Goal: Task Accomplishment & Management: Manage account settings

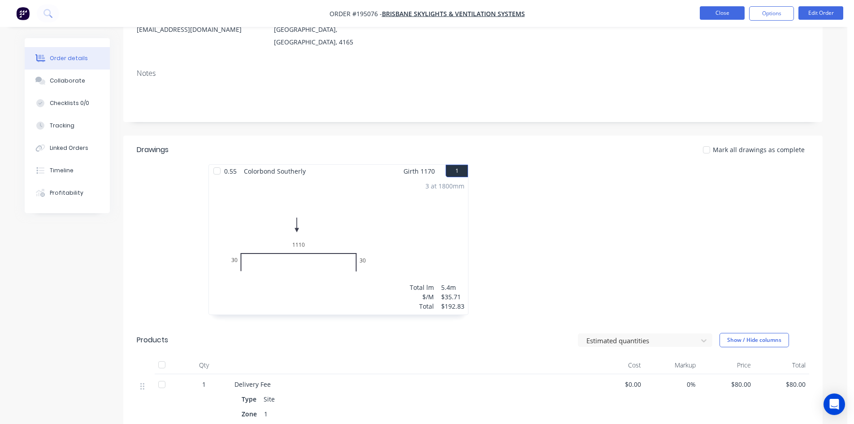
click at [706, 7] on button "Close" at bounding box center [722, 12] width 45 height 13
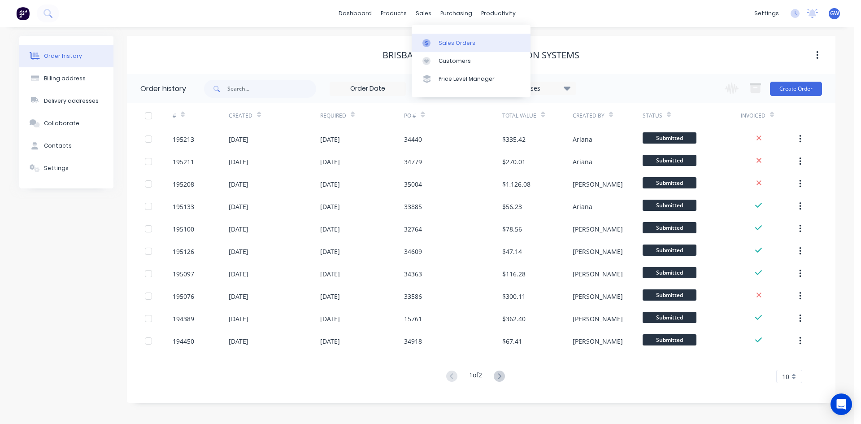
click at [430, 39] on icon at bounding box center [426, 43] width 8 height 8
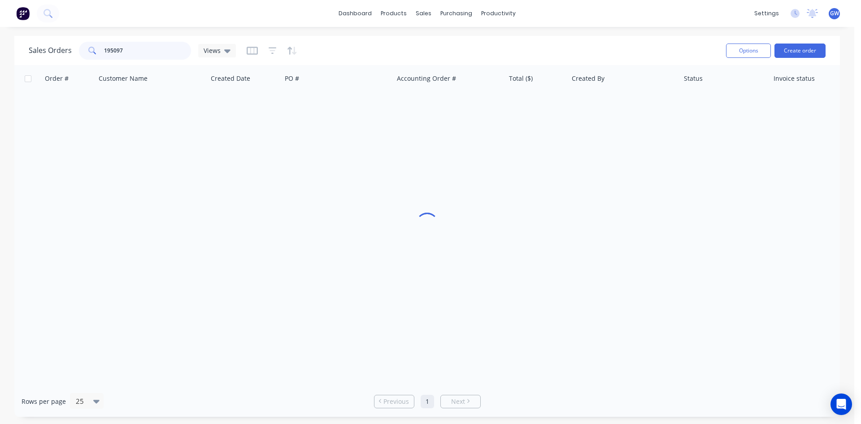
drag, startPoint x: 129, startPoint y: 47, endPoint x: 48, endPoint y: 37, distance: 82.2
click at [52, 46] on div "Sales Orders 195097 Views" at bounding box center [132, 51] width 207 height 18
drag, startPoint x: 141, startPoint y: 52, endPoint x: 23, endPoint y: 33, distance: 119.0
click at [23, 33] on div "dashboard products sales purchasing productivity dashboard products Product Cat…" at bounding box center [427, 212] width 854 height 424
drag, startPoint x: 151, startPoint y: 55, endPoint x: 0, endPoint y: 57, distance: 150.7
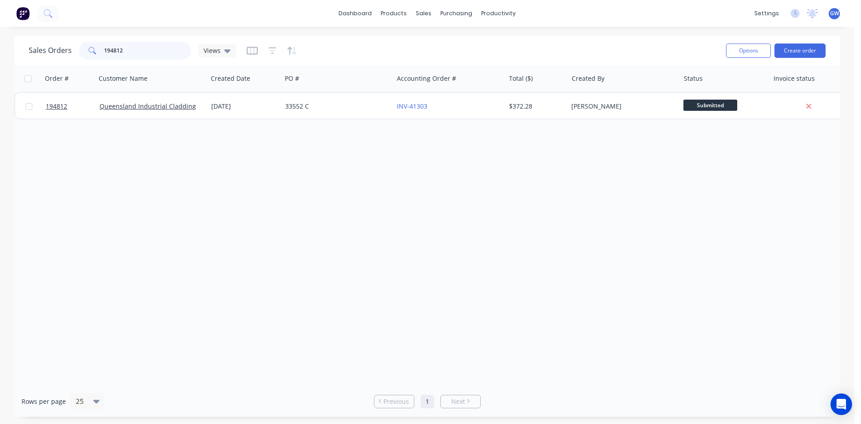
click at [0, 57] on div "Sales Orders 194812 Views Options Create order Order # Customer Name Created Da…" at bounding box center [427, 226] width 854 height 381
type input "195076"
click at [614, 220] on div "Order # Customer Name Created Date PO # Accounting Order # Total ($) Created By…" at bounding box center [426, 225] width 825 height 321
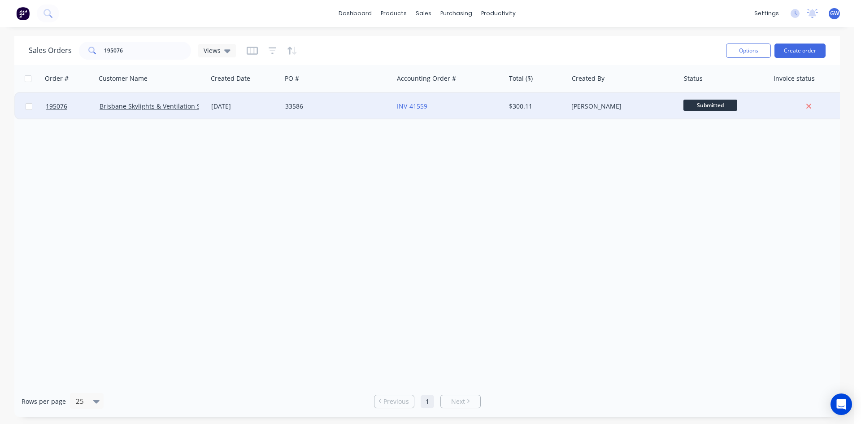
click at [631, 109] on div "[PERSON_NAME]" at bounding box center [621, 106] width 100 height 9
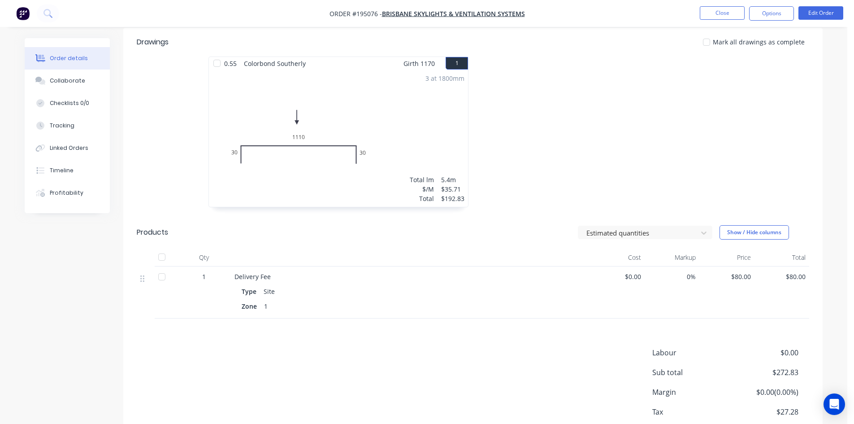
scroll to position [276, 0]
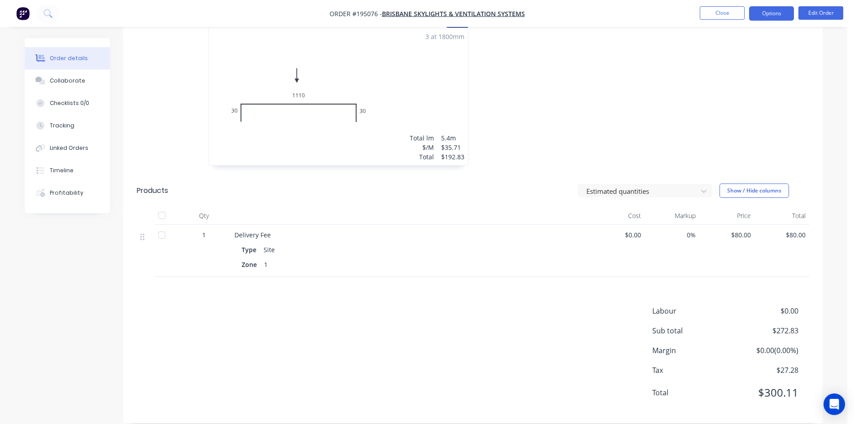
click at [765, 9] on button "Options" at bounding box center [771, 13] width 45 height 14
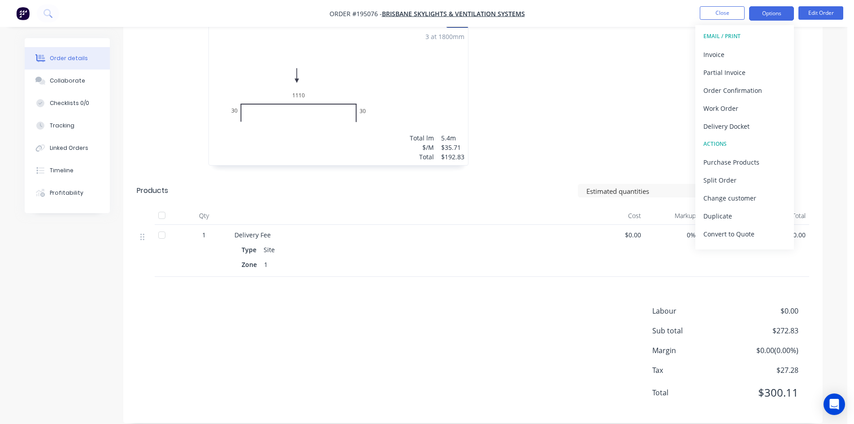
click at [752, 41] on div "EMAIL / PRINT" at bounding box center [745, 36] width 83 height 12
click at [747, 47] on button "Invoice" at bounding box center [744, 54] width 99 height 18
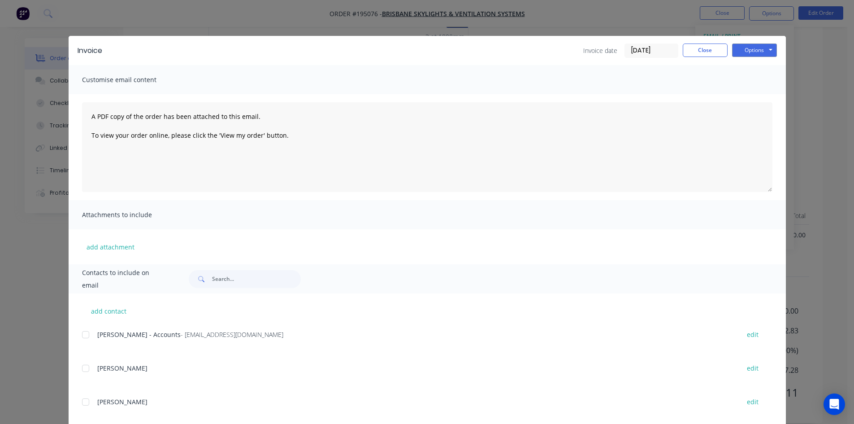
click at [83, 331] on div at bounding box center [86, 335] width 18 height 18
drag, startPoint x: 751, startPoint y: 45, endPoint x: 757, endPoint y: 56, distance: 12.2
click at [751, 46] on button "Options" at bounding box center [754, 49] width 45 height 13
drag, startPoint x: 758, startPoint y: 94, endPoint x: 756, endPoint y: 90, distance: 4.6
click at [756, 90] on button "Email" at bounding box center [760, 95] width 57 height 15
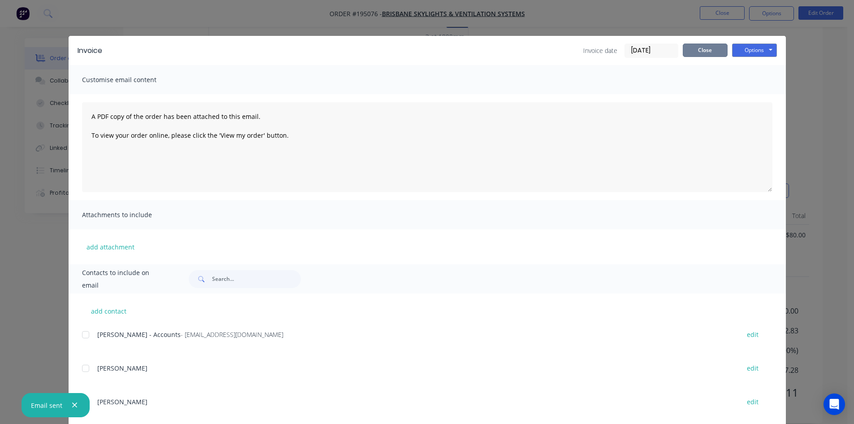
drag, startPoint x: 696, startPoint y: 46, endPoint x: 708, endPoint y: 35, distance: 15.9
click at [696, 46] on button "Close" at bounding box center [705, 49] width 45 height 13
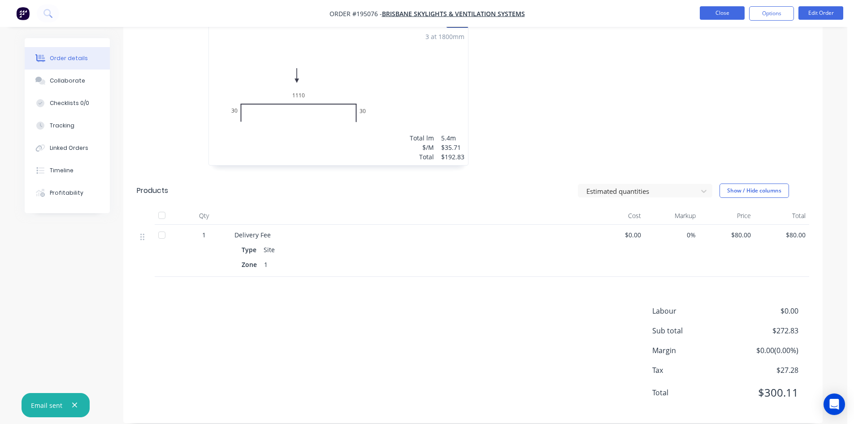
click at [724, 14] on button "Close" at bounding box center [722, 12] width 45 height 13
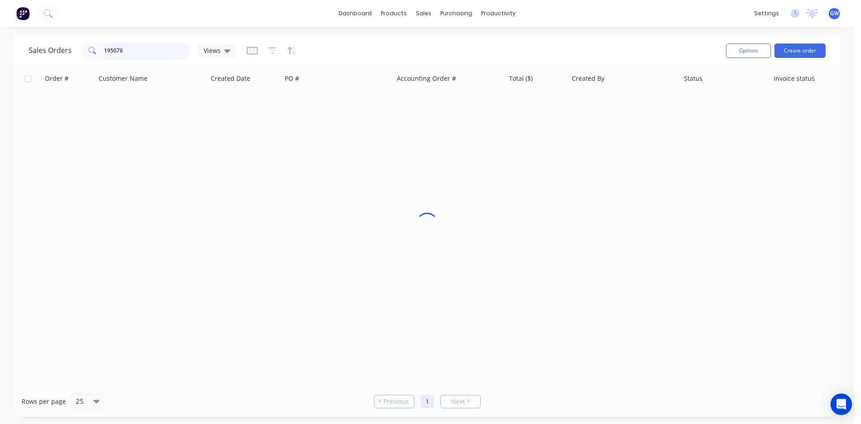
click at [155, 50] on input "195076" at bounding box center [147, 51] width 87 height 18
type input "195048"
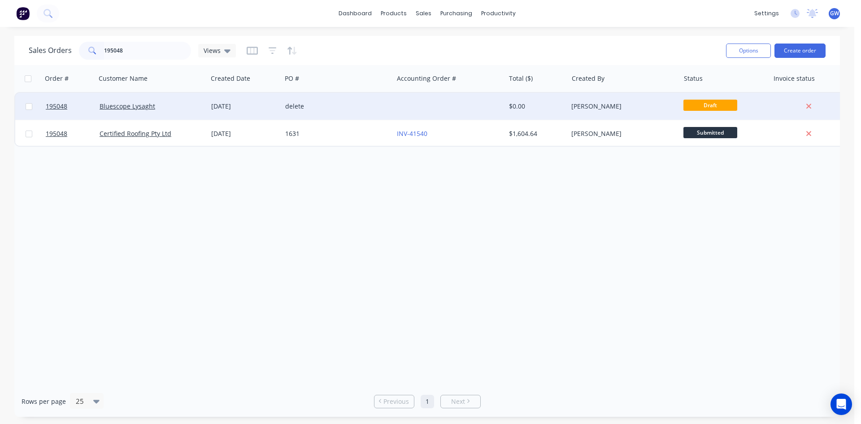
click at [597, 115] on div "[PERSON_NAME]" at bounding box center [624, 106] width 112 height 27
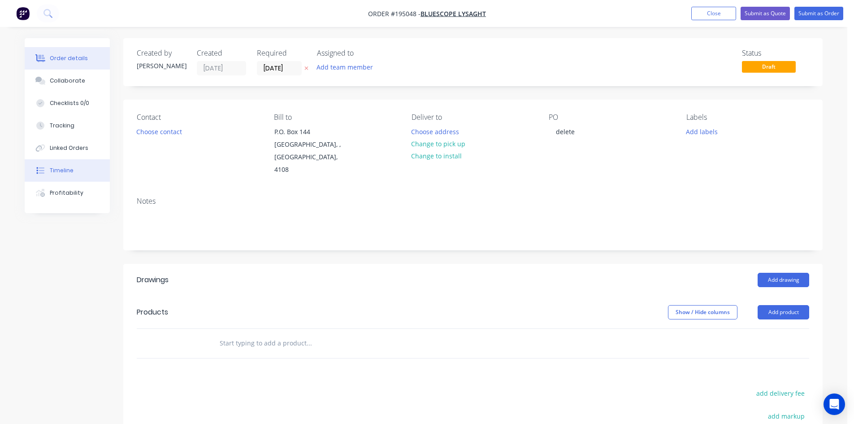
click at [74, 176] on button "Timeline" at bounding box center [67, 170] width 85 height 22
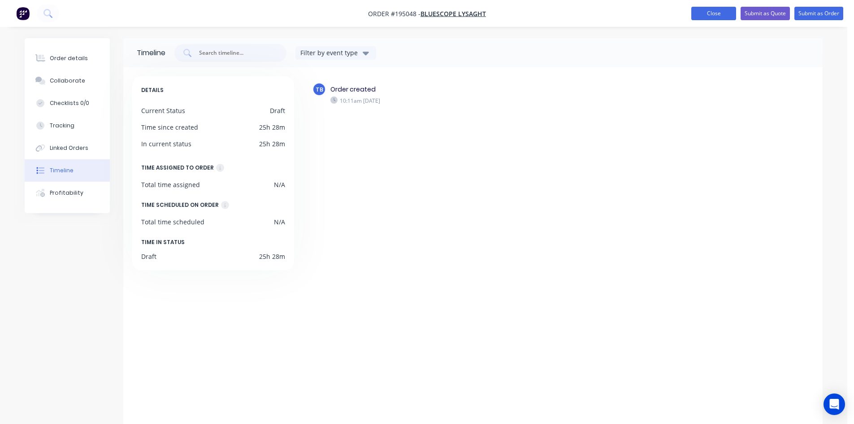
click at [723, 14] on button "Close" at bounding box center [713, 13] width 45 height 13
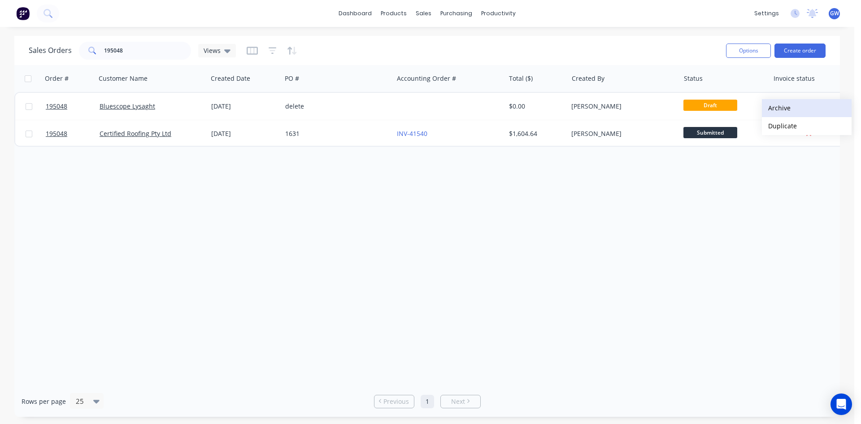
click at [785, 110] on button "Archive" at bounding box center [807, 108] width 90 height 18
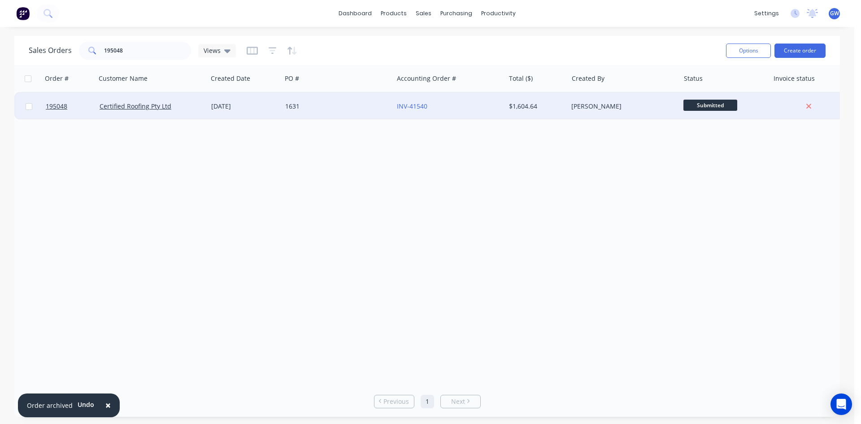
click at [493, 105] on div "INV-41540" at bounding box center [447, 106] width 100 height 9
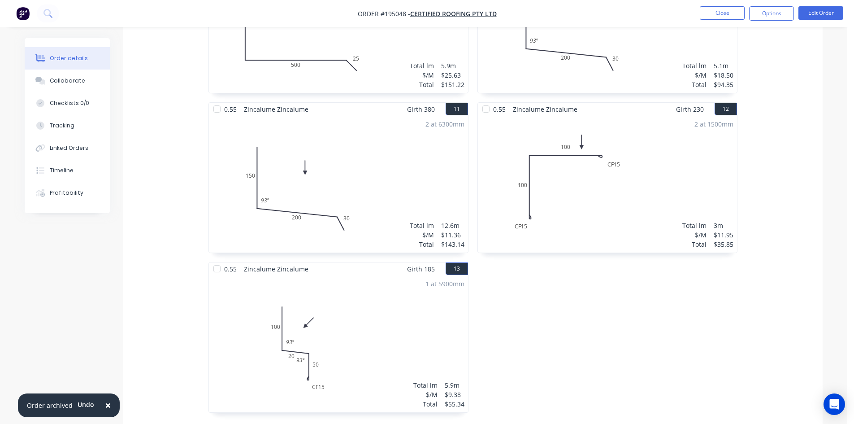
scroll to position [1225, 0]
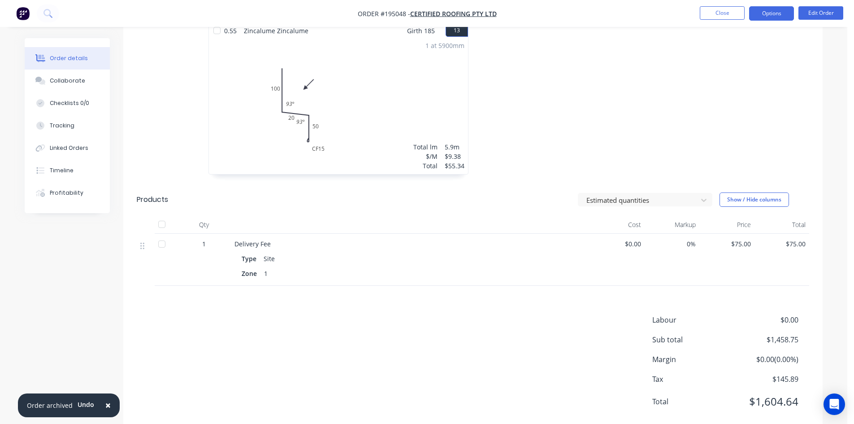
click at [777, 6] on button "Options" at bounding box center [771, 13] width 45 height 14
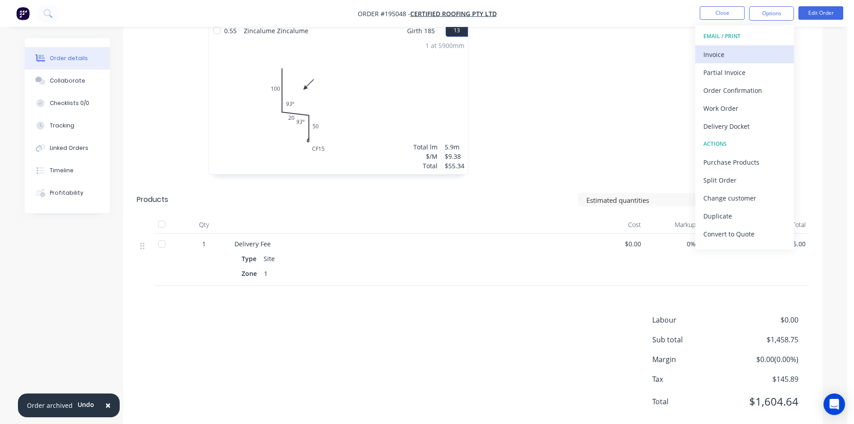
click at [738, 54] on div "Invoice" at bounding box center [745, 54] width 83 height 13
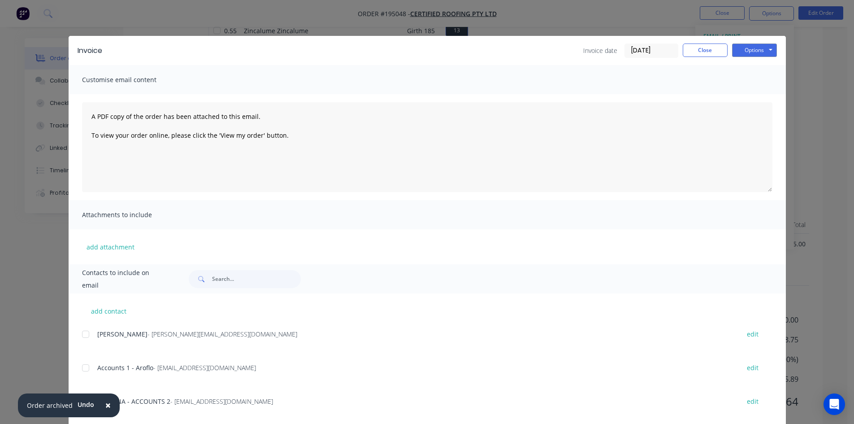
scroll to position [0, 0]
click at [78, 369] on div at bounding box center [86, 368] width 18 height 18
click at [105, 408] on span "×" at bounding box center [107, 405] width 5 height 13
click at [79, 404] on div at bounding box center [86, 402] width 18 height 18
click at [754, 46] on button "Options" at bounding box center [754, 49] width 45 height 13
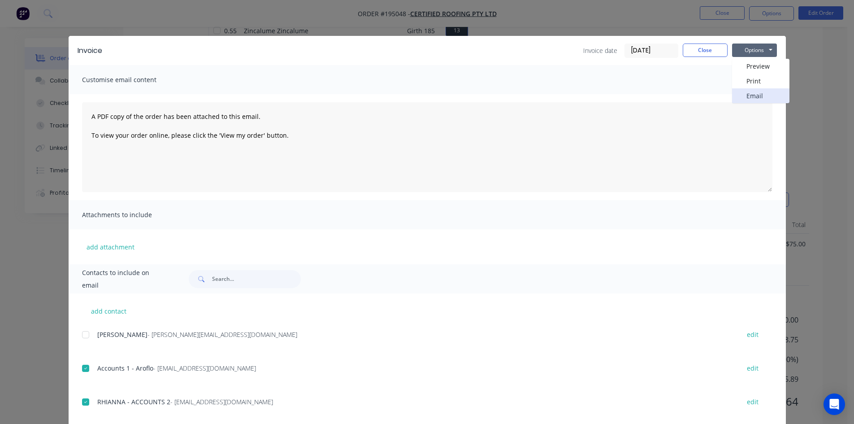
click at [762, 92] on button "Email" at bounding box center [760, 95] width 57 height 15
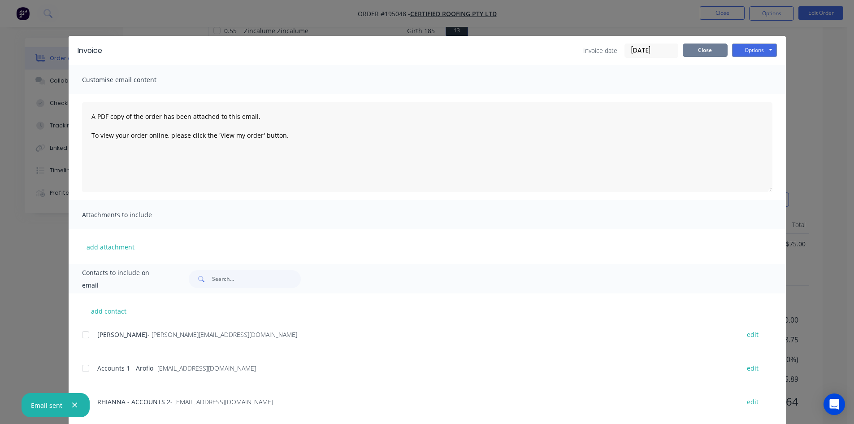
click at [691, 50] on button "Close" at bounding box center [705, 49] width 45 height 13
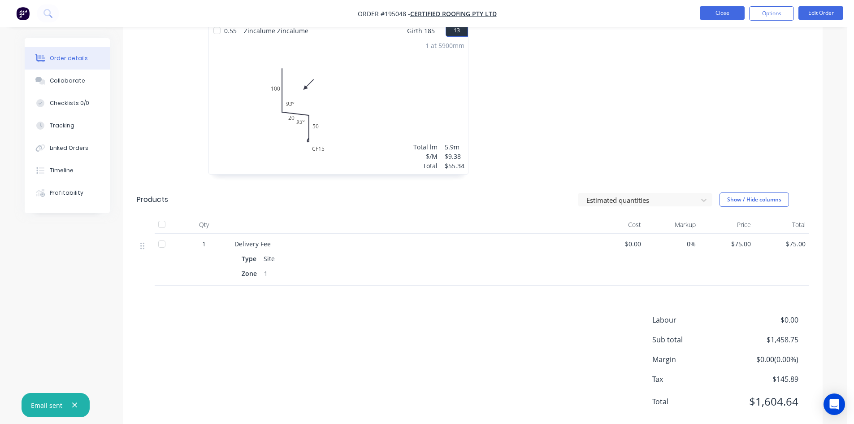
click at [720, 11] on button "Close" at bounding box center [722, 12] width 45 height 13
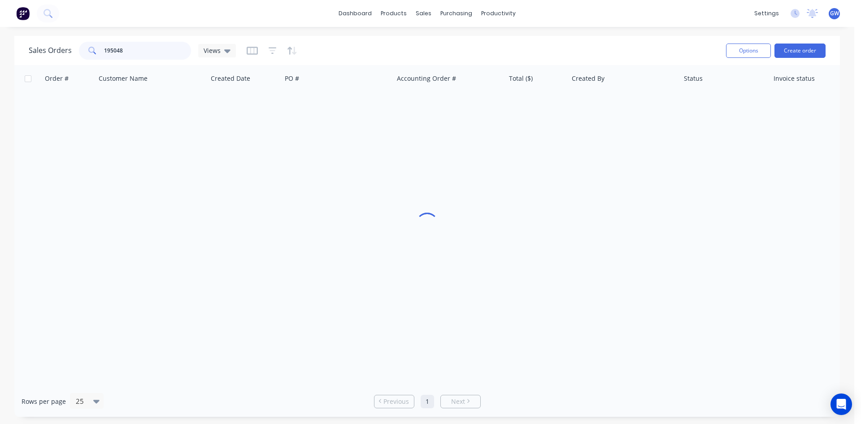
drag, startPoint x: 139, startPoint y: 48, endPoint x: 27, endPoint y: 39, distance: 111.6
click at [27, 39] on div "Sales Orders 195048 Views Options Create order" at bounding box center [426, 50] width 825 height 29
type input "195099"
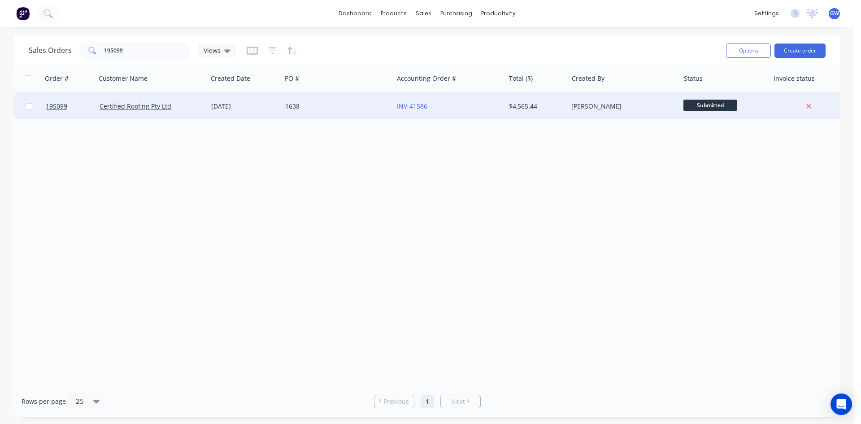
click at [529, 103] on div "$4,565.44" at bounding box center [535, 106] width 52 height 9
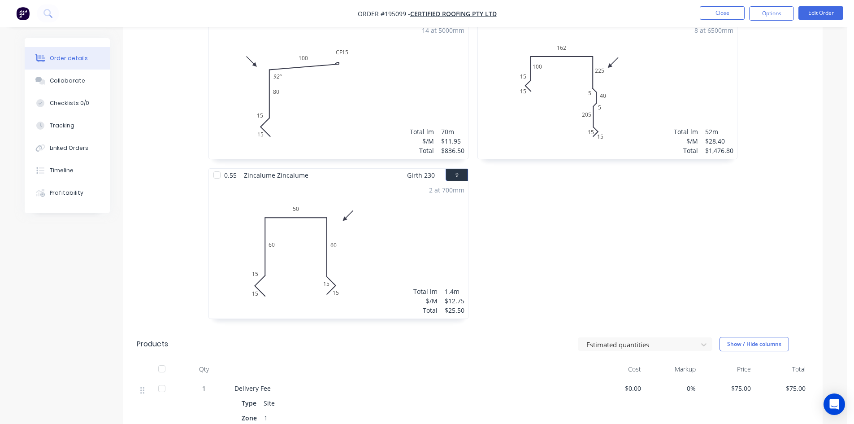
scroll to position [1300, 0]
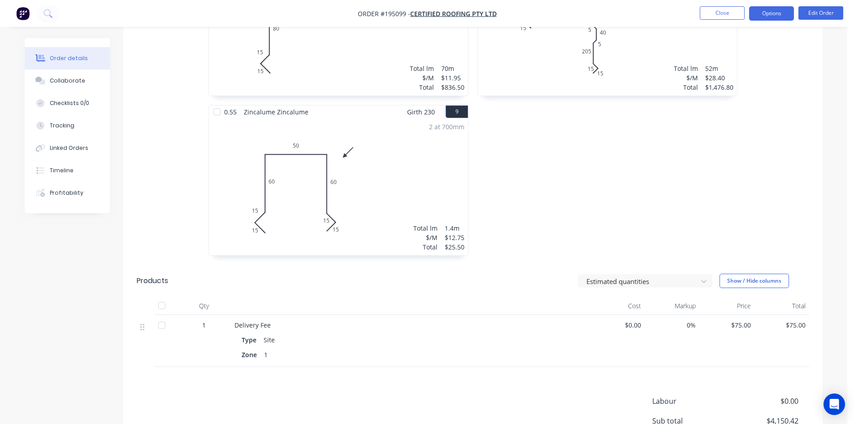
click at [767, 11] on button "Options" at bounding box center [771, 13] width 45 height 14
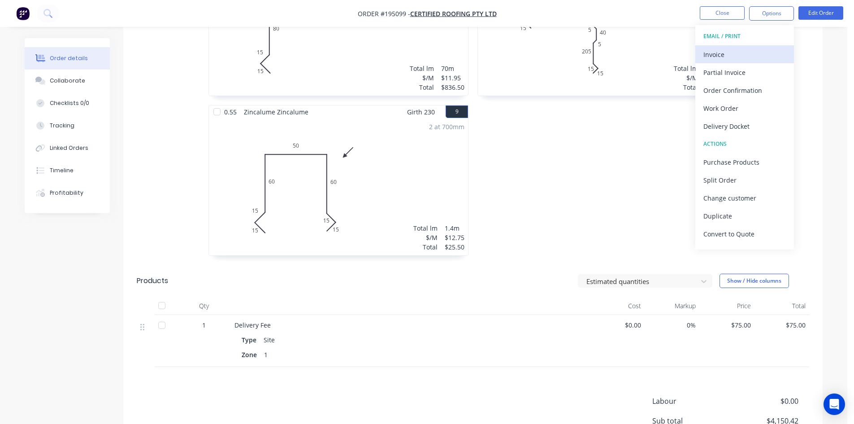
click at [726, 49] on div "Invoice" at bounding box center [745, 54] width 83 height 13
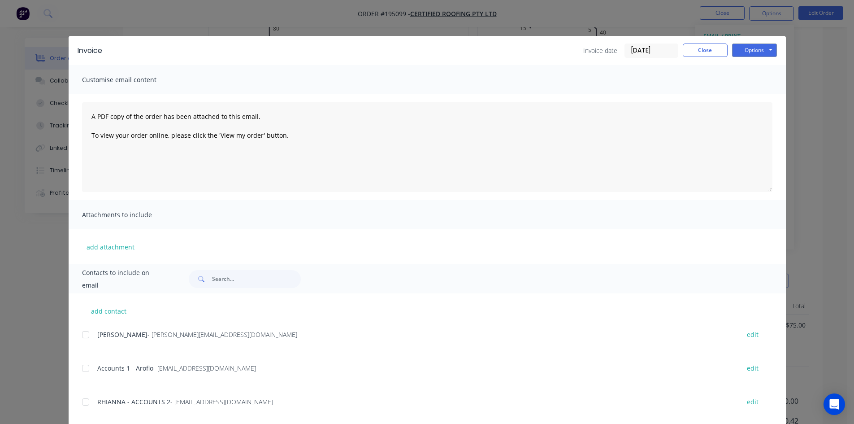
click at [87, 363] on div at bounding box center [86, 368] width 18 height 18
click at [83, 399] on div at bounding box center [86, 402] width 18 height 18
click at [761, 46] on button "Options" at bounding box center [754, 49] width 45 height 13
click at [752, 93] on button "Email" at bounding box center [760, 95] width 57 height 15
click at [708, 49] on button "Close" at bounding box center [705, 49] width 45 height 13
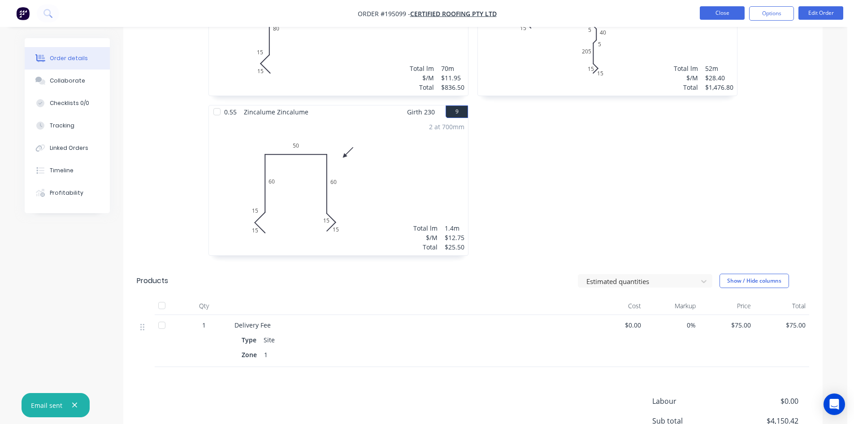
click at [720, 9] on button "Close" at bounding box center [722, 12] width 45 height 13
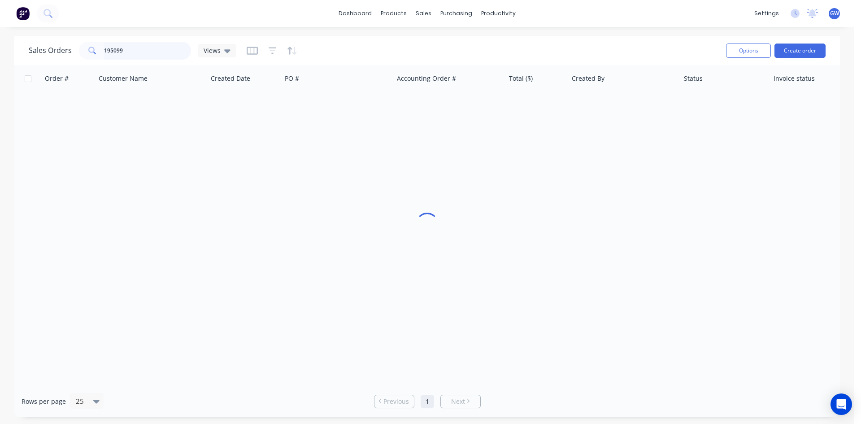
click at [135, 56] on input "195099" at bounding box center [147, 51] width 87 height 18
type input "195121"
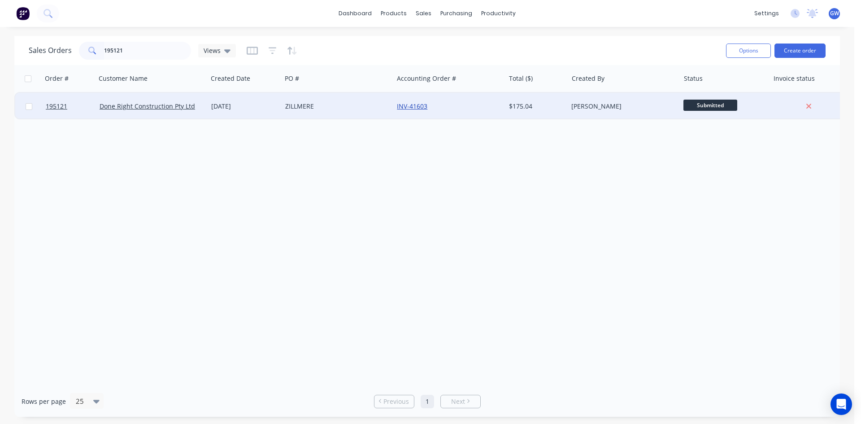
click at [406, 102] on link "INV-41603" at bounding box center [412, 106] width 30 height 9
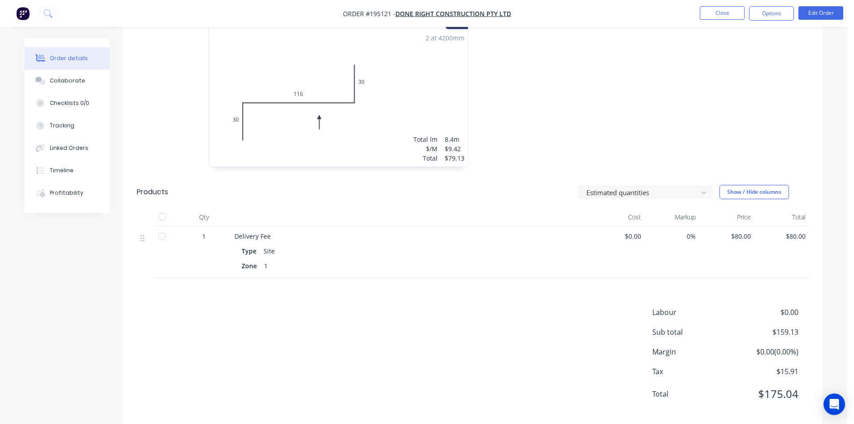
scroll to position [276, 0]
click at [818, 16] on button "Edit Order" at bounding box center [821, 12] width 45 height 13
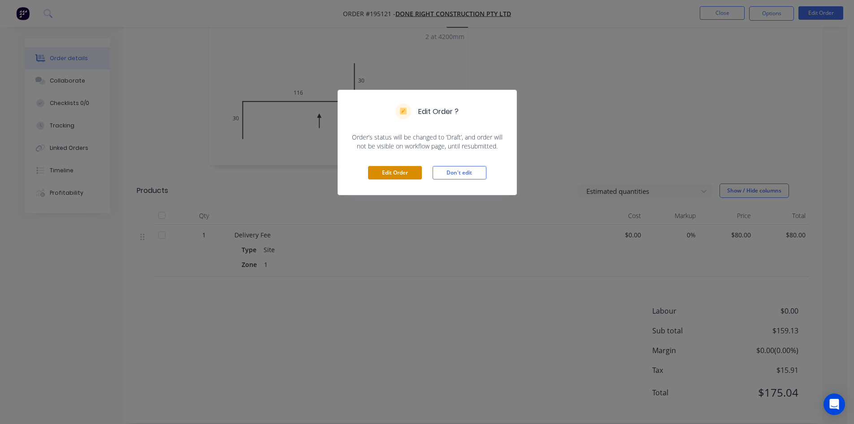
click at [393, 169] on button "Edit Order" at bounding box center [395, 172] width 54 height 13
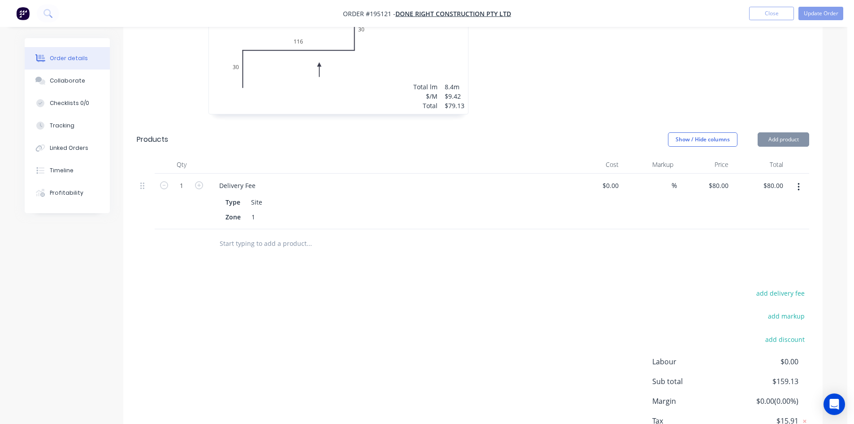
scroll to position [395, 0]
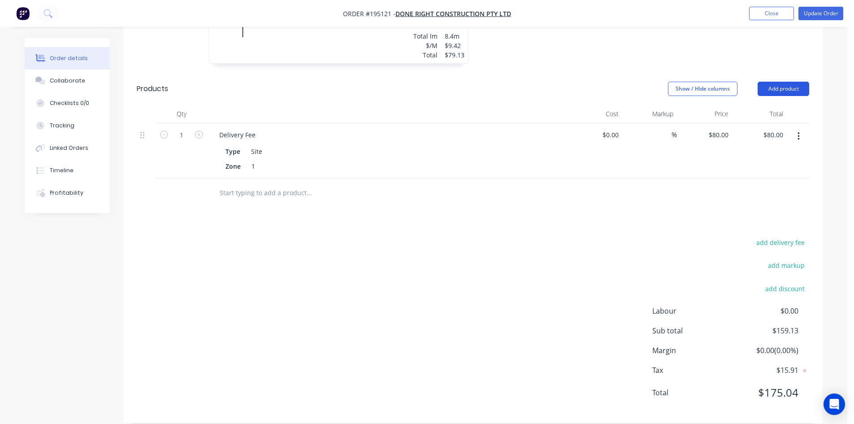
click at [784, 82] on button "Add product" at bounding box center [784, 89] width 52 height 14
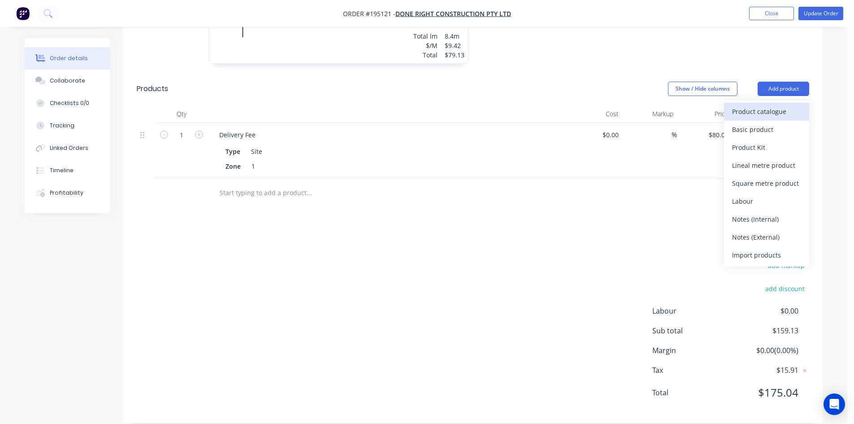
click at [773, 105] on div "Product catalogue" at bounding box center [766, 111] width 69 height 13
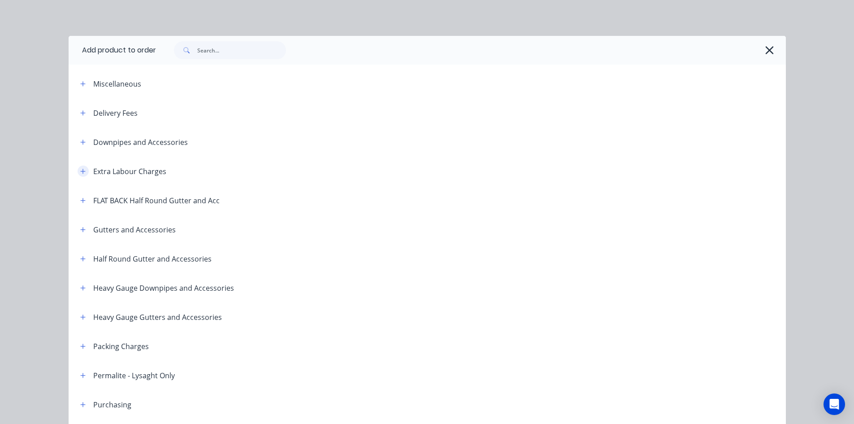
click at [80, 174] on icon "button" at bounding box center [82, 171] width 5 height 6
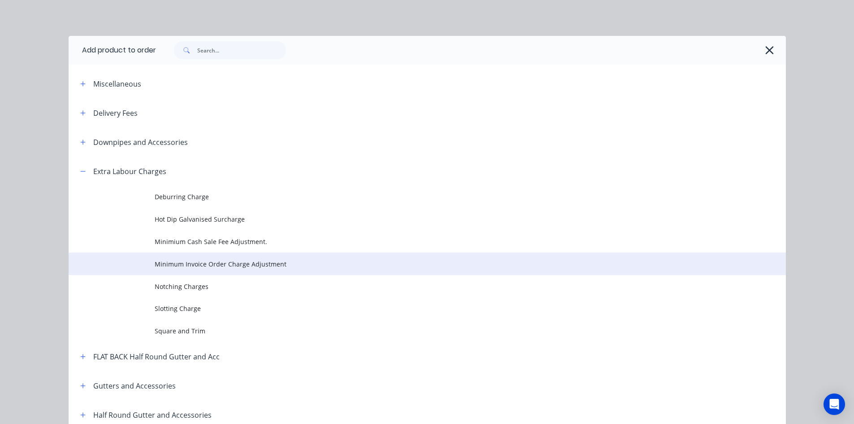
click at [190, 260] on span "Minimum Invoice Order Charge Adjustment" at bounding box center [407, 263] width 505 height 9
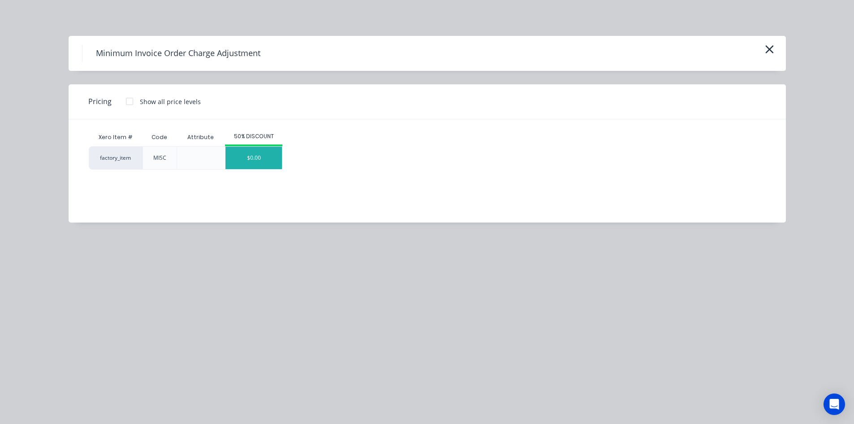
click at [252, 154] on div "$0.00" at bounding box center [254, 158] width 56 height 22
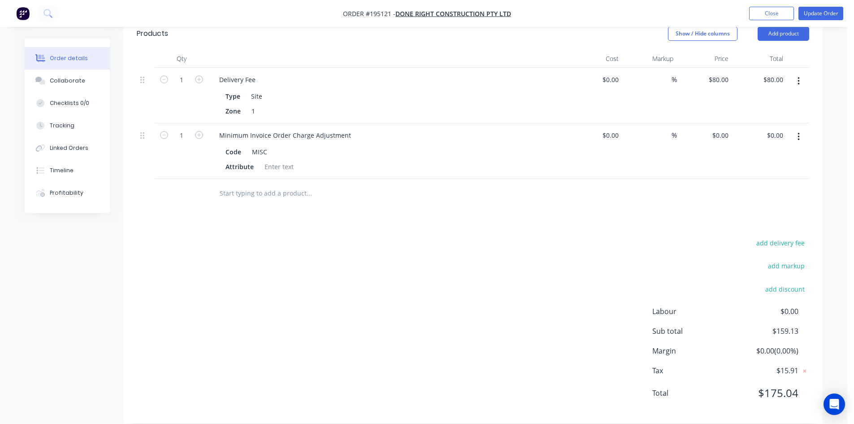
scroll to position [451, 0]
click at [774, 128] on input "0.00" at bounding box center [778, 134] width 17 height 13
click at [774, 128] on input "0.00" at bounding box center [776, 134] width 21 height 13
type input "40.77"
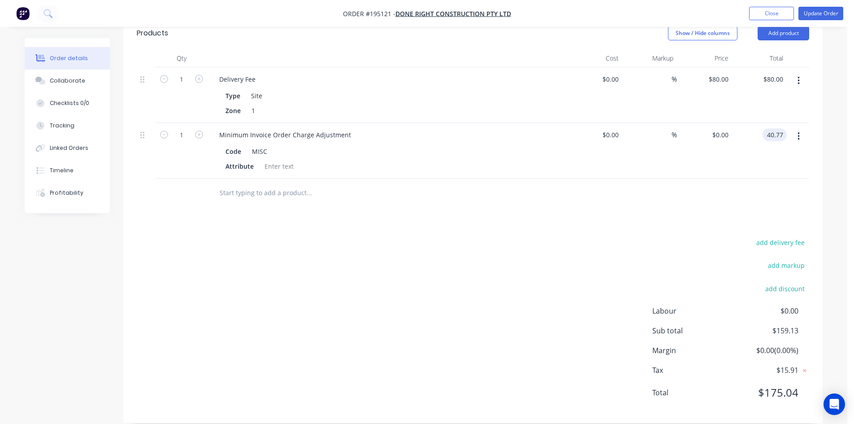
type input "$40.77"
click at [633, 244] on div "add delivery fee add markup add discount Labour $0.00 Sub total $159.13 Margin …" at bounding box center [473, 322] width 673 height 173
click at [781, 128] on input "40.77" at bounding box center [776, 134] width 21 height 13
click at [778, 128] on input "40.77" at bounding box center [776, 134] width 21 height 13
type input "40.87"
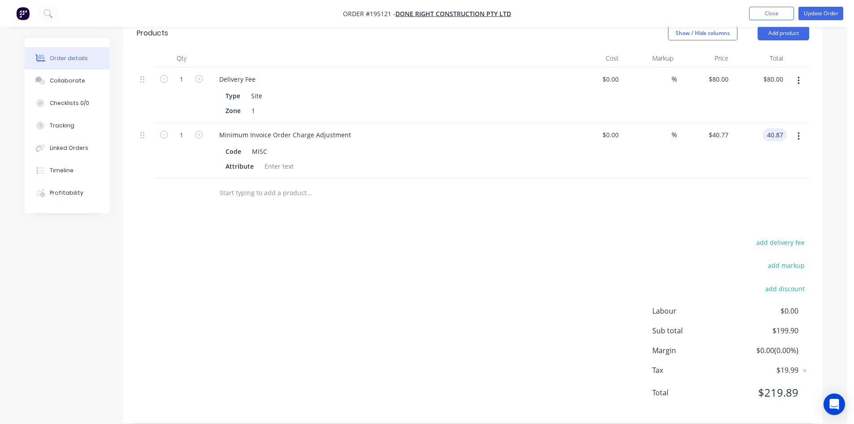
type input "$40.87"
click at [721, 197] on div "Drawings Add drawing 0.55 Colorbond Monument Girth 176 1 0 30 116 30 0 30 116 3…" at bounding box center [472, 124] width 699 height 598
click at [830, 16] on button "Update Order" at bounding box center [821, 13] width 45 height 13
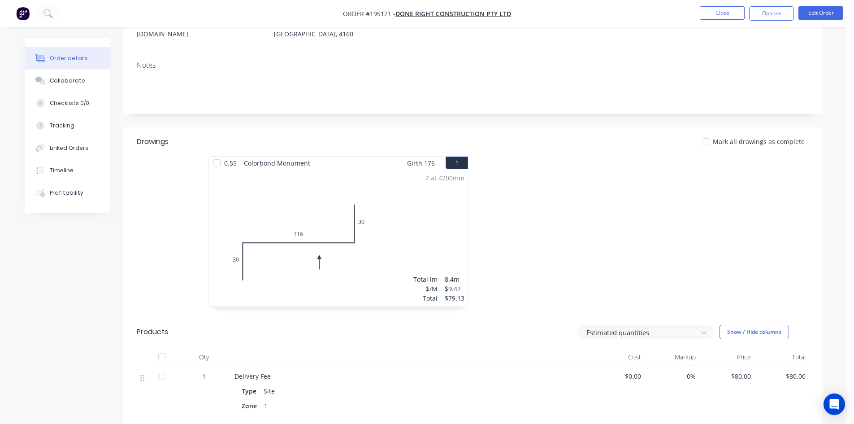
scroll to position [0, 0]
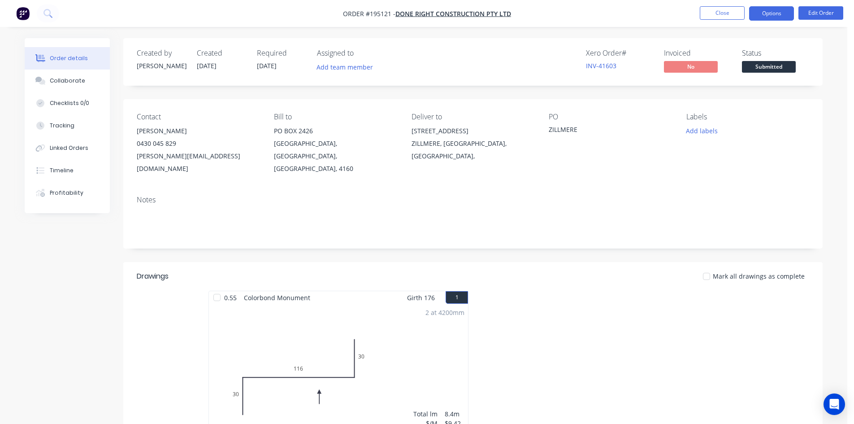
click at [777, 13] on button "Options" at bounding box center [771, 13] width 45 height 14
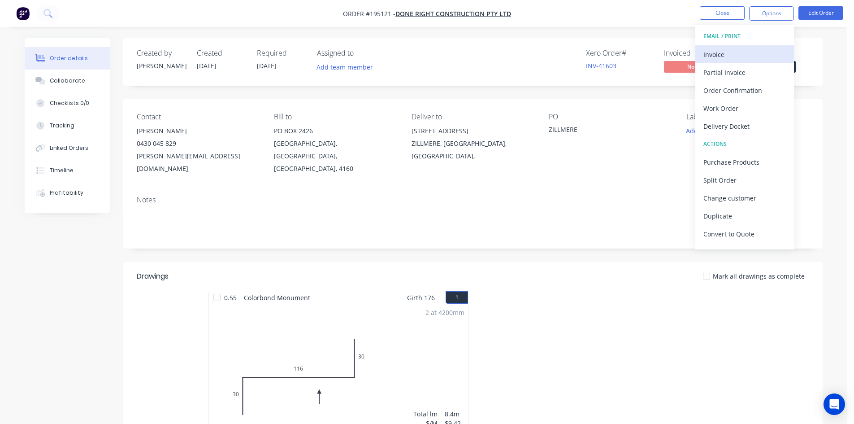
click at [742, 50] on div "Invoice" at bounding box center [745, 54] width 83 height 13
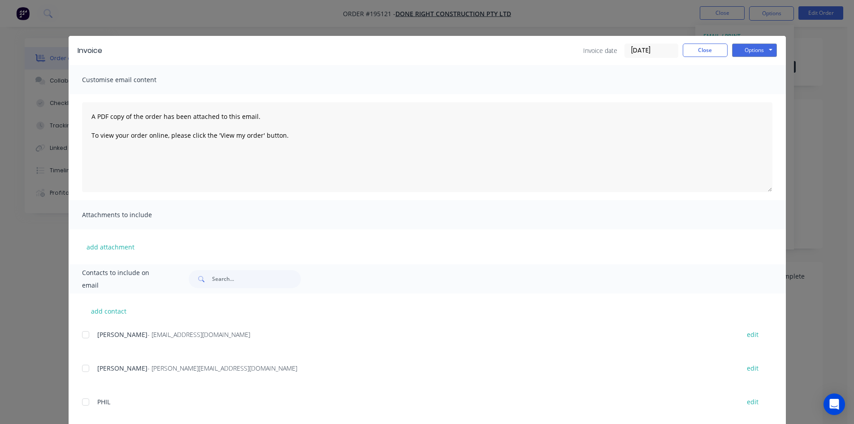
click at [84, 339] on div at bounding box center [86, 335] width 18 height 18
click at [755, 53] on button "Options" at bounding box center [754, 49] width 45 height 13
click at [749, 96] on button "Email" at bounding box center [760, 95] width 57 height 15
click at [708, 51] on button "Close" at bounding box center [705, 49] width 45 height 13
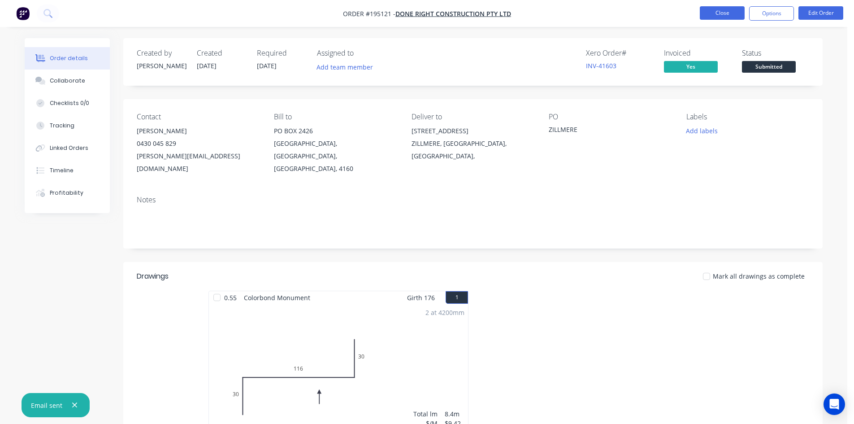
click at [720, 16] on button "Close" at bounding box center [722, 12] width 45 height 13
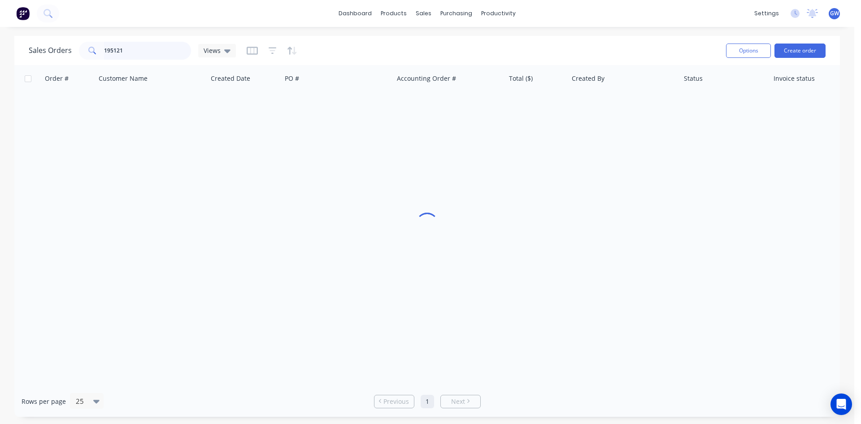
click at [148, 50] on input "195121" at bounding box center [147, 51] width 87 height 18
type input "195113"
click at [611, 103] on div "[PERSON_NAME]" at bounding box center [621, 106] width 100 height 9
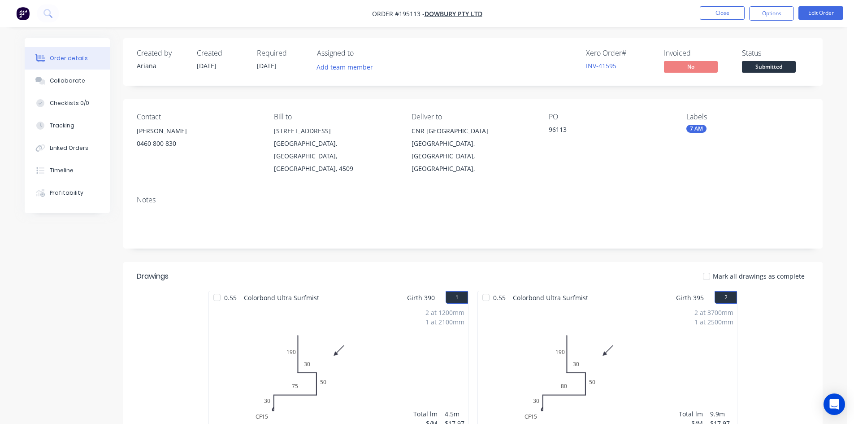
drag, startPoint x: 774, startPoint y: 16, endPoint x: 769, endPoint y: 21, distance: 7.3
click at [774, 16] on button "Options" at bounding box center [771, 13] width 45 height 14
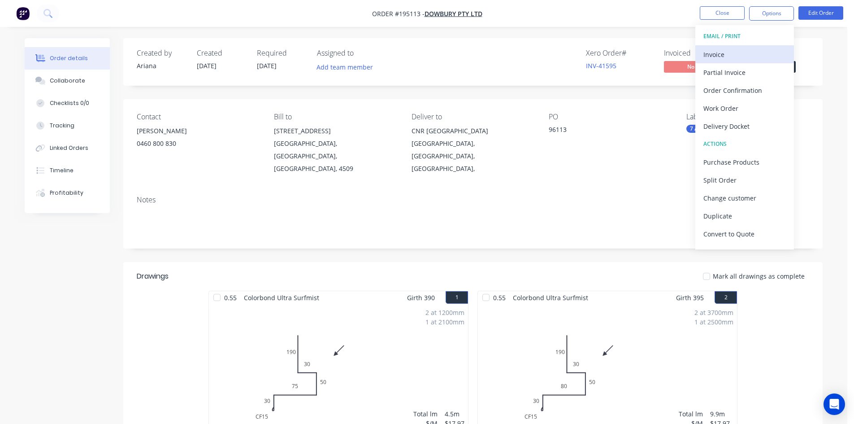
click at [743, 52] on div "Invoice" at bounding box center [745, 54] width 83 height 13
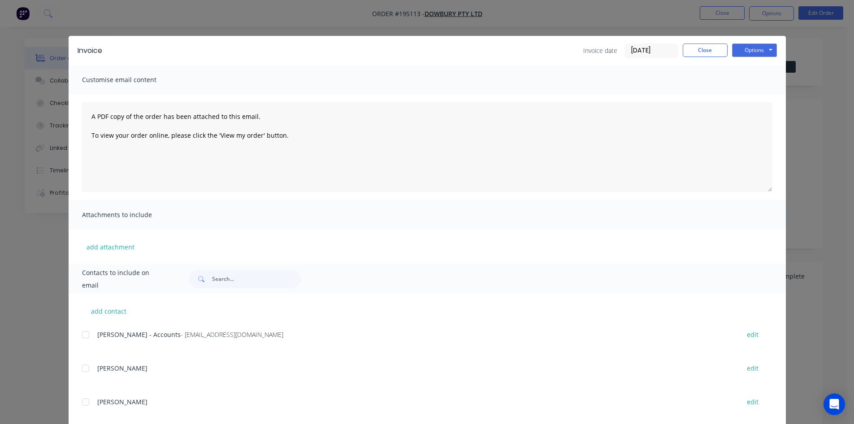
drag, startPoint x: 85, startPoint y: 337, endPoint x: 381, endPoint y: 226, distance: 316.1
click at [85, 337] on div at bounding box center [86, 335] width 18 height 18
click at [752, 57] on div "Options Preview Print Email" at bounding box center [754, 50] width 45 height 14
click at [753, 48] on button "Options" at bounding box center [754, 49] width 45 height 13
click at [752, 100] on button "Email" at bounding box center [760, 95] width 57 height 15
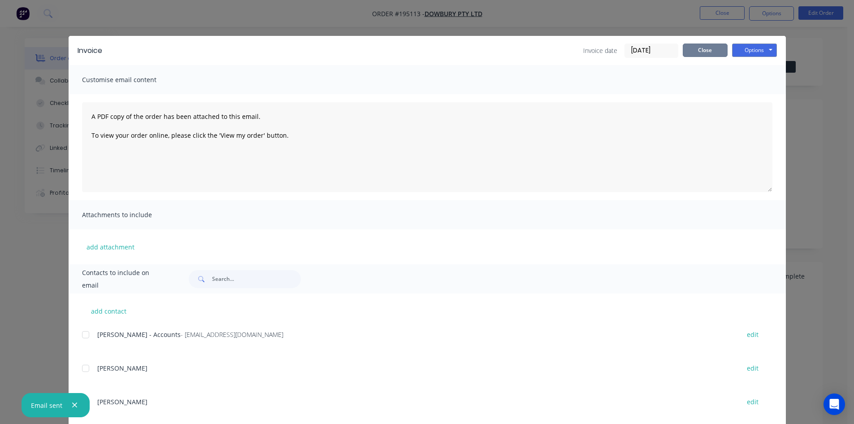
drag, startPoint x: 689, startPoint y: 50, endPoint x: 723, endPoint y: 26, distance: 41.5
click at [689, 50] on button "Close" at bounding box center [705, 49] width 45 height 13
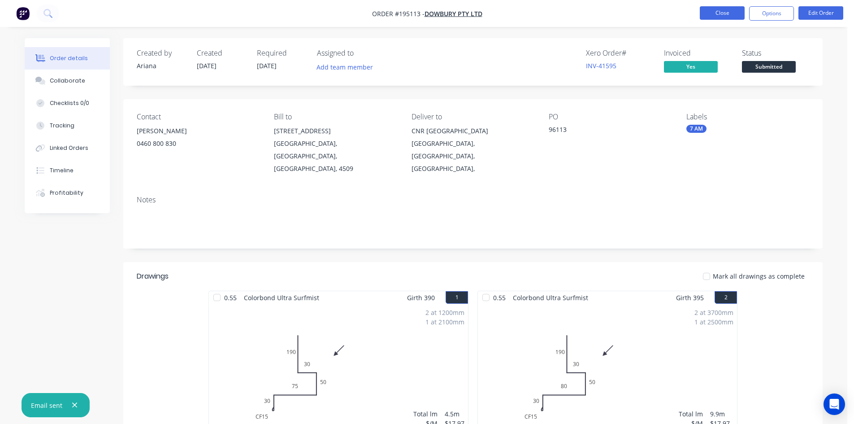
click at [729, 14] on button "Close" at bounding box center [722, 12] width 45 height 13
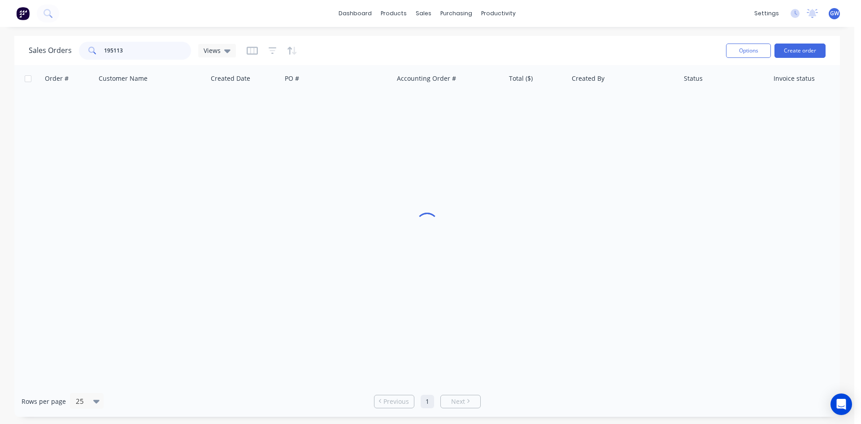
drag, startPoint x: 137, startPoint y: 49, endPoint x: 27, endPoint y: 22, distance: 113.2
click at [27, 24] on div "dashboard products sales purchasing productivity dashboard products Product Cat…" at bounding box center [427, 212] width 854 height 424
type input "195092"
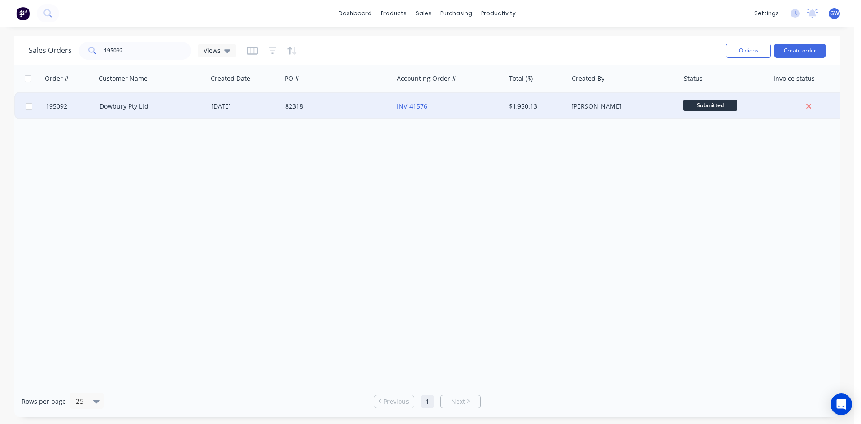
click at [639, 105] on div "[PERSON_NAME]" at bounding box center [621, 106] width 100 height 9
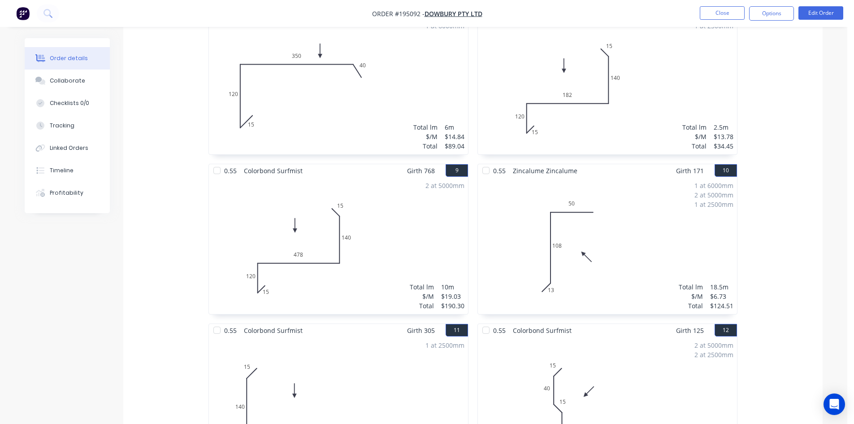
scroll to position [762, 0]
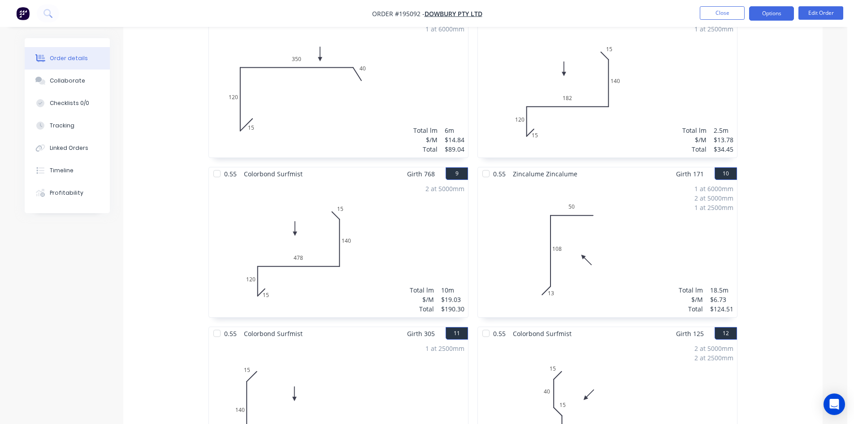
click at [778, 12] on button "Options" at bounding box center [771, 13] width 45 height 14
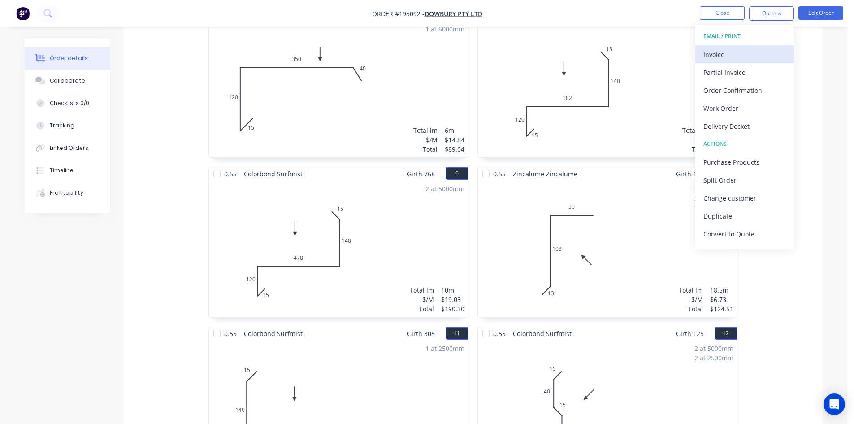
click at [735, 52] on div "Invoice" at bounding box center [745, 54] width 83 height 13
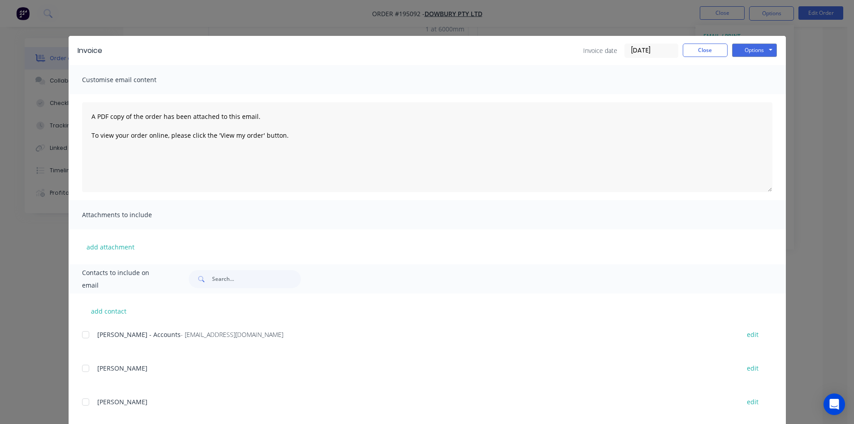
click at [86, 335] on div at bounding box center [86, 335] width 18 height 18
click at [754, 52] on button "Options" at bounding box center [754, 49] width 45 height 13
click at [753, 93] on button "Email" at bounding box center [760, 95] width 57 height 15
click at [716, 47] on button "Close" at bounding box center [705, 49] width 45 height 13
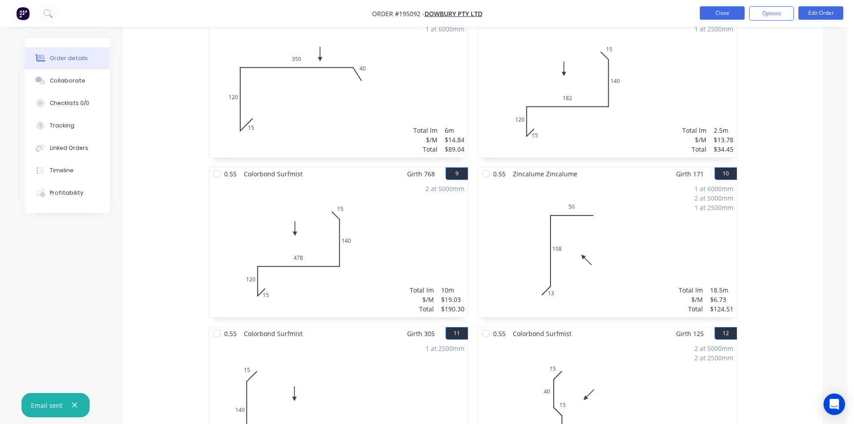
click at [735, 17] on button "Close" at bounding box center [722, 12] width 45 height 13
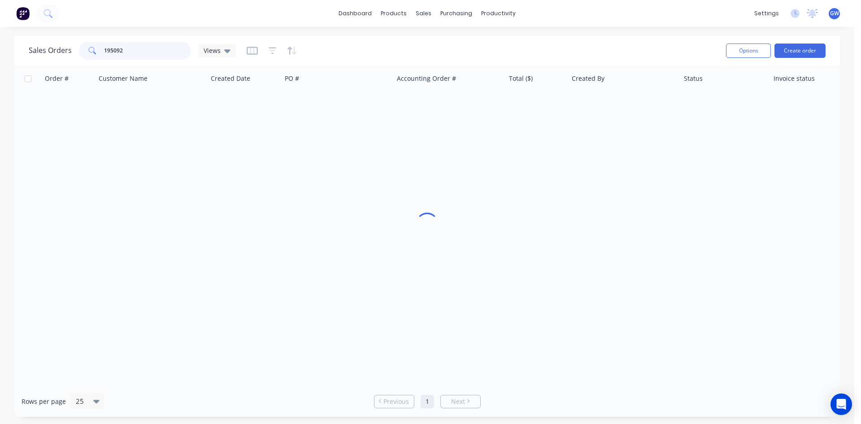
drag, startPoint x: 154, startPoint y: 57, endPoint x: 59, endPoint y: 60, distance: 94.7
click at [59, 60] on div "Sales Orders 195092 Views" at bounding box center [374, 50] width 690 height 22
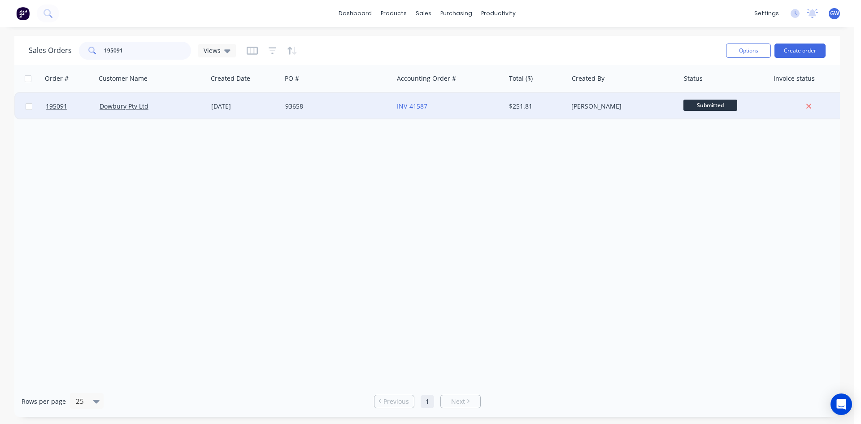
type input "195091"
click at [543, 103] on div "$251.81" at bounding box center [535, 106] width 52 height 9
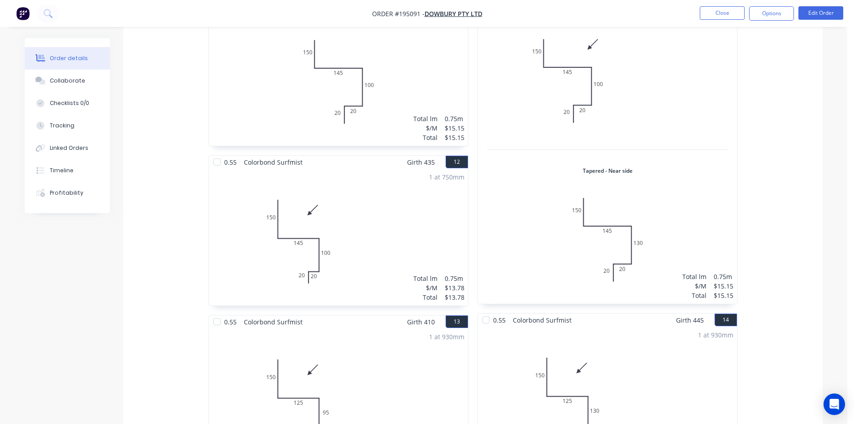
scroll to position [1758, 0]
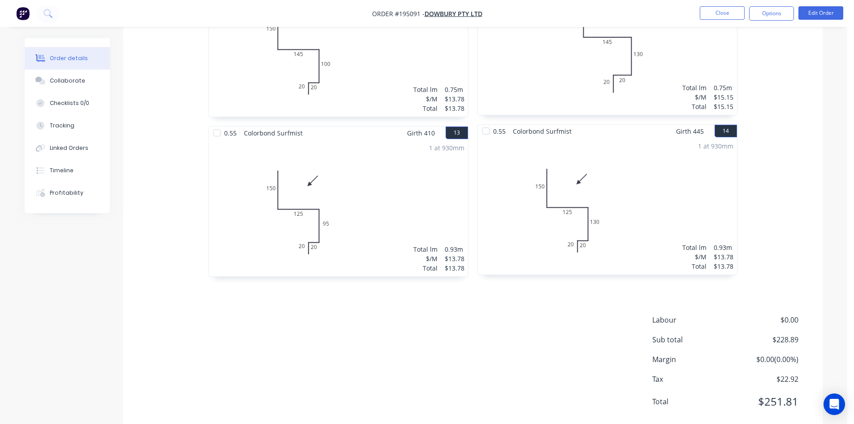
click at [798, 12] on ul "Close Options Edit Order" at bounding box center [771, 13] width 165 height 14
click at [787, 11] on button "Options" at bounding box center [771, 13] width 45 height 14
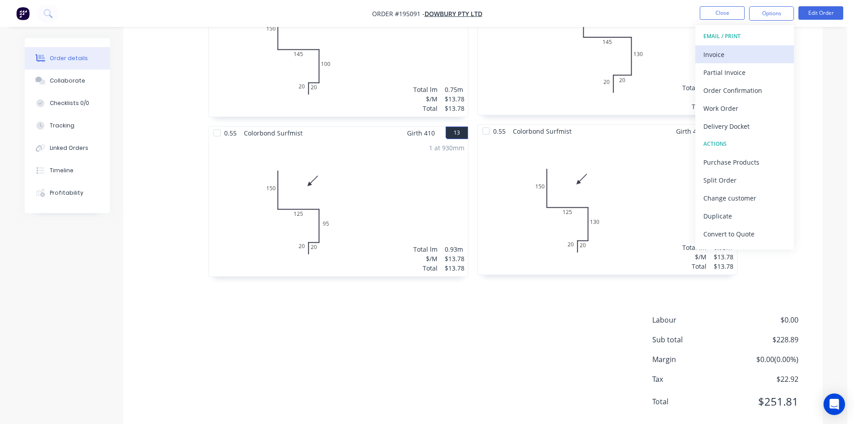
click at [769, 51] on div "Invoice" at bounding box center [745, 54] width 83 height 13
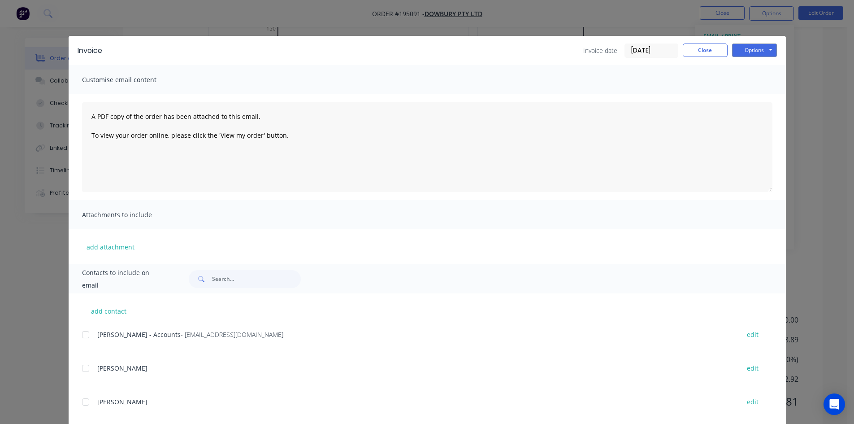
click at [85, 333] on div at bounding box center [86, 335] width 18 height 18
click at [762, 46] on button "Options" at bounding box center [754, 49] width 45 height 13
click at [761, 96] on button "Email" at bounding box center [760, 95] width 57 height 15
drag, startPoint x: 696, startPoint y: 50, endPoint x: 703, endPoint y: 39, distance: 12.7
click at [698, 50] on button "Close" at bounding box center [705, 49] width 45 height 13
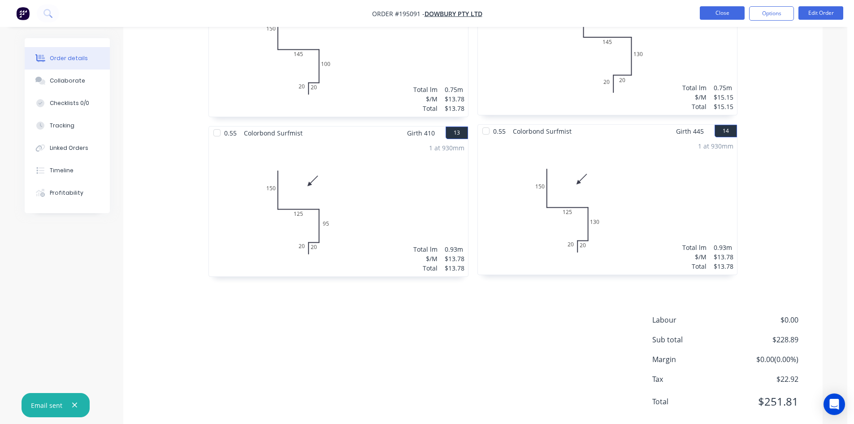
click at [725, 12] on button "Close" at bounding box center [722, 12] width 45 height 13
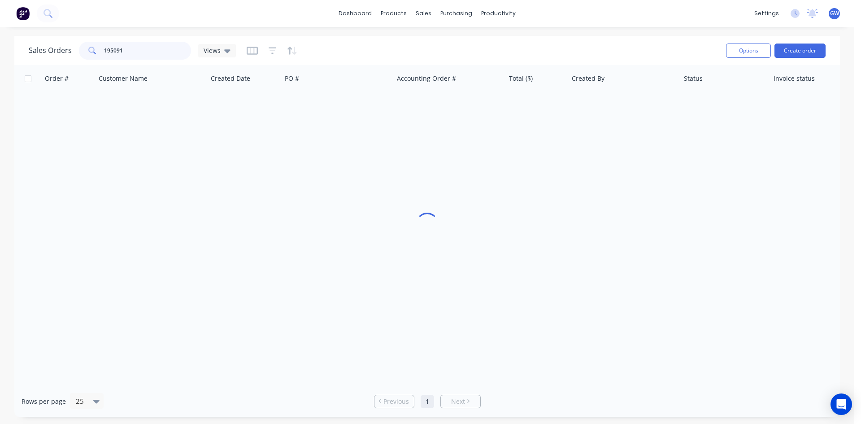
drag, startPoint x: 164, startPoint y: 52, endPoint x: 99, endPoint y: 45, distance: 65.3
click at [99, 45] on div "195091" at bounding box center [135, 51] width 112 height 18
type input "195014"
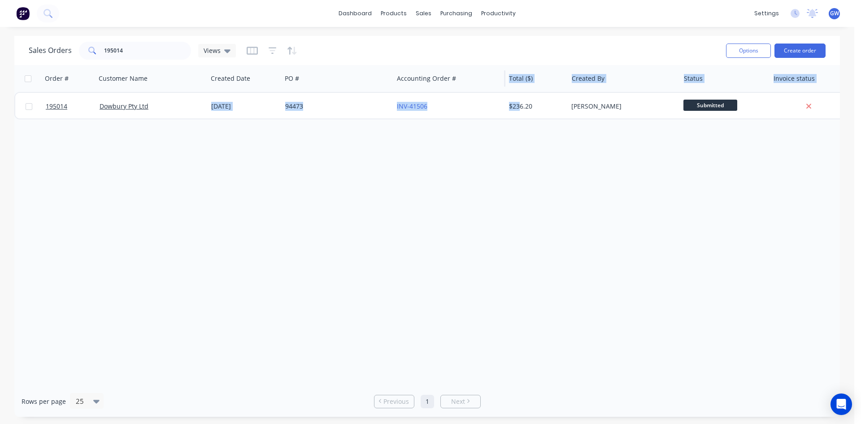
drag, startPoint x: 519, startPoint y: 106, endPoint x: 492, endPoint y: 90, distance: 31.4
click at [492, 90] on div "Order # Customer Name Created Date PO # Accounting Order # Total ($) Created By…" at bounding box center [433, 92] width 838 height 54
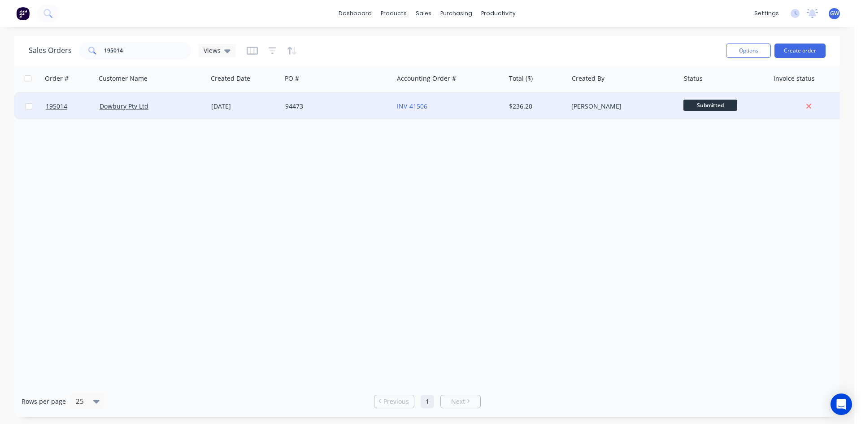
click at [560, 100] on div "$236.20" at bounding box center [536, 106] width 63 height 27
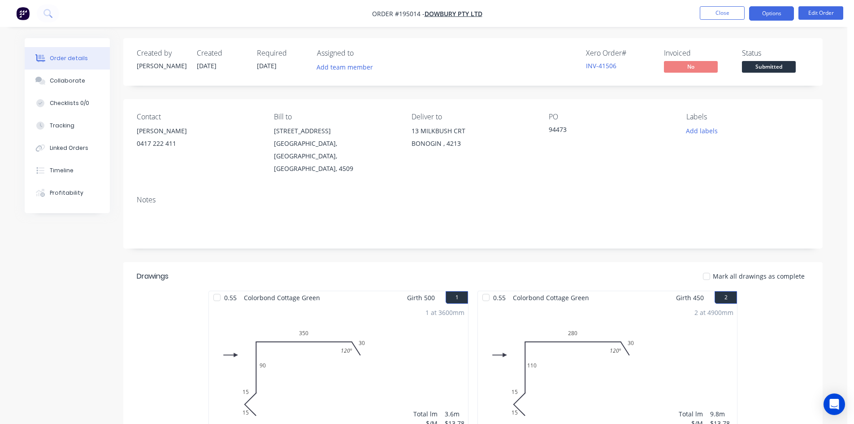
click at [778, 15] on button "Options" at bounding box center [771, 13] width 45 height 14
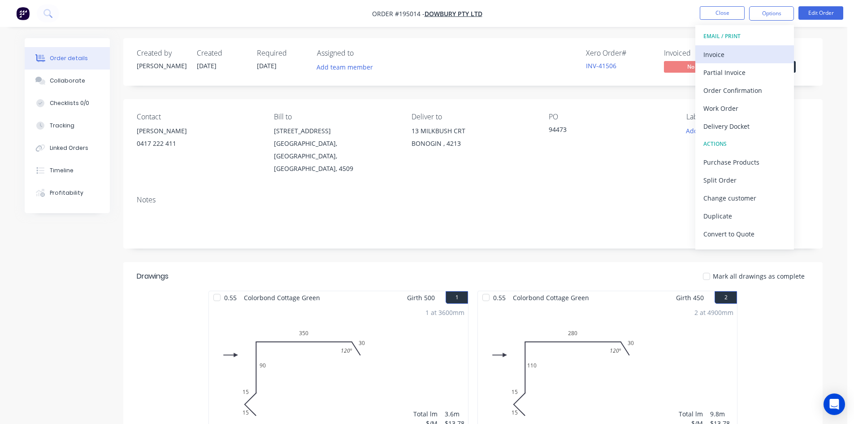
click at [741, 49] on div "Invoice" at bounding box center [745, 54] width 83 height 13
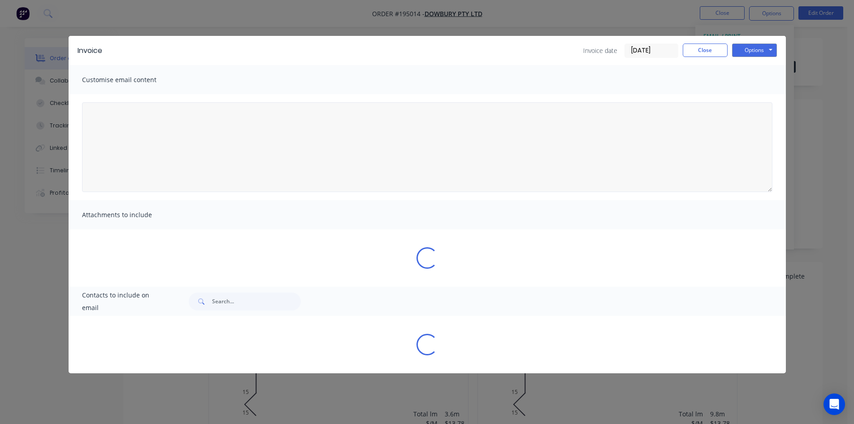
type textarea "A PDF copy of the order has been attached to this email. To view your order onl…"
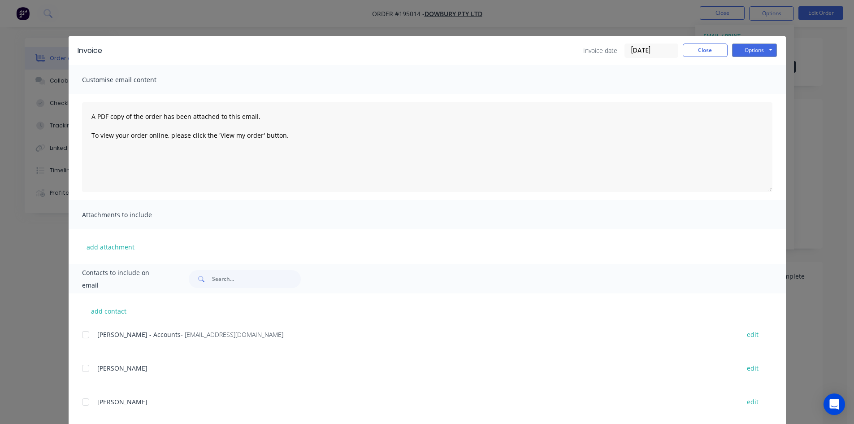
click at [85, 338] on div at bounding box center [86, 335] width 18 height 18
click at [739, 56] on button "Options" at bounding box center [754, 49] width 45 height 13
click at [755, 95] on button "Email" at bounding box center [760, 95] width 57 height 15
click at [711, 52] on button "Close" at bounding box center [705, 49] width 45 height 13
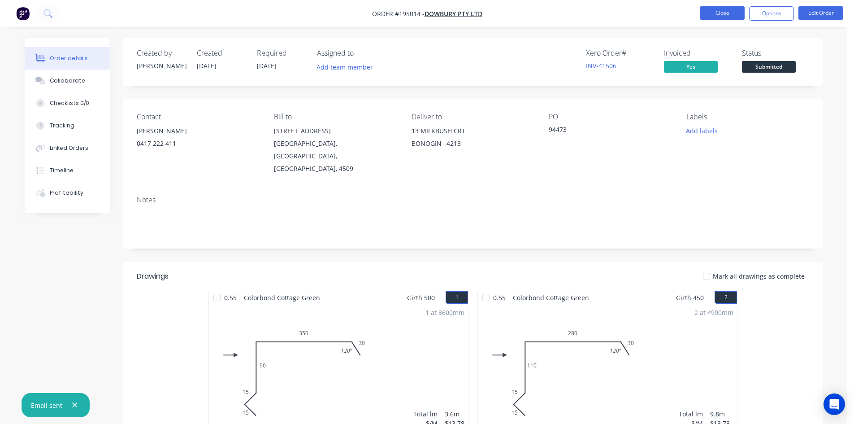
click at [725, 12] on button "Close" at bounding box center [722, 12] width 45 height 13
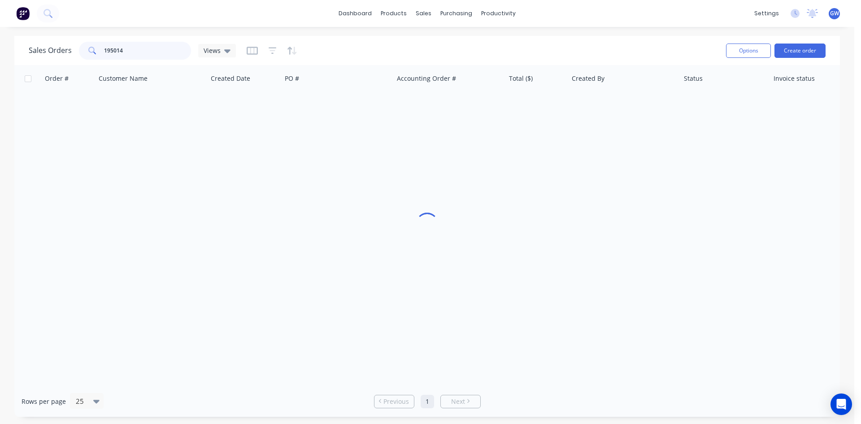
drag, startPoint x: 135, startPoint y: 52, endPoint x: 51, endPoint y: 47, distance: 84.5
click at [51, 48] on div "Sales Orders 195014 Views" at bounding box center [132, 51] width 207 height 18
type input "195028"
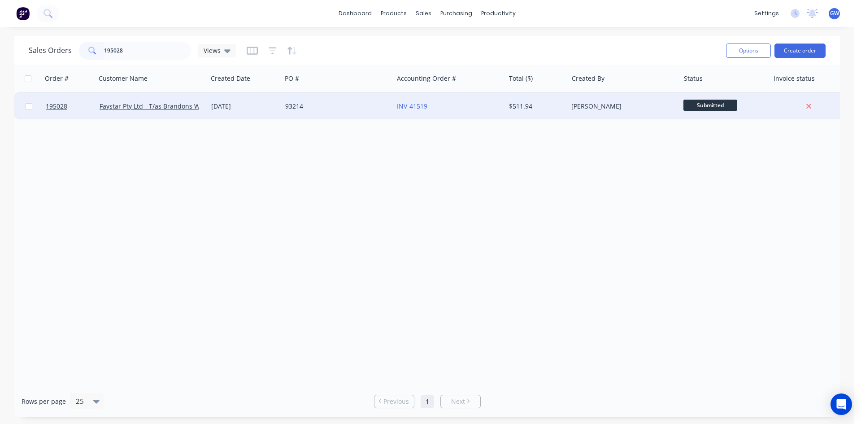
click at [594, 113] on div "[PERSON_NAME]" at bounding box center [624, 106] width 112 height 27
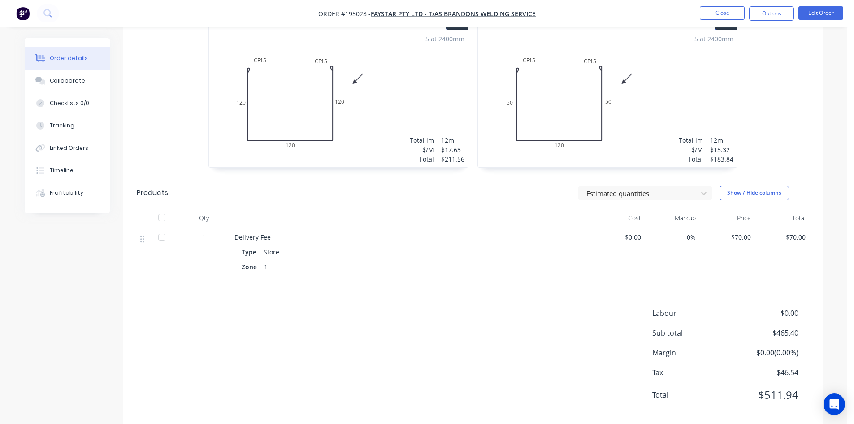
scroll to position [276, 0]
drag, startPoint x: 795, startPoint y: 13, endPoint x: 789, endPoint y: 13, distance: 5.8
click at [794, 13] on ul "Close Options Edit Order" at bounding box center [771, 13] width 165 height 14
click at [786, 13] on button "Options" at bounding box center [771, 13] width 45 height 14
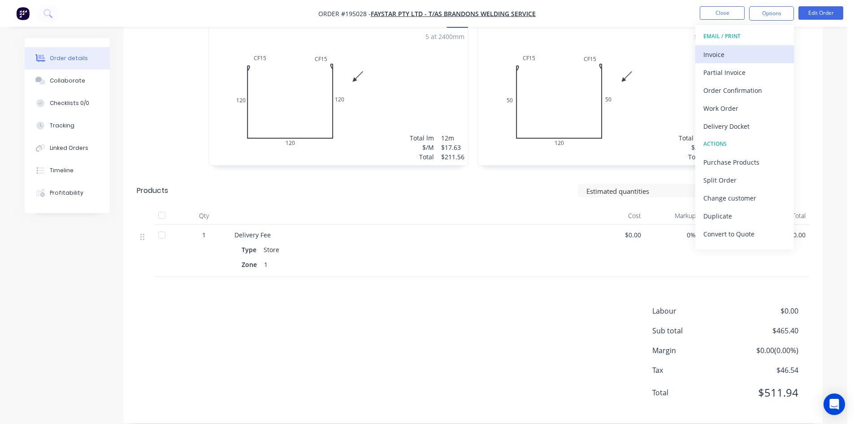
click at [746, 61] on button "Invoice" at bounding box center [744, 54] width 99 height 18
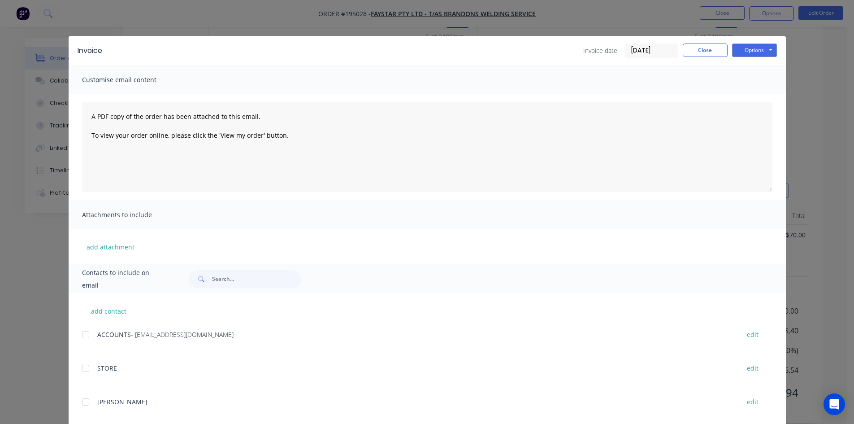
click at [92, 335] on div "ACCOUNTS - [EMAIL_ADDRESS][DOMAIN_NAME] edit" at bounding box center [434, 334] width 704 height 12
click at [83, 337] on div at bounding box center [86, 335] width 18 height 18
click at [760, 51] on button "Options" at bounding box center [754, 49] width 45 height 13
click at [760, 93] on button "Email" at bounding box center [760, 95] width 57 height 15
drag, startPoint x: 703, startPoint y: 51, endPoint x: 706, endPoint y: 47, distance: 4.9
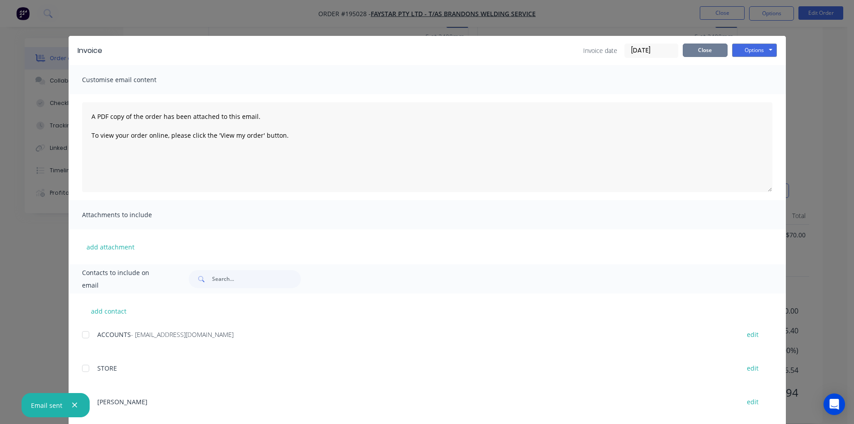
click at [703, 51] on button "Close" at bounding box center [705, 49] width 45 height 13
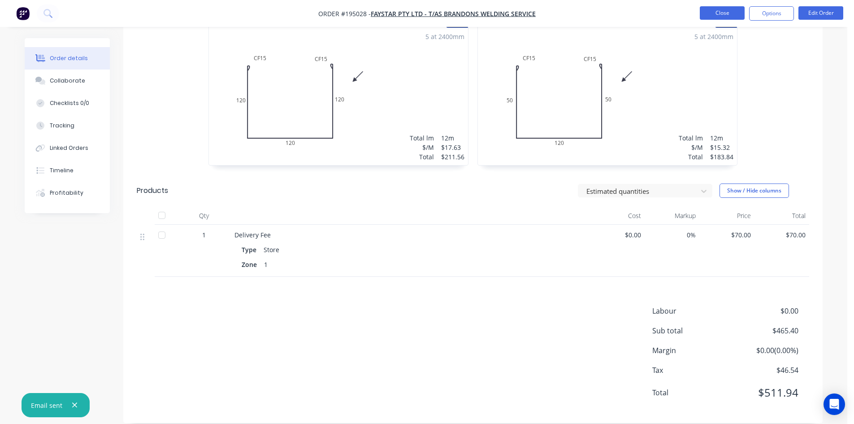
click at [741, 11] on button "Close" at bounding box center [722, 12] width 45 height 13
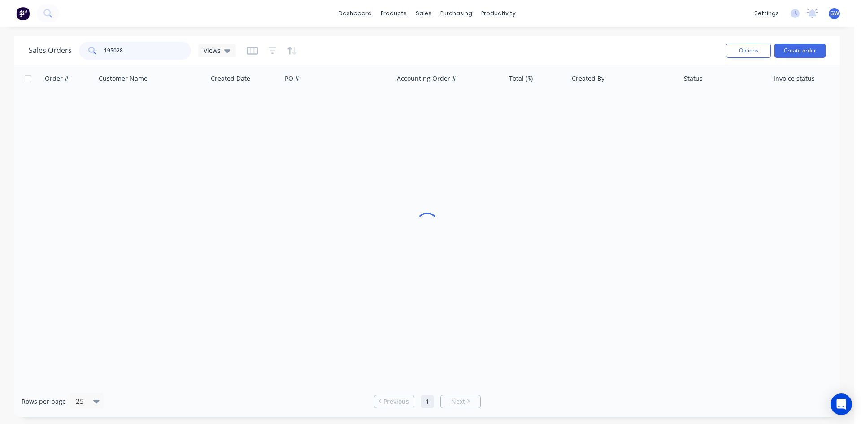
drag, startPoint x: 143, startPoint y: 48, endPoint x: 24, endPoint y: 45, distance: 119.3
click at [24, 45] on div "Sales Orders 195028 Views Options Create order" at bounding box center [426, 50] width 825 height 29
type input "195140"
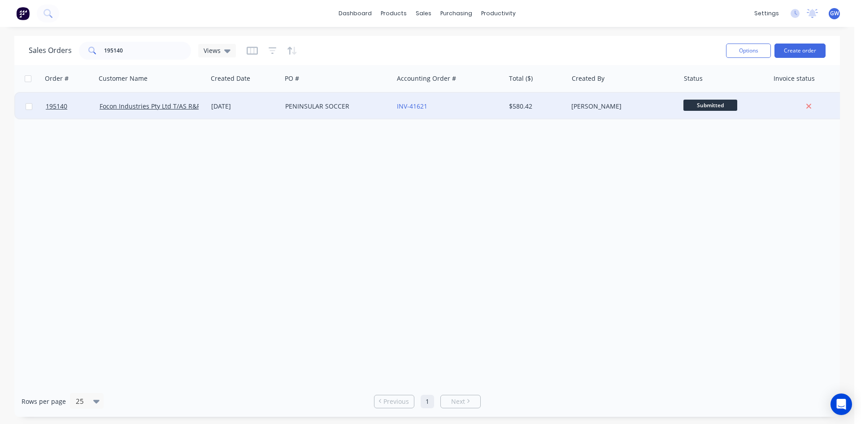
click at [607, 112] on div "[PERSON_NAME]" at bounding box center [624, 106] width 112 height 27
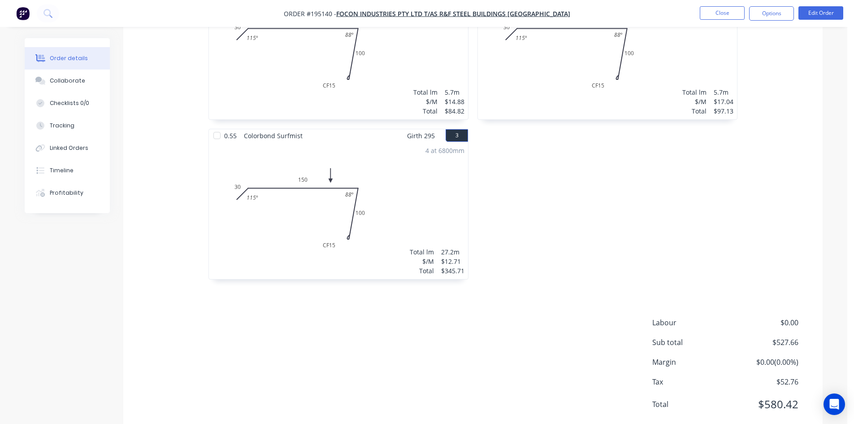
scroll to position [324, 0]
click at [784, 19] on button "Options" at bounding box center [771, 13] width 45 height 14
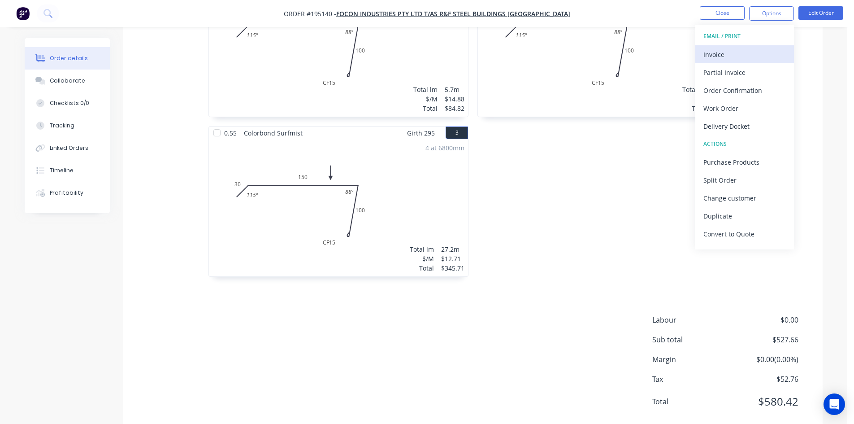
click at [743, 54] on div "Invoice" at bounding box center [745, 54] width 83 height 13
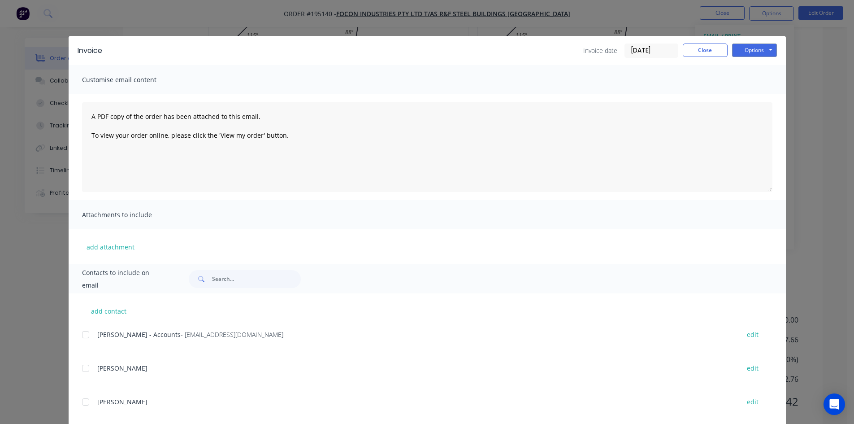
click at [81, 336] on div at bounding box center [86, 335] width 18 height 18
click at [752, 48] on button "Options" at bounding box center [754, 49] width 45 height 13
click at [764, 96] on button "Email" at bounding box center [760, 95] width 57 height 15
click at [712, 49] on button "Close" at bounding box center [705, 49] width 45 height 13
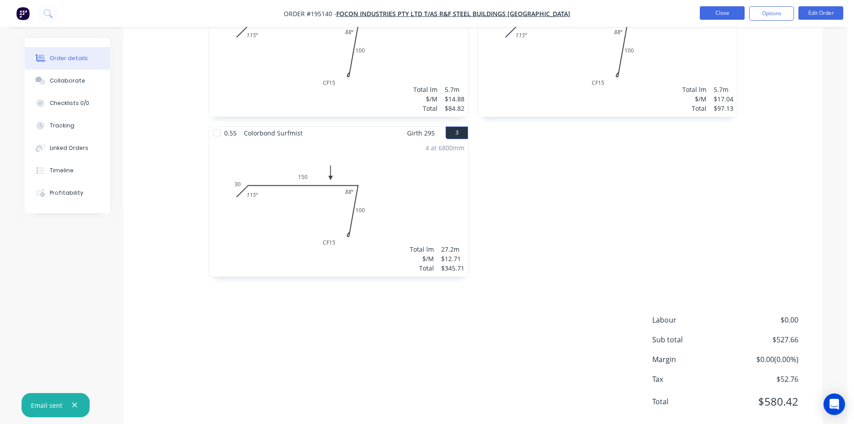
click at [732, 9] on button "Close" at bounding box center [722, 12] width 45 height 13
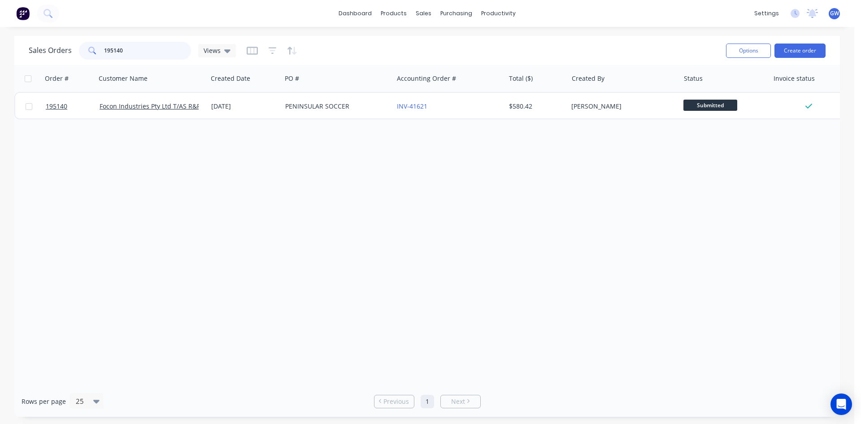
click at [146, 44] on input "195140" at bounding box center [147, 51] width 87 height 18
type input "195094"
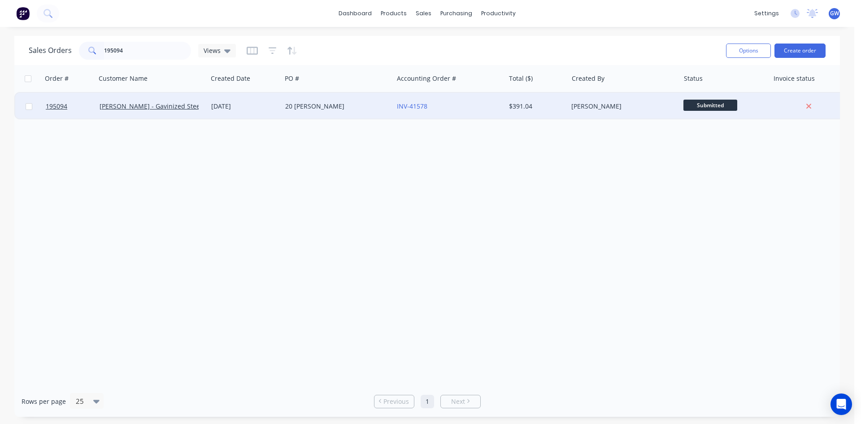
click at [627, 106] on div "[PERSON_NAME]" at bounding box center [621, 106] width 100 height 9
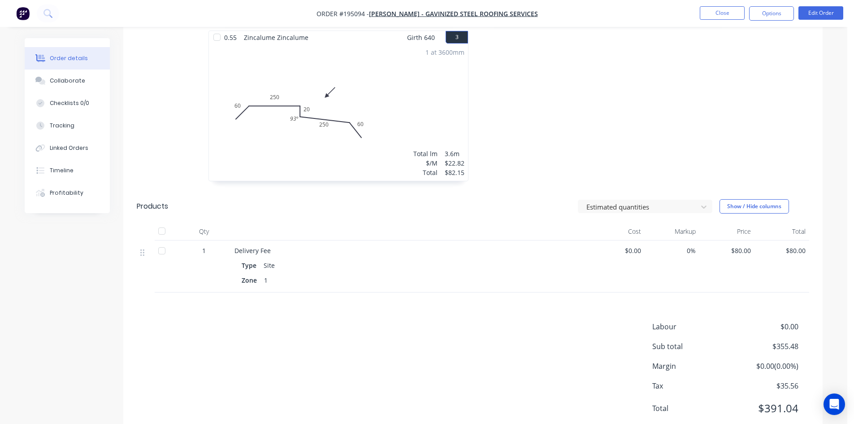
scroll to position [435, 0]
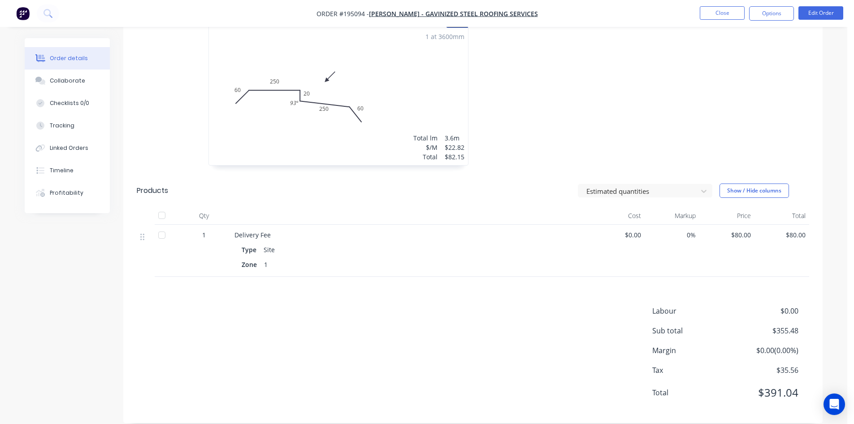
click at [782, 21] on nav "Order #195094 - [PERSON_NAME] - Gavinized Steel Roofing Services Close Options …" at bounding box center [427, 13] width 854 height 27
click at [775, 14] on button "Options" at bounding box center [771, 13] width 45 height 14
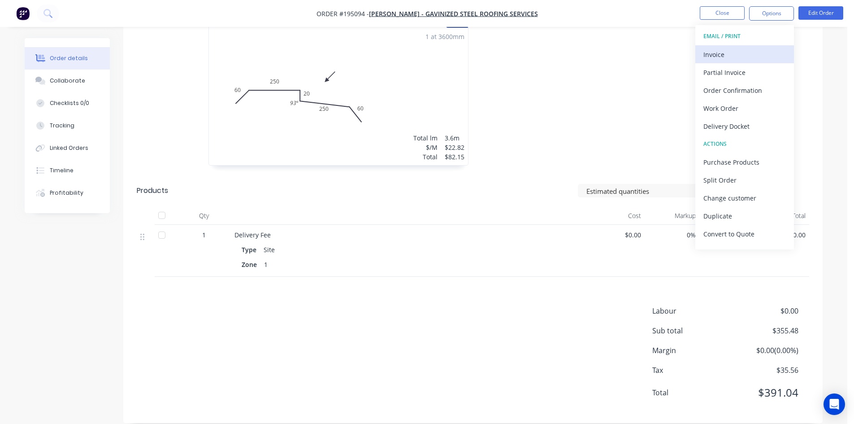
click at [754, 52] on div "Invoice" at bounding box center [745, 54] width 83 height 13
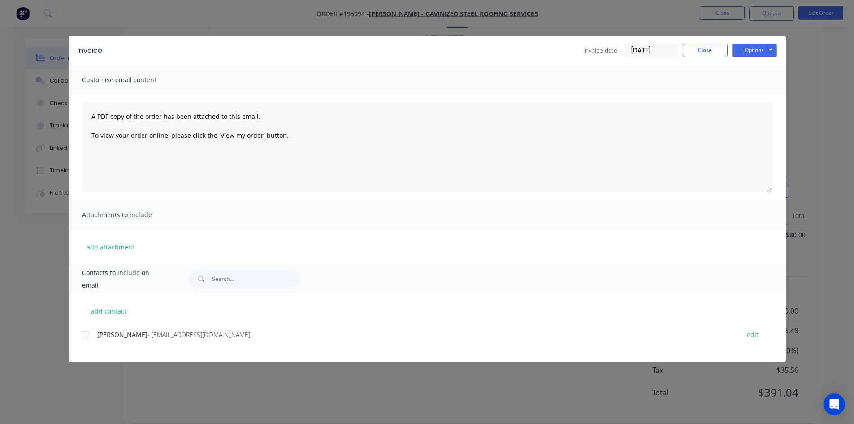
click at [88, 337] on div at bounding box center [86, 335] width 18 height 18
click at [751, 48] on button "Options" at bounding box center [754, 49] width 45 height 13
click at [753, 94] on button "Email" at bounding box center [760, 95] width 57 height 15
click at [718, 56] on button "Close" at bounding box center [705, 49] width 45 height 13
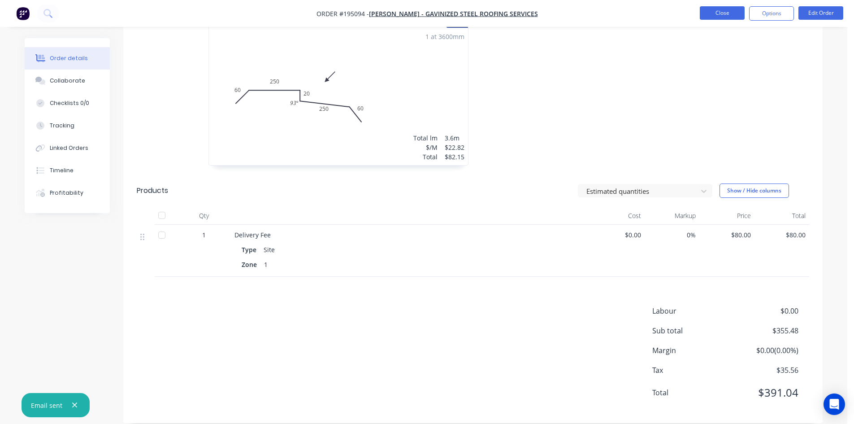
click at [730, 15] on button "Close" at bounding box center [722, 12] width 45 height 13
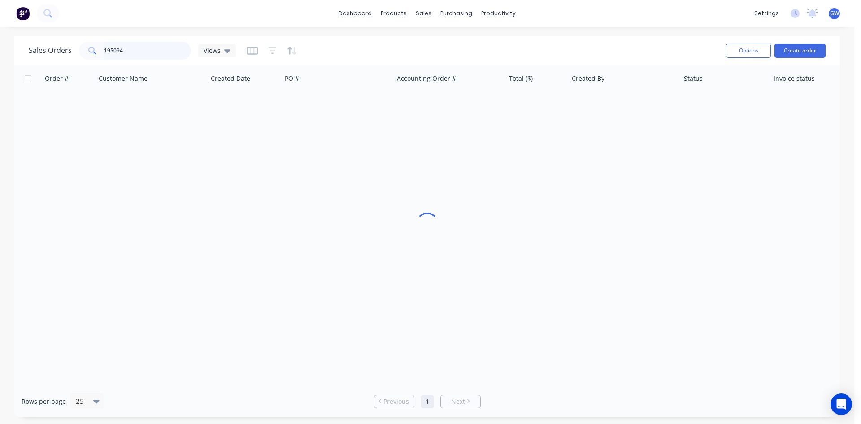
click at [182, 51] on input "195094" at bounding box center [147, 51] width 87 height 18
type input "195075"
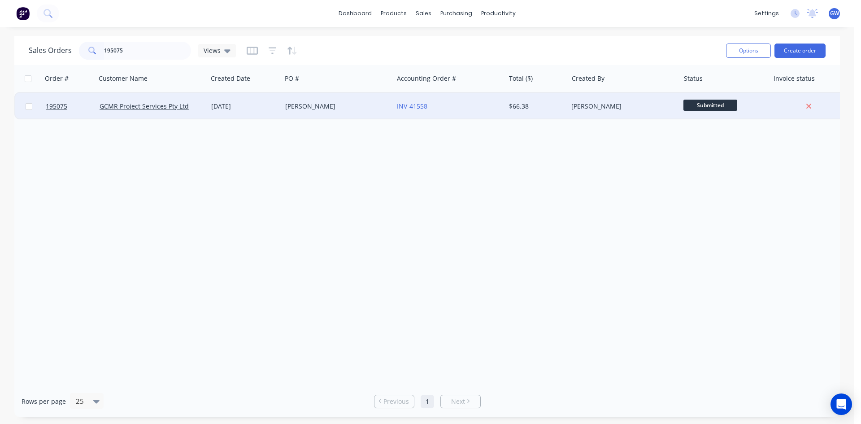
click at [585, 117] on div "[PERSON_NAME]" at bounding box center [624, 106] width 112 height 27
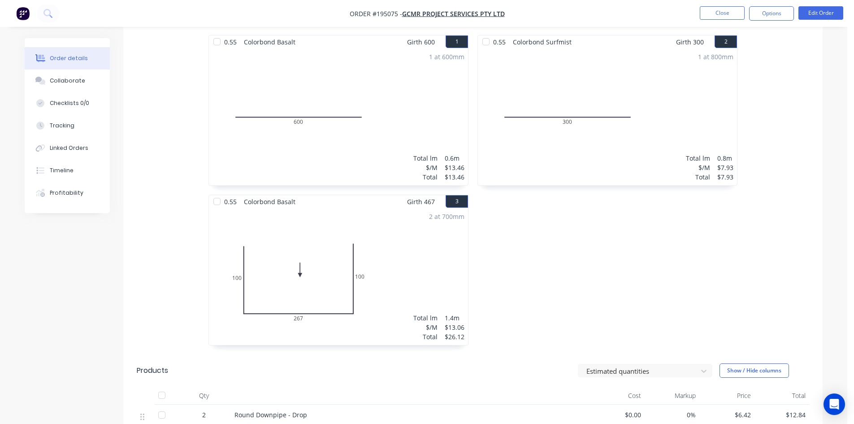
scroll to position [404, 0]
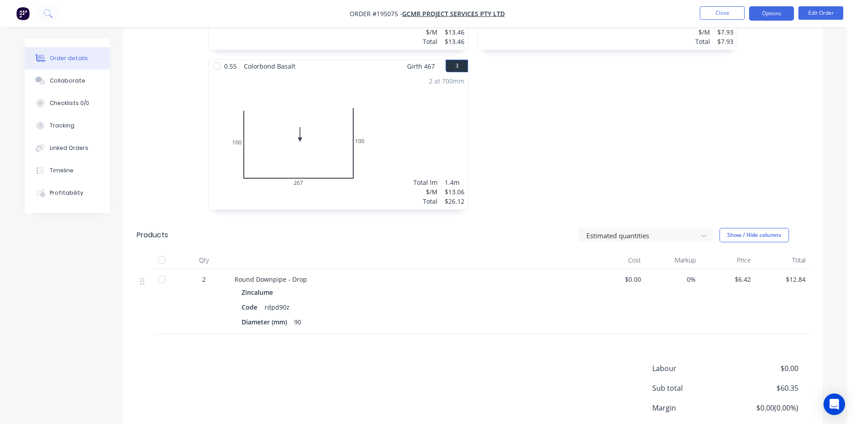
click at [778, 20] on button "Options" at bounding box center [771, 13] width 45 height 14
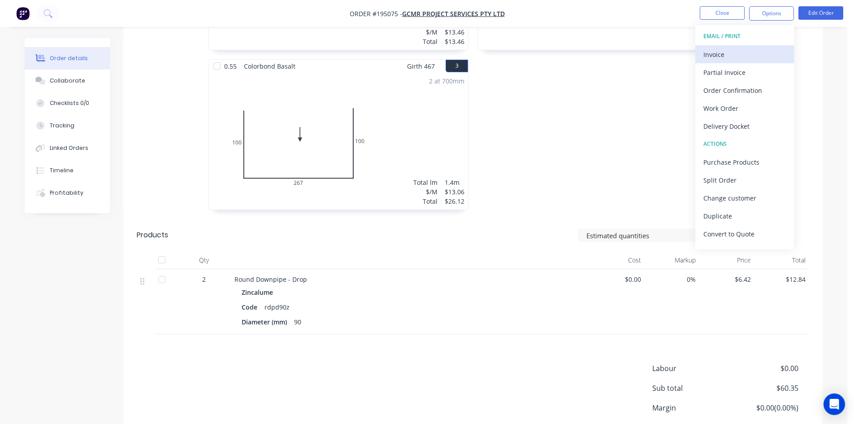
click at [756, 48] on div "Invoice" at bounding box center [745, 54] width 83 height 13
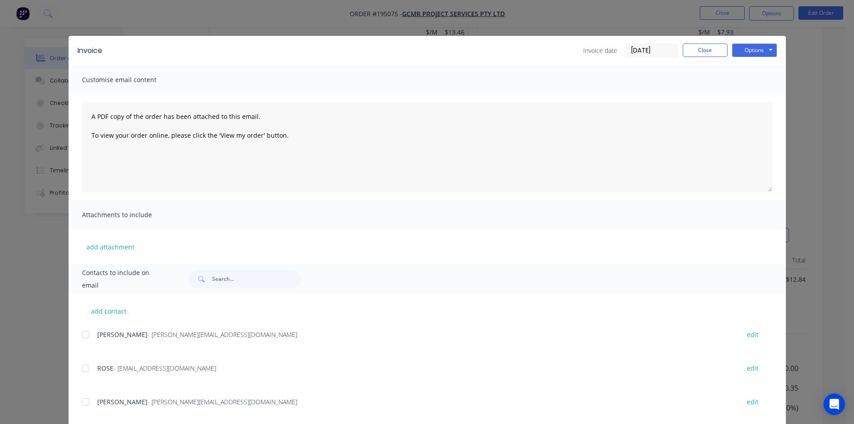
click at [82, 330] on div at bounding box center [86, 335] width 18 height 18
click at [85, 361] on div at bounding box center [86, 368] width 18 height 18
click at [758, 47] on button "Options" at bounding box center [754, 49] width 45 height 13
click at [760, 92] on button "Email" at bounding box center [760, 95] width 57 height 15
click at [694, 45] on button "Close" at bounding box center [705, 49] width 45 height 13
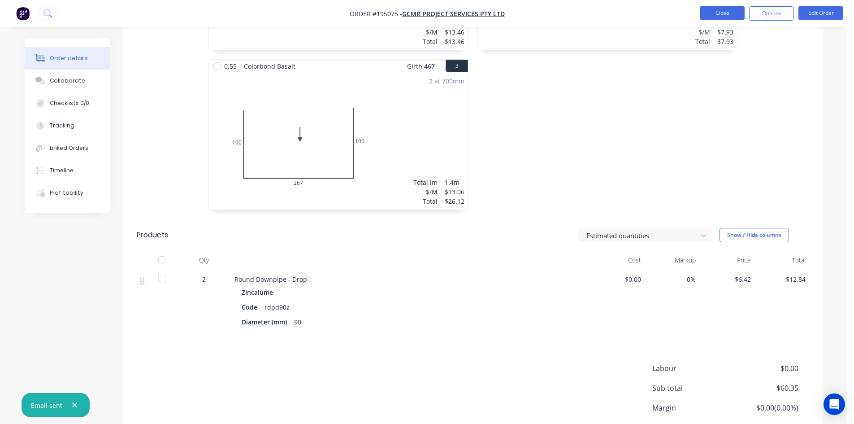
click at [717, 12] on button "Close" at bounding box center [722, 12] width 45 height 13
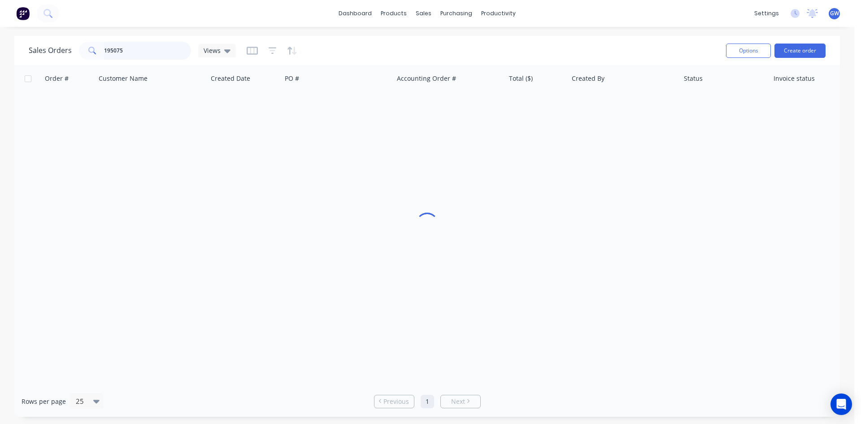
click at [163, 50] on input "195075" at bounding box center [147, 51] width 87 height 18
type input "195095"
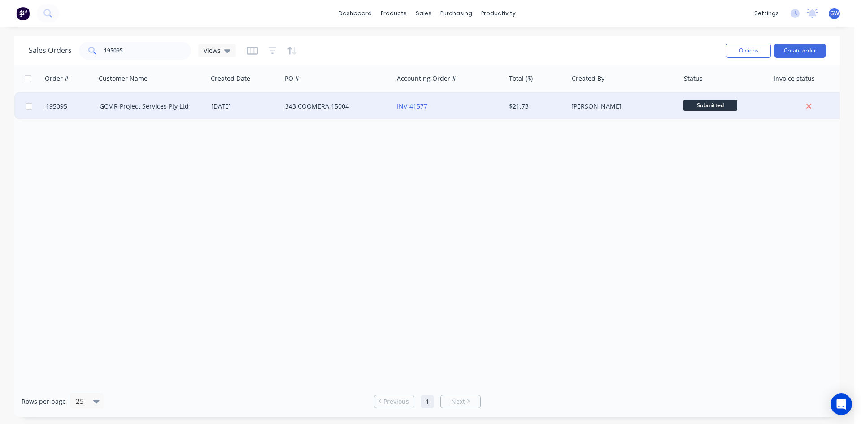
click at [606, 106] on div "[PERSON_NAME]" at bounding box center [621, 106] width 100 height 9
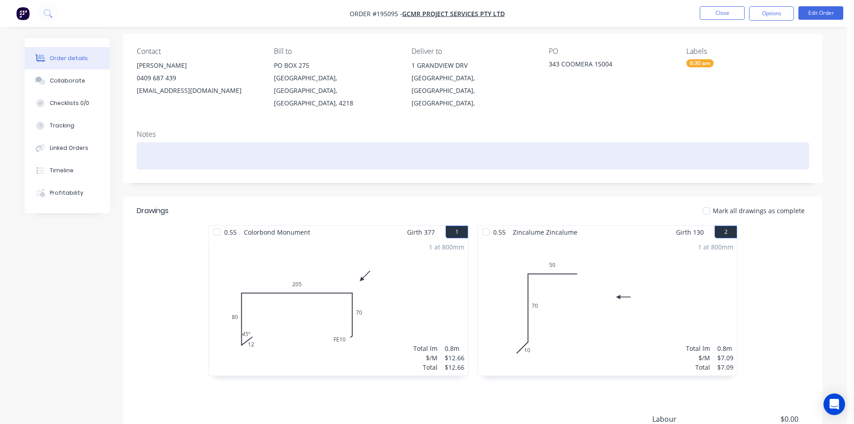
scroll to position [174, 0]
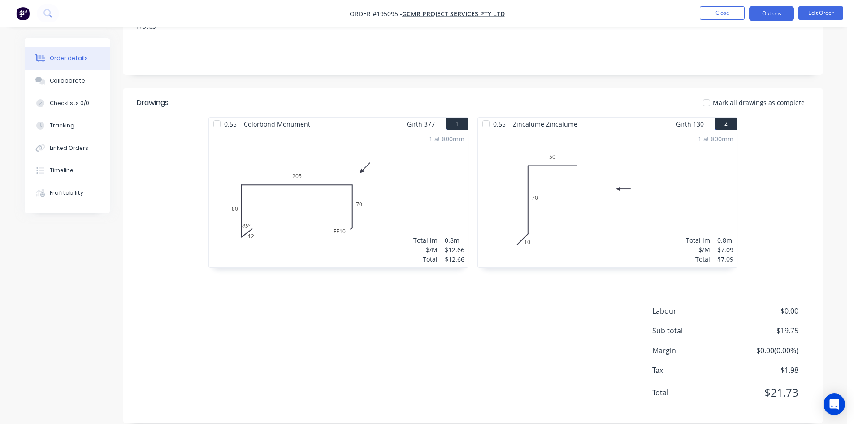
click at [766, 15] on button "Options" at bounding box center [771, 13] width 45 height 14
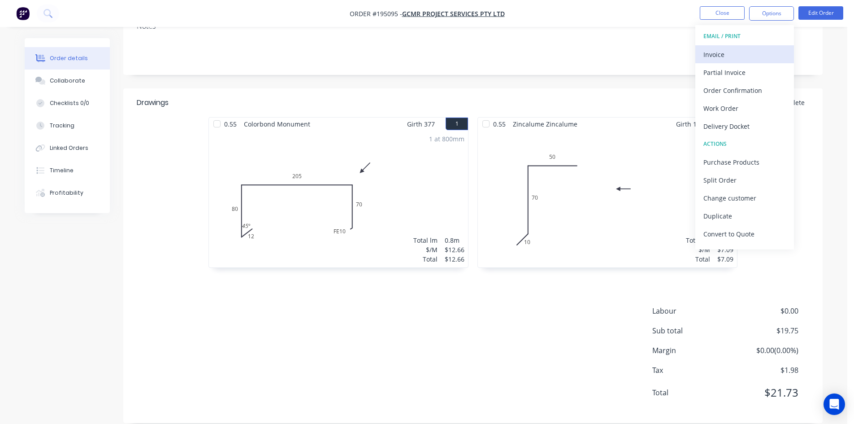
click at [750, 50] on div "Invoice" at bounding box center [745, 54] width 83 height 13
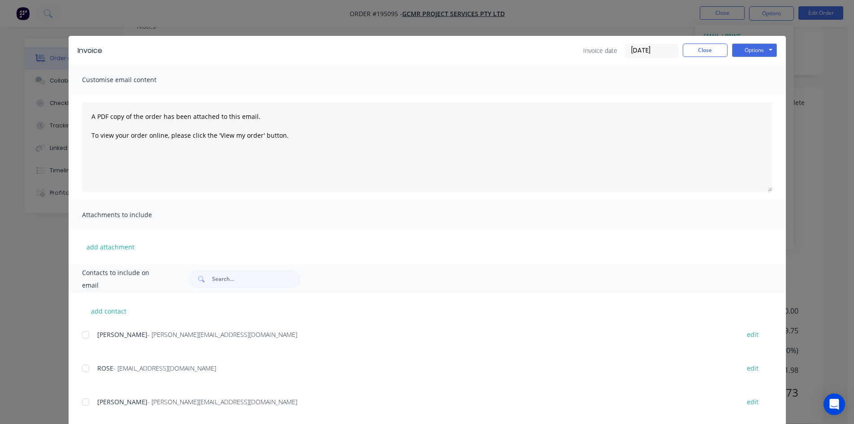
click at [86, 335] on div at bounding box center [86, 335] width 18 height 18
click at [87, 366] on div at bounding box center [86, 368] width 18 height 18
click at [761, 45] on button "Options" at bounding box center [754, 49] width 45 height 13
click at [753, 92] on button "Email" at bounding box center [760, 95] width 57 height 15
drag, startPoint x: 693, startPoint y: 52, endPoint x: 693, endPoint y: 36, distance: 15.2
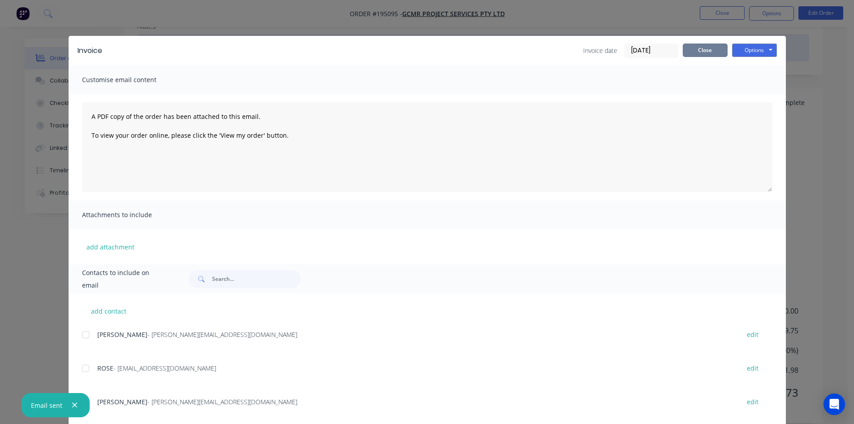
click at [693, 52] on button "Close" at bounding box center [705, 49] width 45 height 13
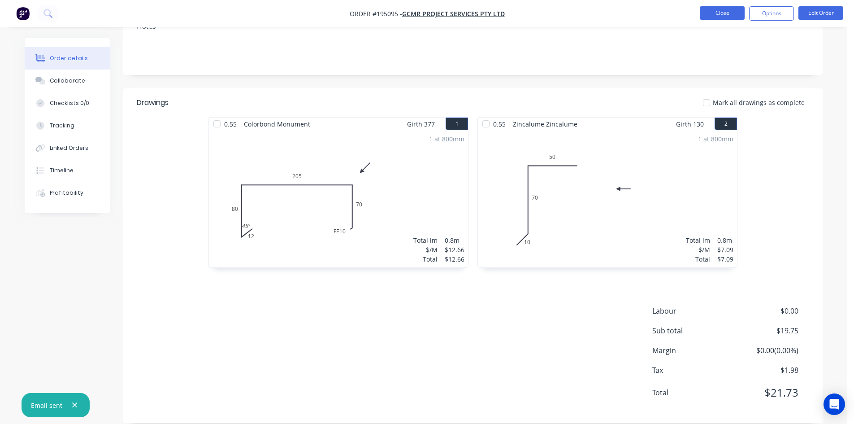
click at [705, 17] on button "Close" at bounding box center [722, 12] width 45 height 13
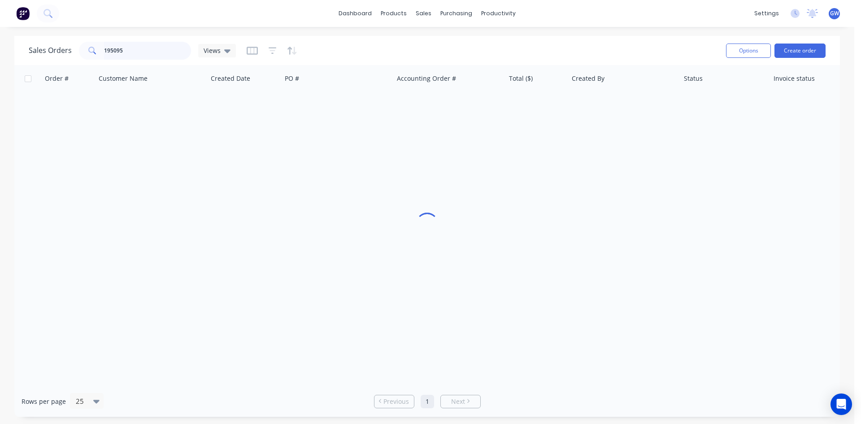
click at [138, 52] on input "195095" at bounding box center [147, 51] width 87 height 18
type input "195106"
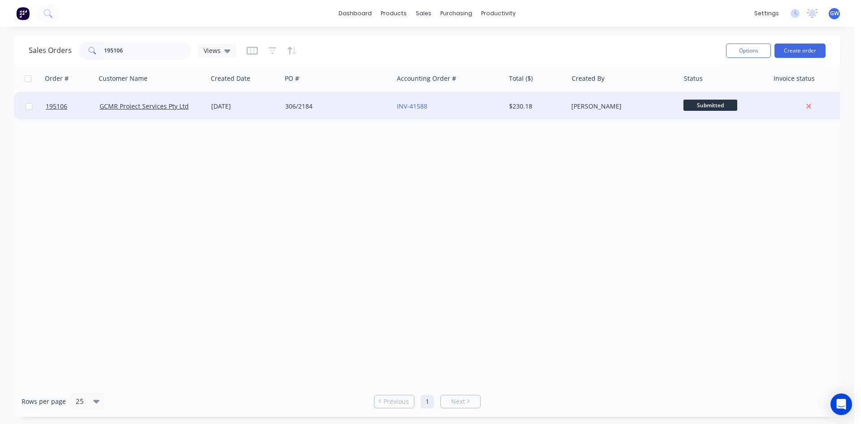
click at [626, 107] on div "[PERSON_NAME]" at bounding box center [621, 106] width 100 height 9
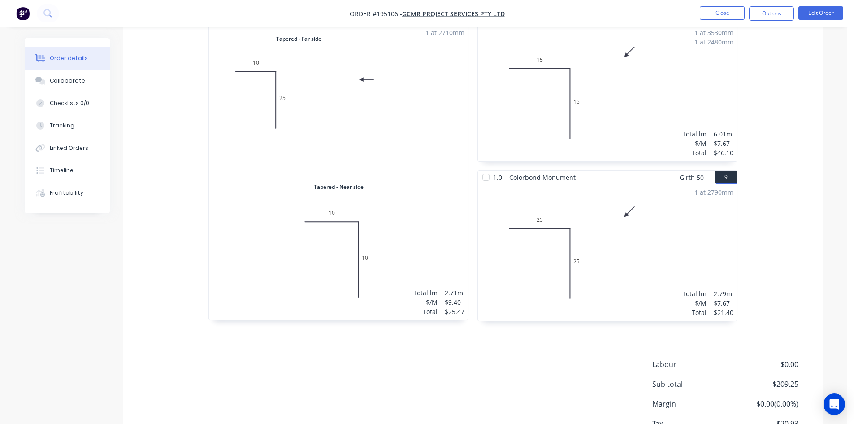
scroll to position [1288, 0]
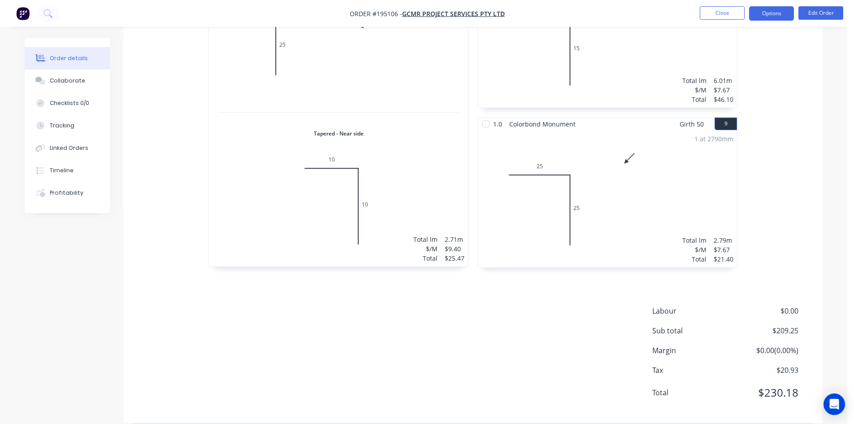
click at [771, 18] on button "Options" at bounding box center [771, 13] width 45 height 14
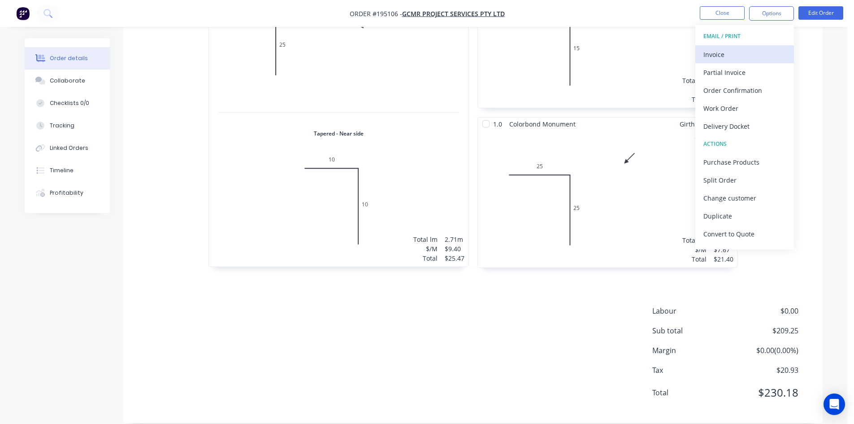
click at [757, 49] on div "Invoice" at bounding box center [745, 54] width 83 height 13
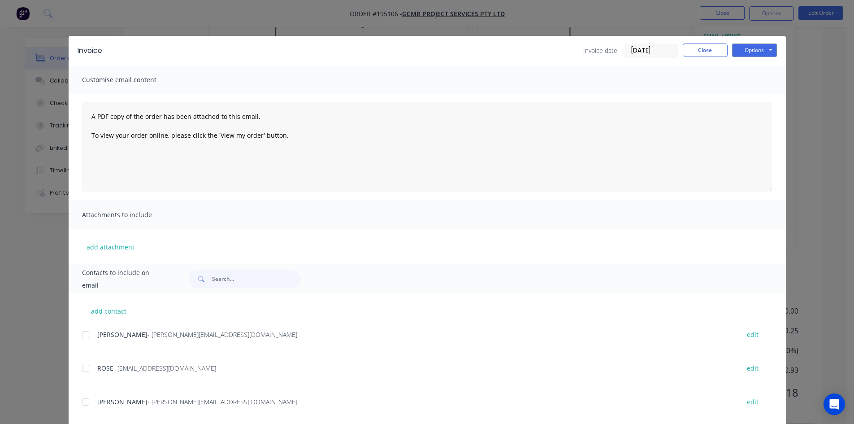
drag, startPoint x: 79, startPoint y: 335, endPoint x: 79, endPoint y: 340, distance: 5.4
click at [79, 339] on div at bounding box center [86, 335] width 18 height 18
click at [84, 370] on div at bounding box center [86, 368] width 18 height 18
click at [755, 44] on button "Options" at bounding box center [754, 49] width 45 height 13
click at [752, 92] on button "Email" at bounding box center [760, 95] width 57 height 15
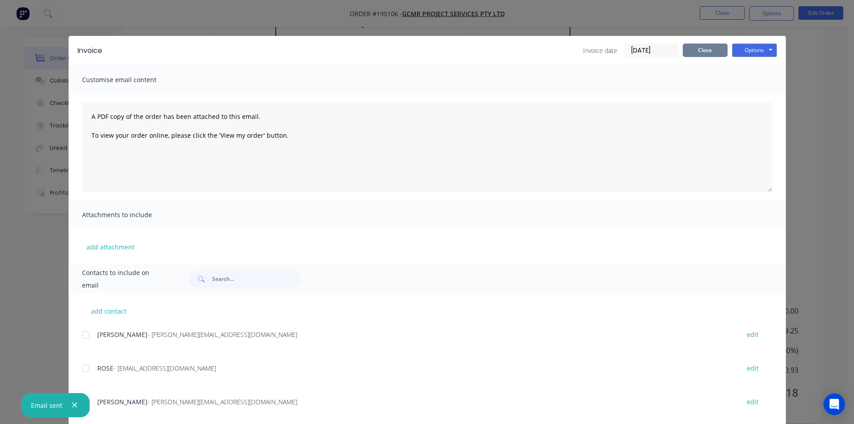
click at [711, 48] on button "Close" at bounding box center [705, 49] width 45 height 13
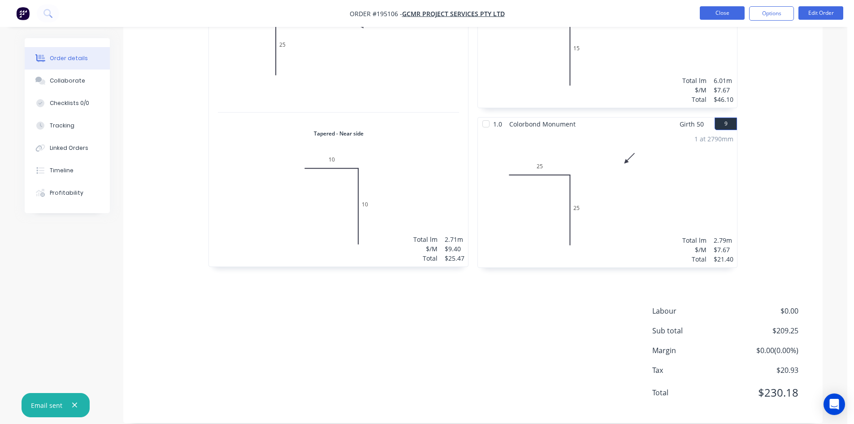
click at [723, 14] on button "Close" at bounding box center [722, 12] width 45 height 13
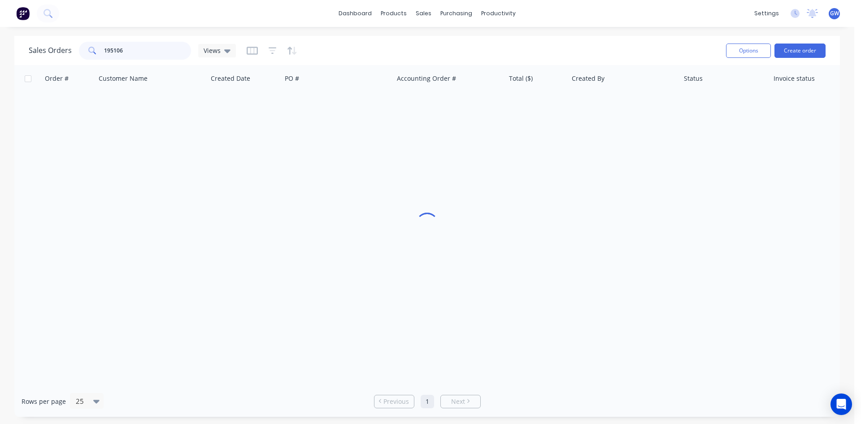
click at [156, 59] on input "195106" at bounding box center [147, 51] width 87 height 18
type input "195078"
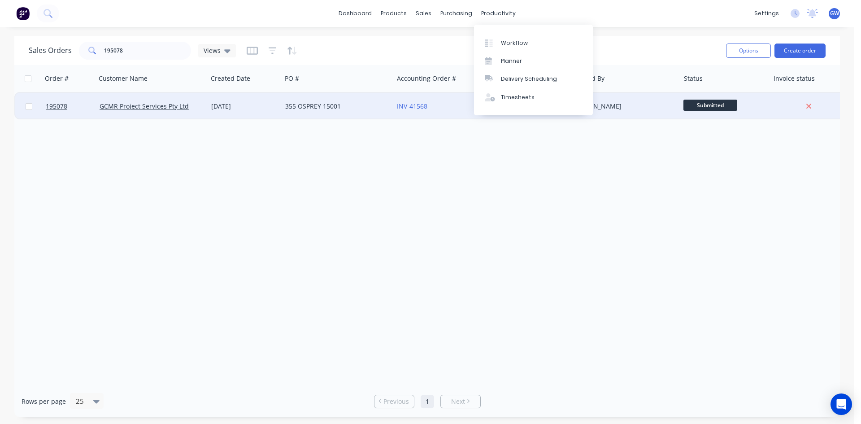
click at [615, 109] on div "[PERSON_NAME]" at bounding box center [621, 106] width 100 height 9
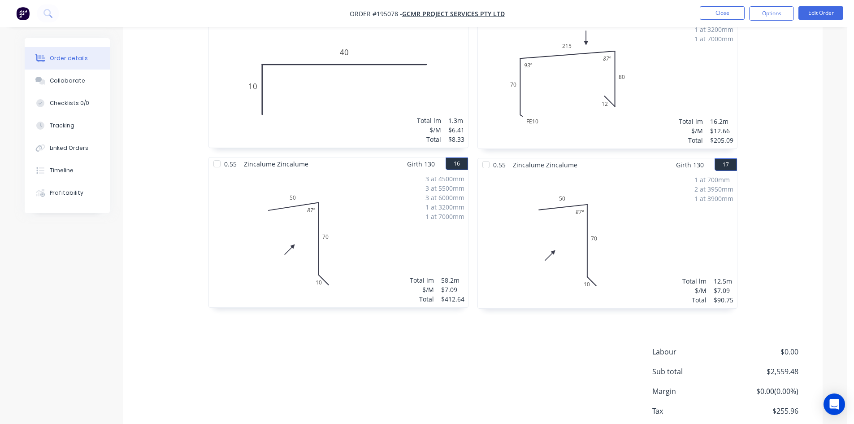
scroll to position [1609, 0]
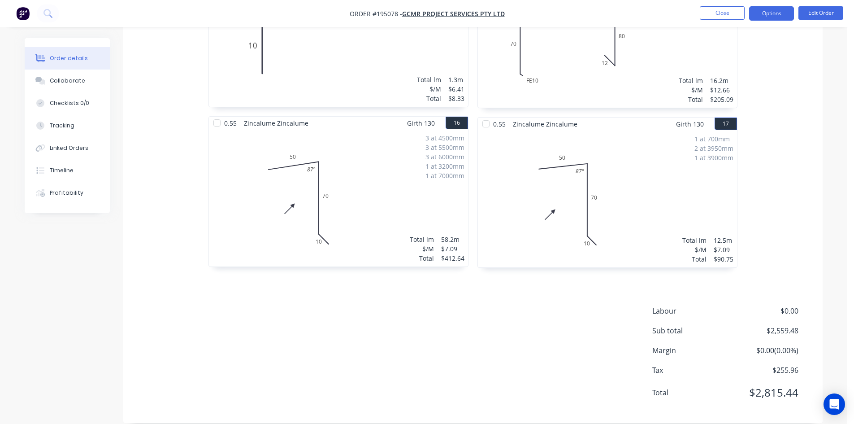
click at [771, 16] on button "Options" at bounding box center [771, 13] width 45 height 14
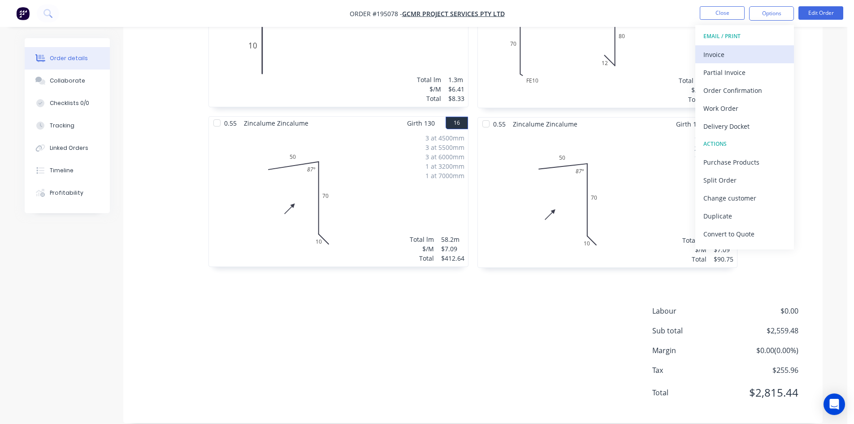
click at [751, 53] on div "Invoice" at bounding box center [745, 54] width 83 height 13
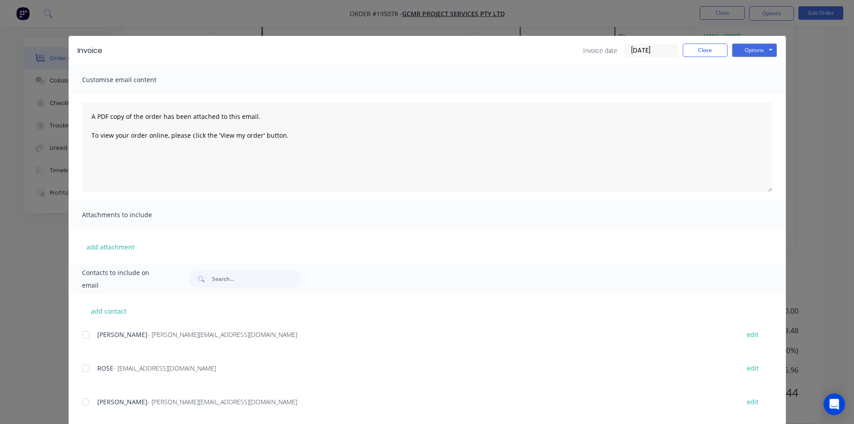
click at [91, 336] on div "SIMON - [EMAIL_ADDRESS][DOMAIN_NAME] edit" at bounding box center [434, 334] width 704 height 12
click at [87, 367] on div at bounding box center [86, 368] width 18 height 18
click at [84, 330] on div at bounding box center [86, 335] width 18 height 18
click at [747, 43] on div "Invoice Invoice date [DATE] Close Options Preview Print Email" at bounding box center [427, 50] width 717 height 29
click at [749, 52] on button "Options" at bounding box center [754, 49] width 45 height 13
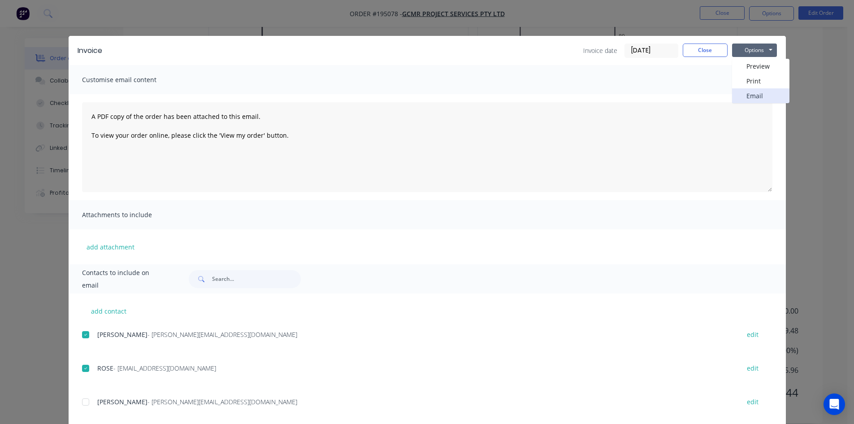
click at [748, 94] on button "Email" at bounding box center [760, 95] width 57 height 15
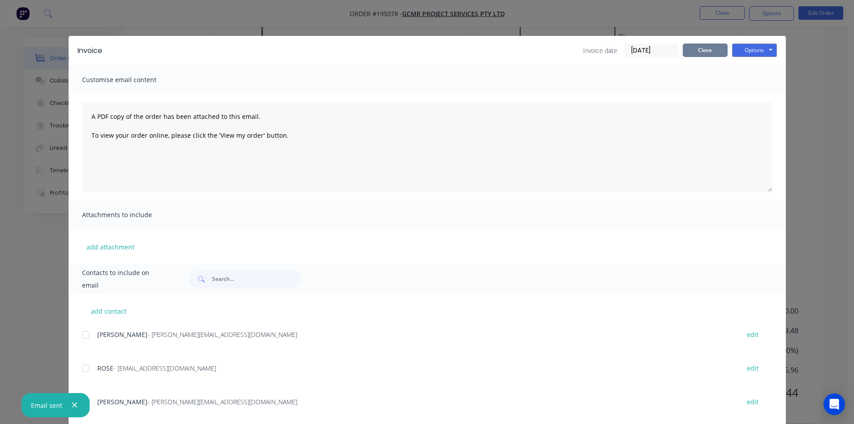
drag, startPoint x: 717, startPoint y: 50, endPoint x: 720, endPoint y: 35, distance: 15.6
click at [717, 50] on button "Close" at bounding box center [705, 49] width 45 height 13
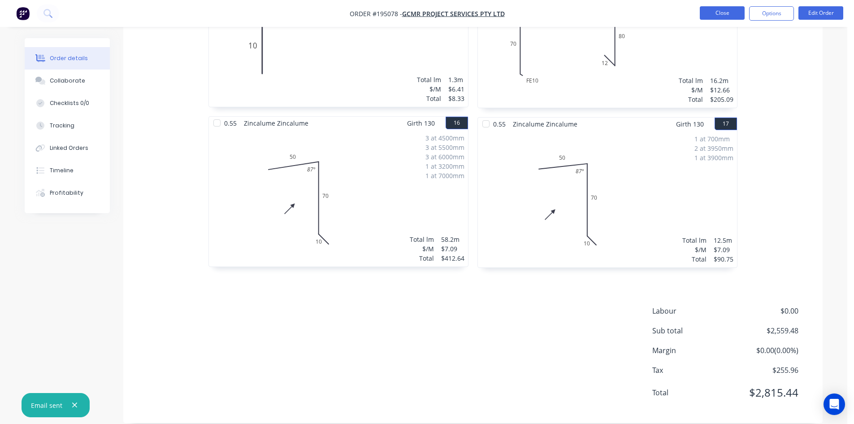
click at [724, 18] on button "Close" at bounding box center [722, 12] width 45 height 13
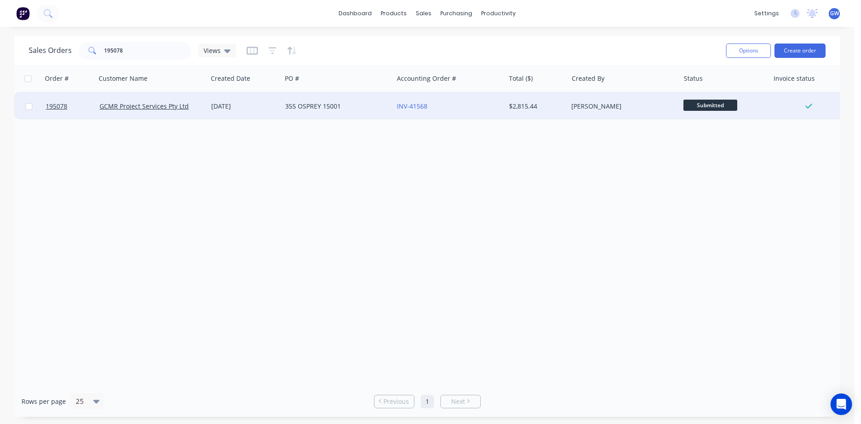
click at [661, 109] on div "[PERSON_NAME]" at bounding box center [621, 106] width 100 height 9
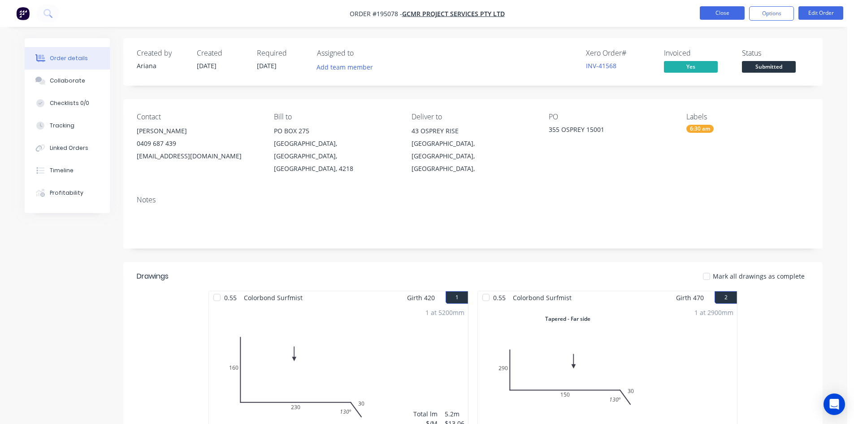
click at [723, 7] on button "Close" at bounding box center [722, 12] width 45 height 13
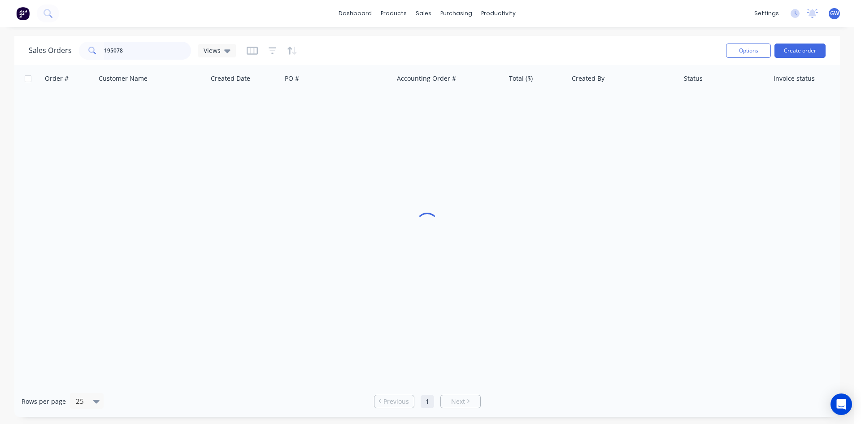
click at [172, 49] on input "195078" at bounding box center [147, 51] width 87 height 18
type input "195040"
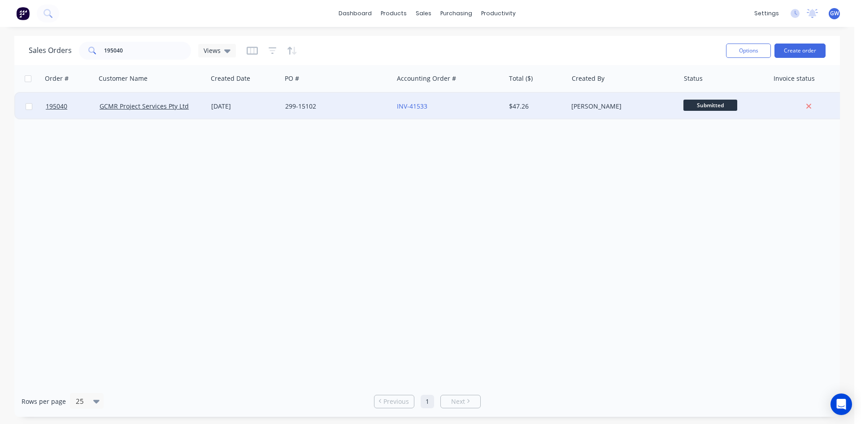
click at [571, 108] on div "[PERSON_NAME]" at bounding box center [621, 106] width 100 height 9
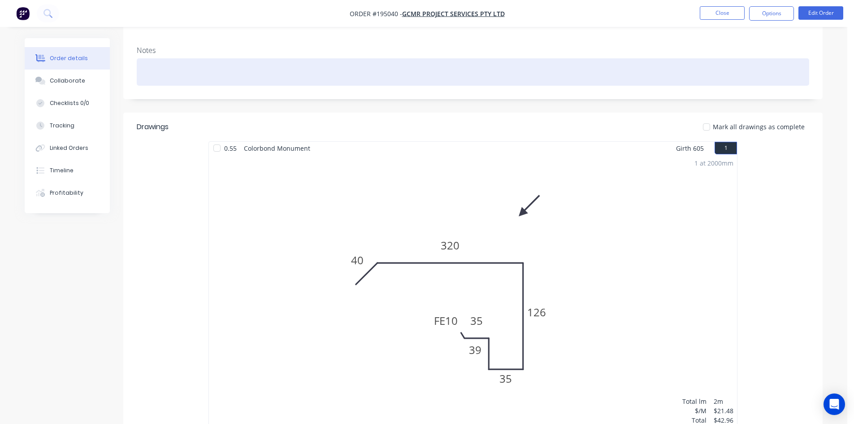
scroll to position [179, 0]
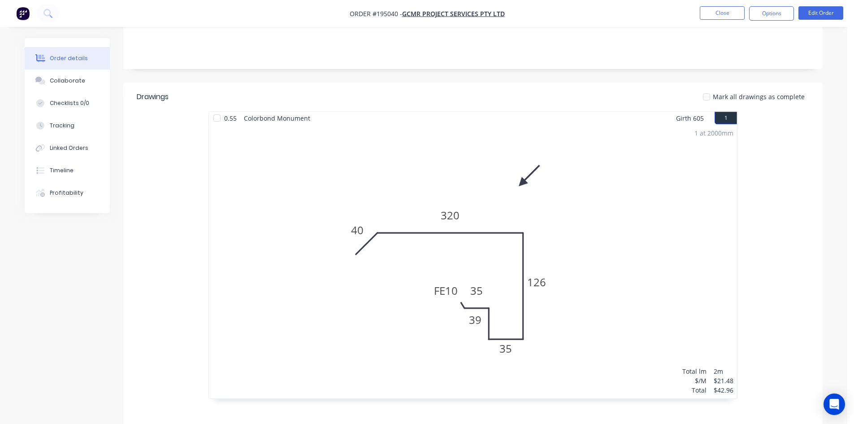
click at [775, 22] on nav "Order #195040 - GCMR Project Services Pty Ltd Close Options Edit Order" at bounding box center [427, 13] width 854 height 27
click at [774, 15] on button "Options" at bounding box center [771, 13] width 45 height 14
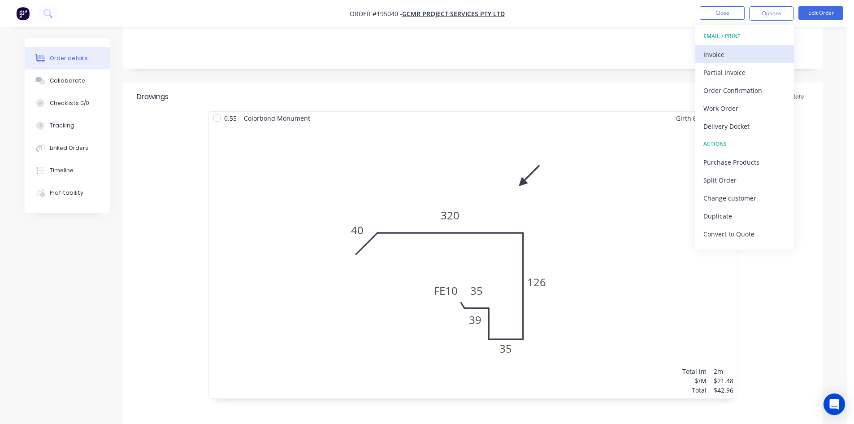
click at [752, 51] on div "Invoice" at bounding box center [745, 54] width 83 height 13
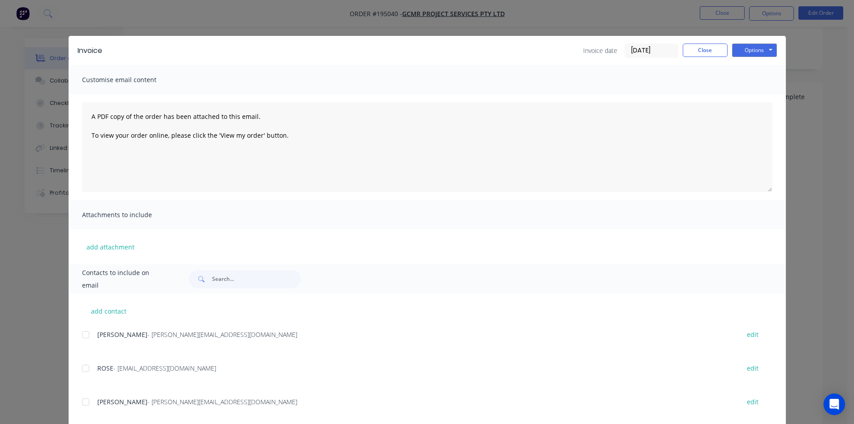
click at [80, 335] on div at bounding box center [86, 335] width 18 height 18
click at [85, 371] on div at bounding box center [86, 368] width 18 height 18
click at [747, 50] on button "Options" at bounding box center [754, 49] width 45 height 13
click at [755, 95] on button "Email" at bounding box center [760, 95] width 57 height 15
click at [708, 44] on button "Close" at bounding box center [705, 49] width 45 height 13
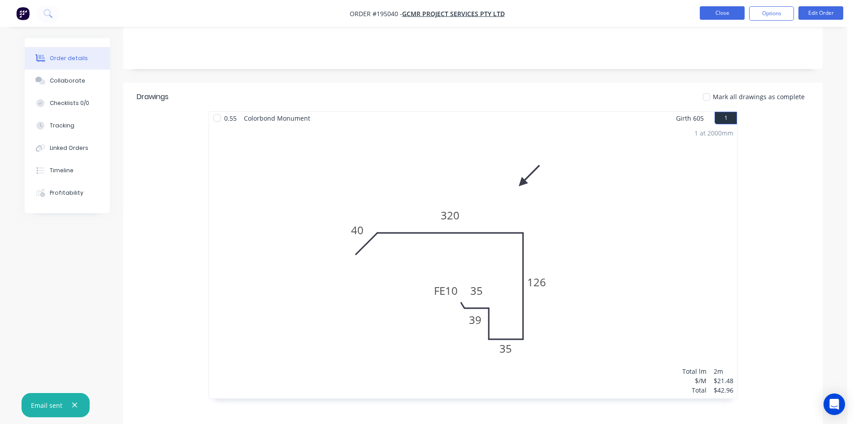
click at [719, 15] on button "Close" at bounding box center [722, 12] width 45 height 13
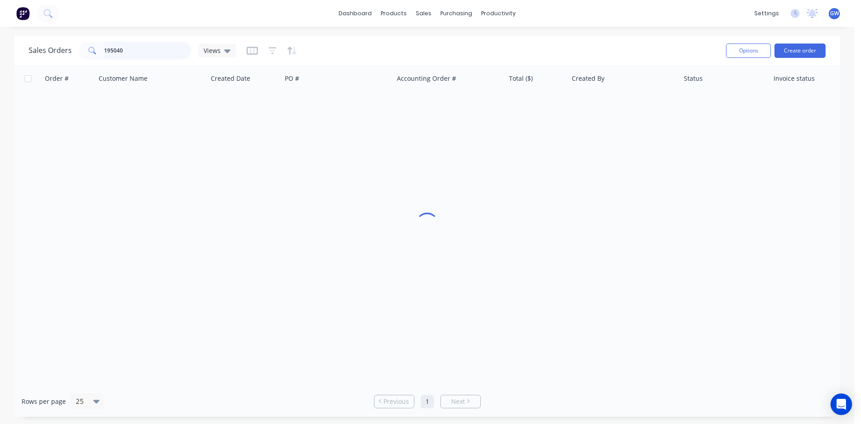
click at [136, 53] on input "195040" at bounding box center [147, 51] width 87 height 18
type input "195042"
click at [591, 103] on div "[PERSON_NAME]" at bounding box center [621, 106] width 100 height 9
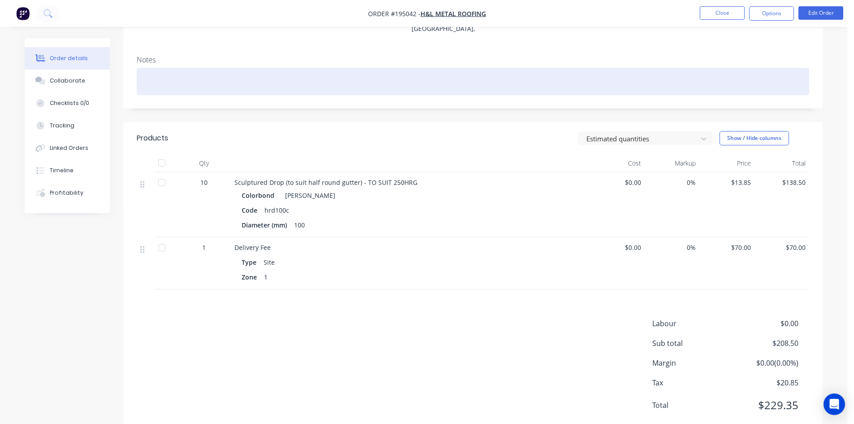
scroll to position [143, 0]
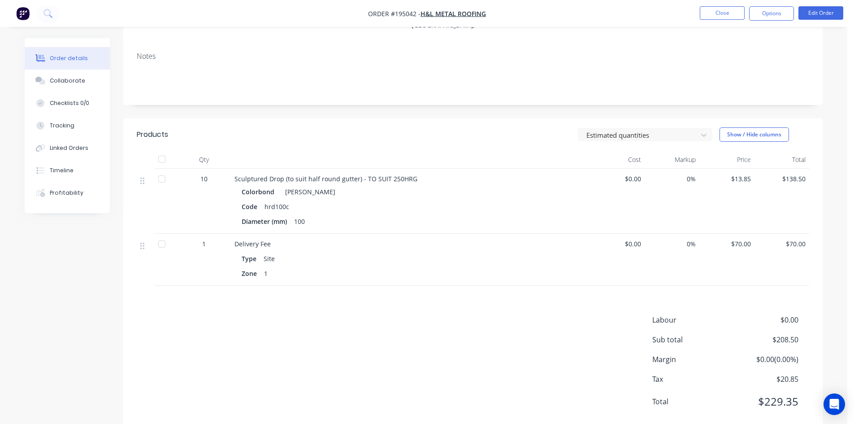
drag, startPoint x: 766, startPoint y: 18, endPoint x: 764, endPoint y: 22, distance: 4.9
click at [766, 18] on button "Options" at bounding box center [771, 13] width 45 height 14
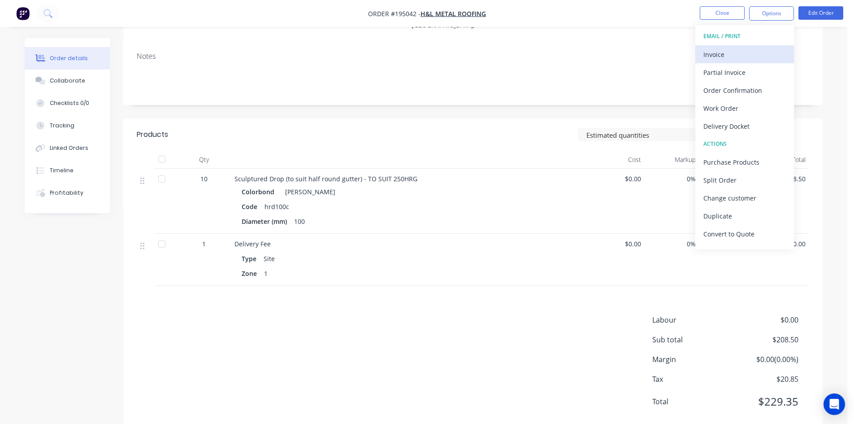
click at [738, 51] on div "Invoice" at bounding box center [745, 54] width 83 height 13
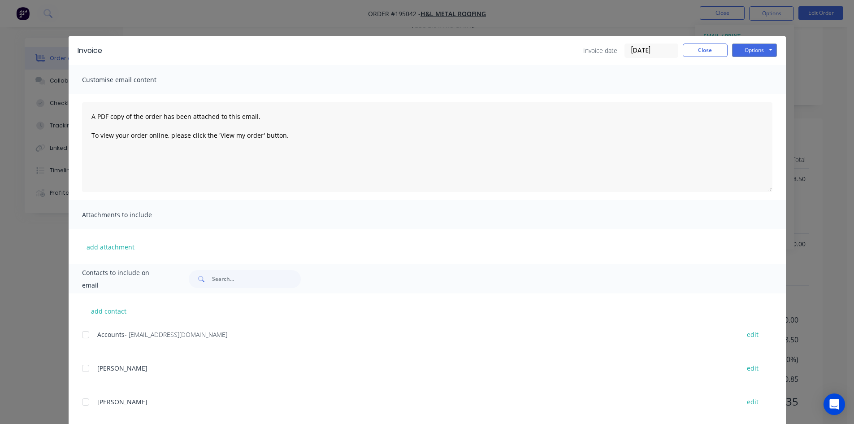
click at [89, 337] on div at bounding box center [86, 335] width 18 height 18
click at [760, 55] on button "Options" at bounding box center [754, 49] width 45 height 13
click at [747, 95] on button "Email" at bounding box center [760, 95] width 57 height 15
click at [709, 51] on button "Close" at bounding box center [705, 49] width 45 height 13
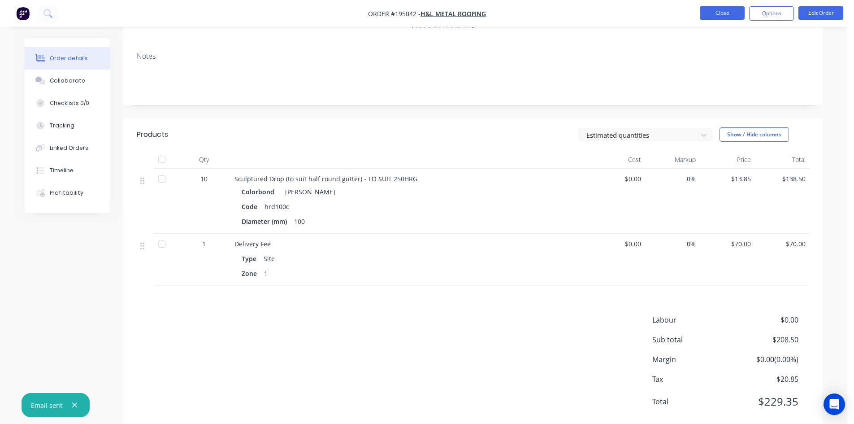
click at [720, 9] on button "Close" at bounding box center [722, 12] width 45 height 13
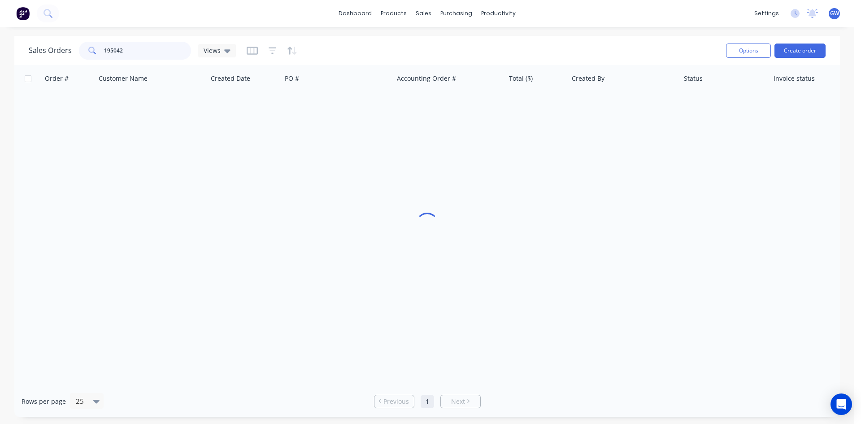
click at [157, 48] on input "195042" at bounding box center [147, 51] width 87 height 18
type input "195077"
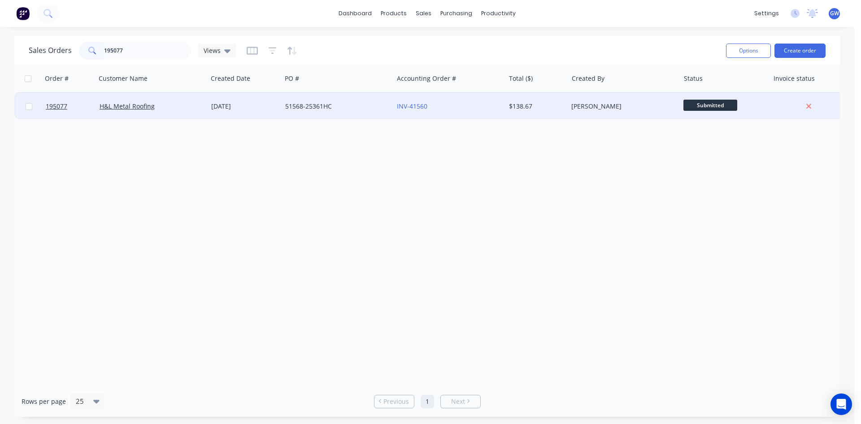
click at [588, 100] on div "[PERSON_NAME]" at bounding box center [624, 106] width 112 height 27
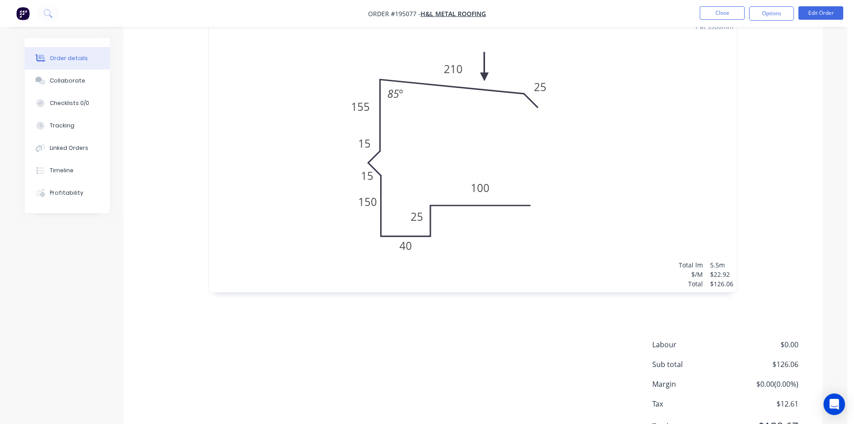
scroll to position [310, 0]
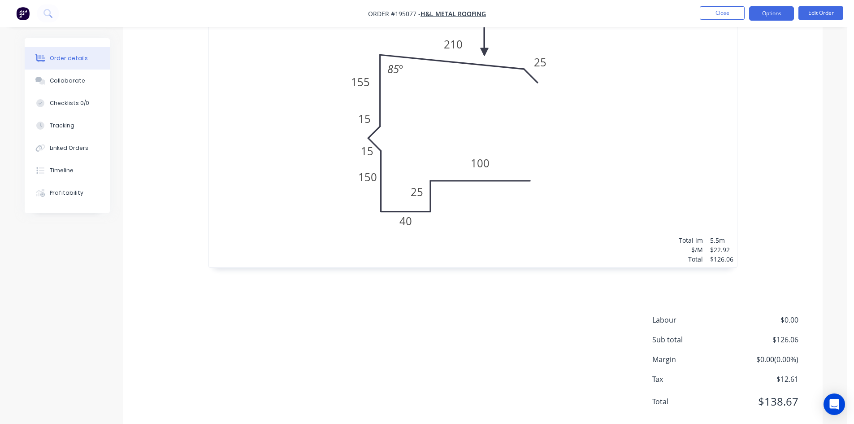
click at [760, 17] on button "Options" at bounding box center [771, 13] width 45 height 14
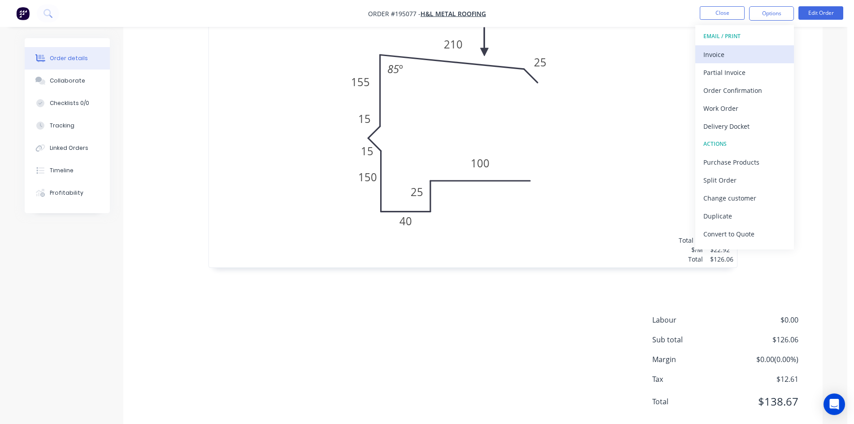
click at [754, 52] on div "Invoice" at bounding box center [745, 54] width 83 height 13
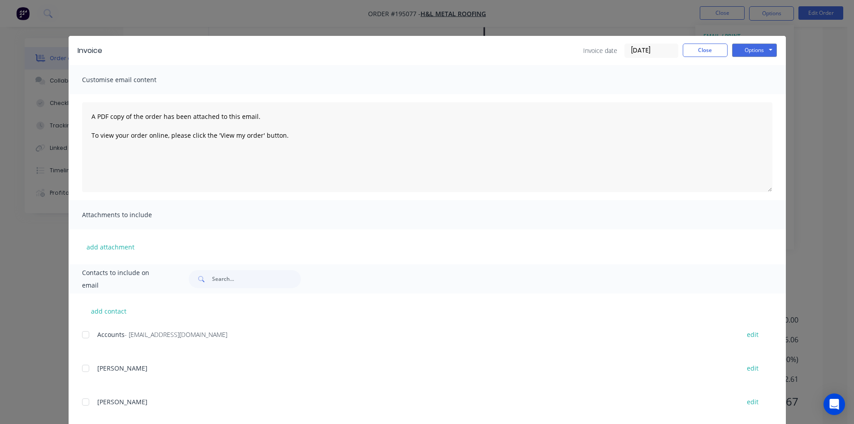
click at [84, 334] on div at bounding box center [86, 335] width 18 height 18
click at [748, 55] on button "Options" at bounding box center [754, 49] width 45 height 13
click at [758, 92] on button "Email" at bounding box center [760, 95] width 57 height 15
click at [706, 47] on button "Close" at bounding box center [705, 49] width 45 height 13
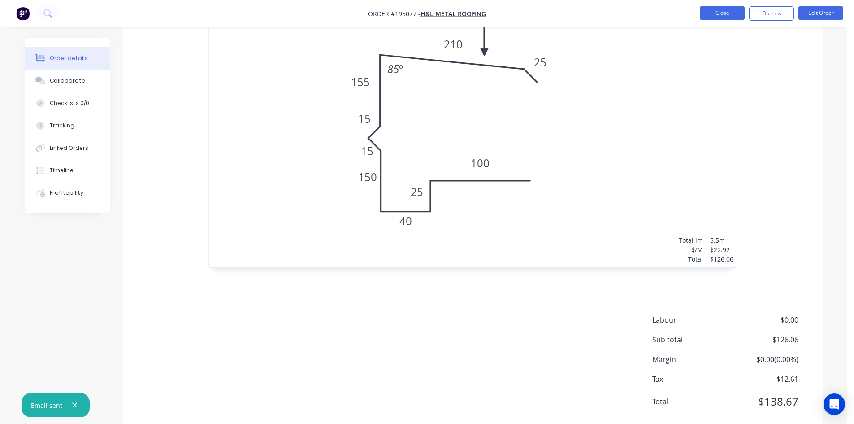
click at [718, 14] on button "Close" at bounding box center [722, 12] width 45 height 13
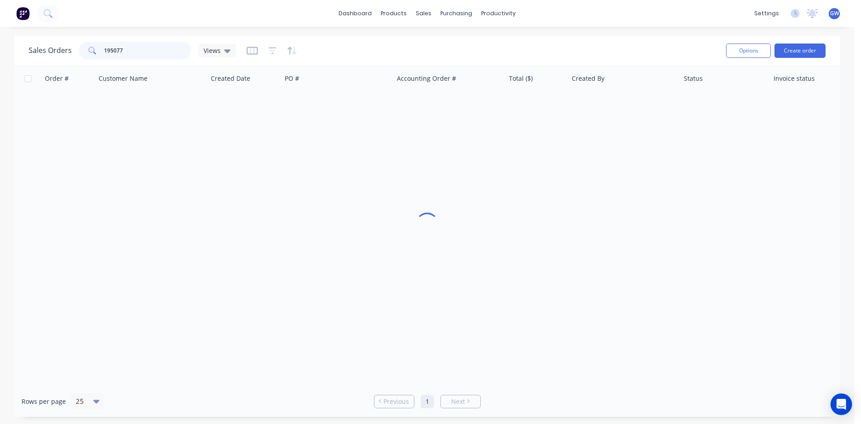
click at [144, 52] on input "195077" at bounding box center [147, 51] width 87 height 18
type input "195155"
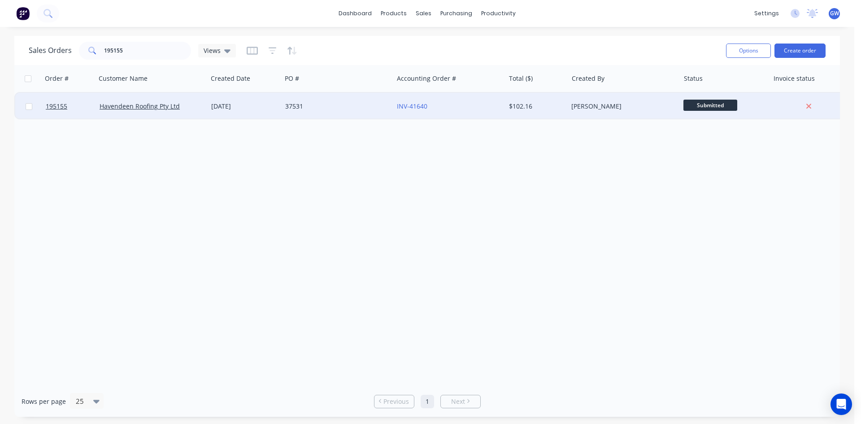
click at [617, 101] on div "[PERSON_NAME]" at bounding box center [624, 106] width 112 height 27
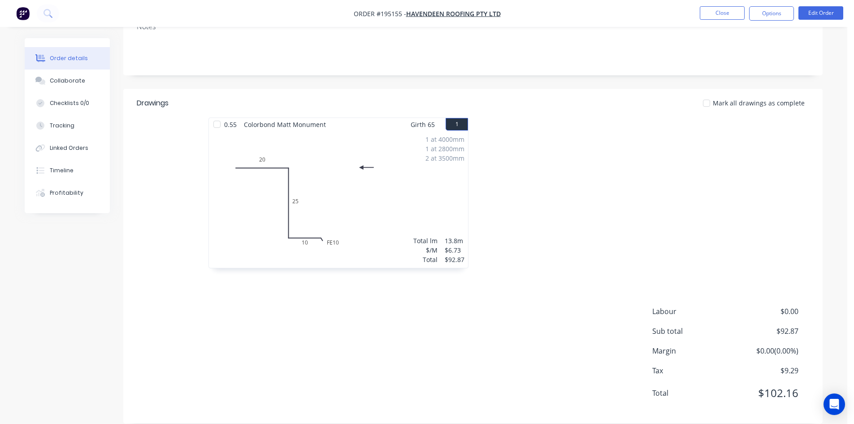
scroll to position [174, 0]
click at [767, 15] on button "Options" at bounding box center [771, 13] width 45 height 14
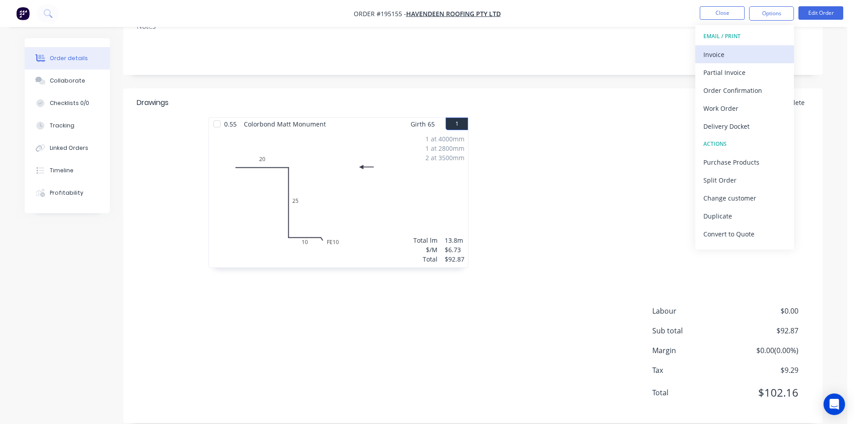
click at [753, 57] on div "Invoice" at bounding box center [745, 54] width 83 height 13
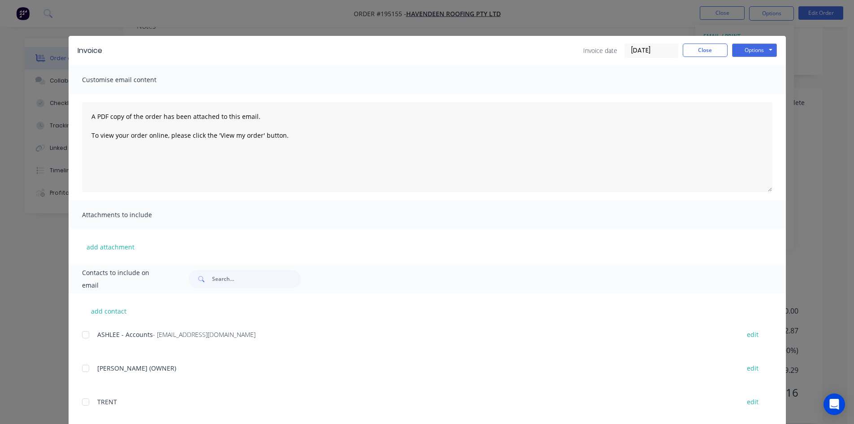
click at [87, 331] on div at bounding box center [86, 335] width 18 height 18
click at [747, 53] on button "Options" at bounding box center [754, 49] width 45 height 13
click at [747, 90] on button "Email" at bounding box center [760, 95] width 57 height 15
click at [704, 48] on button "Close" at bounding box center [705, 49] width 45 height 13
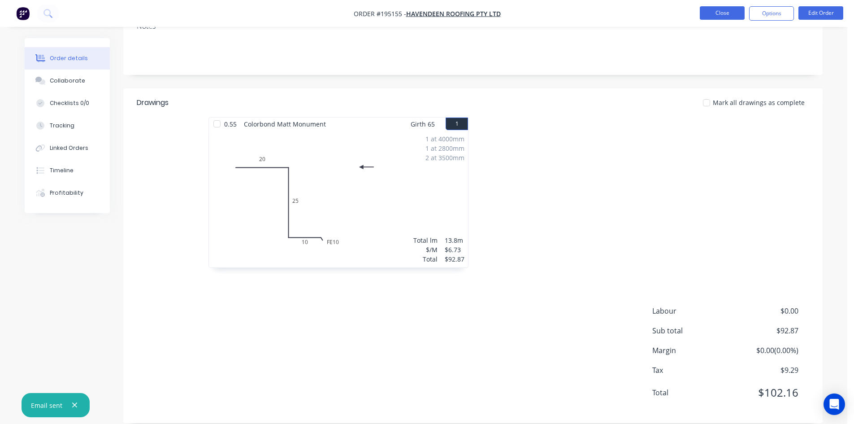
click at [729, 16] on button "Close" at bounding box center [722, 12] width 45 height 13
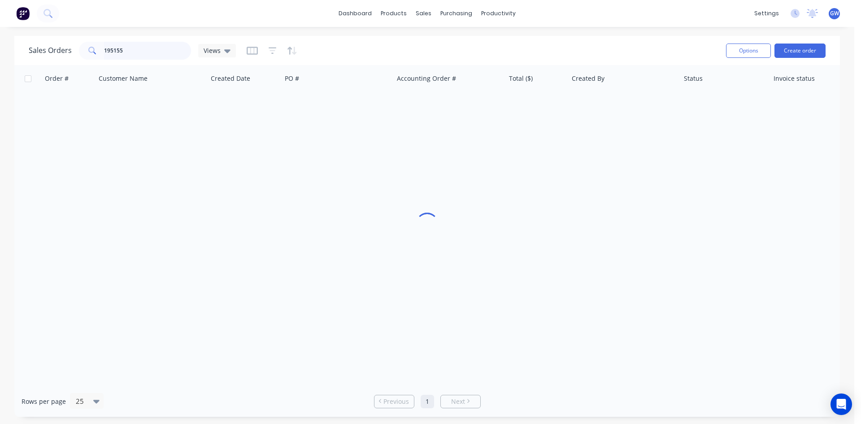
click at [149, 54] on input "195155" at bounding box center [147, 51] width 87 height 18
type input "195087"
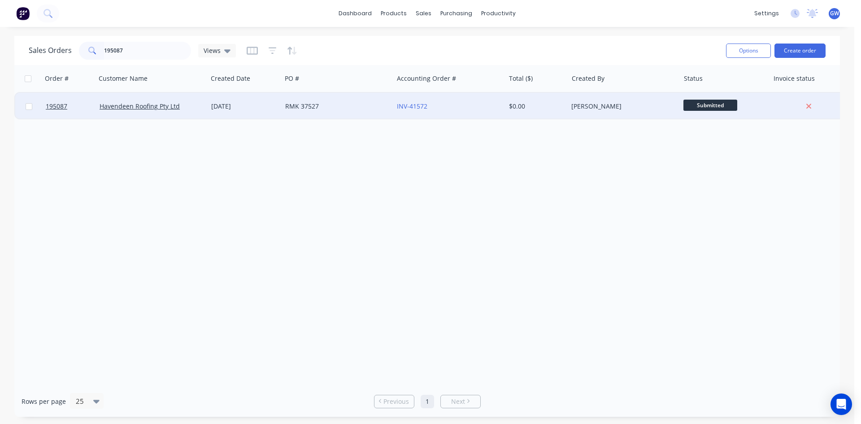
click at [469, 106] on div "INV-41572" at bounding box center [447, 106] width 100 height 9
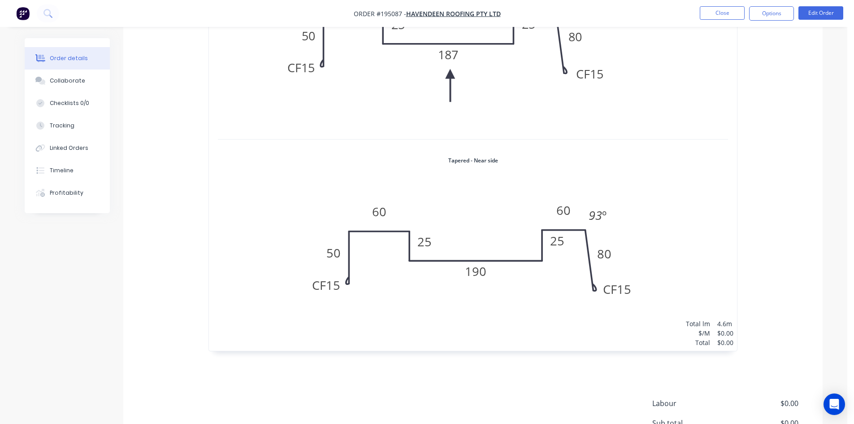
scroll to position [456, 0]
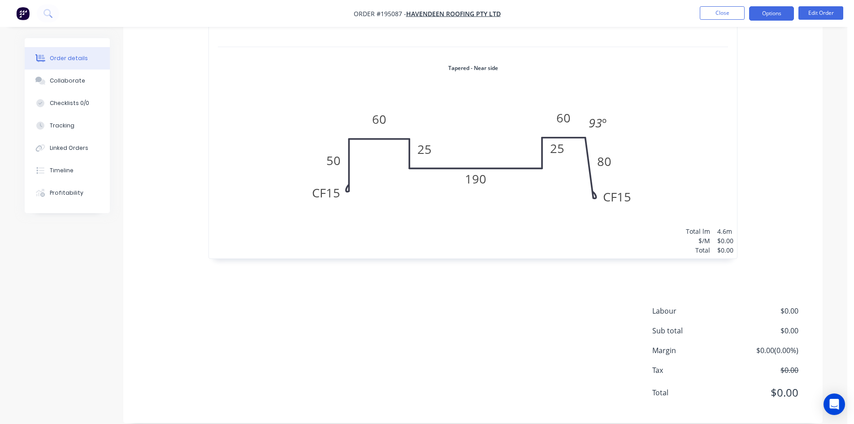
click at [761, 18] on button "Options" at bounding box center [771, 13] width 45 height 14
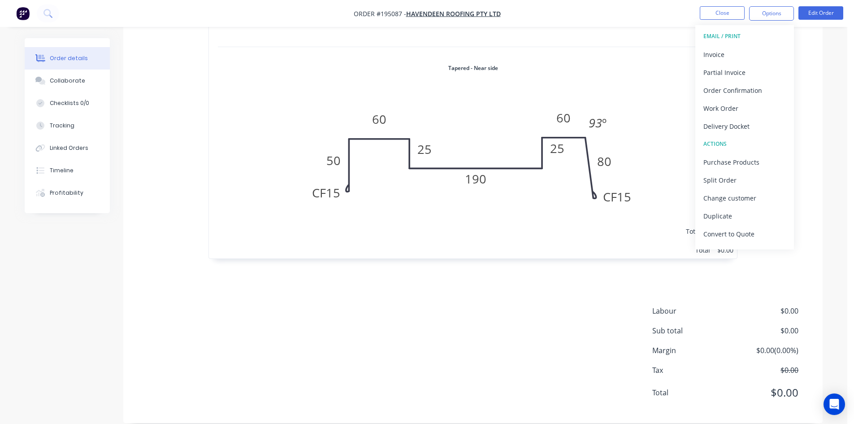
click at [751, 46] on button "Invoice" at bounding box center [744, 54] width 99 height 18
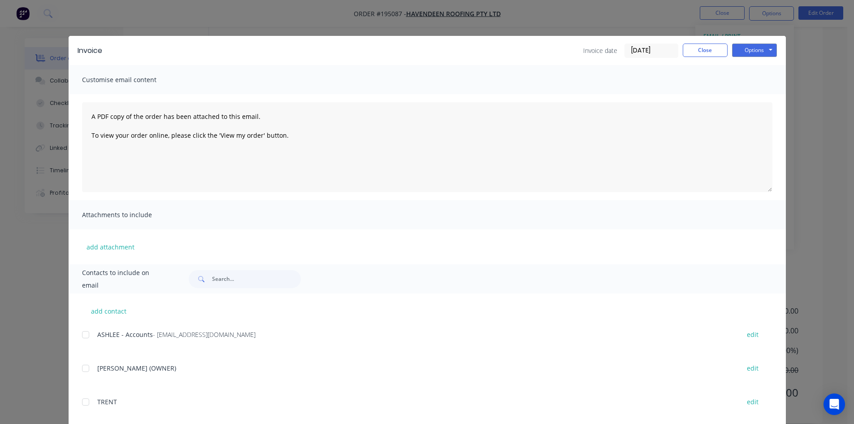
click at [86, 336] on div at bounding box center [86, 335] width 18 height 18
click at [745, 56] on button "Options" at bounding box center [754, 49] width 45 height 13
click at [755, 94] on button "Email" at bounding box center [760, 95] width 57 height 15
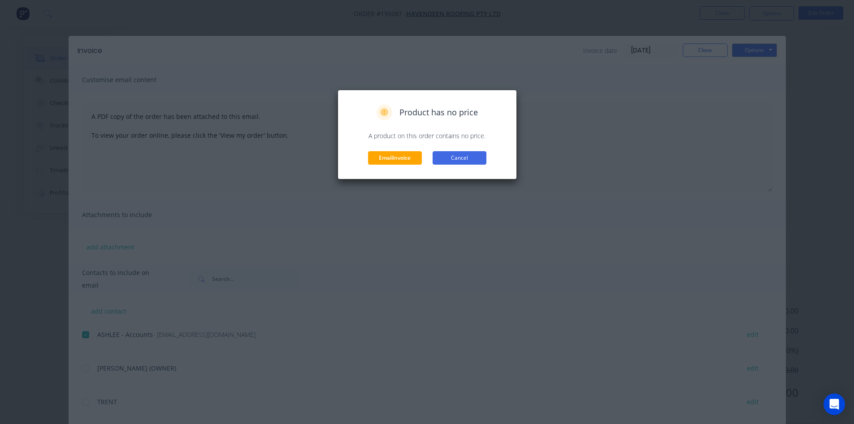
click at [465, 163] on button "Cancel" at bounding box center [460, 157] width 54 height 13
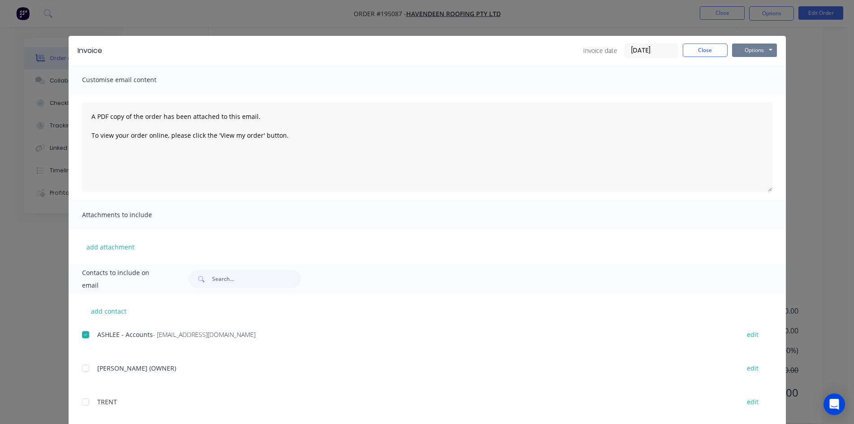
click at [756, 50] on button "Options" at bounding box center [754, 49] width 45 height 13
click at [752, 81] on button "Print" at bounding box center [760, 81] width 57 height 15
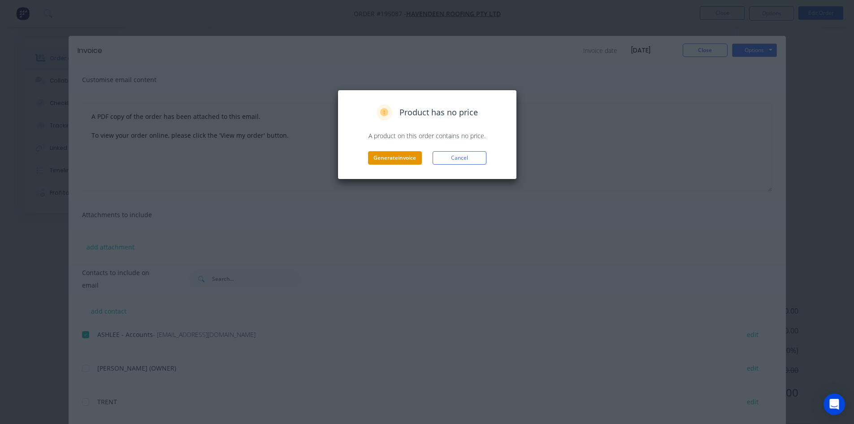
click at [419, 156] on button "Generate invoice" at bounding box center [395, 157] width 54 height 13
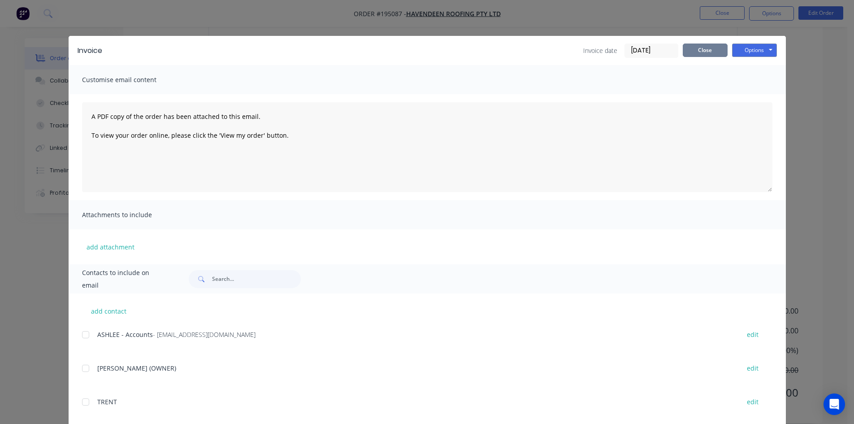
click at [713, 44] on button "Close" at bounding box center [705, 49] width 45 height 13
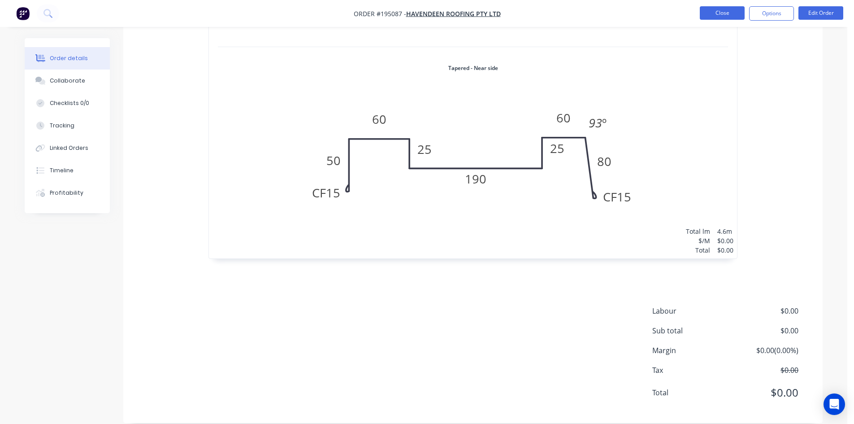
click at [717, 15] on button "Close" at bounding box center [722, 12] width 45 height 13
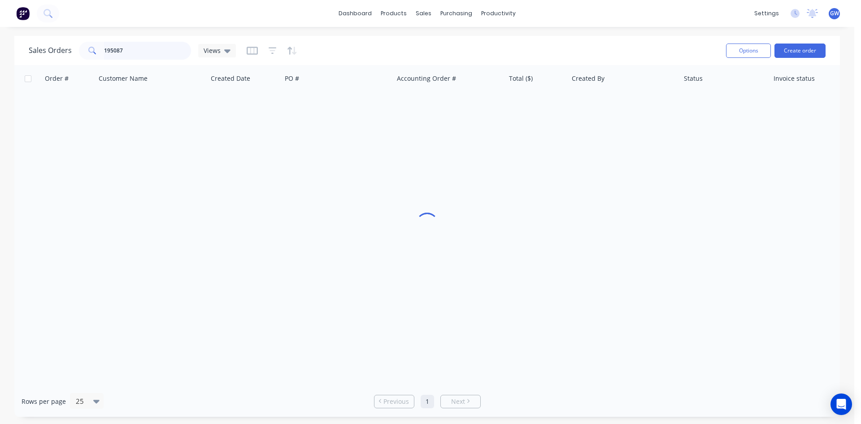
click at [161, 51] on input "195087" at bounding box center [147, 51] width 87 height 18
type input "195081"
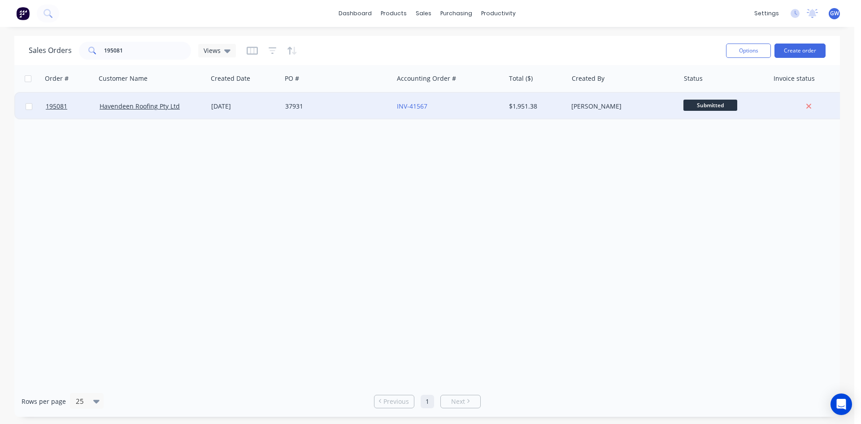
click at [577, 109] on div "[PERSON_NAME]" at bounding box center [621, 106] width 100 height 9
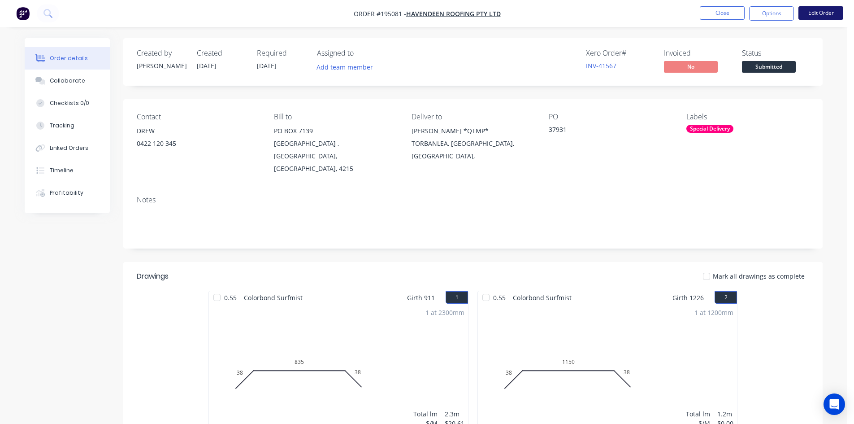
click at [832, 16] on button "Edit Order" at bounding box center [821, 12] width 45 height 13
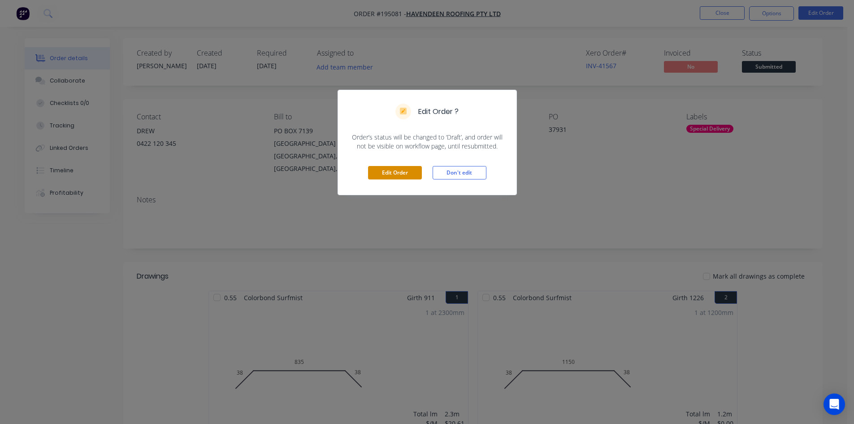
click at [392, 171] on button "Edit Order" at bounding box center [395, 172] width 54 height 13
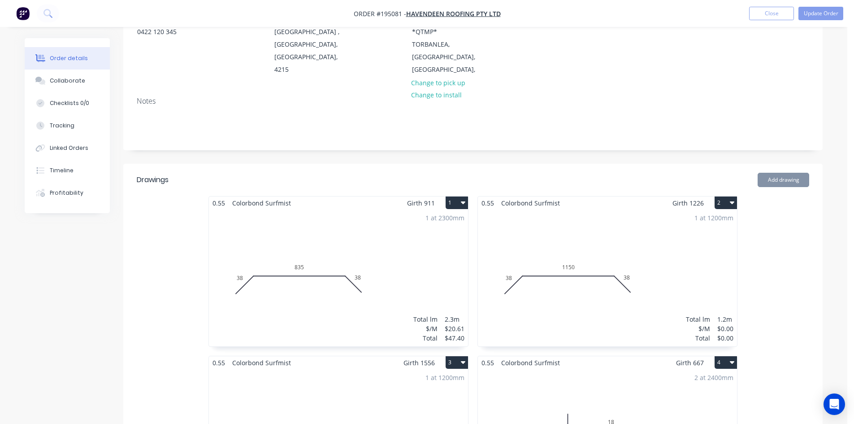
scroll to position [179, 0]
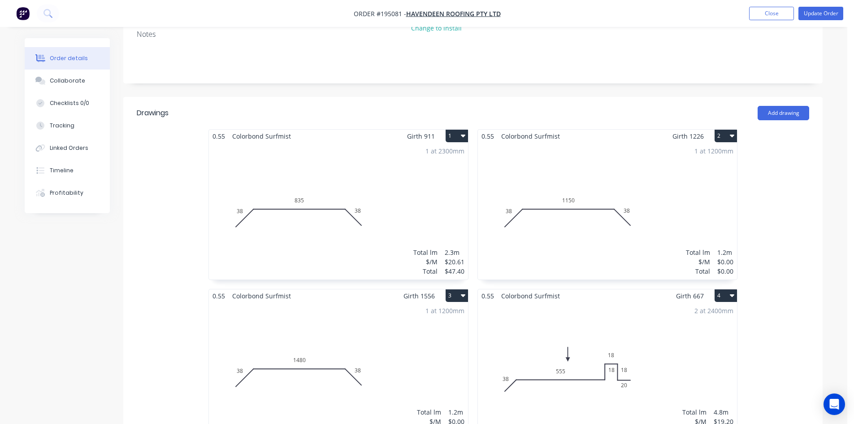
click at [617, 199] on div "1 at 1200mm Total lm $/M Total 1.2m $0.00 $0.00" at bounding box center [607, 211] width 259 height 137
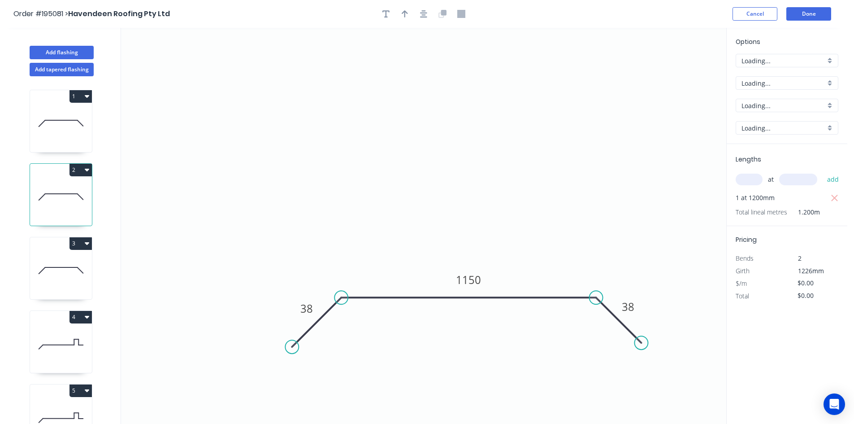
click at [756, 178] on input "text" at bounding box center [749, 180] width 27 height 12
type input "1"
type input "1226"
click at [823, 172] on button "add" at bounding box center [833, 179] width 21 height 15
click at [469, 282] on tspan "1150" at bounding box center [468, 279] width 25 height 15
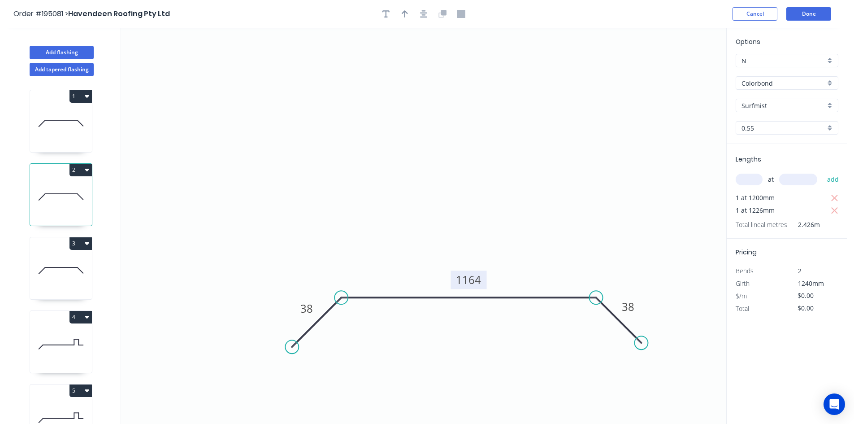
click at [460, 279] on tspan "1164" at bounding box center [468, 279] width 25 height 15
type input "$24.02"
type input "$58.27"
click at [383, 15] on icon "button" at bounding box center [385, 14] width 7 height 8
drag, startPoint x: 185, startPoint y: 61, endPoint x: 191, endPoint y: 60, distance: 5.9
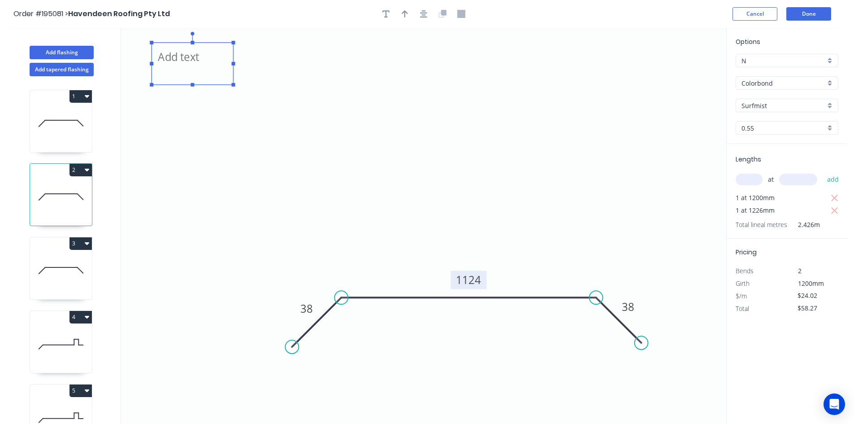
click at [191, 60] on textarea at bounding box center [192, 63] width 73 height 33
click at [457, 158] on icon "Changed for pricing 38 1124 38" at bounding box center [423, 226] width 605 height 396
type textarea "Changed for pricing"
click at [835, 197] on icon "button" at bounding box center [835, 198] width 8 height 11
type input "$29.45"
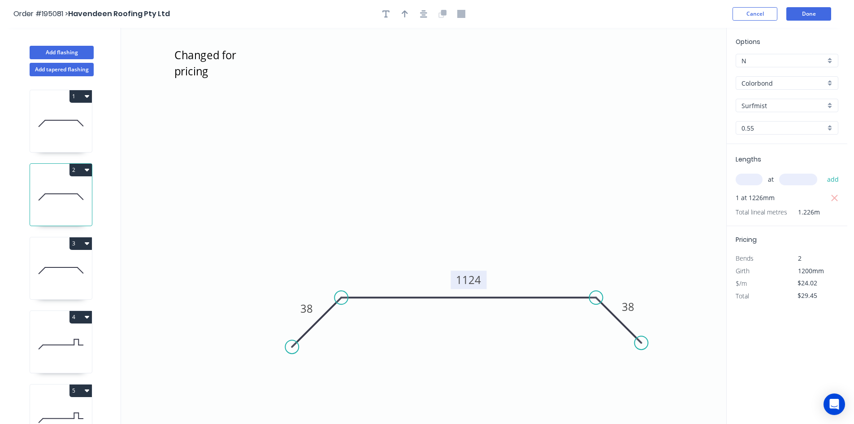
click at [58, 271] on icon at bounding box center [61, 270] width 62 height 57
type input "$0.00"
click at [751, 176] on input "text" at bounding box center [749, 180] width 27 height 12
type input "1"
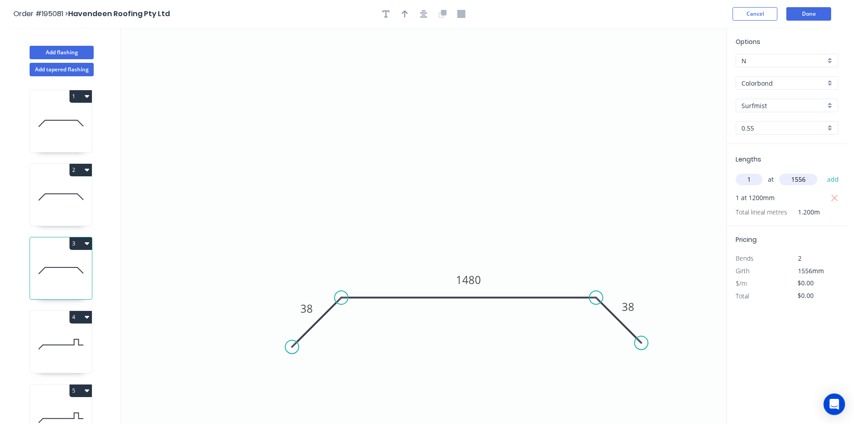
type input "1556"
click at [823, 172] on button "add" at bounding box center [833, 179] width 21 height 15
click at [472, 280] on tspan "1480" at bounding box center [468, 279] width 25 height 15
type input "$24.02"
click at [831, 193] on icon "button" at bounding box center [835, 198] width 8 height 11
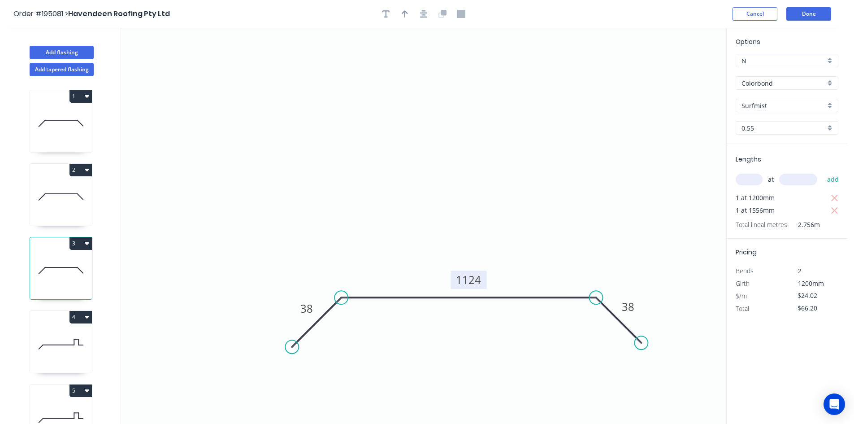
type input "$37.38"
click at [389, 11] on icon "button" at bounding box center [385, 13] width 7 height 7
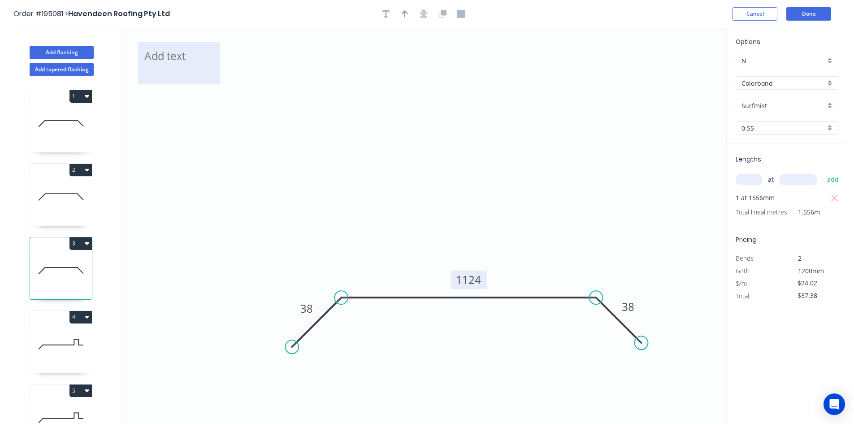
drag, startPoint x: 241, startPoint y: 48, endPoint x: 232, endPoint y: 73, distance: 26.4
click at [215, 73] on textarea at bounding box center [179, 63] width 73 height 33
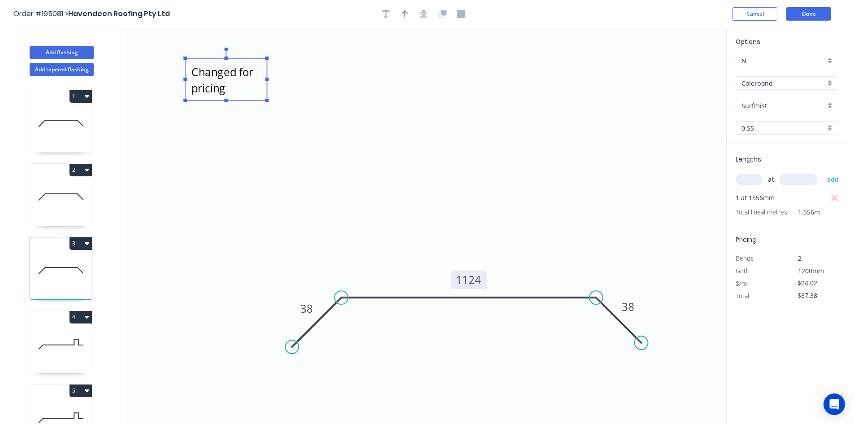
drag, startPoint x: 433, startPoint y: 127, endPoint x: 491, endPoint y: 102, distance: 63.1
click at [432, 124] on icon "Changed for pricing 38 1124 38" at bounding box center [423, 226] width 605 height 396
type textarea "Changed for pricing"
click at [807, 15] on button "Done" at bounding box center [808, 13] width 45 height 13
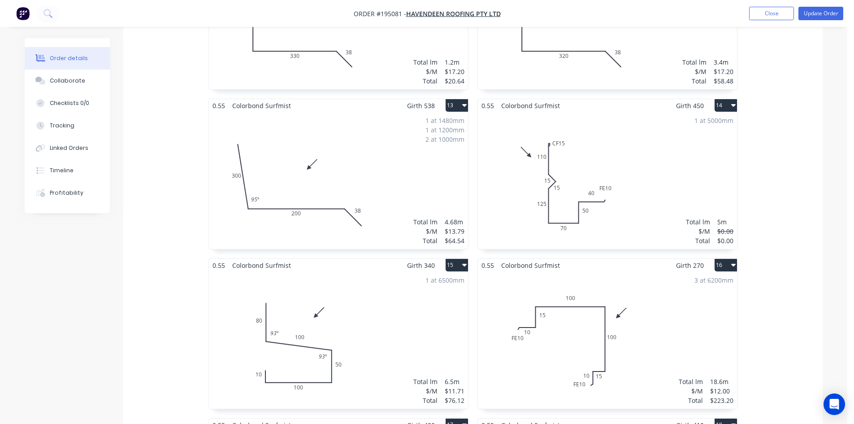
scroll to position [1166, 0]
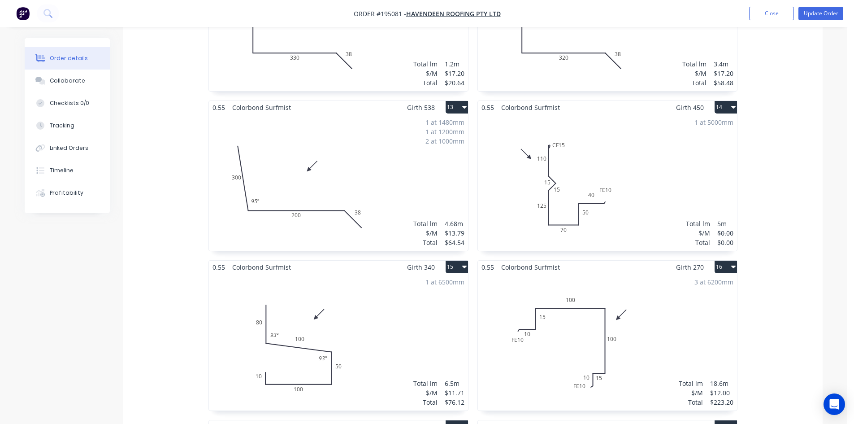
click at [696, 145] on div "1 at 5000mm Total lm $/M Total 5m $0.00 $0.00" at bounding box center [607, 182] width 259 height 137
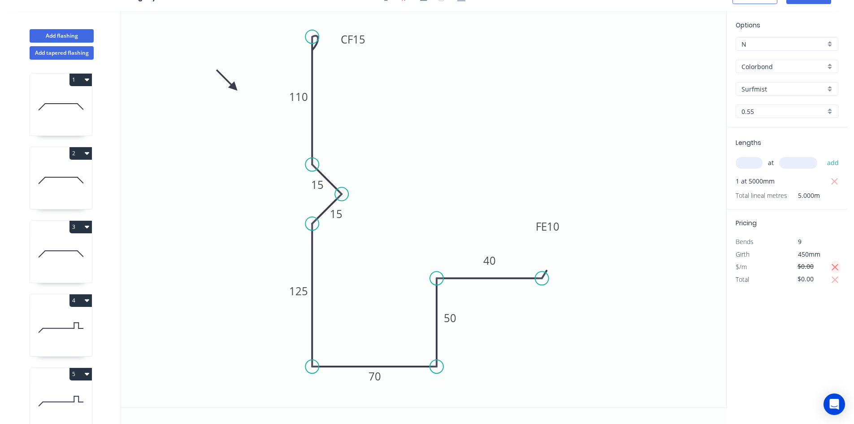
click at [835, 268] on icon "button" at bounding box center [835, 267] width 8 height 11
type input "$16.75"
click at [837, 281] on icon "button" at bounding box center [835, 279] width 7 height 7
type input "$83.75"
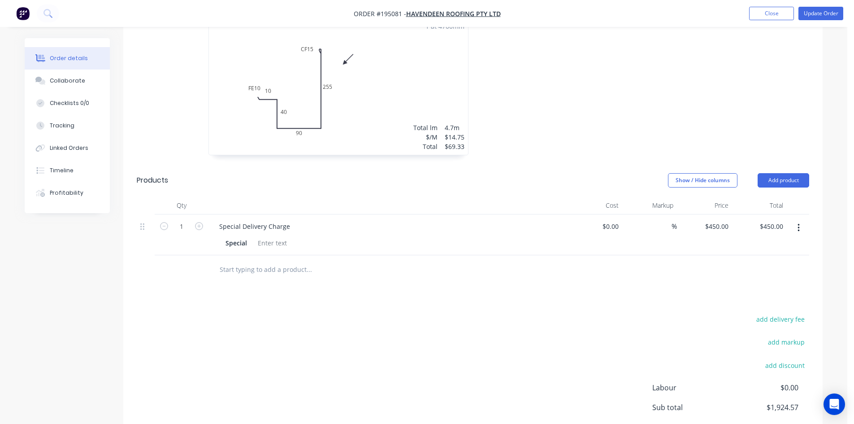
scroll to position [1749, 0]
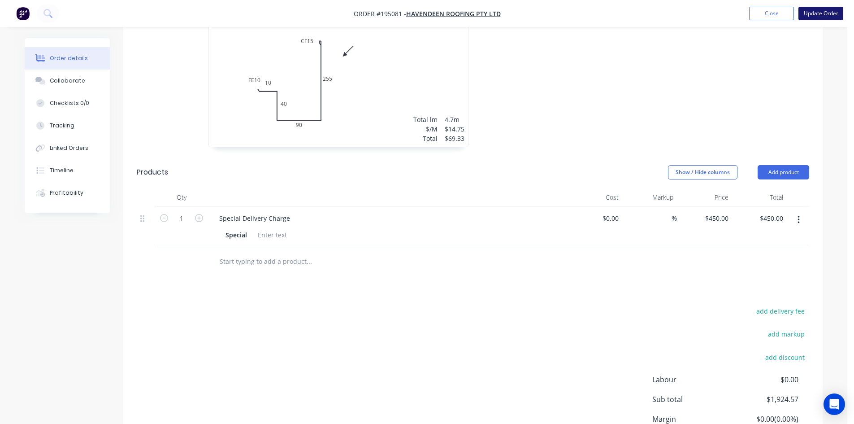
click at [835, 15] on button "Update Order" at bounding box center [821, 13] width 45 height 13
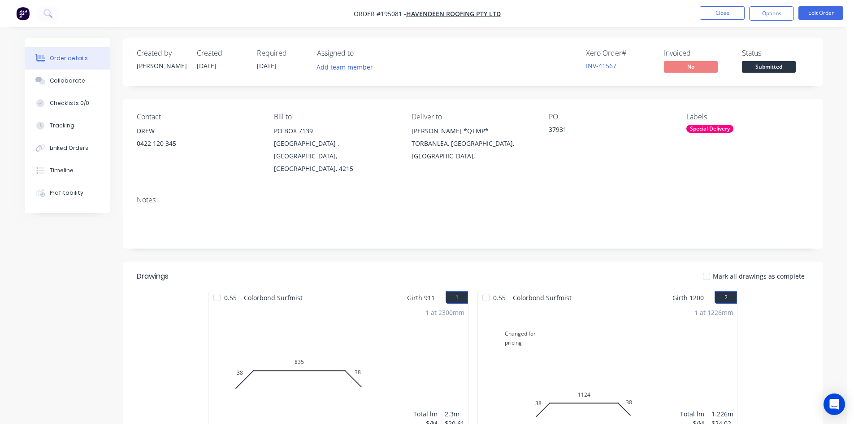
click at [772, 13] on button "Options" at bounding box center [771, 13] width 45 height 14
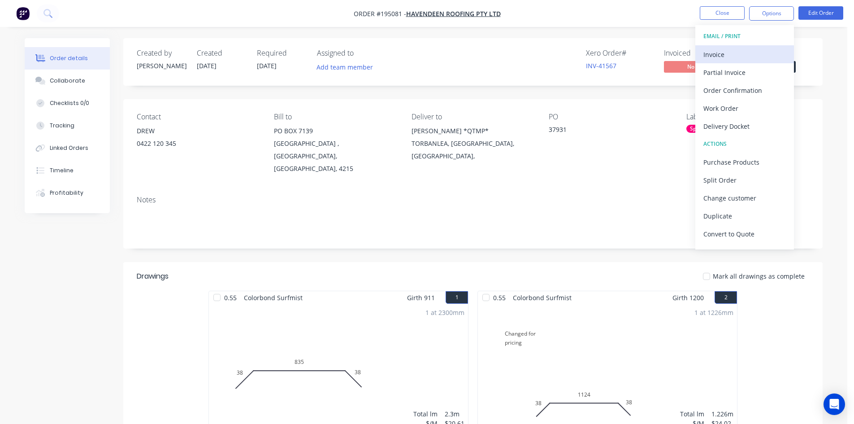
click at [728, 49] on div "Invoice" at bounding box center [745, 54] width 83 height 13
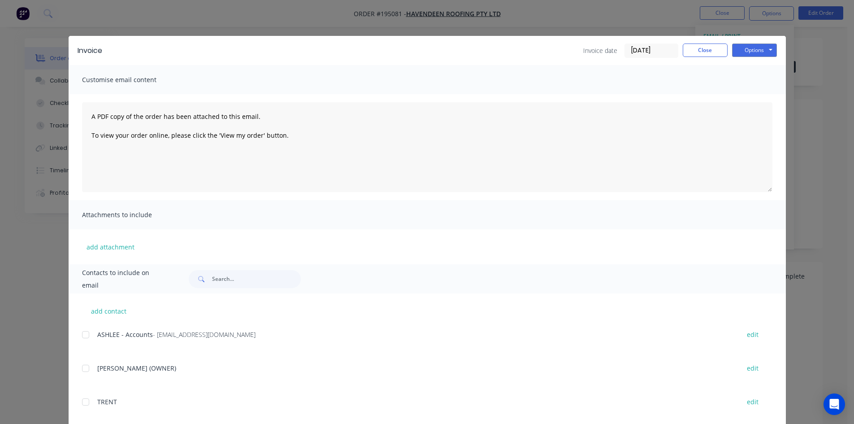
click at [84, 333] on div at bounding box center [86, 335] width 18 height 18
click at [755, 48] on button "Options" at bounding box center [754, 49] width 45 height 13
click at [757, 102] on button "Email" at bounding box center [760, 95] width 57 height 15
drag, startPoint x: 696, startPoint y: 50, endPoint x: 705, endPoint y: 38, distance: 15.3
click at [696, 49] on button "Close" at bounding box center [705, 49] width 45 height 13
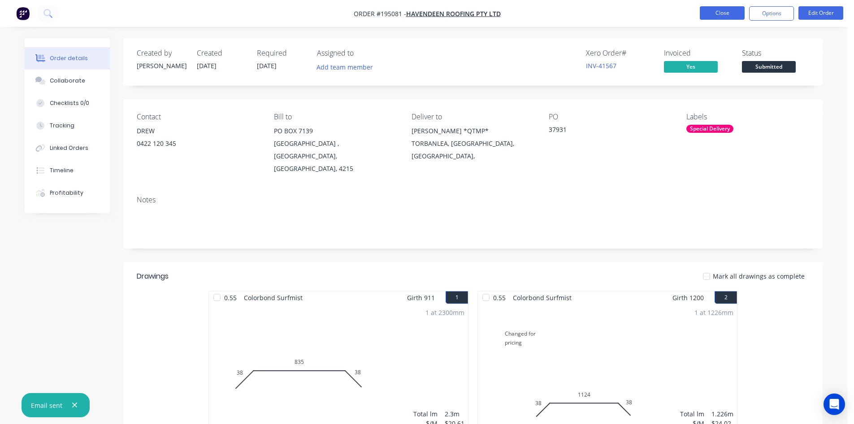
click at [728, 15] on button "Close" at bounding box center [722, 12] width 45 height 13
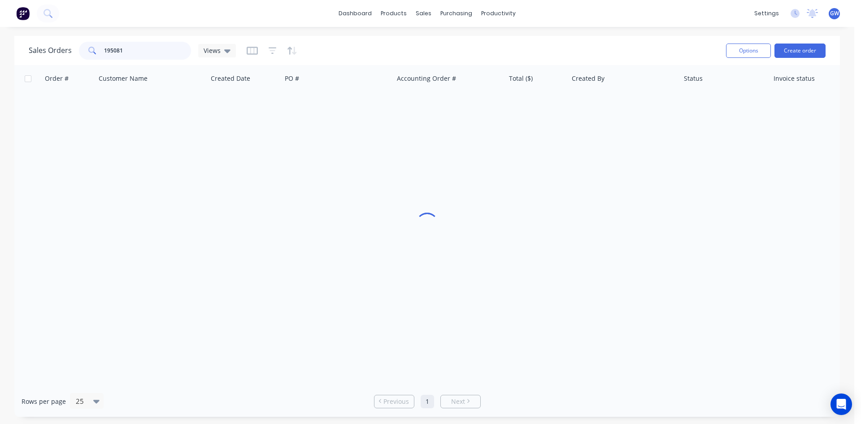
drag, startPoint x: 105, startPoint y: 49, endPoint x: 75, endPoint y: 49, distance: 30.0
click at [75, 49] on div "Sales Orders 195081 Views" at bounding box center [132, 51] width 207 height 18
type input "195064"
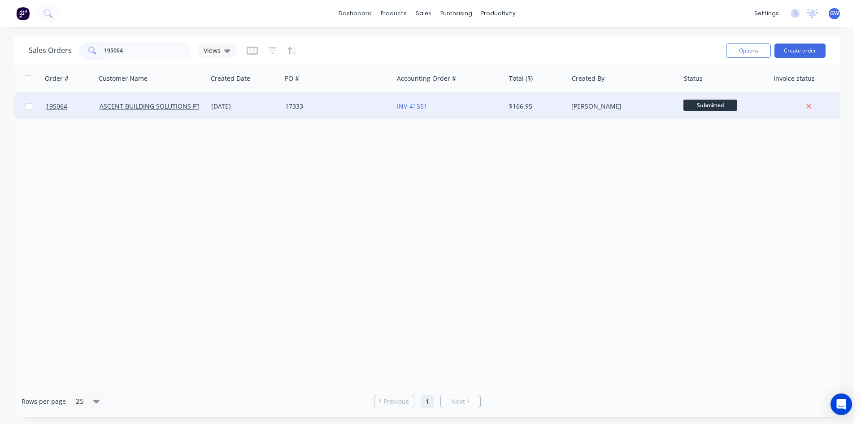
click at [585, 106] on div "[PERSON_NAME]" at bounding box center [621, 106] width 100 height 9
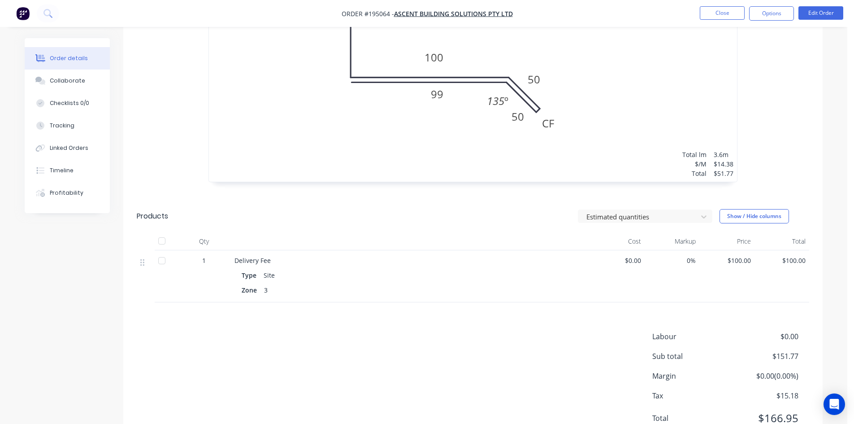
scroll to position [421, 0]
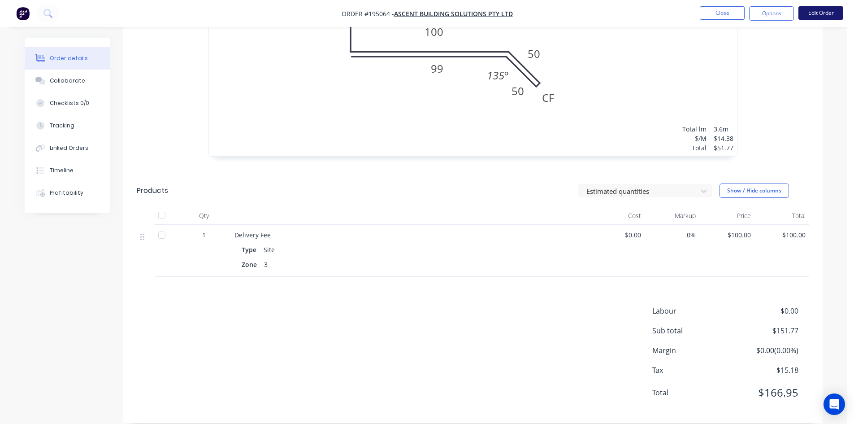
click at [821, 16] on button "Edit Order" at bounding box center [821, 12] width 45 height 13
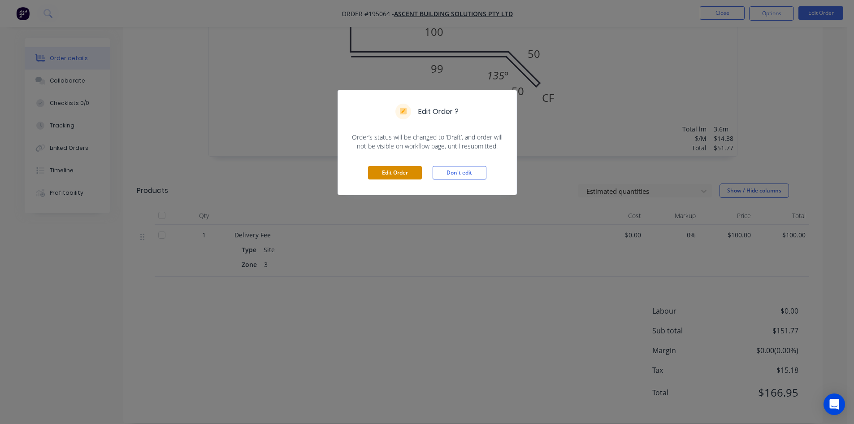
click at [394, 170] on button "Edit Order" at bounding box center [395, 172] width 54 height 13
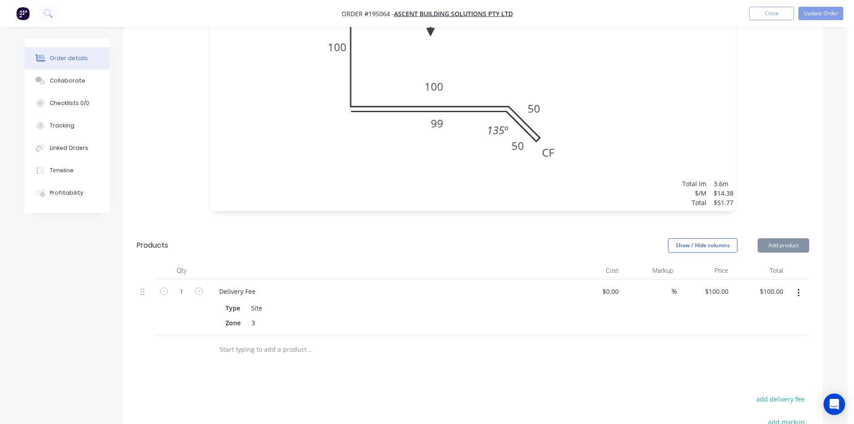
scroll to position [493, 0]
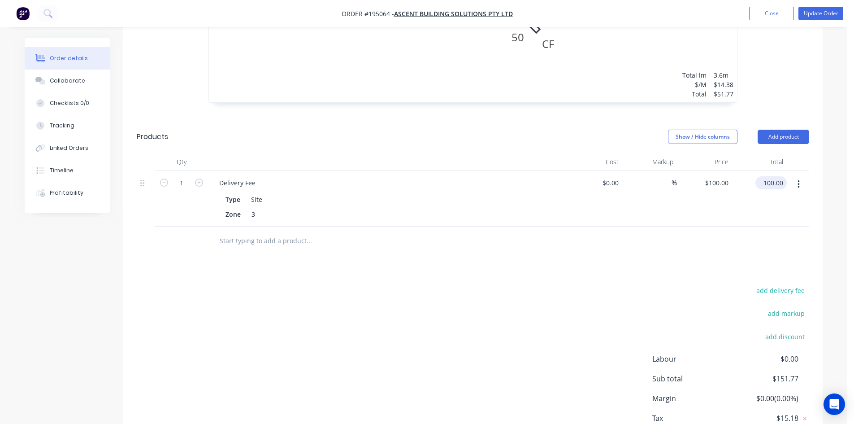
click at [776, 176] on input "100.00" at bounding box center [773, 182] width 28 height 13
click at [776, 176] on input "100.00" at bounding box center [775, 182] width 24 height 13
type input "75"
type input "$75.00"
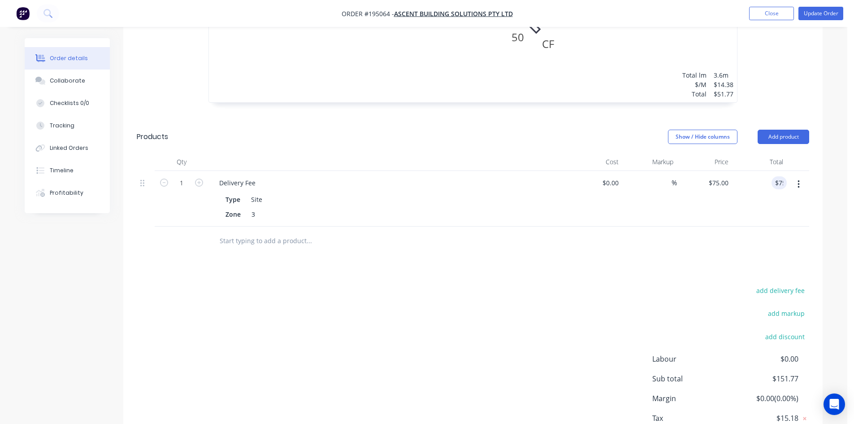
click at [708, 249] on div "Drawings Add drawing 0.55 Colorbond Monument Girth 399 1 CF 100 100 50 50 99 13…" at bounding box center [472, 127] width 699 height 688
click at [816, 16] on button "Update Order" at bounding box center [821, 13] width 45 height 13
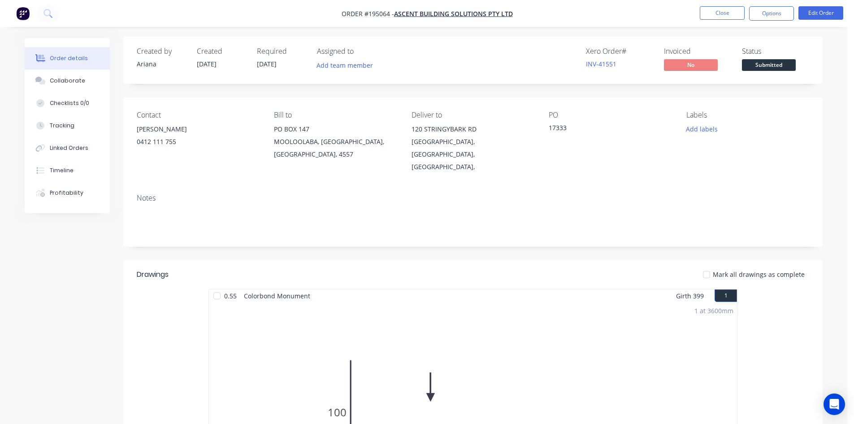
scroll to position [0, 0]
click at [778, 13] on button "Options" at bounding box center [771, 13] width 45 height 14
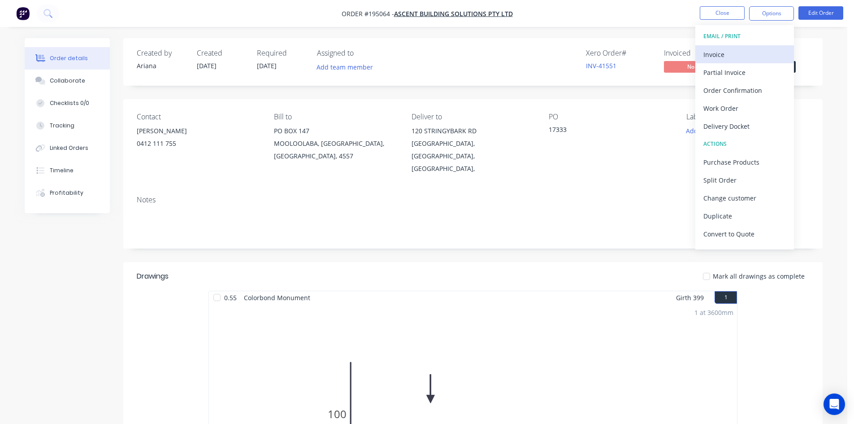
click at [743, 55] on div "Invoice" at bounding box center [745, 54] width 83 height 13
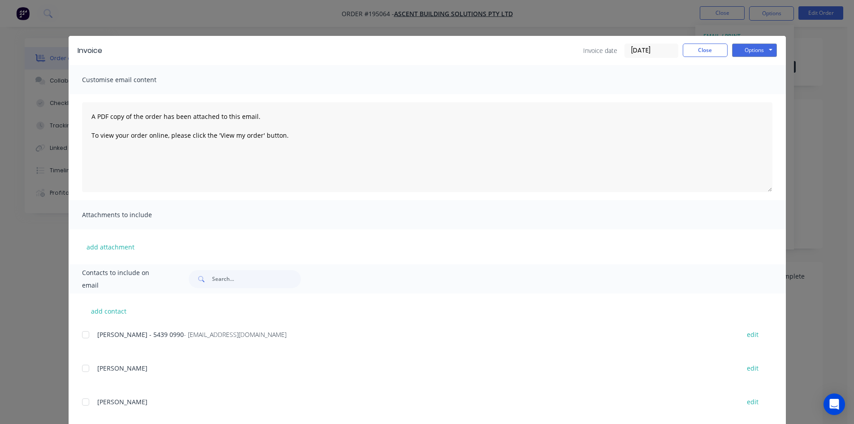
click at [87, 341] on div at bounding box center [86, 335] width 18 height 18
click at [753, 48] on button "Options" at bounding box center [754, 49] width 45 height 13
click at [739, 96] on button "Email" at bounding box center [760, 95] width 57 height 15
click at [697, 45] on button "Close" at bounding box center [705, 49] width 45 height 13
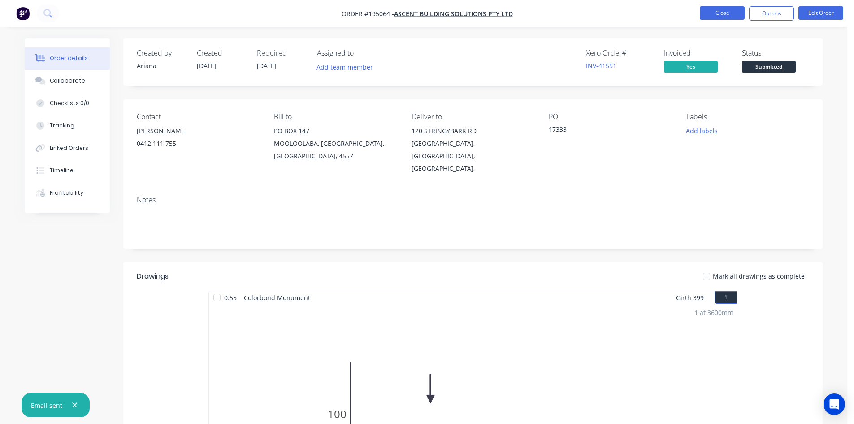
click at [721, 15] on button "Close" at bounding box center [722, 12] width 45 height 13
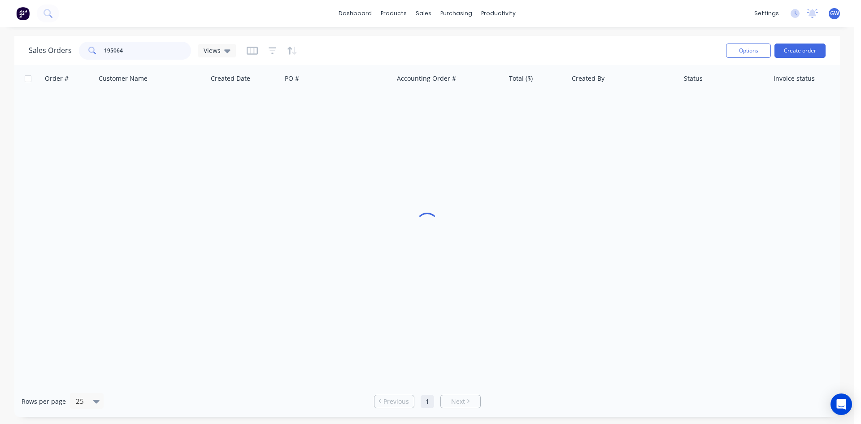
click at [156, 47] on input "195064" at bounding box center [147, 51] width 87 height 18
drag, startPoint x: 156, startPoint y: 47, endPoint x: 161, endPoint y: 46, distance: 4.6
click at [159, 47] on input "195064" at bounding box center [147, 51] width 87 height 18
type input "195096"
click at [535, 106] on div "$1,427.97" at bounding box center [535, 106] width 52 height 9
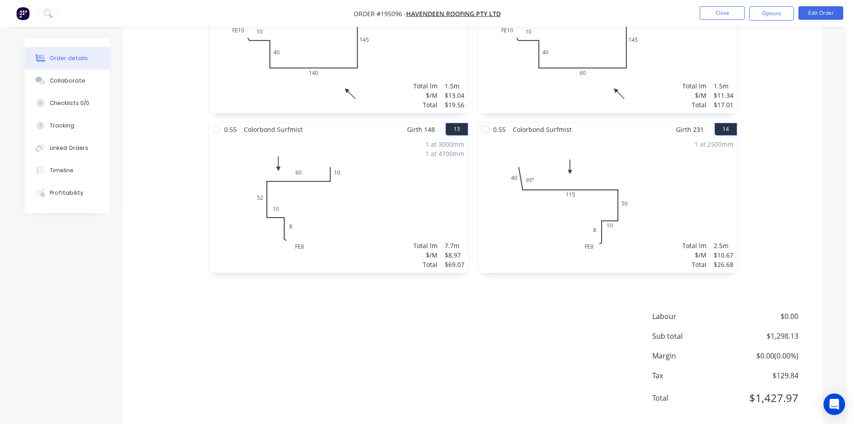
scroll to position [1131, 0]
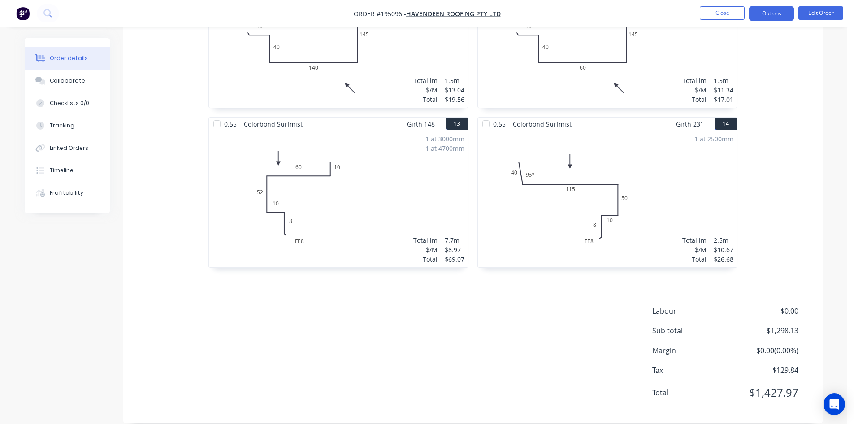
click at [787, 14] on button "Options" at bounding box center [771, 13] width 45 height 14
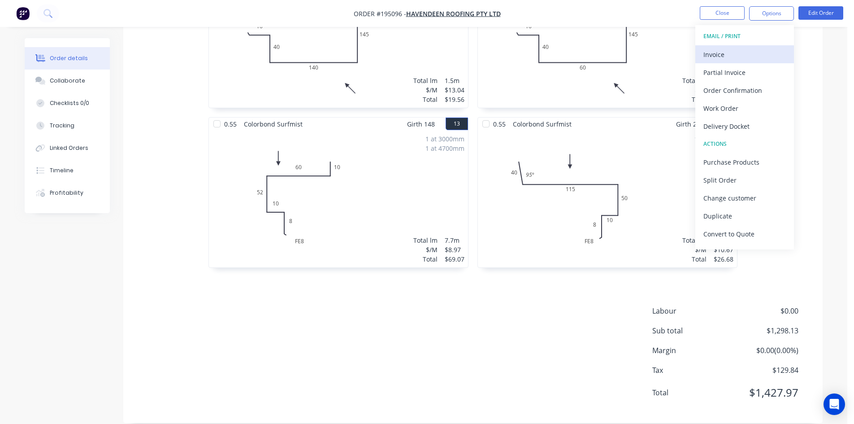
click at [717, 49] on div "Invoice" at bounding box center [745, 54] width 83 height 13
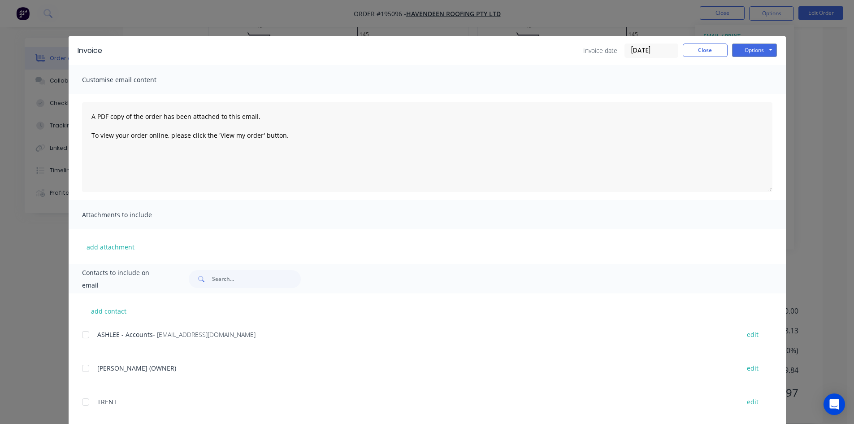
click at [85, 341] on div at bounding box center [86, 335] width 18 height 18
drag, startPoint x: 762, startPoint y: 50, endPoint x: 787, endPoint y: 73, distance: 33.6
click at [769, 54] on button "Options" at bounding box center [754, 49] width 45 height 13
click at [774, 94] on button "Email" at bounding box center [760, 95] width 57 height 15
click at [686, 51] on button "Close" at bounding box center [705, 49] width 45 height 13
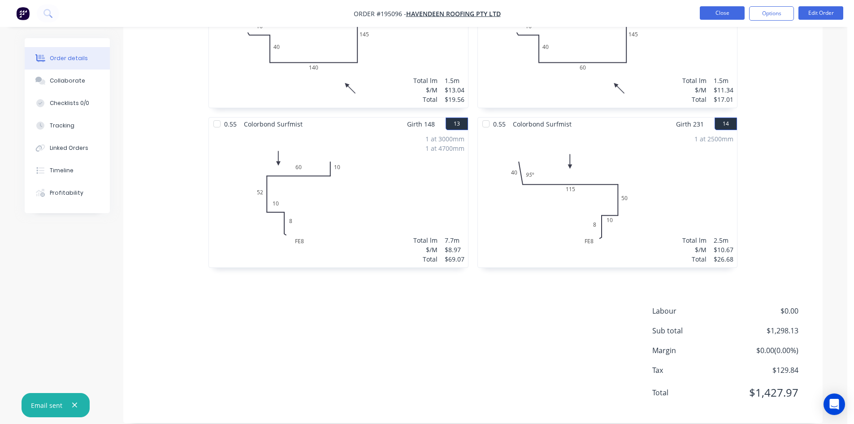
click at [720, 17] on button "Close" at bounding box center [722, 12] width 45 height 13
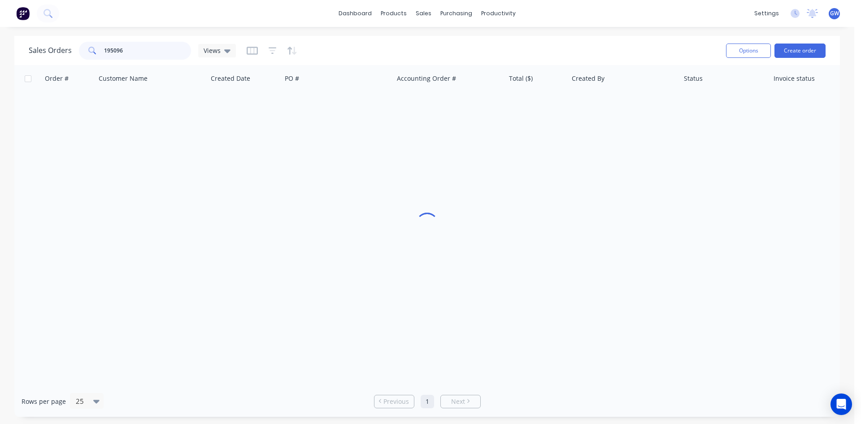
click at [151, 52] on input "195096" at bounding box center [147, 51] width 87 height 18
click at [150, 51] on input "195096" at bounding box center [147, 51] width 87 height 18
type input "195034"
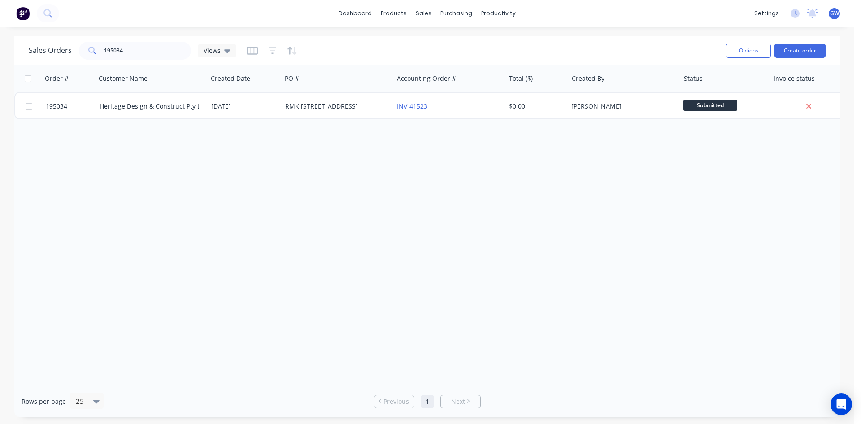
click at [492, 105] on div "INV-41523" at bounding box center [447, 106] width 100 height 9
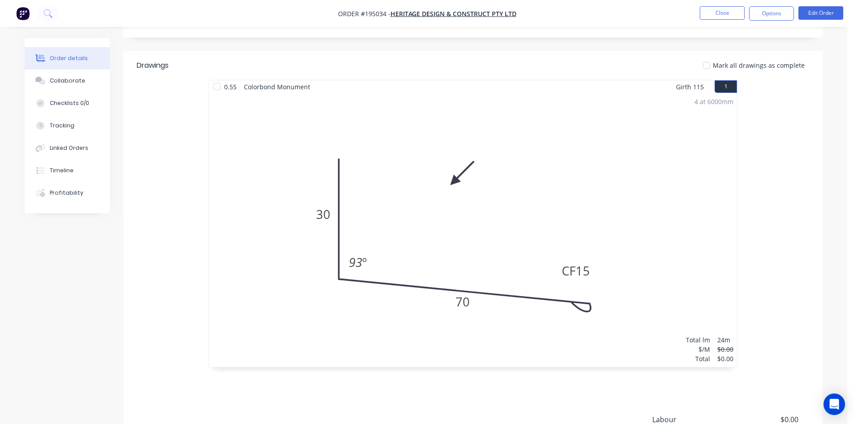
scroll to position [95, 0]
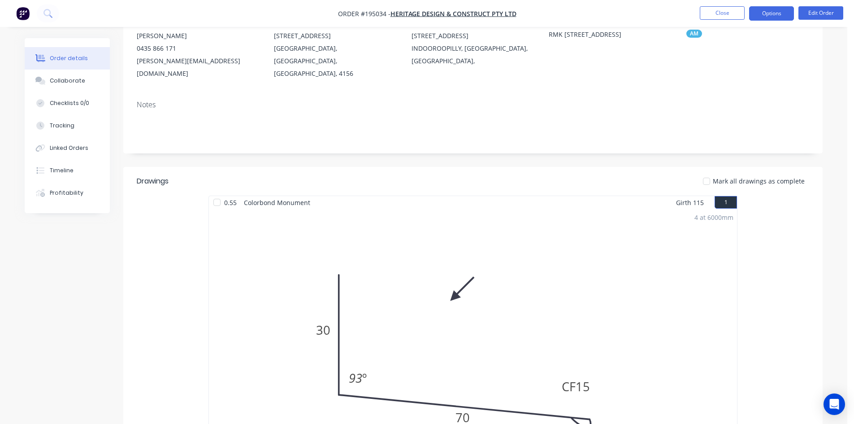
click at [769, 13] on button "Options" at bounding box center [771, 13] width 45 height 14
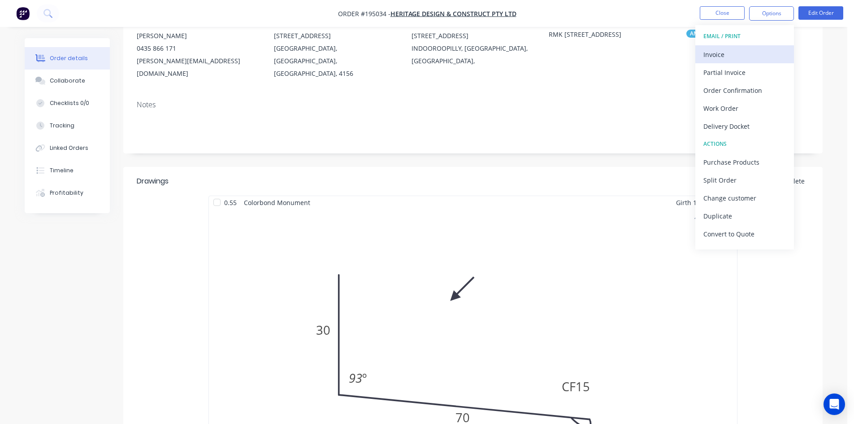
click at [751, 49] on div "Invoice" at bounding box center [745, 54] width 83 height 13
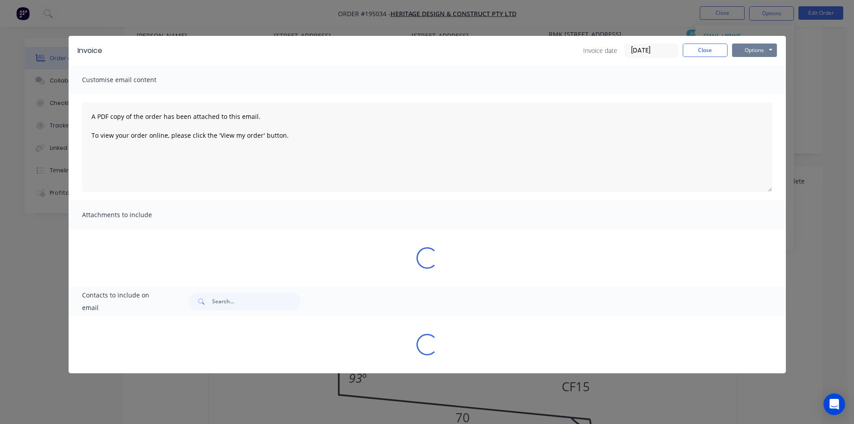
click at [757, 50] on button "Options" at bounding box center [754, 49] width 45 height 13
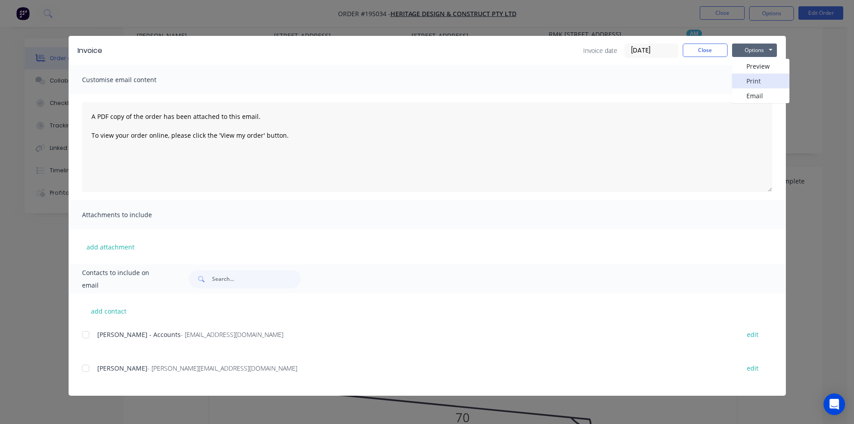
click at [758, 77] on button "Print" at bounding box center [760, 81] width 57 height 15
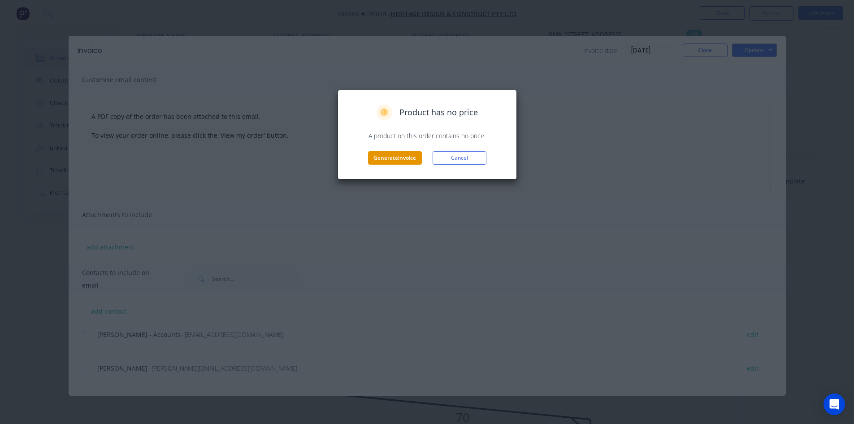
click at [398, 162] on button "Generate invoice" at bounding box center [395, 157] width 54 height 13
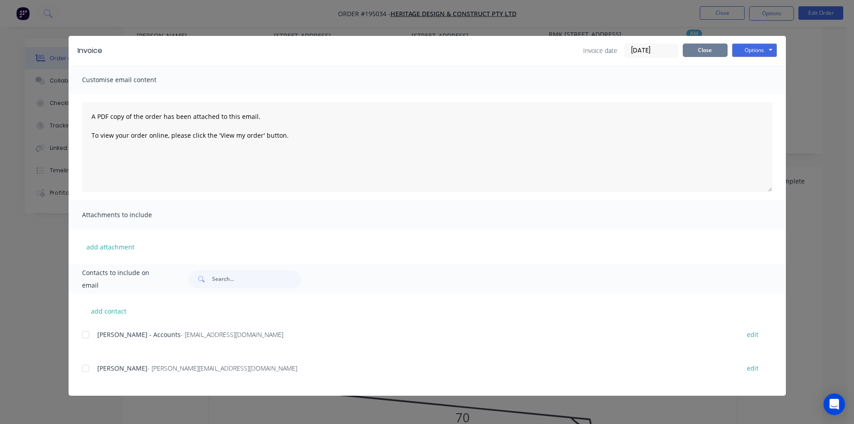
click at [708, 50] on button "Close" at bounding box center [705, 49] width 45 height 13
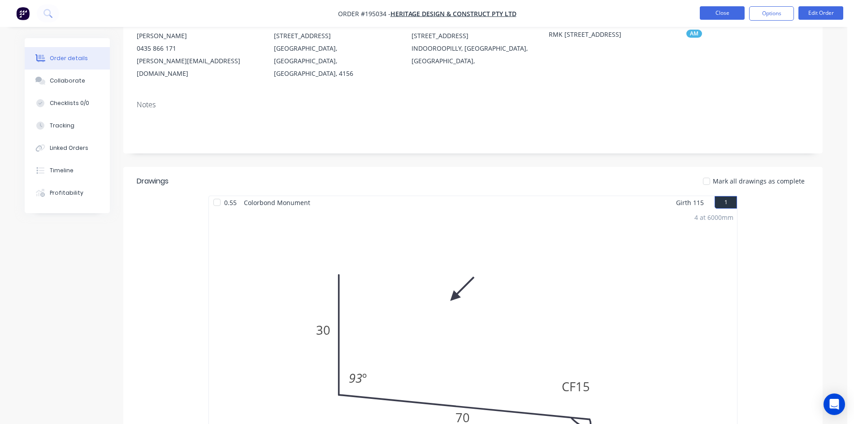
click at [723, 12] on button "Close" at bounding box center [722, 12] width 45 height 13
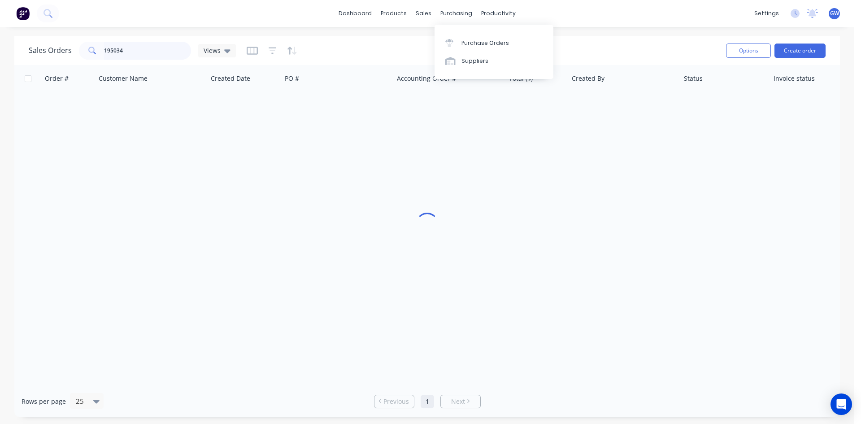
click at [147, 48] on input "195034" at bounding box center [147, 51] width 87 height 18
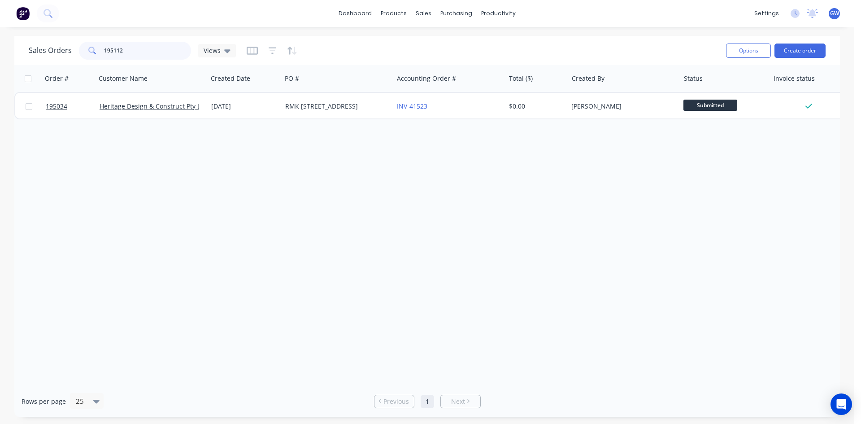
type input "195112"
click at [580, 101] on div "[PERSON_NAME]" at bounding box center [624, 106] width 112 height 27
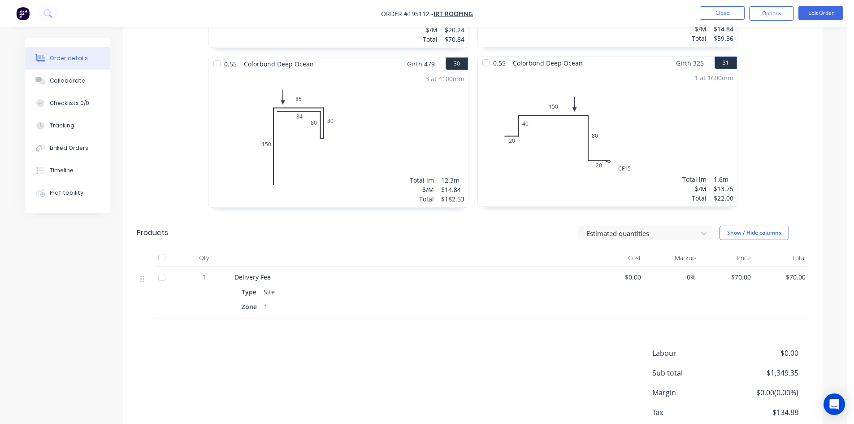
scroll to position [2646, 0]
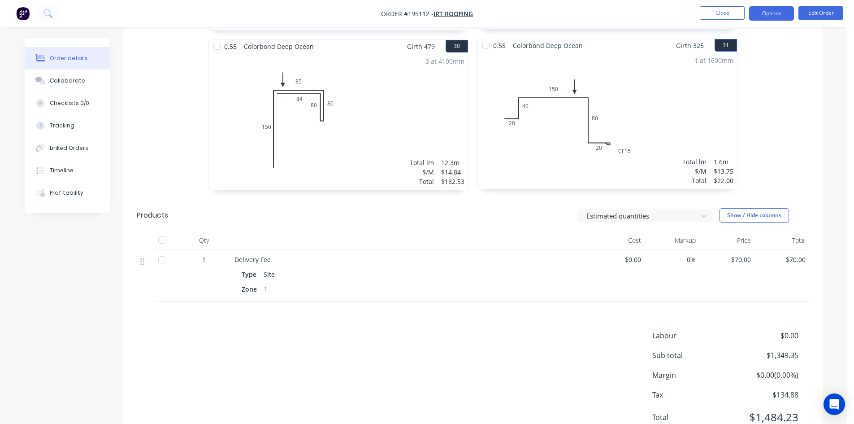
click at [791, 13] on button "Options" at bounding box center [771, 13] width 45 height 14
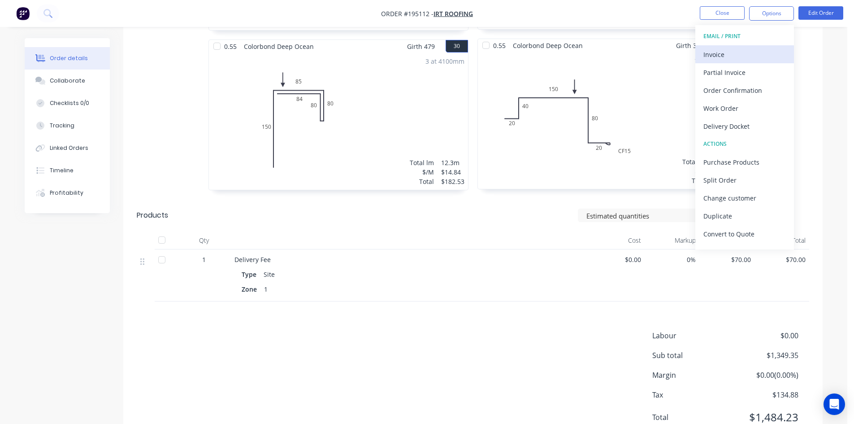
click at [741, 52] on div "Invoice" at bounding box center [745, 54] width 83 height 13
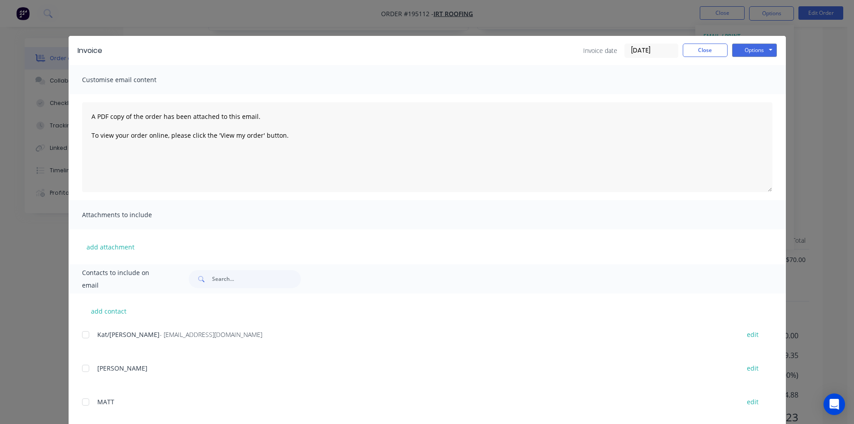
click at [75, 336] on div "add contact [PERSON_NAME]/[PERSON_NAME] - [EMAIL_ADDRESS][DOMAIN_NAME] edit [PE…" at bounding box center [427, 416] width 717 height 247
click at [81, 336] on div at bounding box center [86, 335] width 18 height 18
click at [764, 50] on button "Options" at bounding box center [754, 49] width 45 height 13
click at [760, 102] on button "Email" at bounding box center [760, 95] width 57 height 15
click at [713, 48] on button "Close" at bounding box center [705, 49] width 45 height 13
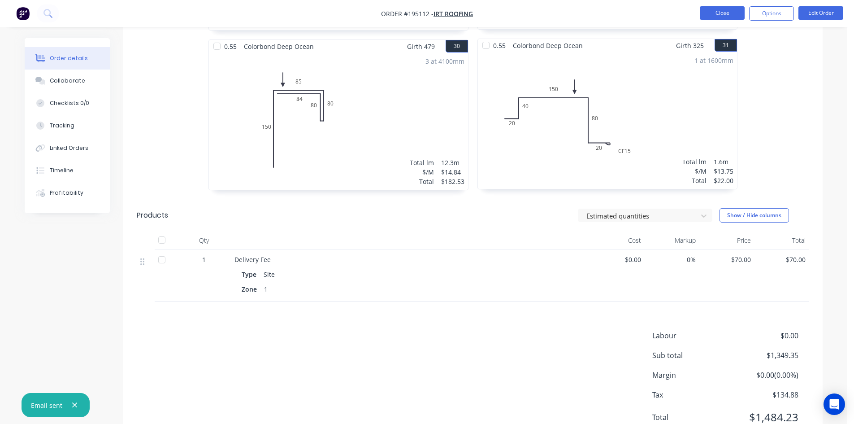
click at [717, 8] on button "Close" at bounding box center [722, 12] width 45 height 13
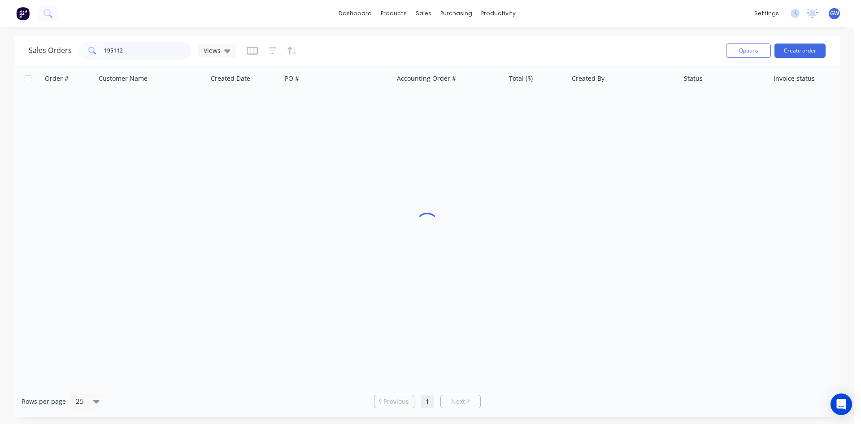
click at [149, 52] on input "195112" at bounding box center [147, 51] width 87 height 18
type input "195008"
click at [633, 98] on div "[PERSON_NAME]" at bounding box center [624, 106] width 112 height 27
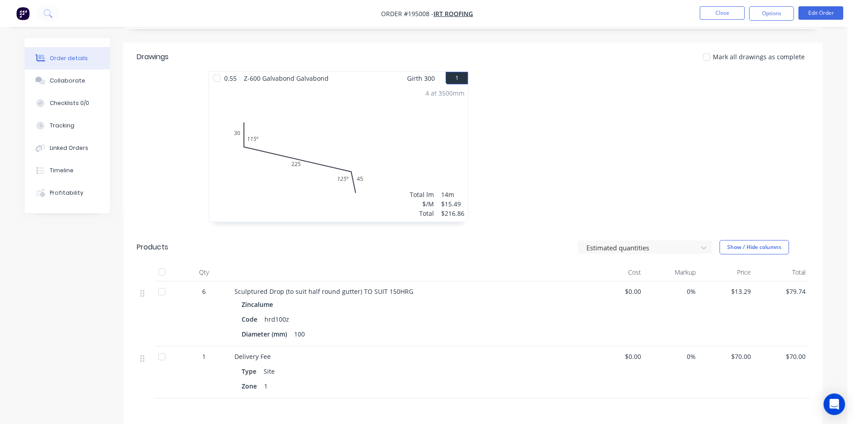
scroll to position [224, 0]
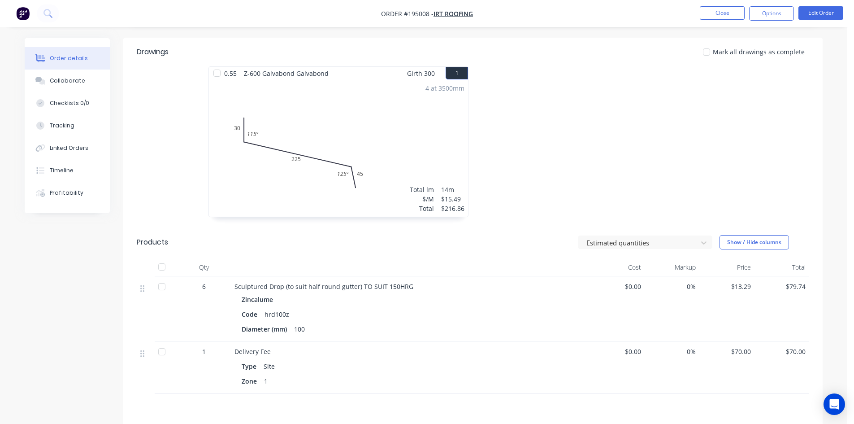
drag, startPoint x: 757, startPoint y: 12, endPoint x: 758, endPoint y: 25, distance: 13.1
click at [757, 12] on button "Options" at bounding box center [771, 13] width 45 height 14
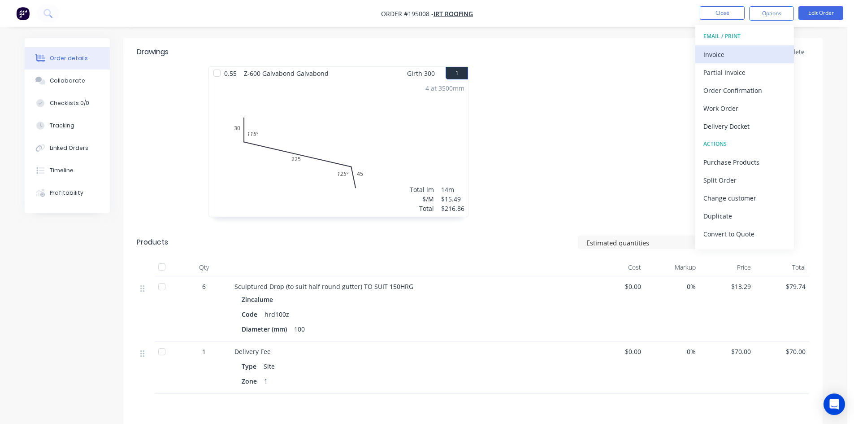
click at [749, 49] on div "Invoice" at bounding box center [745, 54] width 83 height 13
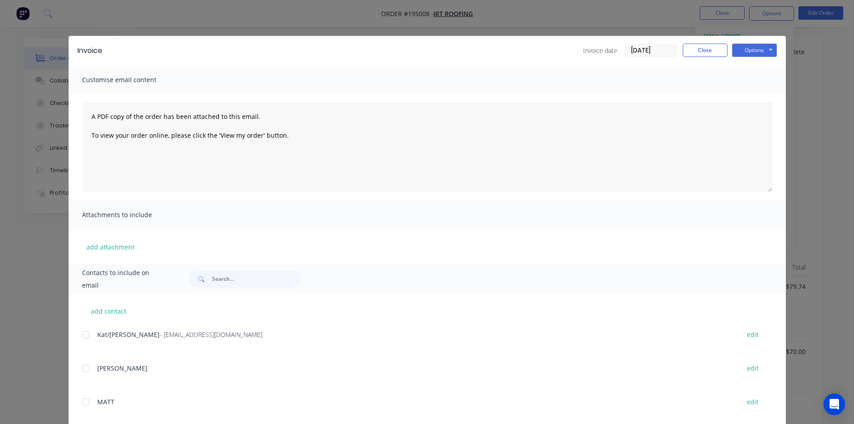
click at [88, 334] on div at bounding box center [86, 335] width 18 height 18
click at [751, 53] on button "Options" at bounding box center [754, 49] width 45 height 13
click at [755, 93] on button "Email" at bounding box center [760, 95] width 57 height 15
drag, startPoint x: 712, startPoint y: 54, endPoint x: 717, endPoint y: 13, distance: 41.5
click at [712, 52] on button "Close" at bounding box center [705, 49] width 45 height 13
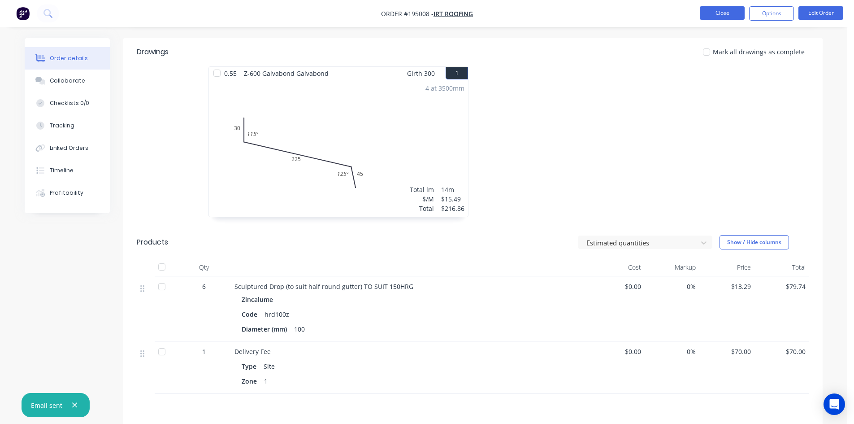
click at [718, 9] on button "Close" at bounding box center [722, 12] width 45 height 13
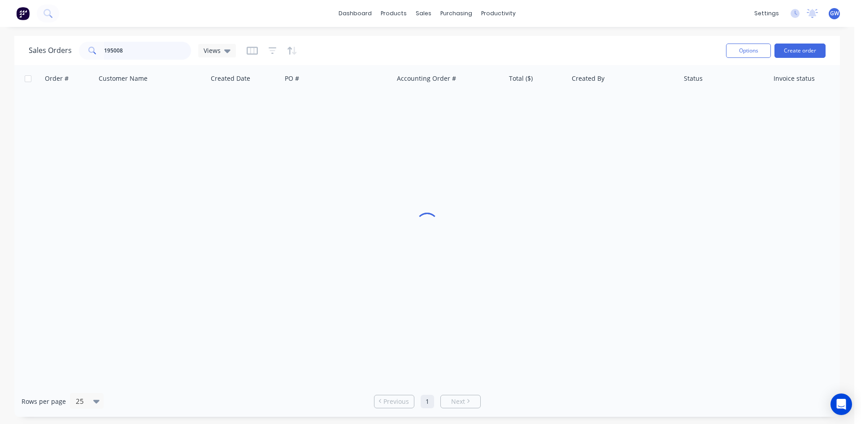
click at [136, 47] on input "195008" at bounding box center [147, 51] width 87 height 18
type input "195013"
click at [592, 110] on div "[PERSON_NAME]" at bounding box center [621, 106] width 100 height 9
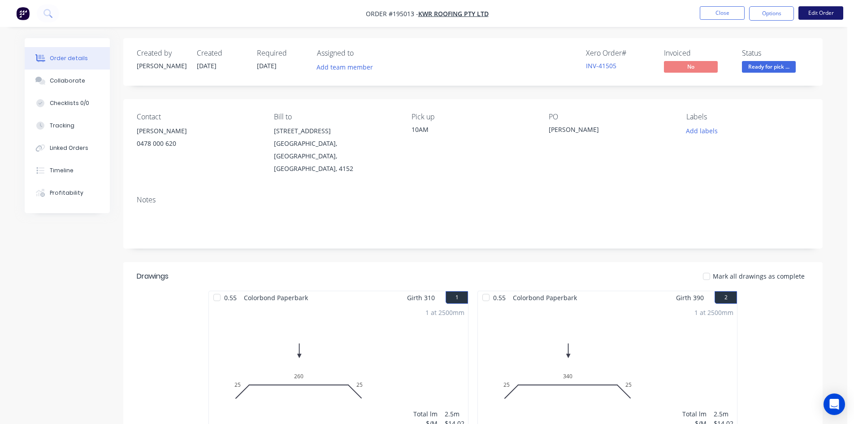
click at [815, 8] on button "Edit Order" at bounding box center [821, 12] width 45 height 13
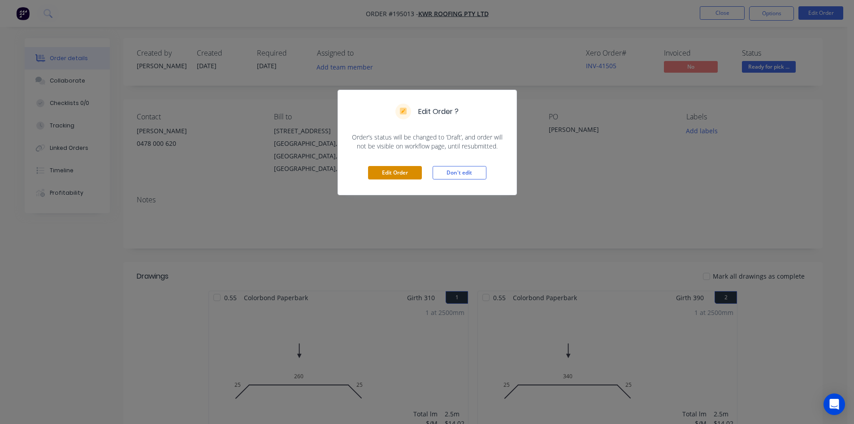
click at [393, 166] on button "Edit Order" at bounding box center [395, 172] width 54 height 13
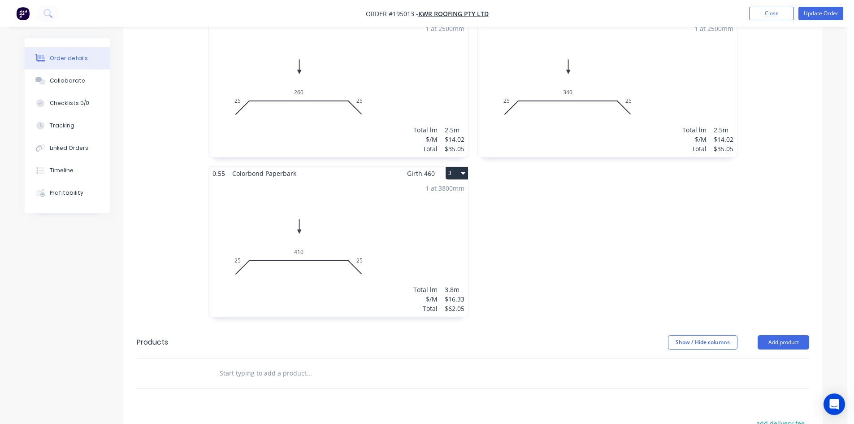
scroll to position [448, 0]
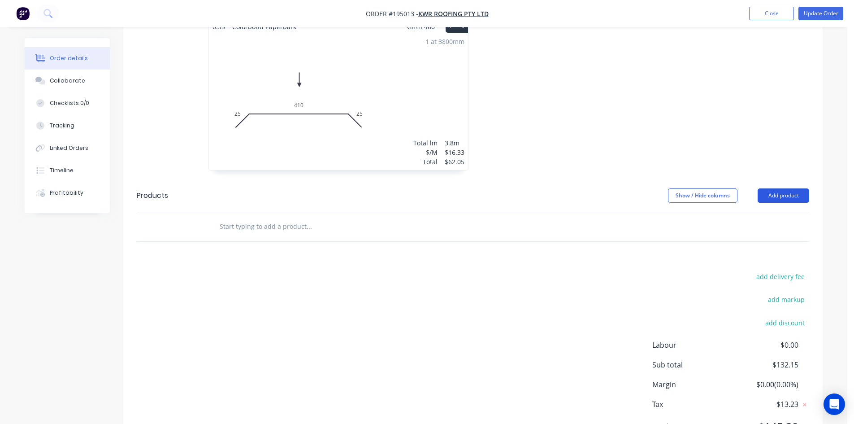
drag, startPoint x: 783, startPoint y: 161, endPoint x: 786, endPoint y: 169, distance: 8.2
click at [786, 179] on header "Products Show / Hide columns Add product" at bounding box center [472, 195] width 699 height 32
click at [787, 188] on button "Add product" at bounding box center [784, 195] width 52 height 14
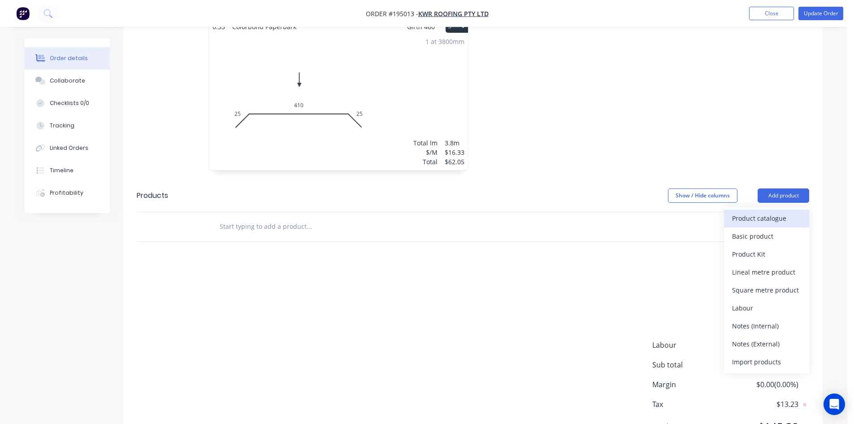
click at [778, 212] on div "Product catalogue" at bounding box center [766, 218] width 69 height 13
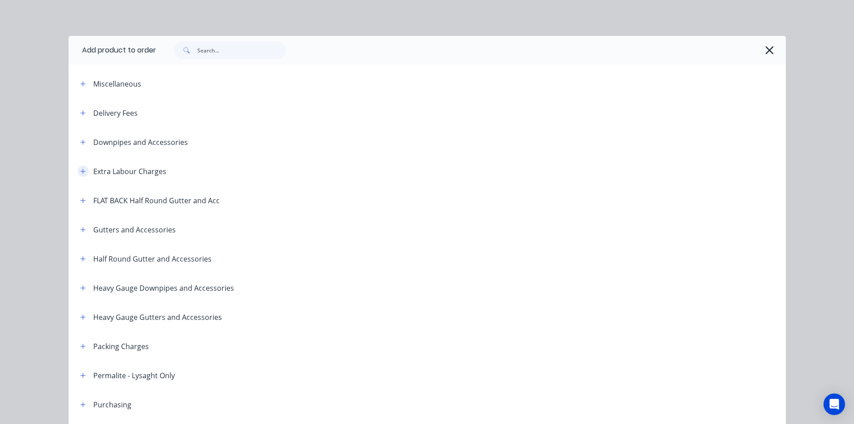
click at [78, 167] on button "button" at bounding box center [83, 170] width 11 height 11
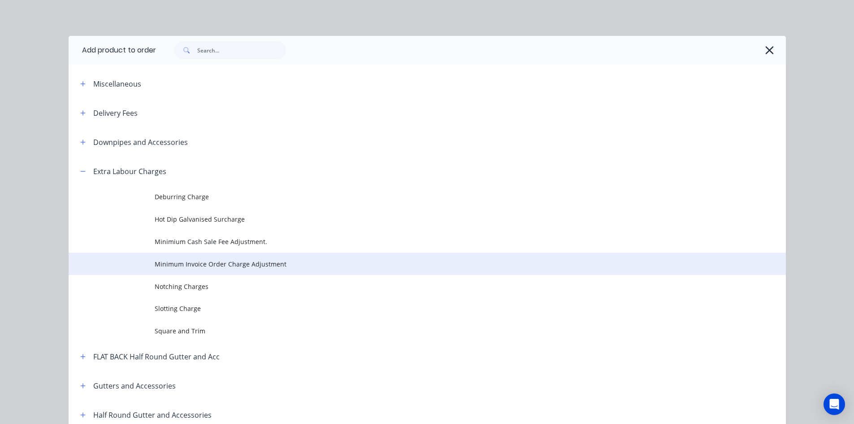
click at [155, 271] on td "Minimum Invoice Order Charge Adjustment" at bounding box center [470, 263] width 631 height 22
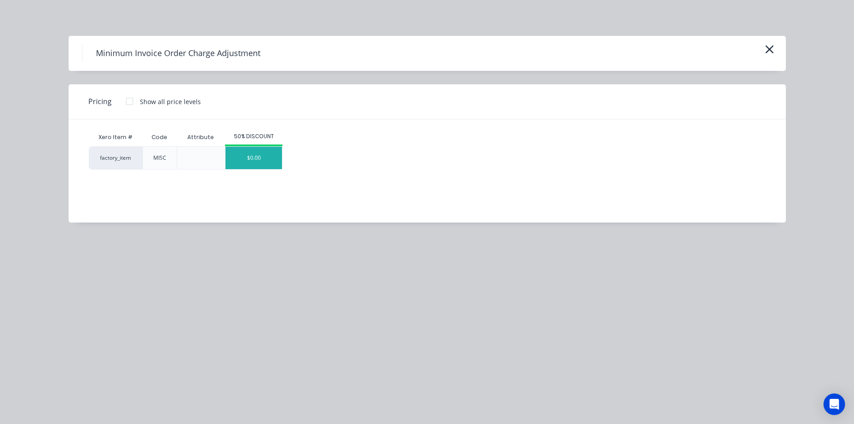
click at [248, 160] on div "$0.00" at bounding box center [254, 158] width 56 height 22
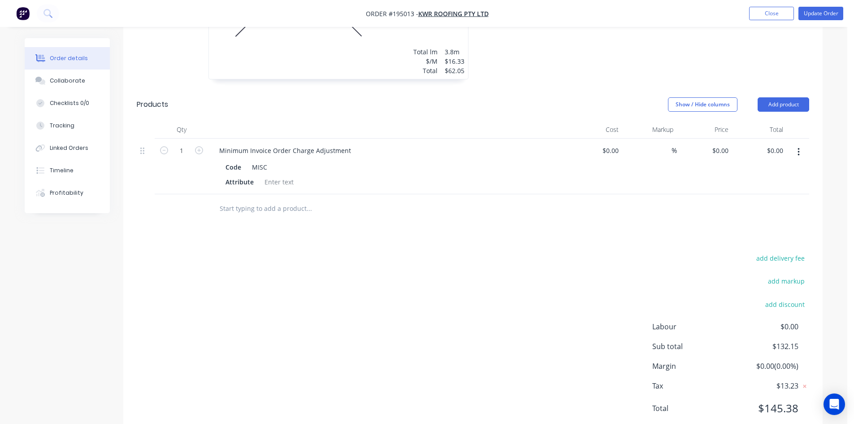
scroll to position [543, 0]
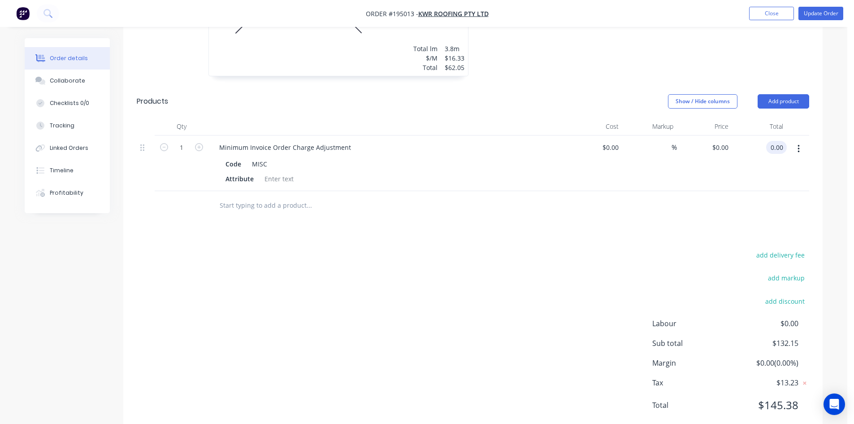
click at [780, 141] on input "0.00" at bounding box center [778, 147] width 17 height 13
type input "67.85"
type input "$67.85"
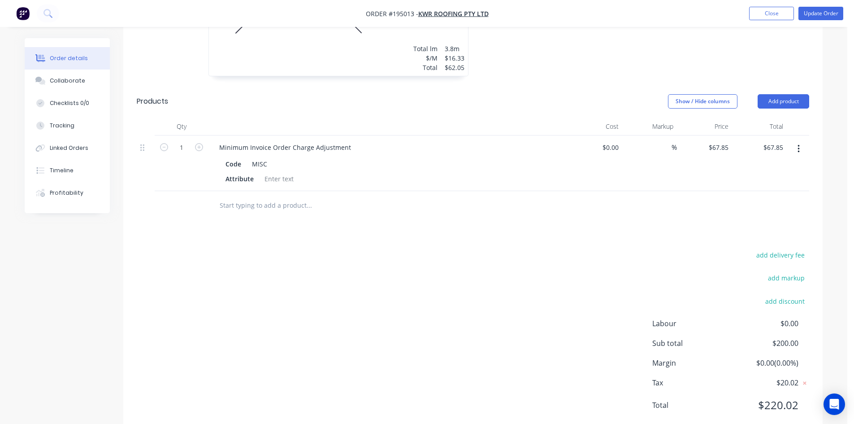
click at [676, 191] on div at bounding box center [473, 205] width 673 height 29
click at [818, 17] on button "Update Order" at bounding box center [821, 13] width 45 height 13
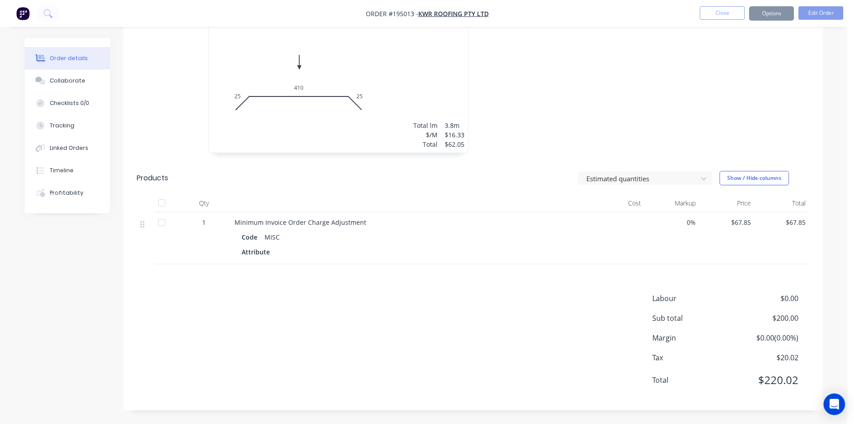
scroll to position [0, 0]
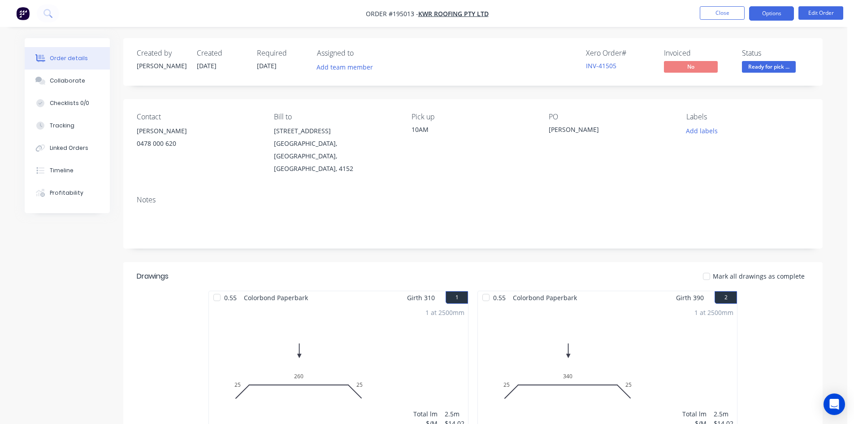
click at [778, 15] on button "Options" at bounding box center [771, 13] width 45 height 14
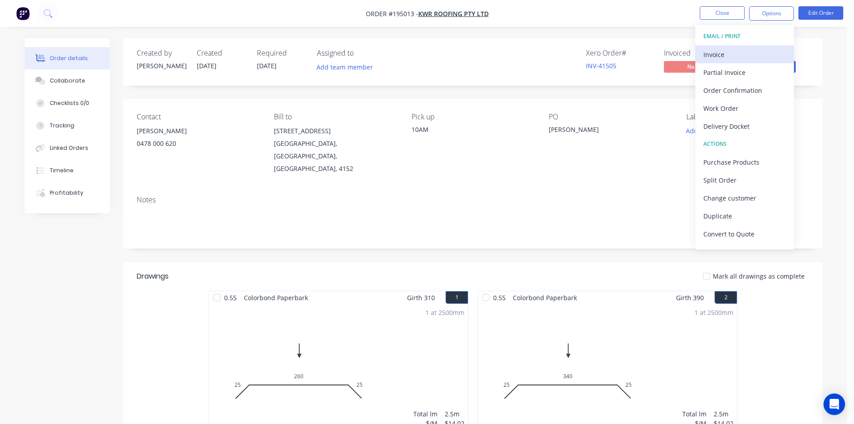
click at [735, 57] on div "Invoice" at bounding box center [745, 54] width 83 height 13
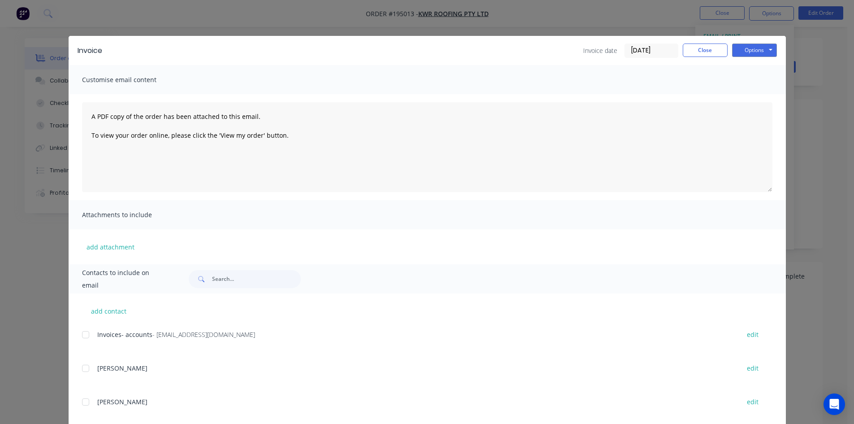
click at [80, 333] on div at bounding box center [86, 335] width 18 height 18
click at [748, 54] on button "Options" at bounding box center [754, 49] width 45 height 13
click at [752, 90] on button "Email" at bounding box center [760, 95] width 57 height 15
click at [704, 49] on button "Close" at bounding box center [705, 49] width 45 height 13
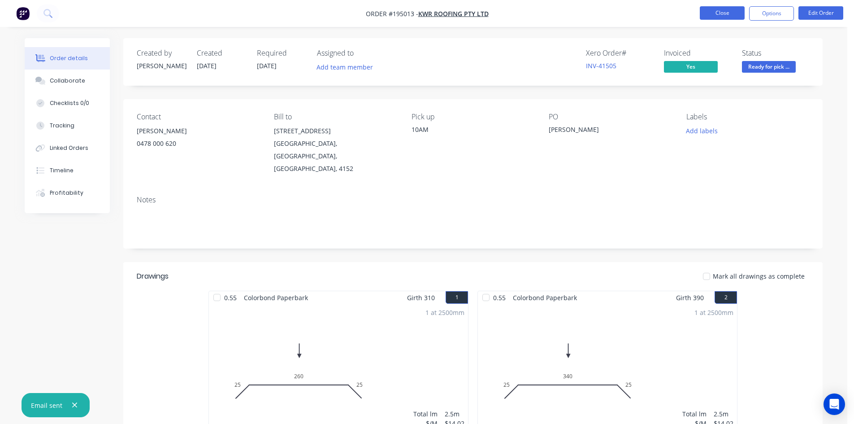
click at [709, 15] on button "Close" at bounding box center [722, 12] width 45 height 13
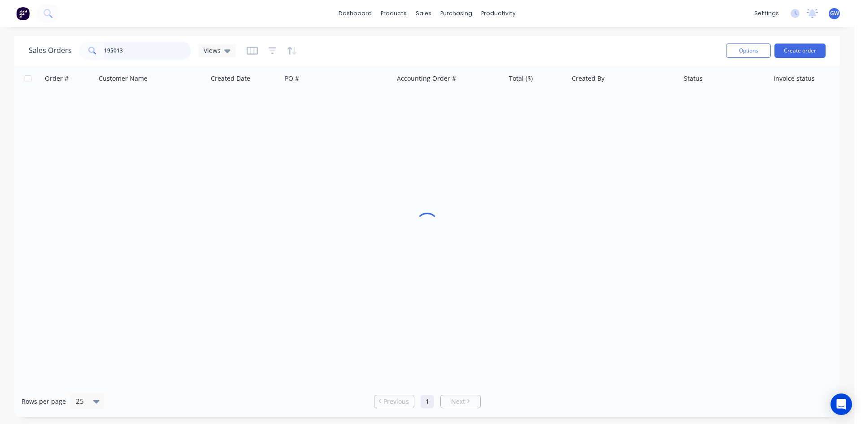
click at [137, 48] on input "195013" at bounding box center [147, 51] width 87 height 18
type input "195018"
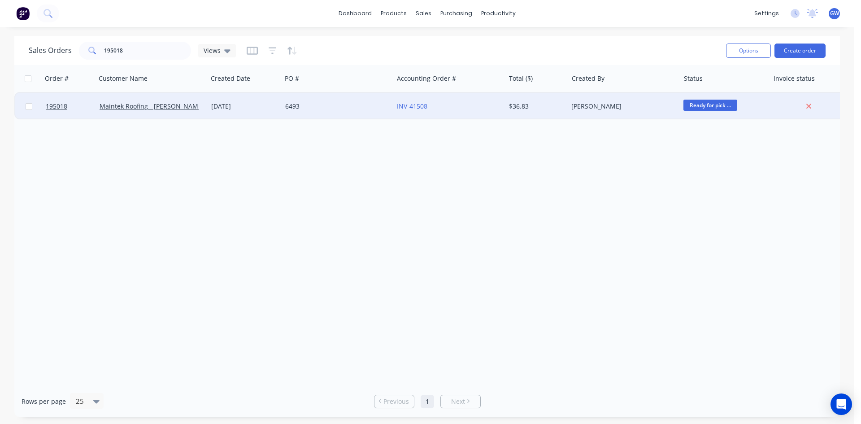
click at [330, 100] on div "6493" at bounding box center [338, 106] width 112 height 27
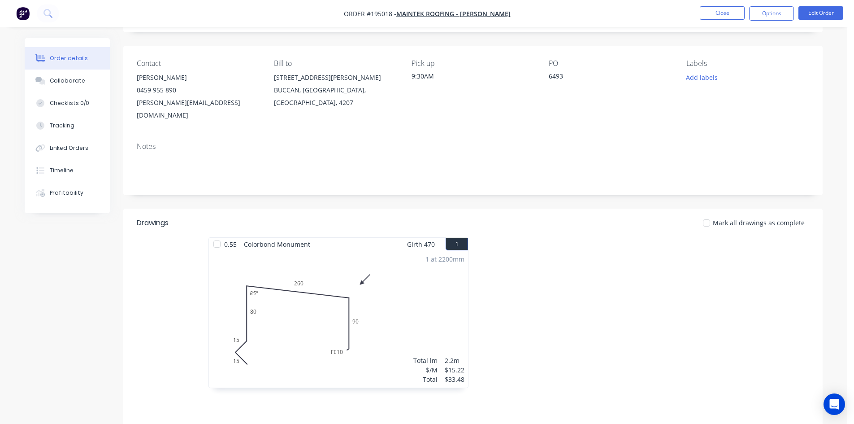
scroll to position [174, 0]
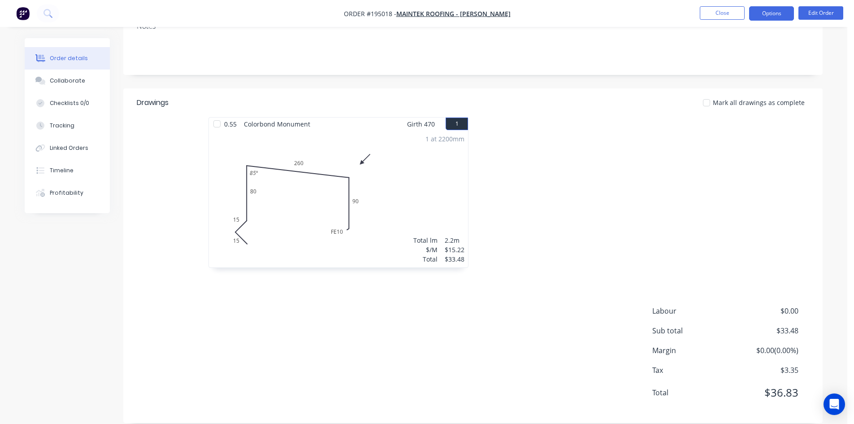
click at [770, 13] on button "Options" at bounding box center [771, 13] width 45 height 14
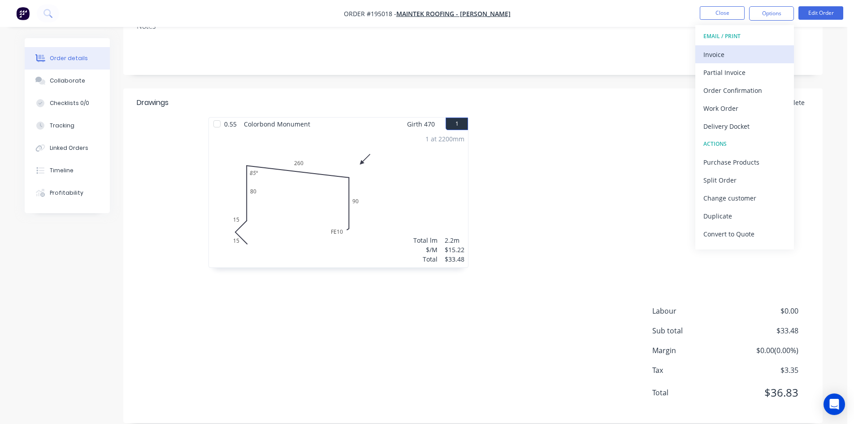
click at [717, 52] on div "Invoice" at bounding box center [745, 54] width 83 height 13
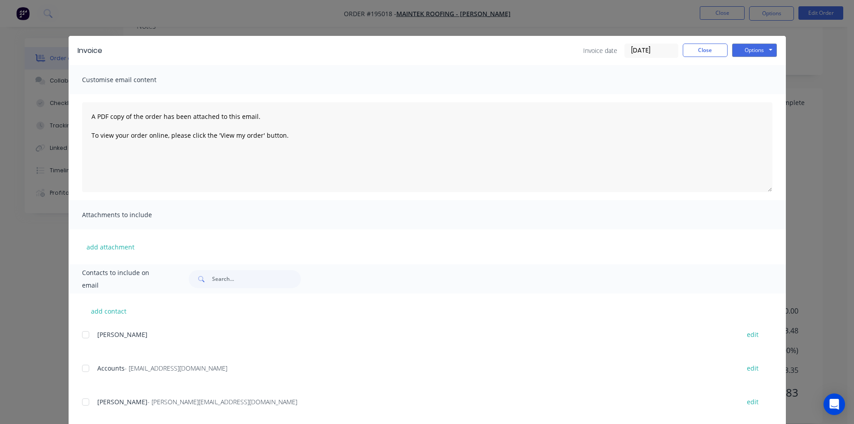
click at [84, 367] on div at bounding box center [86, 368] width 18 height 18
click at [82, 411] on div "SHAUN - [EMAIL_ADDRESS][DOMAIN_NAME] edit" at bounding box center [434, 406] width 704 height 23
click at [83, 406] on div at bounding box center [86, 402] width 18 height 18
click at [756, 53] on button "Options" at bounding box center [754, 49] width 45 height 13
click at [763, 103] on button "Email" at bounding box center [760, 95] width 57 height 15
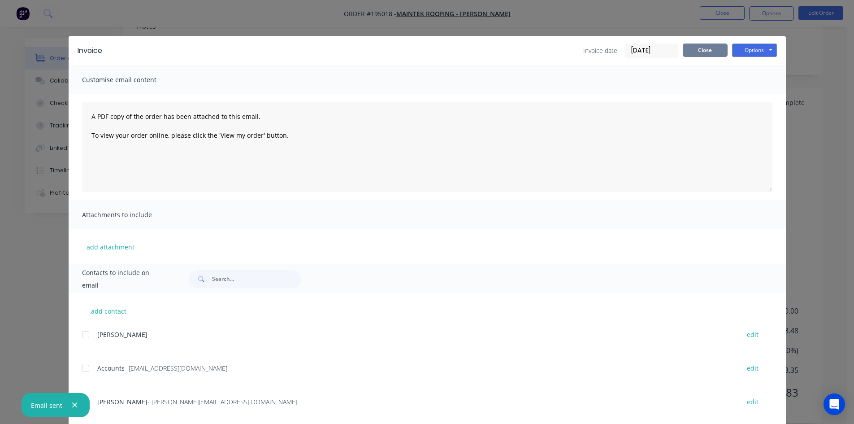
click at [703, 53] on button "Close" at bounding box center [705, 49] width 45 height 13
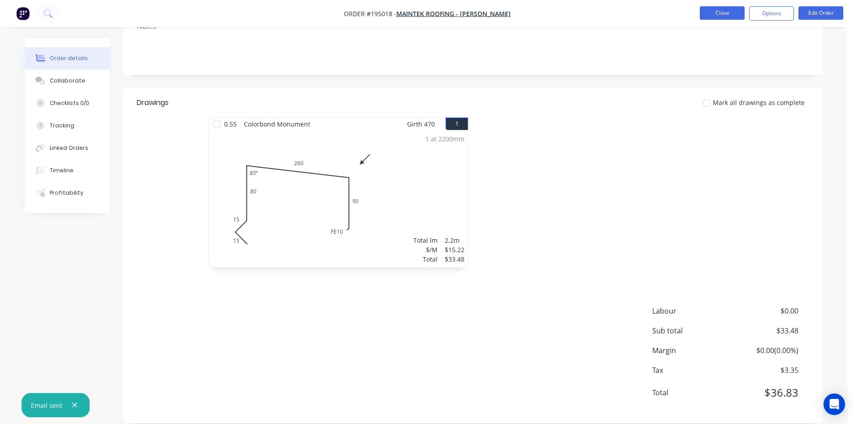
click at [726, 10] on button "Close" at bounding box center [722, 12] width 45 height 13
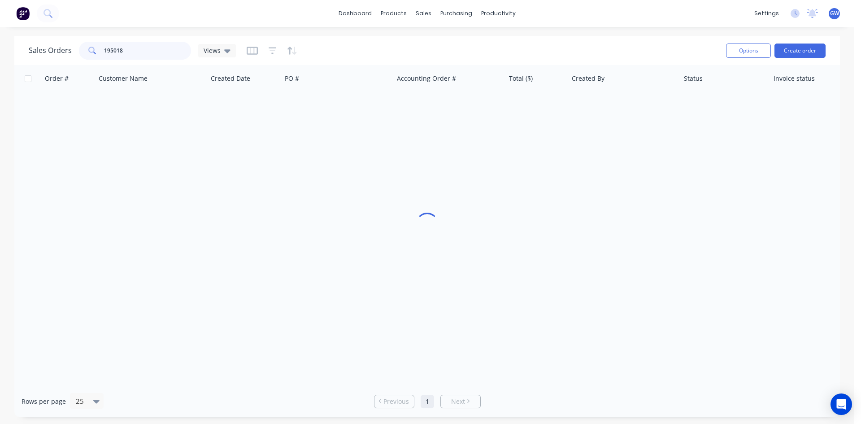
click at [160, 45] on input "195018" at bounding box center [147, 51] width 87 height 18
type input "195098"
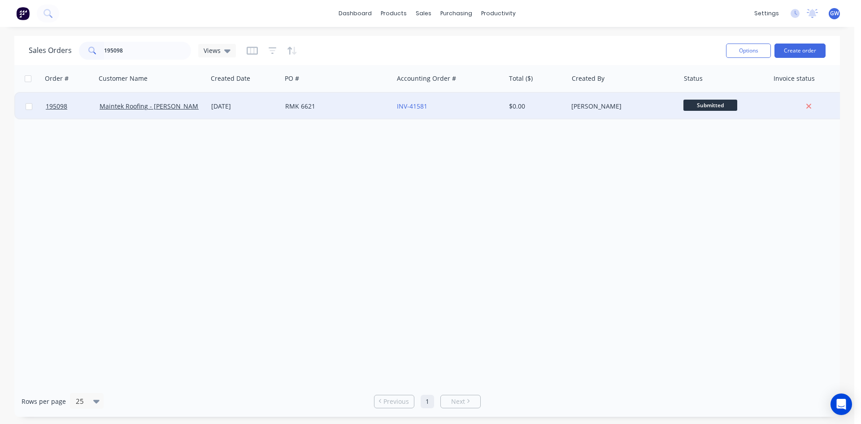
click at [512, 100] on div "$0.00" at bounding box center [536, 106] width 63 height 27
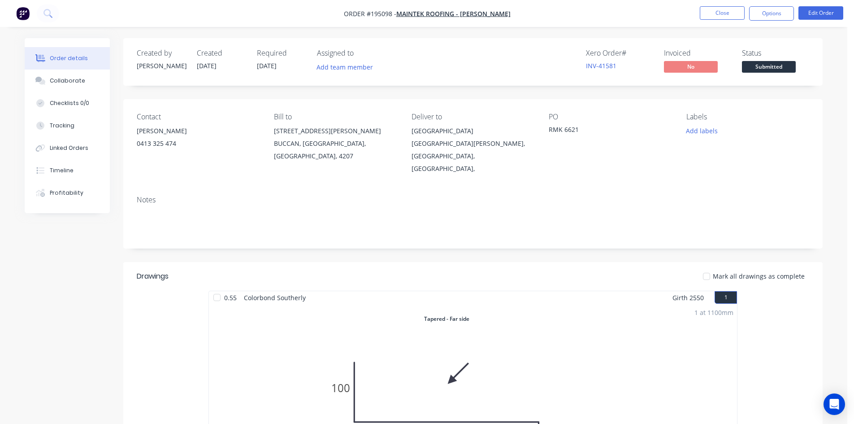
click at [768, 16] on button "Options" at bounding box center [771, 13] width 45 height 14
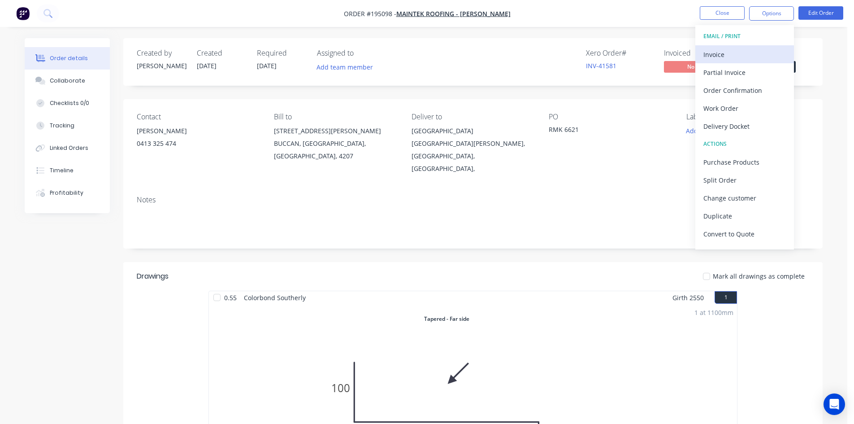
click at [747, 48] on div "Invoice" at bounding box center [745, 54] width 83 height 13
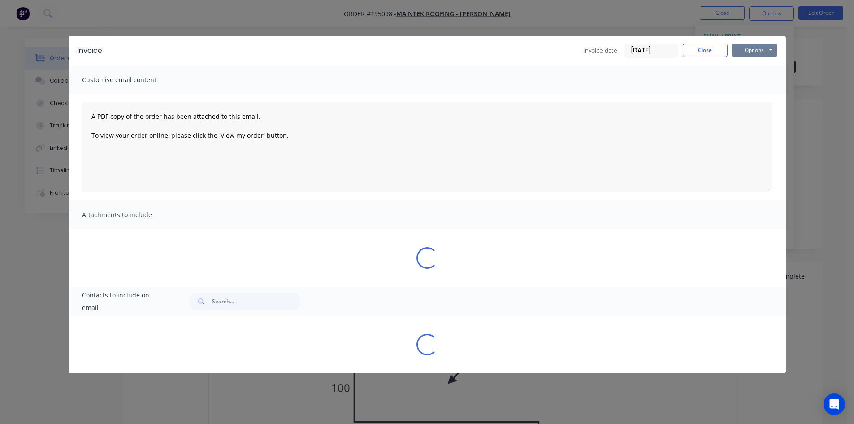
click at [755, 45] on button "Options" at bounding box center [754, 49] width 45 height 13
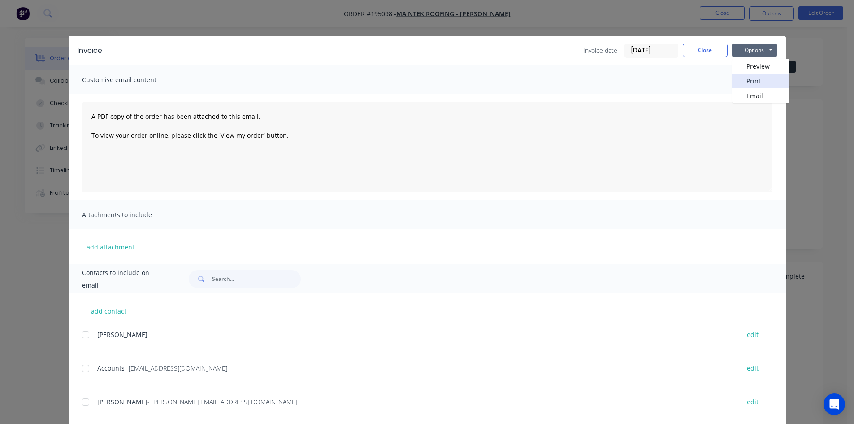
click at [759, 75] on button "Print" at bounding box center [760, 81] width 57 height 15
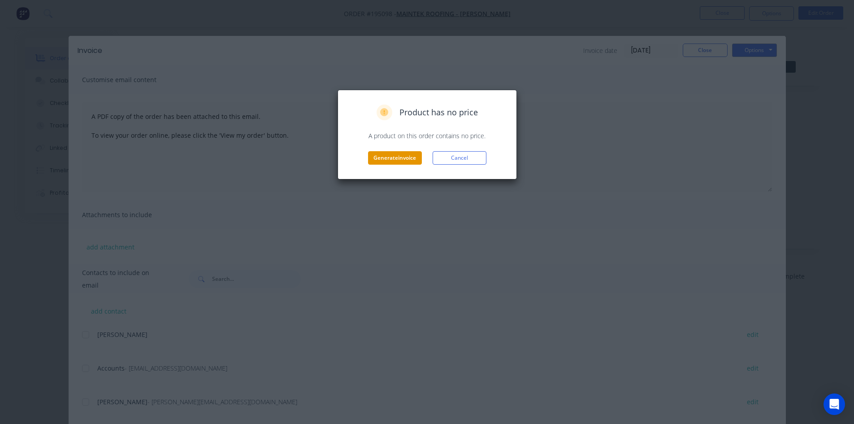
click at [395, 159] on button "Generate invoice" at bounding box center [395, 157] width 54 height 13
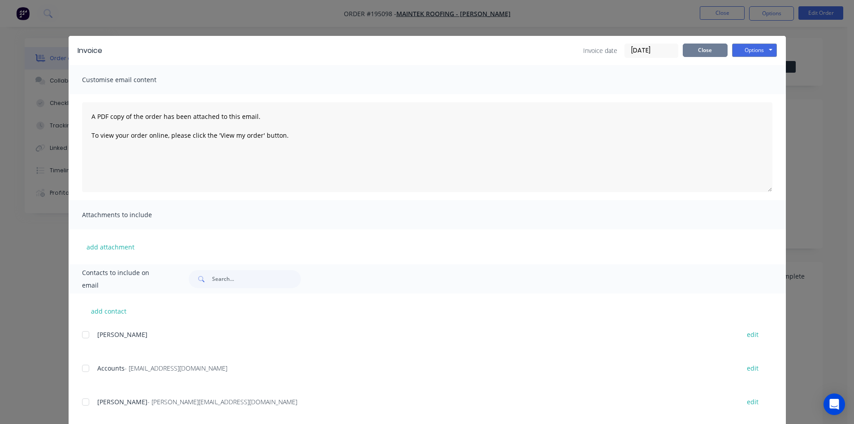
click at [697, 52] on button "Close" at bounding box center [705, 49] width 45 height 13
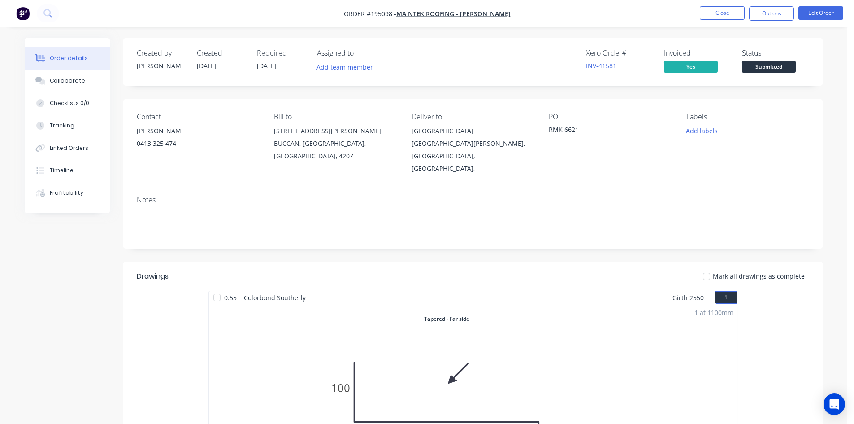
click at [720, 23] on nav "Order #195098 - Maintek Roofing - [PERSON_NAME] Close Options Edit Order" at bounding box center [427, 13] width 854 height 27
click at [724, 19] on button "Close" at bounding box center [722, 12] width 45 height 13
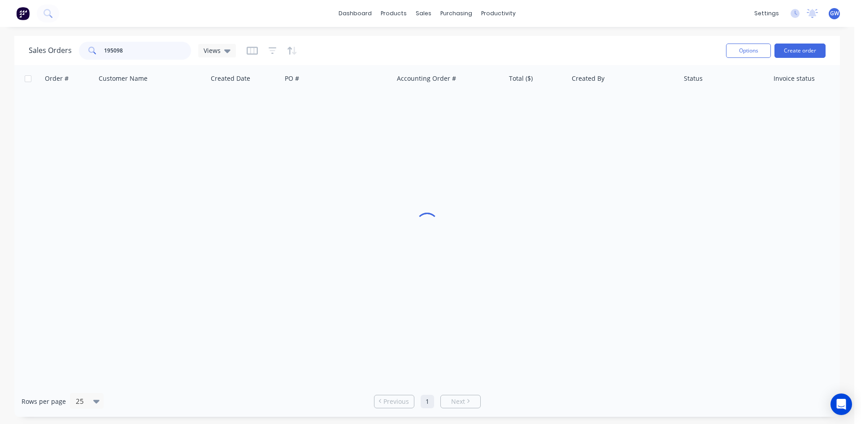
click at [140, 47] on input "195098" at bounding box center [147, 51] width 87 height 18
type input "195090"
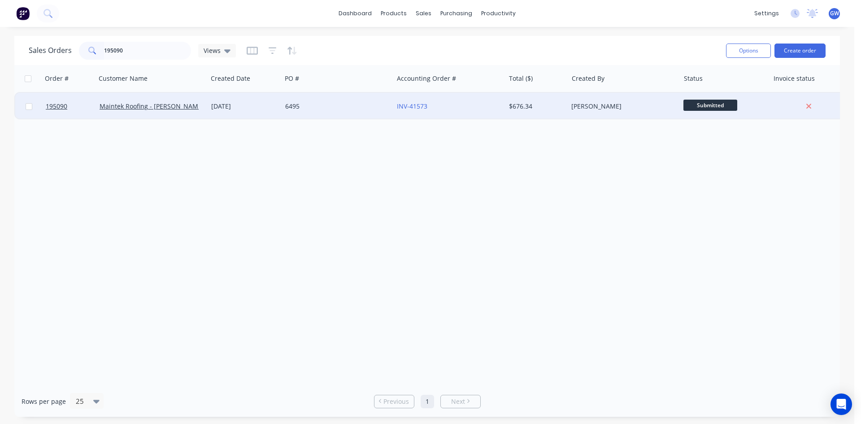
click at [476, 102] on div "INV-41573" at bounding box center [447, 106] width 100 height 9
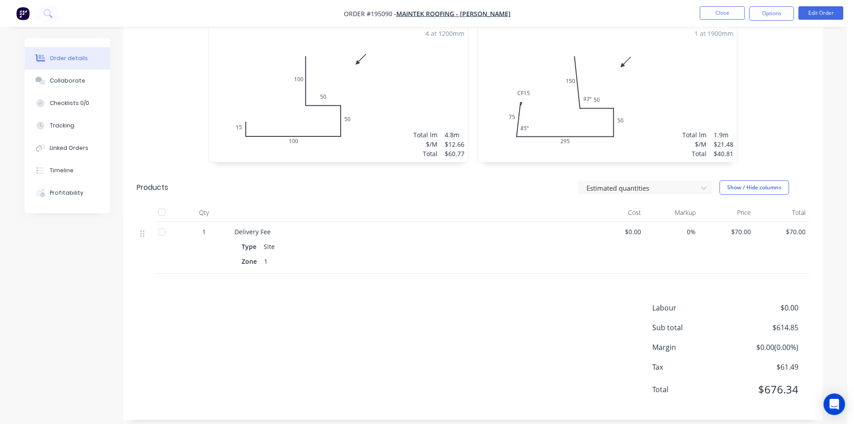
scroll to position [905, 0]
click at [779, 17] on button "Options" at bounding box center [771, 13] width 45 height 14
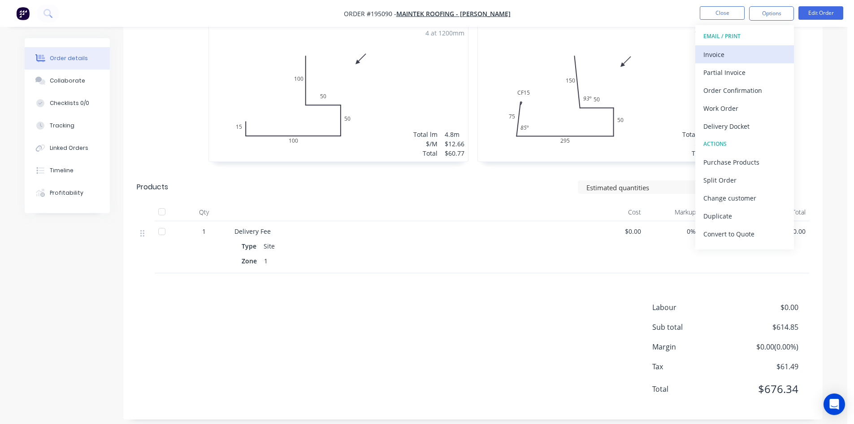
click at [751, 47] on button "Invoice" at bounding box center [744, 54] width 99 height 18
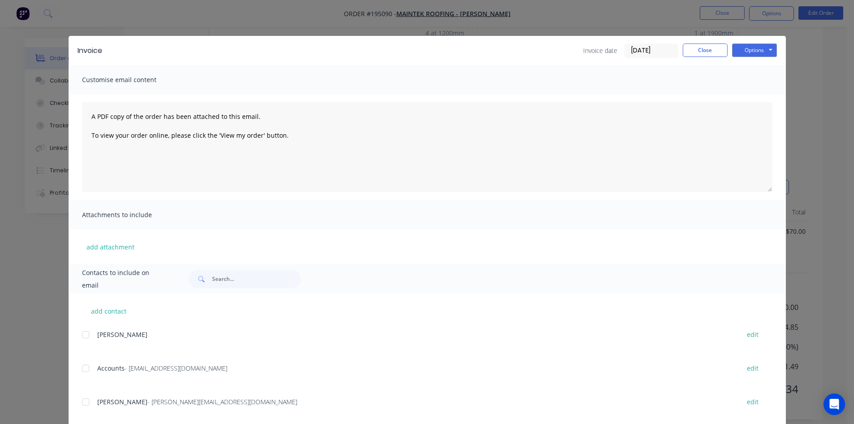
click at [80, 372] on div at bounding box center [86, 368] width 18 height 18
click at [82, 403] on div at bounding box center [86, 402] width 18 height 18
click at [769, 47] on button "Options" at bounding box center [754, 49] width 45 height 13
click at [756, 89] on button "Email" at bounding box center [760, 95] width 57 height 15
click at [756, 89] on div "Sending to your accounting package... Loading... This may take a few moments. P…" at bounding box center [427, 212] width 854 height 424
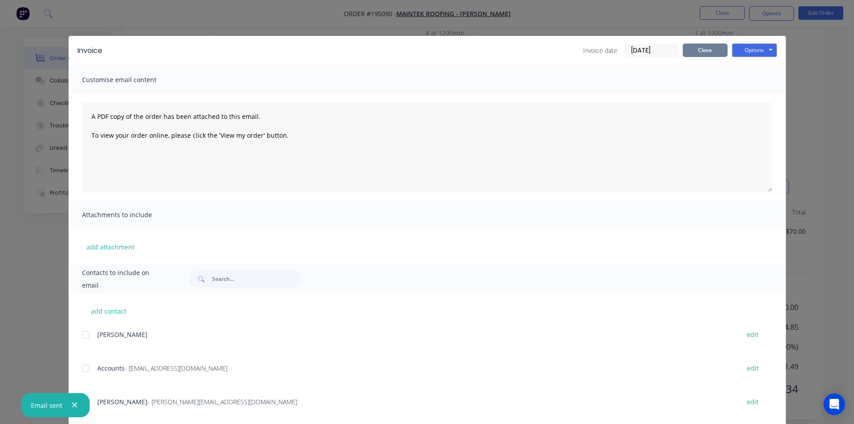
click at [697, 50] on button "Close" at bounding box center [705, 49] width 45 height 13
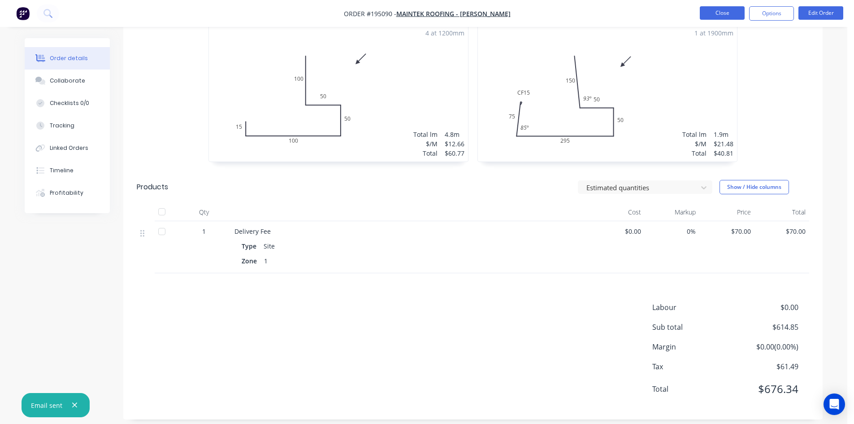
click at [712, 9] on button "Close" at bounding box center [722, 12] width 45 height 13
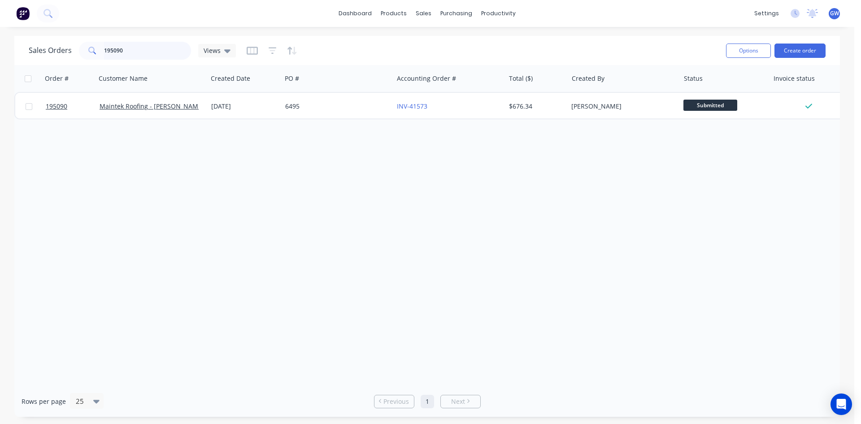
click at [156, 44] on input "195090" at bounding box center [147, 51] width 87 height 18
type input "195072"
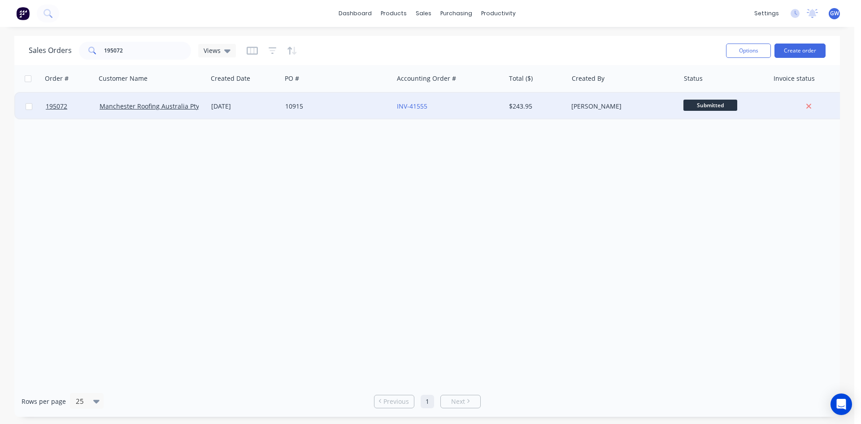
click at [619, 101] on div "[PERSON_NAME]" at bounding box center [624, 106] width 112 height 27
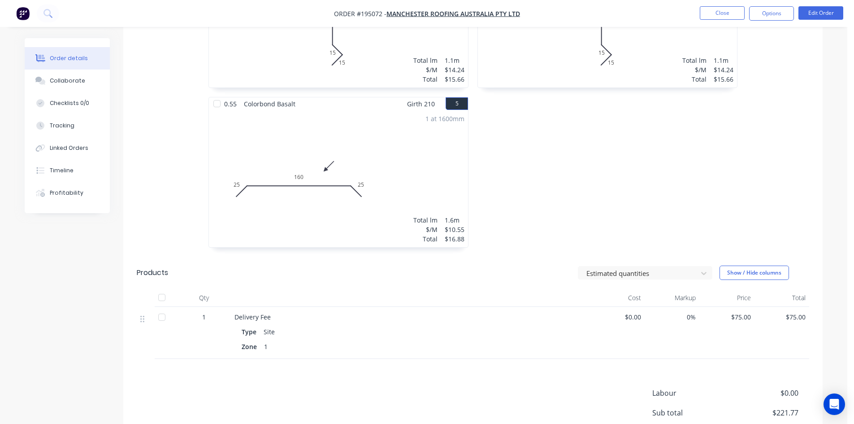
scroll to position [538, 0]
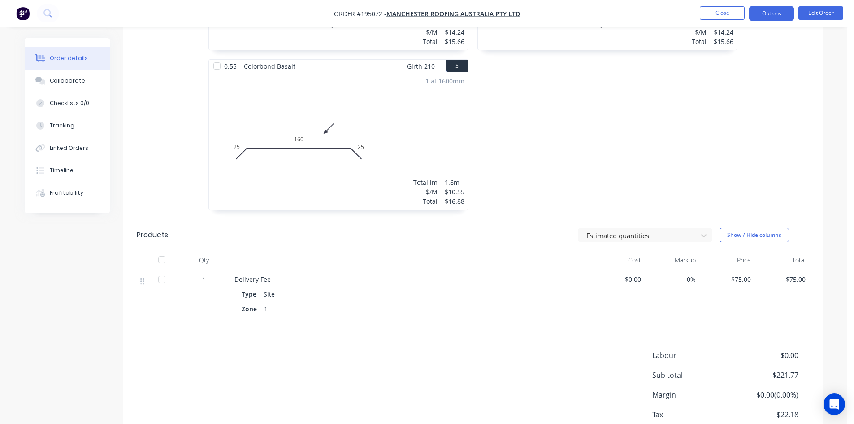
click at [775, 12] on button "Options" at bounding box center [771, 13] width 45 height 14
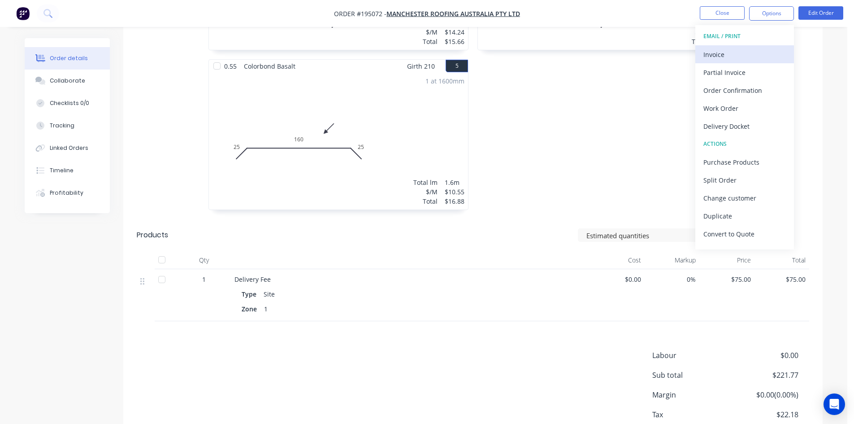
click at [728, 59] on div "Invoice" at bounding box center [745, 54] width 83 height 13
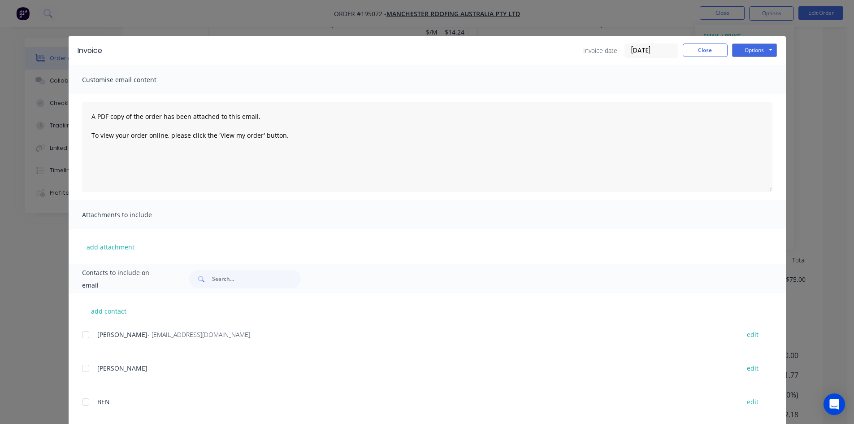
click at [88, 335] on div at bounding box center [86, 335] width 18 height 18
click at [756, 47] on button "Options" at bounding box center [754, 49] width 45 height 13
click at [753, 96] on button "Email" at bounding box center [760, 95] width 57 height 15
click at [700, 57] on div "Invoice date [DATE] Close Options Preview Print Email" at bounding box center [680, 50] width 194 height 14
drag, startPoint x: 708, startPoint y: 52, endPoint x: 720, endPoint y: 18, distance: 35.3
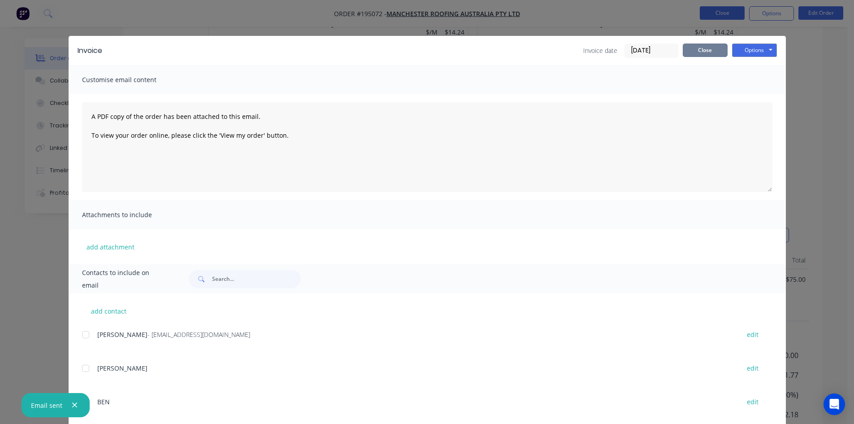
click at [707, 48] on button "Close" at bounding box center [705, 49] width 45 height 13
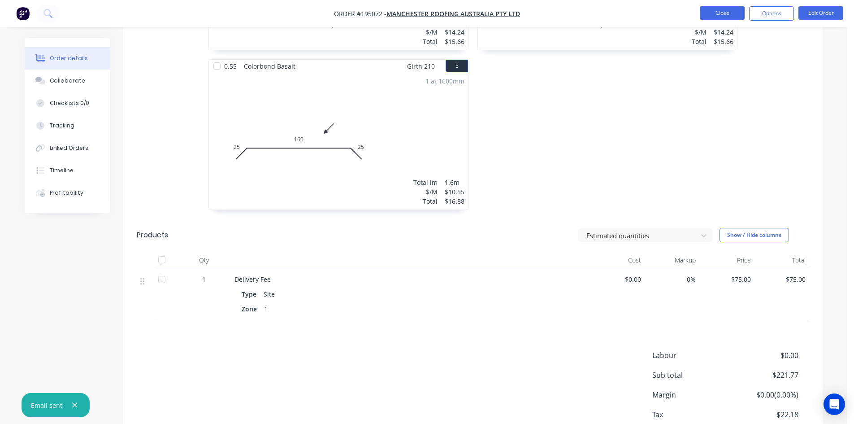
click at [719, 15] on button "Close" at bounding box center [722, 12] width 45 height 13
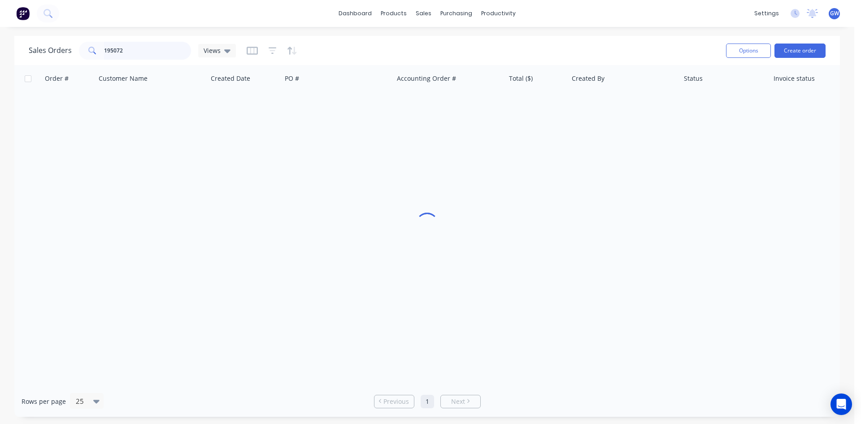
click at [147, 52] on input "195072" at bounding box center [147, 51] width 87 height 18
type input "194913"
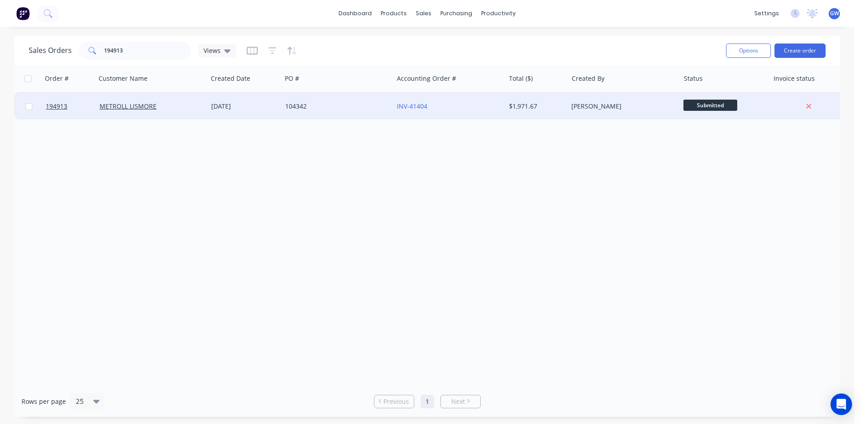
click at [585, 104] on div "[PERSON_NAME]" at bounding box center [621, 106] width 100 height 9
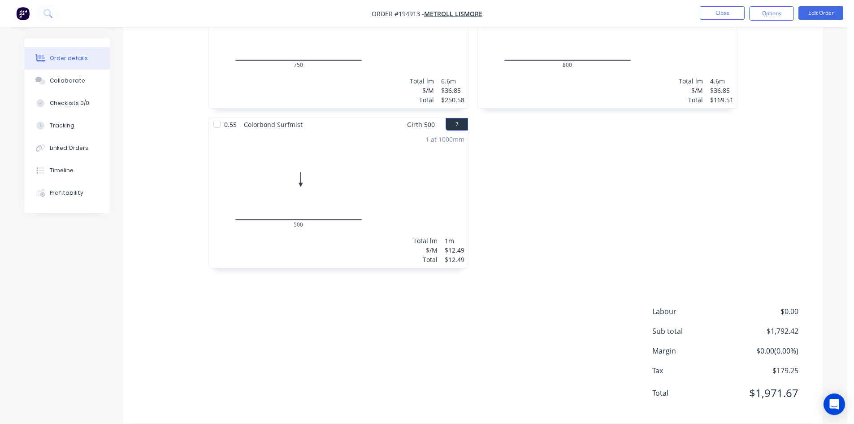
scroll to position [652, 0]
click at [820, 17] on button "Edit Order" at bounding box center [821, 12] width 45 height 13
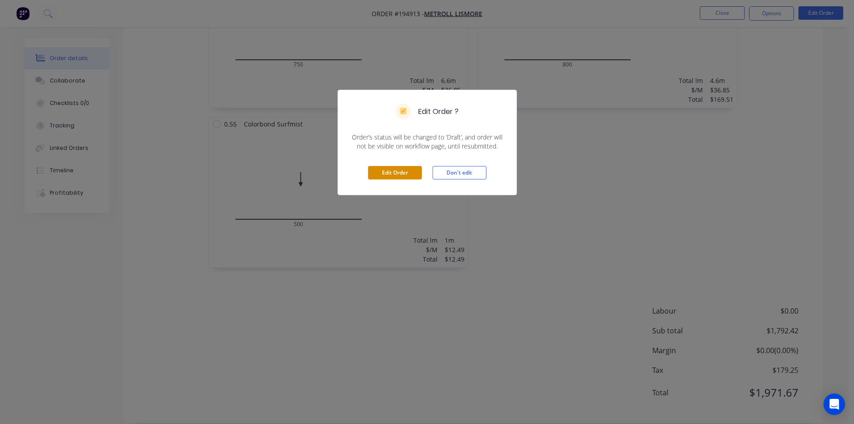
click at [408, 173] on button "Edit Order" at bounding box center [395, 172] width 54 height 13
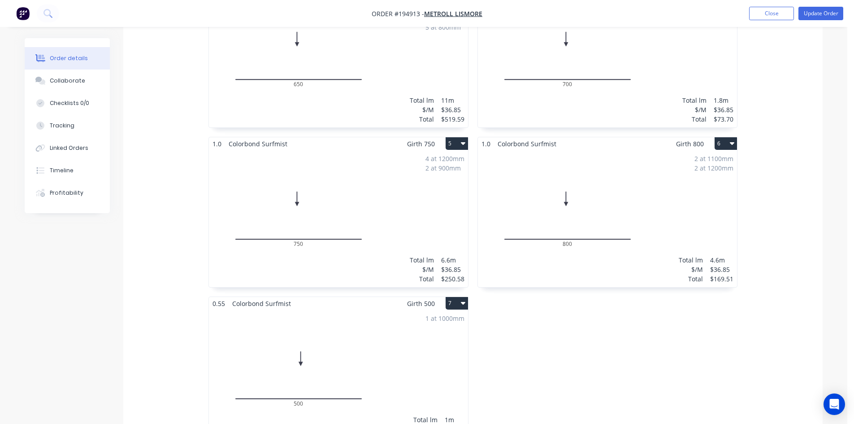
scroll to position [628, 0]
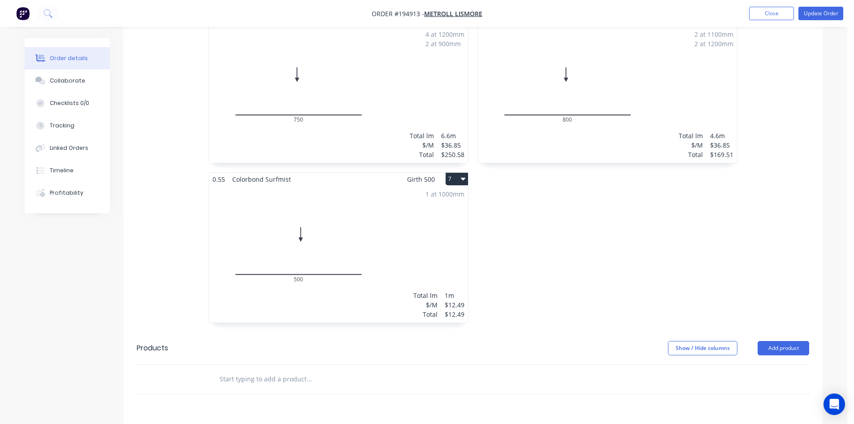
drag, startPoint x: 770, startPoint y: 321, endPoint x: 770, endPoint y: 333, distance: 12.1
click at [771, 341] on button "Add product" at bounding box center [784, 348] width 52 height 14
click at [765, 364] on div "Product catalogue" at bounding box center [766, 370] width 69 height 13
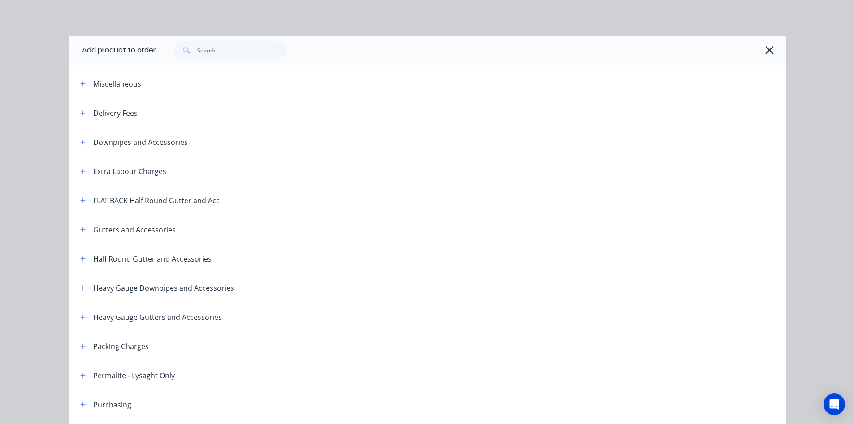
click at [73, 115] on div "Delivery Fees" at bounding box center [105, 112] width 65 height 11
click at [78, 113] on button "button" at bounding box center [83, 112] width 11 height 11
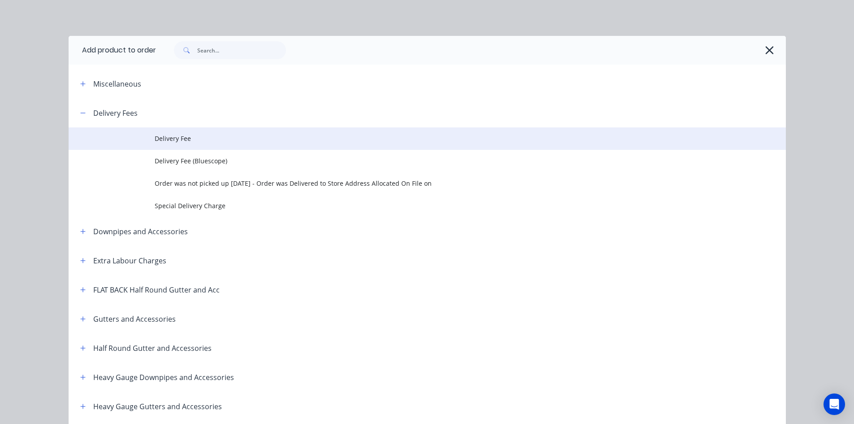
click at [143, 141] on td at bounding box center [112, 138] width 86 height 22
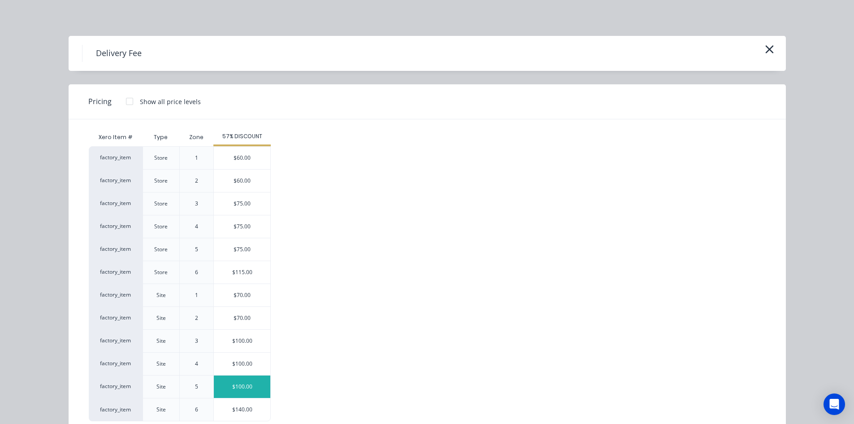
click at [239, 384] on div "$100.00" at bounding box center [242, 386] width 56 height 22
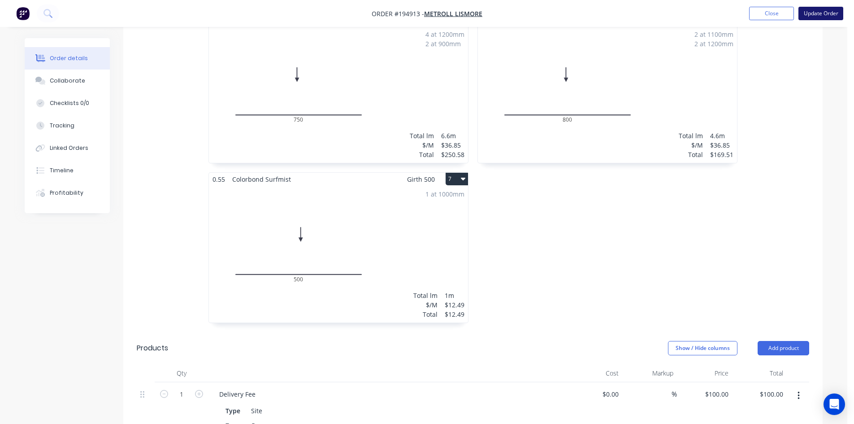
click at [834, 16] on button "Update Order" at bounding box center [821, 13] width 45 height 13
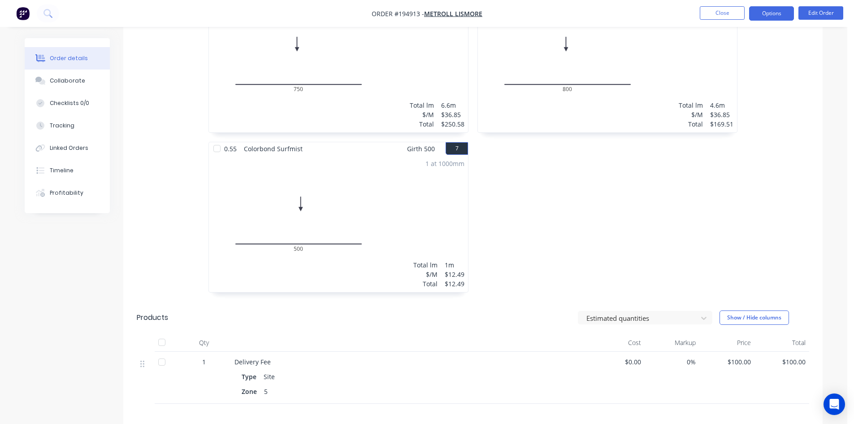
click at [777, 15] on button "Options" at bounding box center [771, 13] width 45 height 14
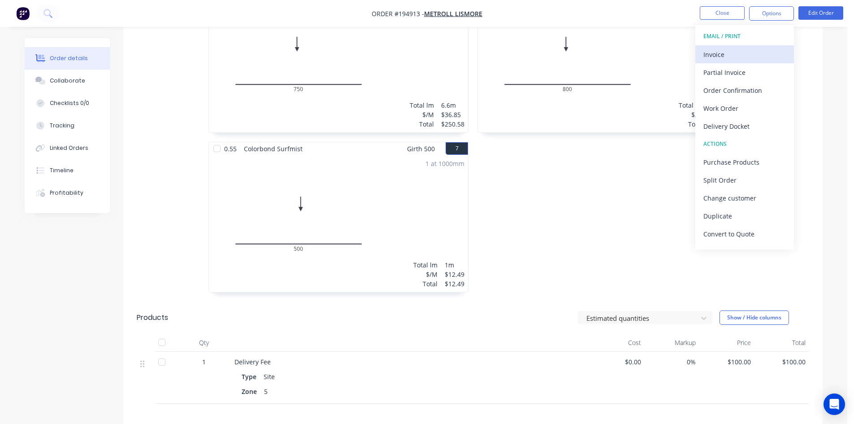
click at [746, 55] on div "Invoice" at bounding box center [745, 54] width 83 height 13
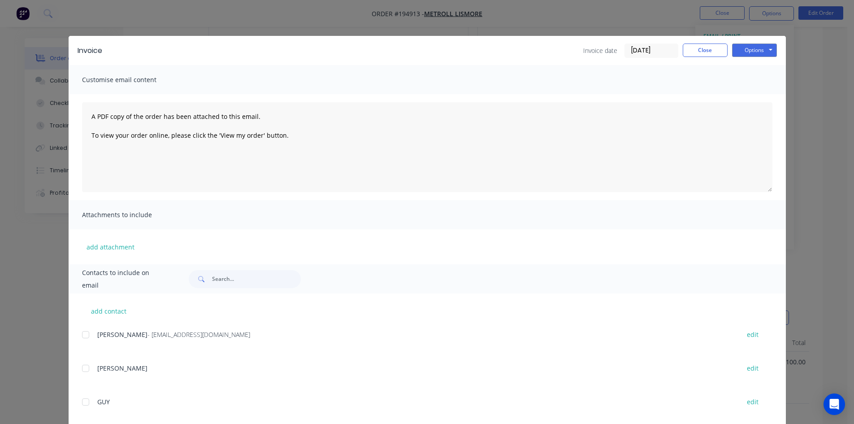
click at [90, 335] on div at bounding box center [86, 335] width 18 height 18
click at [759, 52] on button "Options" at bounding box center [754, 49] width 45 height 13
click at [762, 95] on button "Email" at bounding box center [760, 95] width 57 height 15
click at [697, 54] on button "Close" at bounding box center [705, 49] width 45 height 13
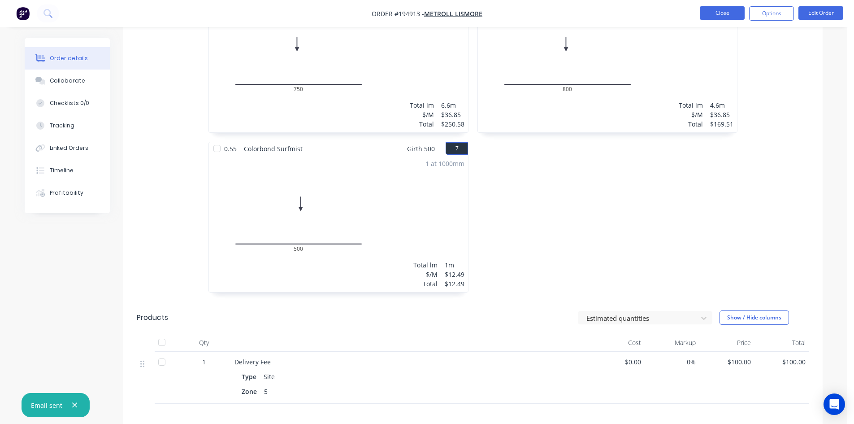
click at [721, 14] on button "Close" at bounding box center [722, 12] width 45 height 13
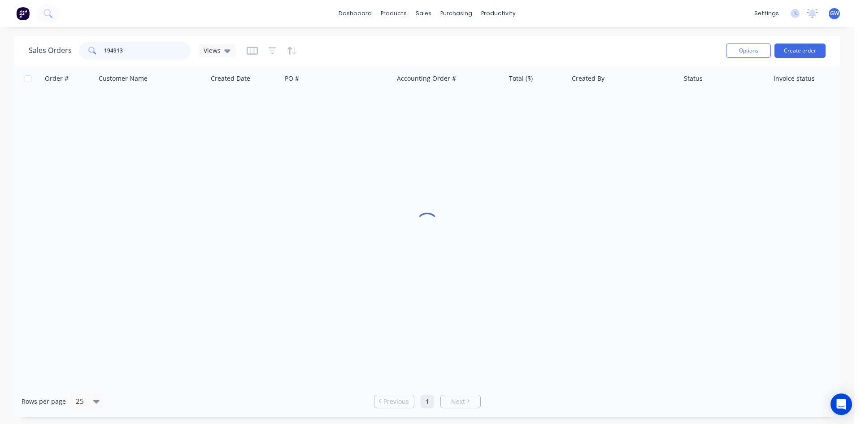
drag, startPoint x: 143, startPoint y: 48, endPoint x: 28, endPoint y: 41, distance: 115.5
click at [28, 41] on div "Sales Orders 194913 Views Options Create order" at bounding box center [426, 50] width 825 height 29
type input "195079"
click at [563, 106] on div "$759.10" at bounding box center [537, 106] width 56 height 9
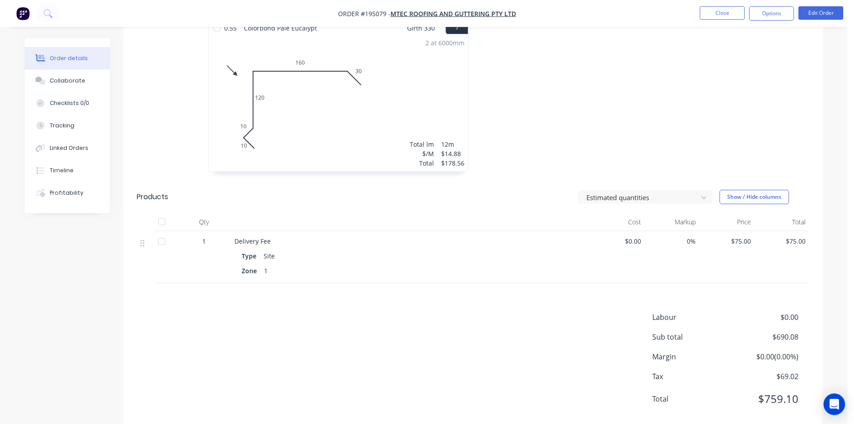
scroll to position [746, 0]
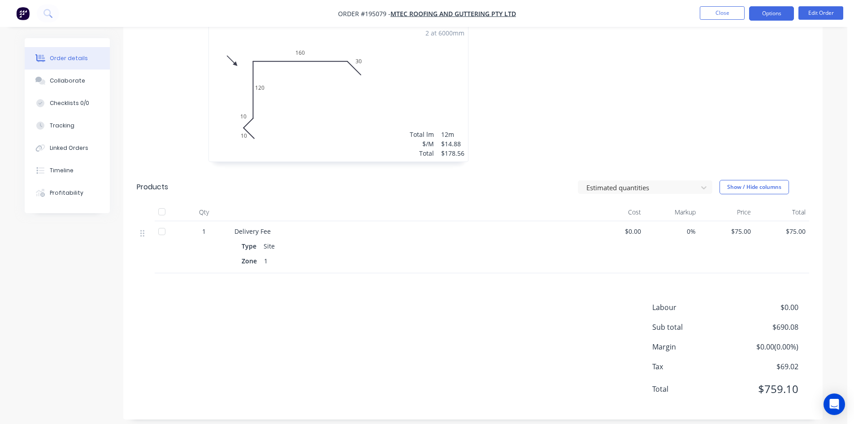
drag, startPoint x: 781, startPoint y: 15, endPoint x: 773, endPoint y: 19, distance: 8.6
click at [781, 15] on button "Options" at bounding box center [771, 13] width 45 height 14
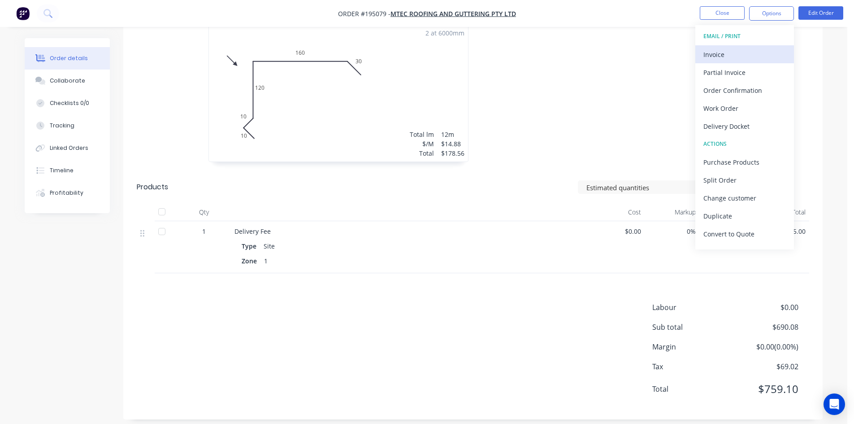
click at [727, 62] on button "Invoice" at bounding box center [744, 54] width 99 height 18
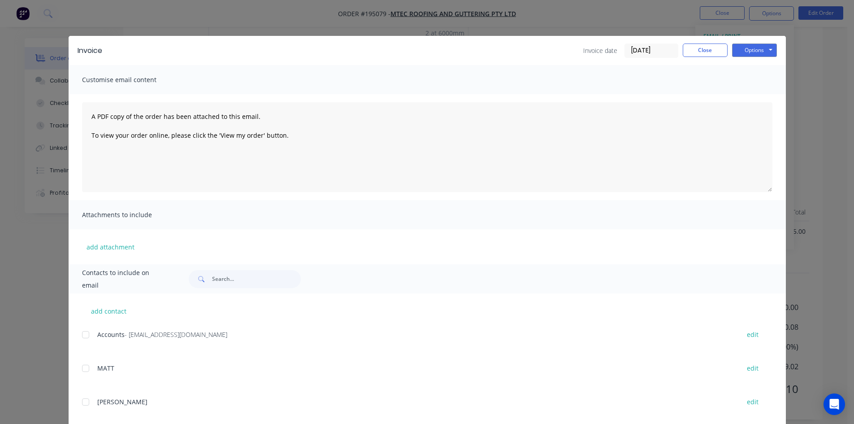
click at [85, 332] on div at bounding box center [86, 335] width 18 height 18
click at [753, 50] on button "Options" at bounding box center [754, 49] width 45 height 13
click at [752, 89] on button "Email" at bounding box center [760, 95] width 57 height 15
click at [714, 51] on button "Close" at bounding box center [705, 49] width 45 height 13
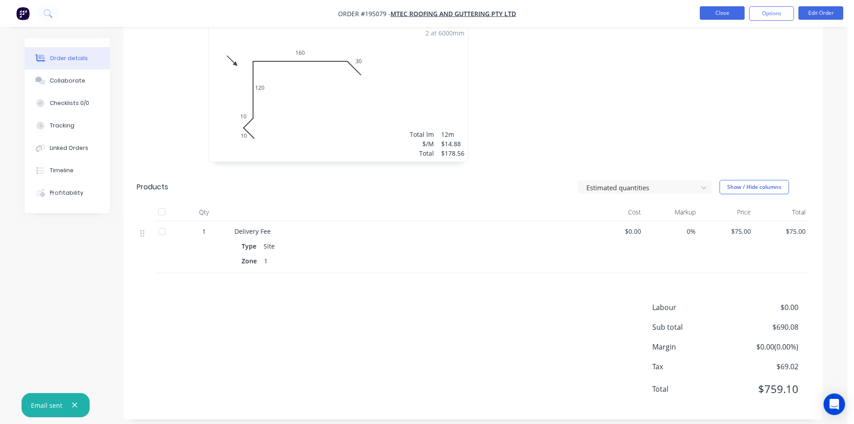
click at [730, 17] on button "Close" at bounding box center [722, 12] width 45 height 13
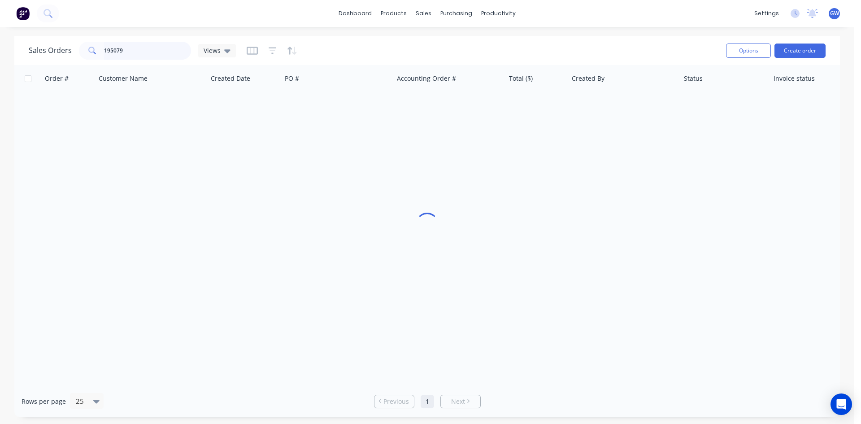
click at [156, 56] on input "195079" at bounding box center [147, 51] width 87 height 18
type input "195053"
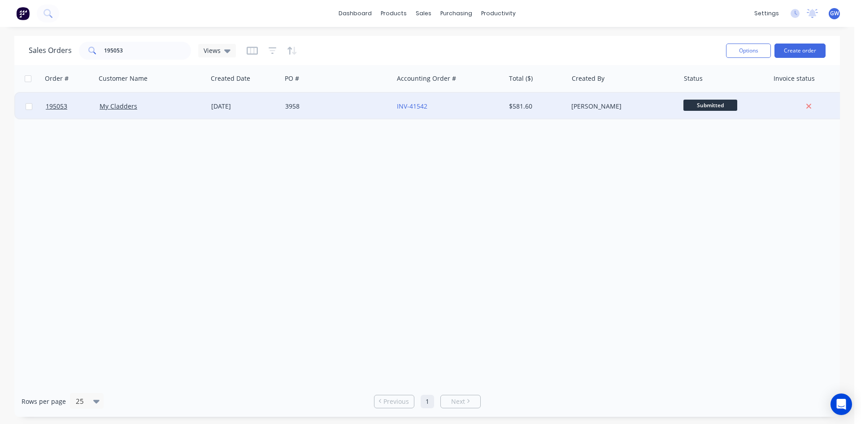
click at [525, 106] on div "$581.60" at bounding box center [535, 106] width 52 height 9
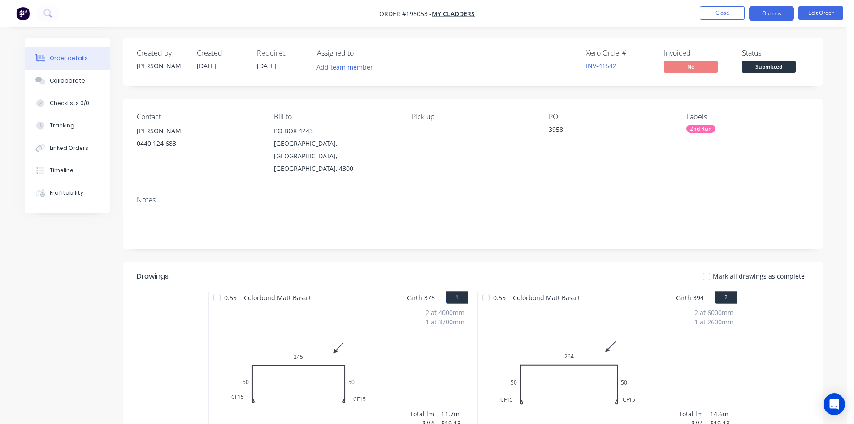
click at [774, 11] on button "Options" at bounding box center [771, 13] width 45 height 14
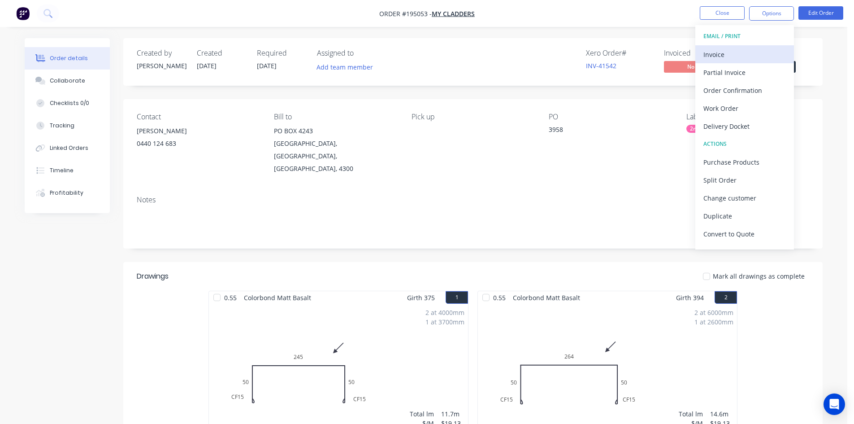
click at [729, 45] on button "Invoice" at bounding box center [744, 54] width 99 height 18
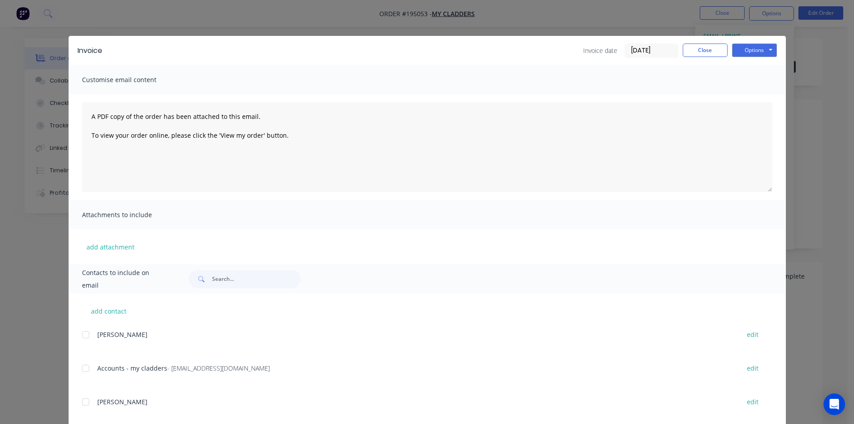
click at [83, 371] on div at bounding box center [86, 368] width 18 height 18
click at [759, 43] on button "Options" at bounding box center [754, 49] width 45 height 13
click at [755, 98] on button "Email" at bounding box center [760, 95] width 57 height 15
drag, startPoint x: 710, startPoint y: 51, endPoint x: 717, endPoint y: 25, distance: 26.9
click at [710, 51] on button "Close" at bounding box center [705, 49] width 45 height 13
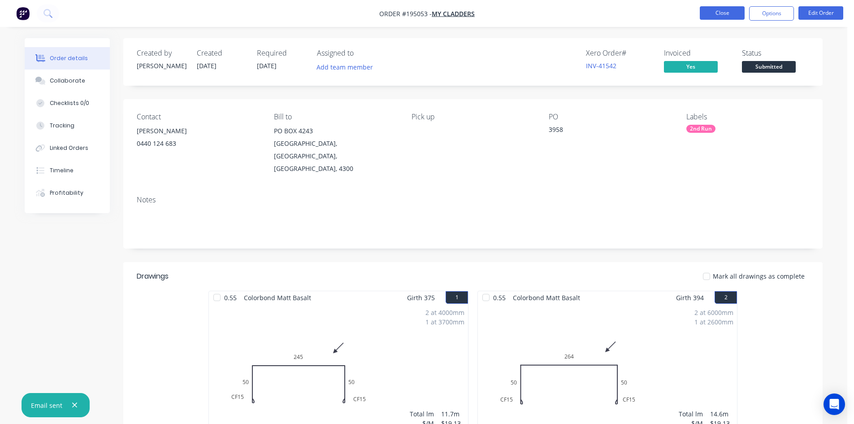
click at [724, 9] on button "Close" at bounding box center [722, 12] width 45 height 13
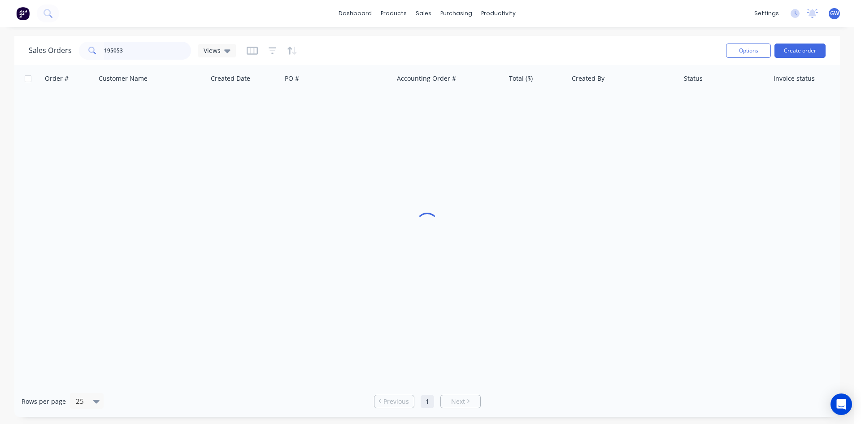
click at [164, 51] on input "195053" at bounding box center [147, 51] width 87 height 18
type input "195023"
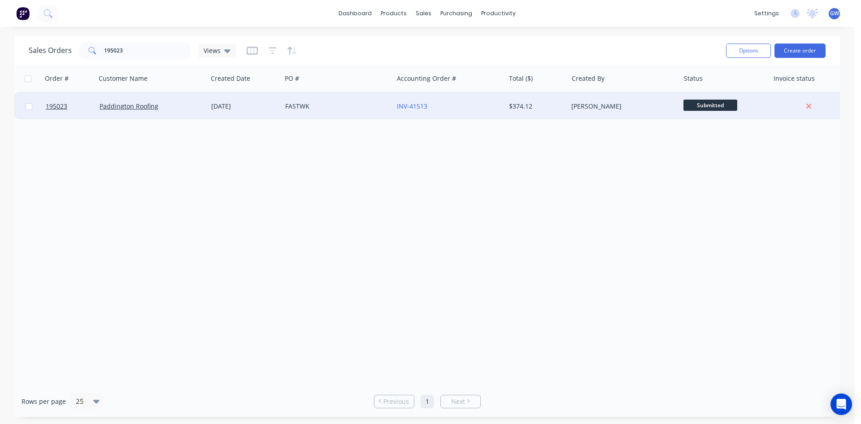
click at [629, 113] on div "[PERSON_NAME]" at bounding box center [624, 106] width 112 height 27
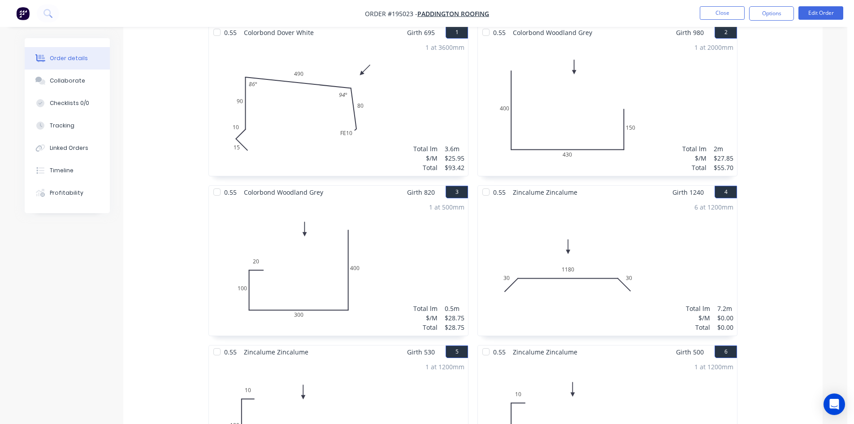
scroll to position [359, 0]
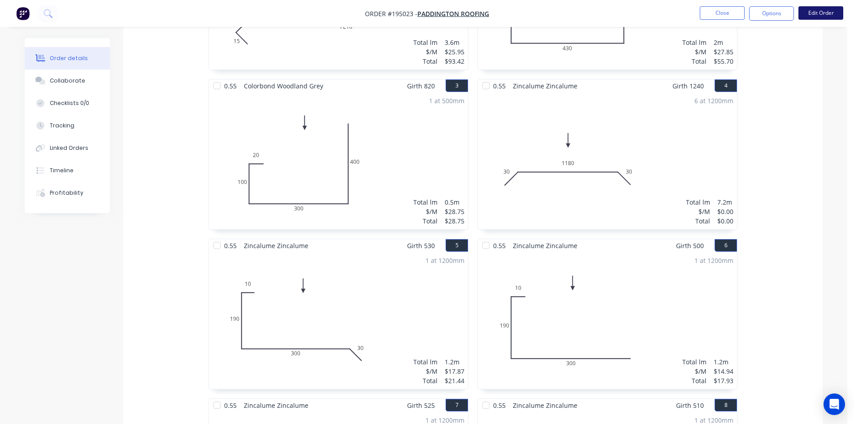
click at [842, 15] on button "Edit Order" at bounding box center [821, 12] width 45 height 13
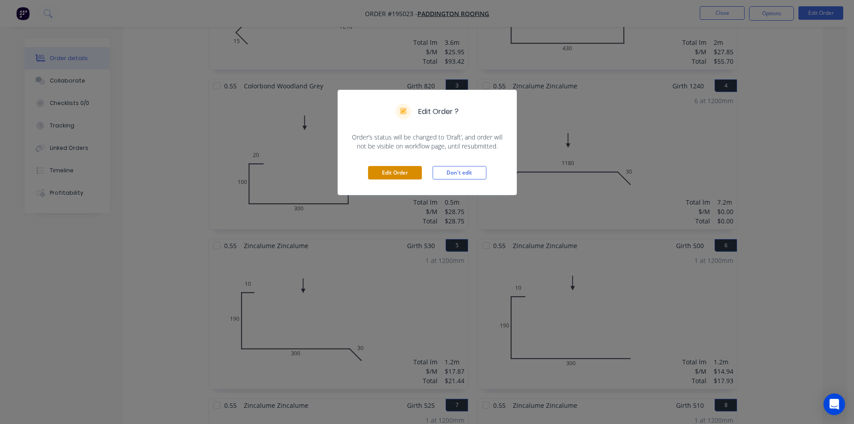
click at [403, 173] on button "Edit Order" at bounding box center [395, 172] width 54 height 13
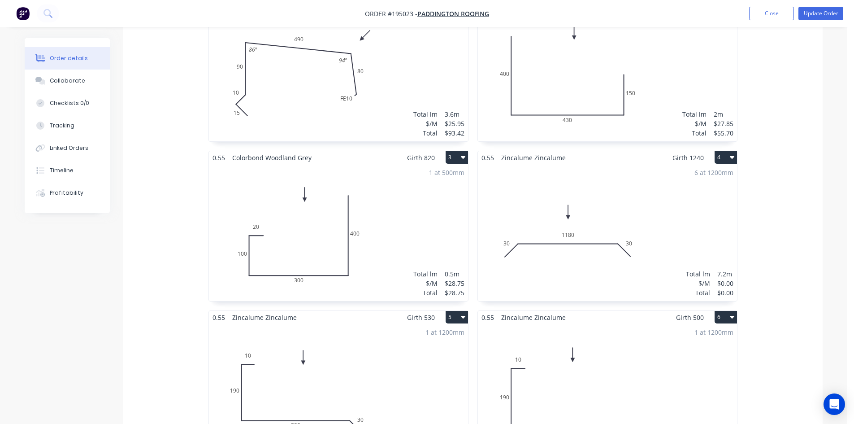
scroll to position [404, 0]
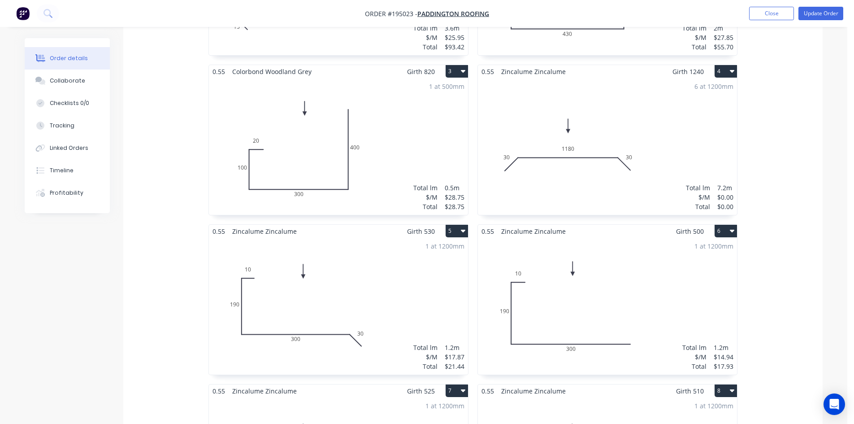
click at [628, 138] on div "6 at 1200mm Total lm $/M Total 7.2m $0.00 $0.00" at bounding box center [607, 146] width 259 height 137
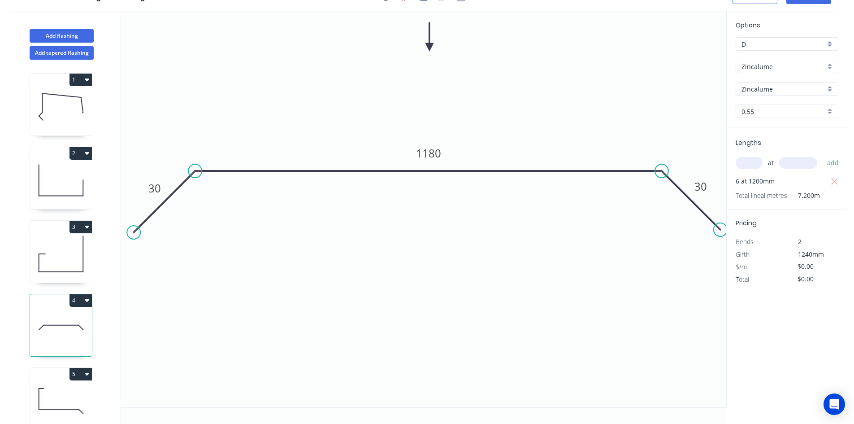
drag, startPoint x: 739, startPoint y: 167, endPoint x: 748, endPoint y: 167, distance: 9.0
click at [748, 167] on input "text" at bounding box center [749, 163] width 27 height 12
type input "6"
type input "1240"
click at [823, 155] on button "add" at bounding box center [833, 162] width 21 height 15
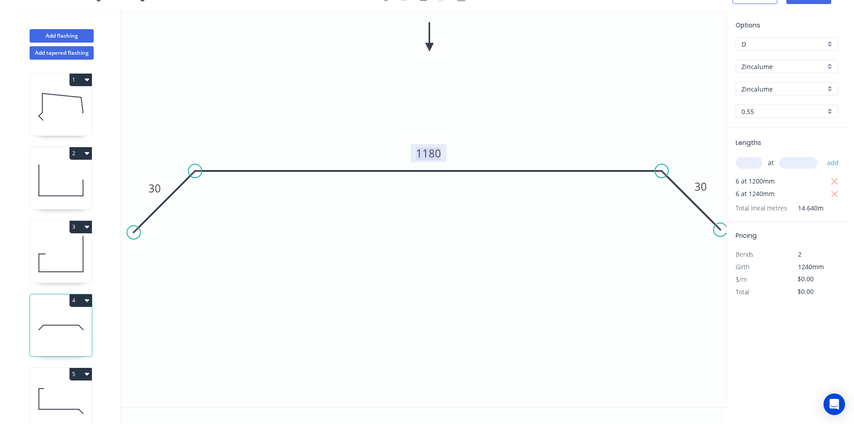
click at [434, 152] on tspan "1180" at bounding box center [428, 153] width 25 height 15
type input "$29.13"
click at [835, 178] on icon "button" at bounding box center [835, 181] width 8 height 11
type input "$216.73"
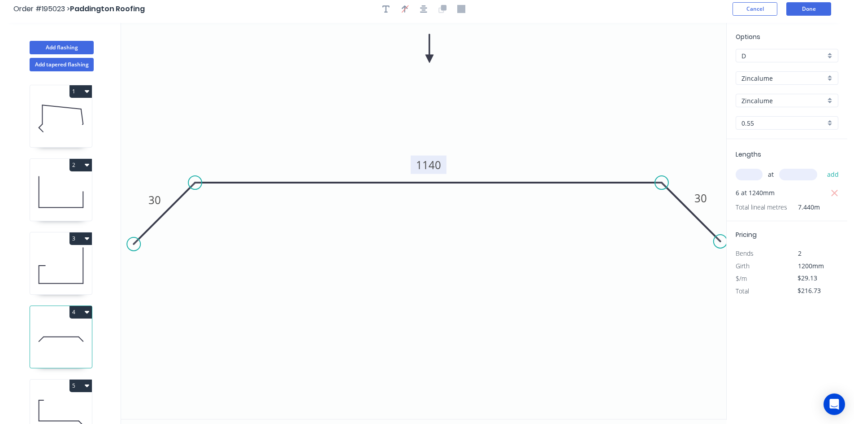
scroll to position [0, 0]
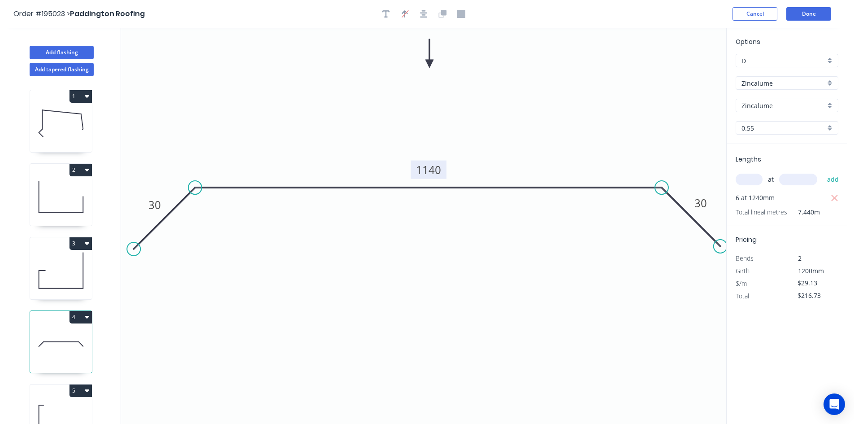
drag, startPoint x: 387, startPoint y: 13, endPoint x: 371, endPoint y: 13, distance: 15.3
click at [384, 13] on icon "button" at bounding box center [385, 14] width 7 height 8
click at [155, 61] on textarea at bounding box center [179, 63] width 73 height 33
click at [289, 76] on icon "Changed for pricing 30 1140 30" at bounding box center [423, 226] width 605 height 396
type textarea "Changed for pricing"
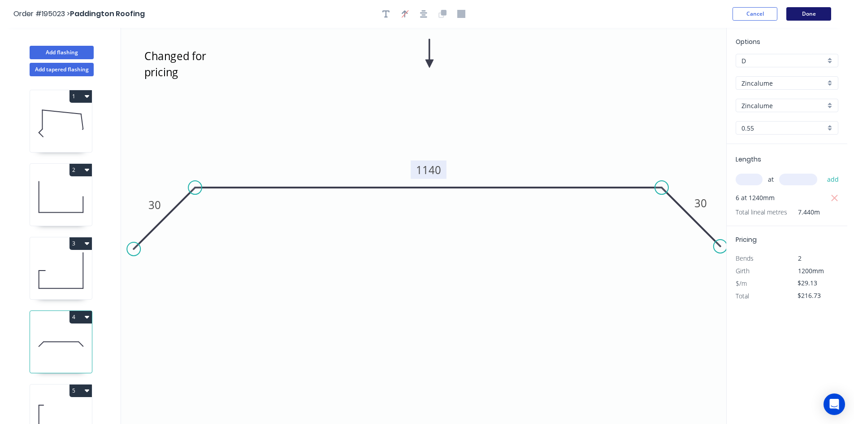
click at [809, 17] on button "Done" at bounding box center [808, 13] width 45 height 13
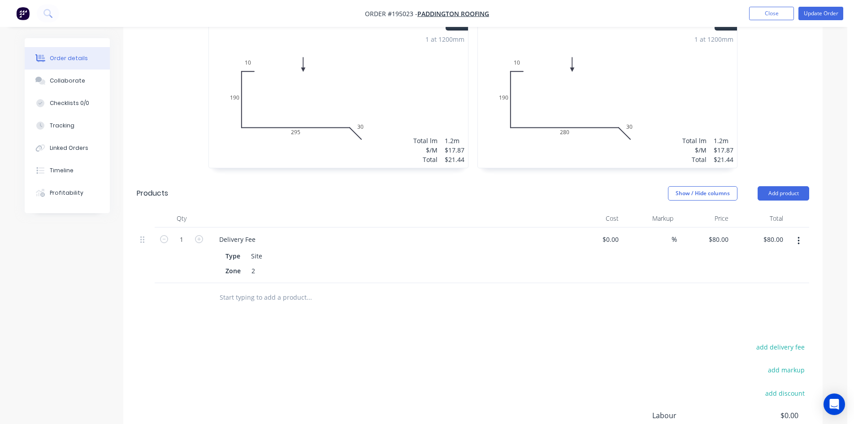
scroll to position [874, 0]
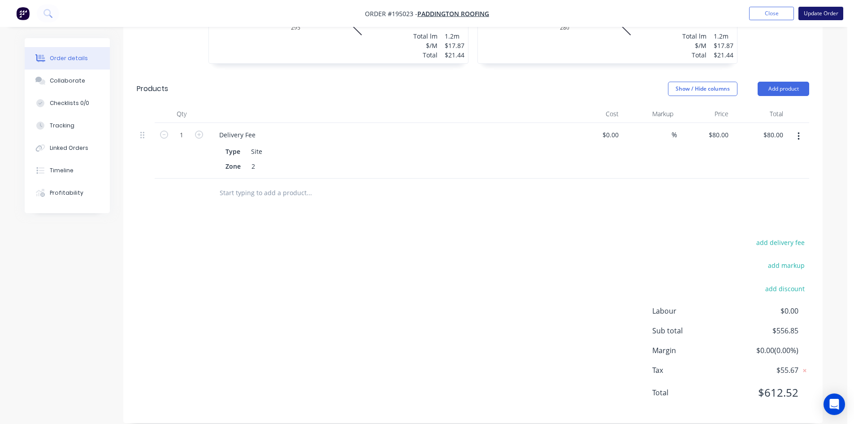
click at [820, 16] on button "Update Order" at bounding box center [821, 13] width 45 height 13
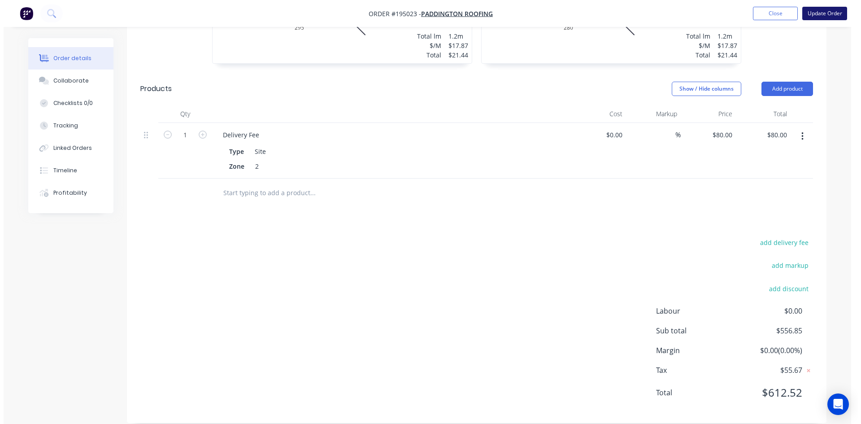
scroll to position [0, 0]
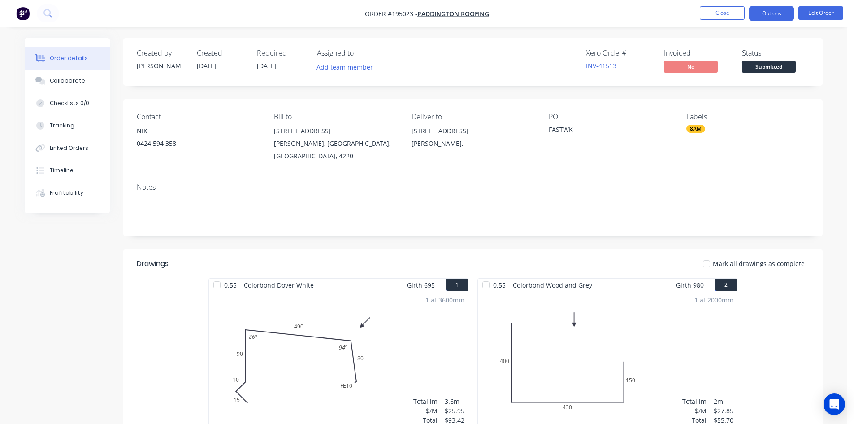
click at [772, 13] on button "Options" at bounding box center [771, 13] width 45 height 14
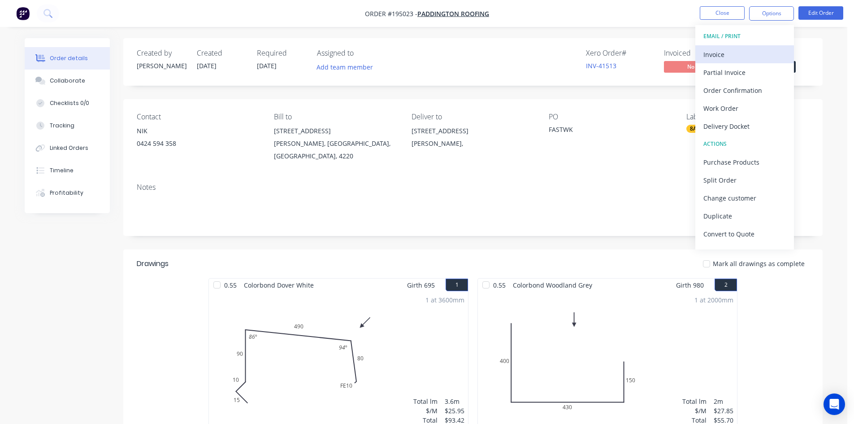
click at [739, 48] on div "Invoice" at bounding box center [745, 54] width 83 height 13
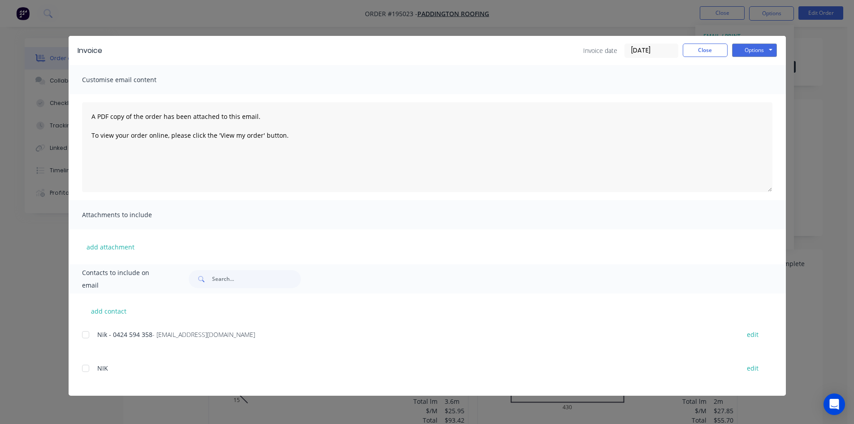
click at [90, 339] on div at bounding box center [86, 335] width 18 height 18
click at [750, 51] on button "Options" at bounding box center [754, 49] width 45 height 13
click at [749, 94] on button "Email" at bounding box center [760, 95] width 57 height 15
click at [704, 51] on button "Close" at bounding box center [705, 49] width 45 height 13
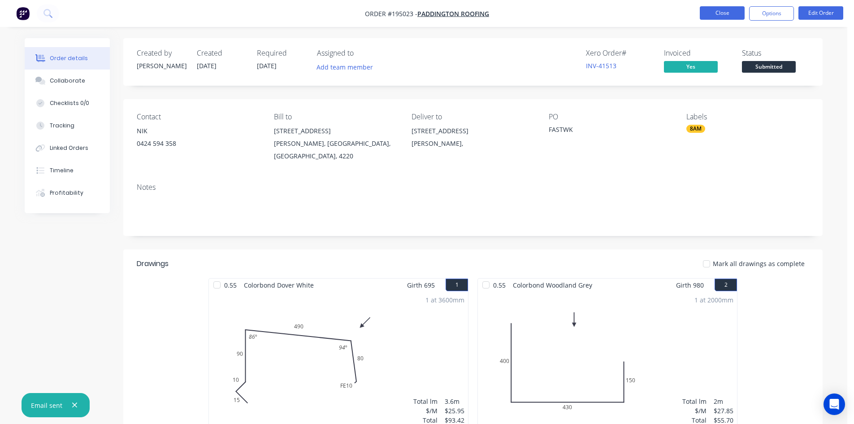
click at [729, 15] on button "Close" at bounding box center [722, 12] width 45 height 13
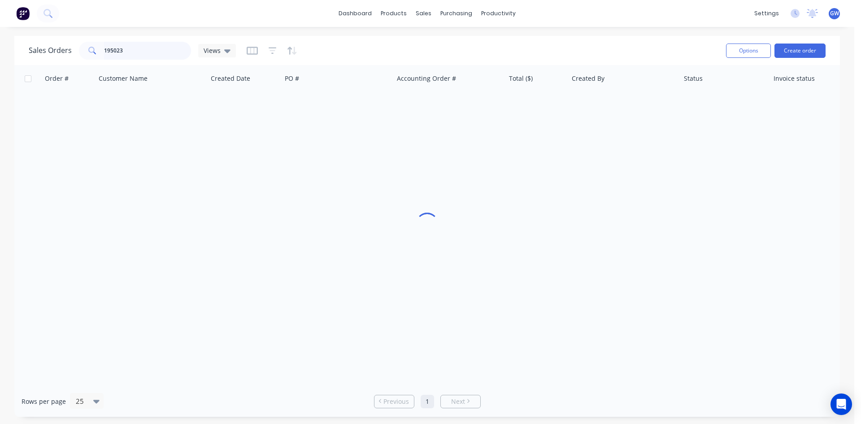
click at [142, 44] on input "195023" at bounding box center [147, 51] width 87 height 18
type input "195138"
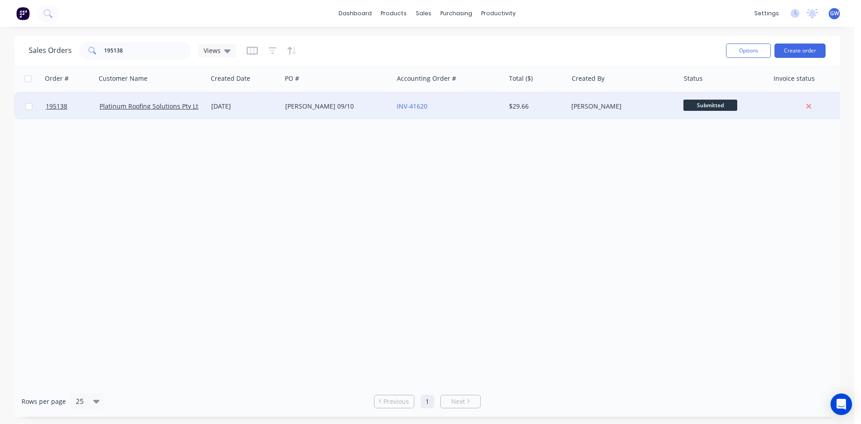
click at [498, 104] on div "INV-41620" at bounding box center [449, 106] width 104 height 9
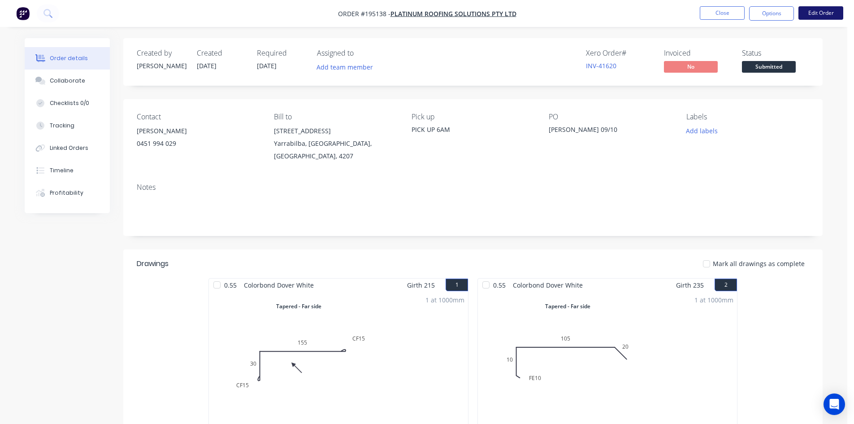
click at [826, 16] on button "Edit Order" at bounding box center [821, 12] width 45 height 13
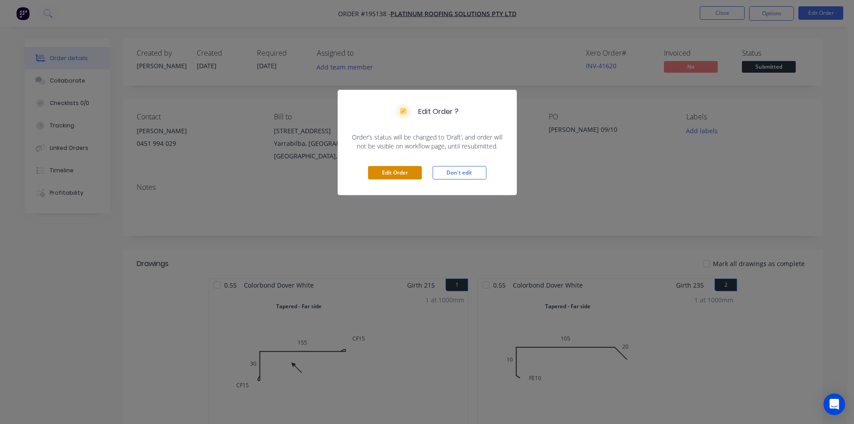
click at [395, 178] on button "Edit Order" at bounding box center [395, 172] width 54 height 13
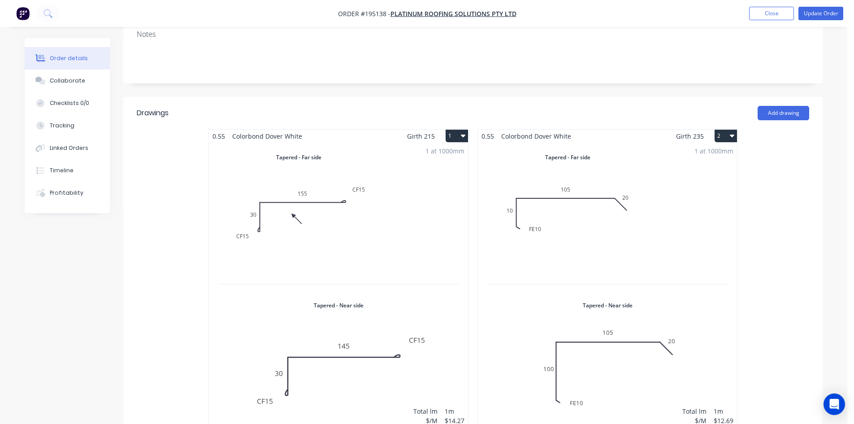
click at [630, 201] on div "1 at 1000mm Total lm $/M Total 1m $12.69 $12.69" at bounding box center [607, 290] width 259 height 295
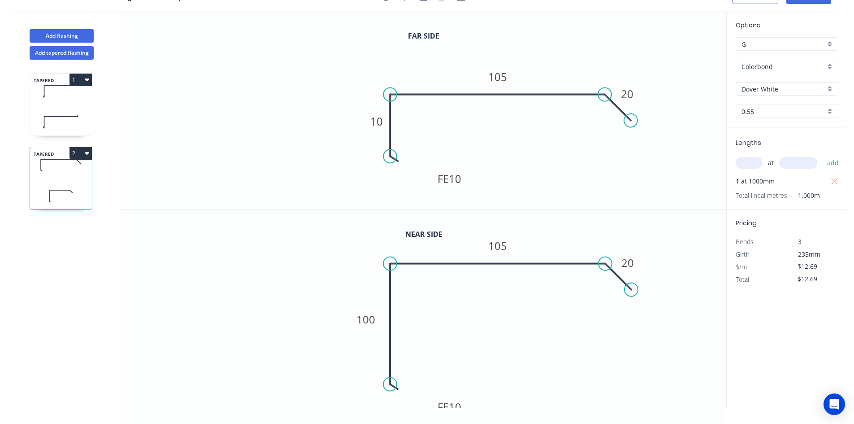
click at [812, 94] on div "Dover White" at bounding box center [787, 88] width 103 height 13
click at [765, 154] on div "Windspray" at bounding box center [787, 151] width 102 height 16
type input "Windspray"
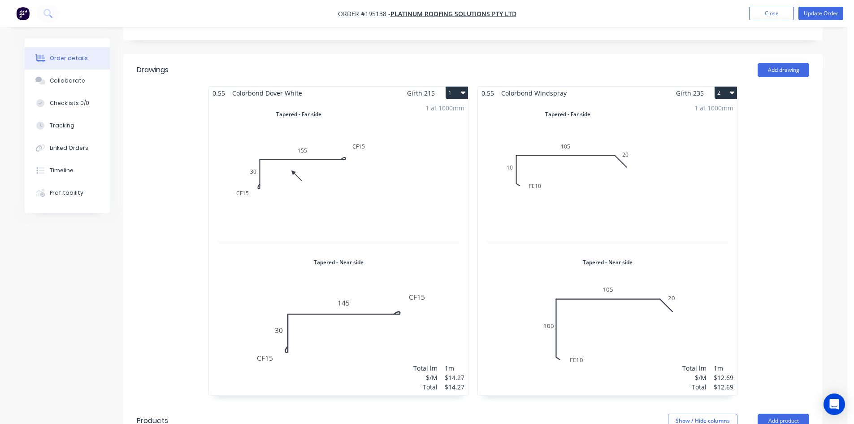
scroll to position [224, 0]
click at [822, 10] on button "Update Order" at bounding box center [821, 13] width 45 height 13
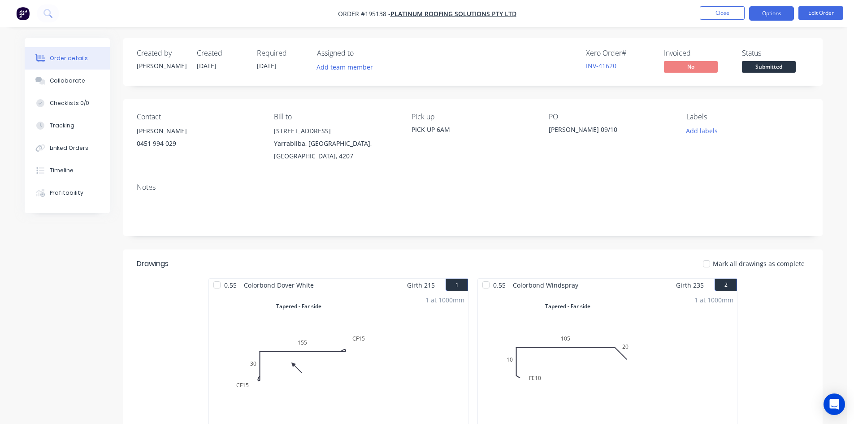
click at [773, 10] on button "Options" at bounding box center [771, 13] width 45 height 14
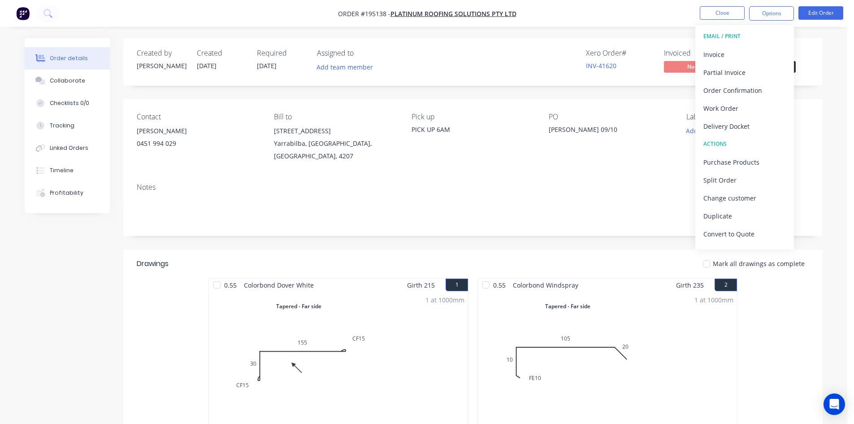
click at [758, 43] on button "EMAIL / PRINT" at bounding box center [744, 36] width 99 height 18
click at [756, 49] on div "Invoice" at bounding box center [745, 54] width 83 height 13
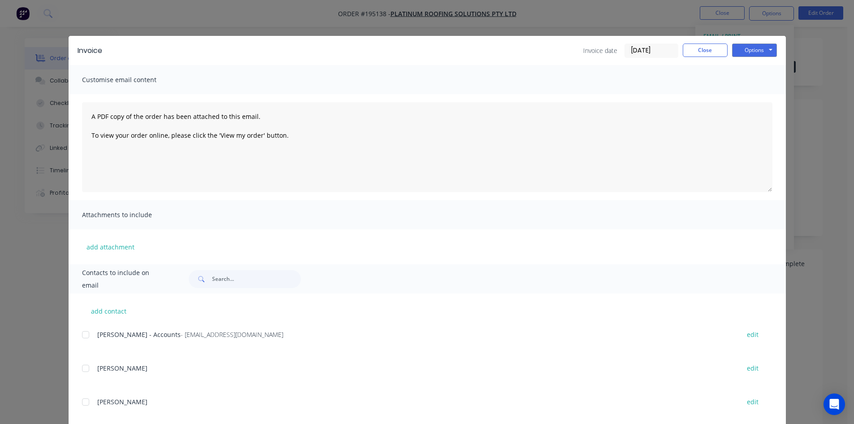
click at [83, 338] on div at bounding box center [86, 335] width 18 height 18
click at [748, 52] on button "Options" at bounding box center [754, 49] width 45 height 13
click at [753, 97] on button "Email" at bounding box center [760, 95] width 57 height 15
click at [710, 52] on button "Close" at bounding box center [705, 49] width 45 height 13
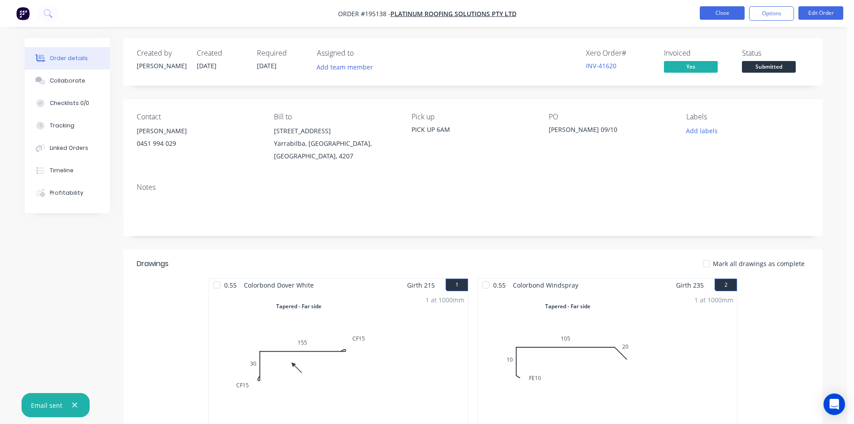
click at [722, 16] on button "Close" at bounding box center [722, 12] width 45 height 13
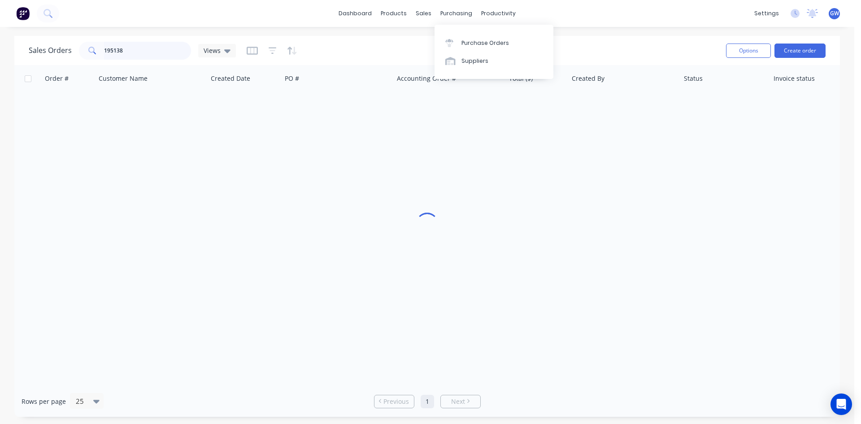
click at [130, 44] on input "195138" at bounding box center [147, 51] width 87 height 18
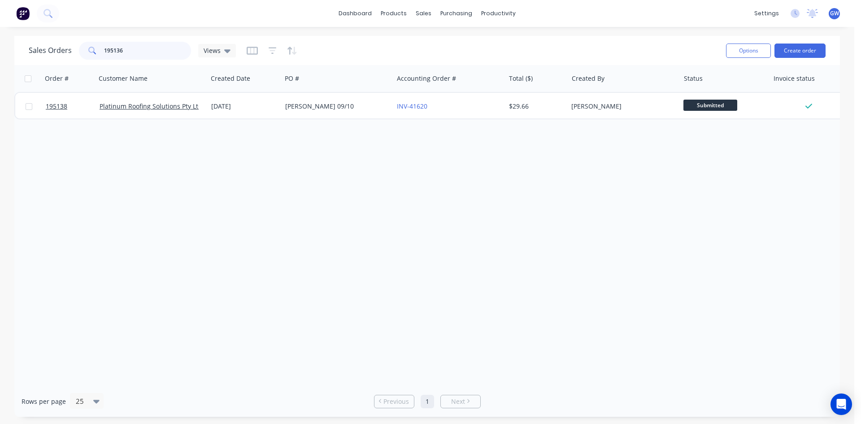
type input "195136"
click at [569, 95] on div "[PERSON_NAME]" at bounding box center [624, 106] width 112 height 27
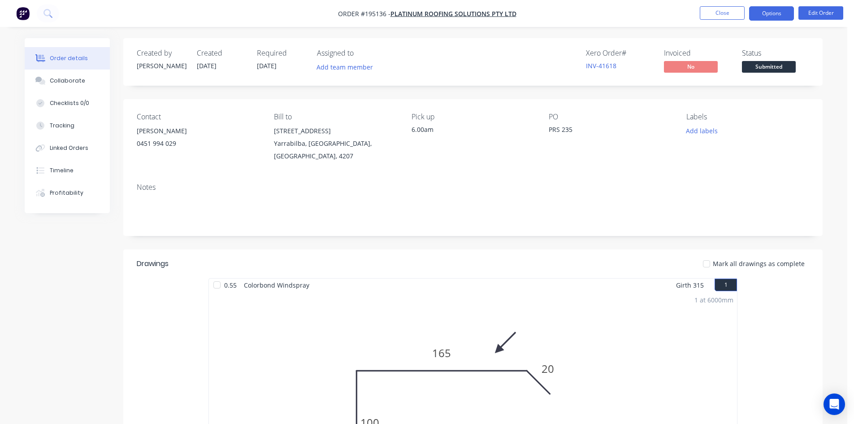
click at [776, 16] on button "Options" at bounding box center [771, 13] width 45 height 14
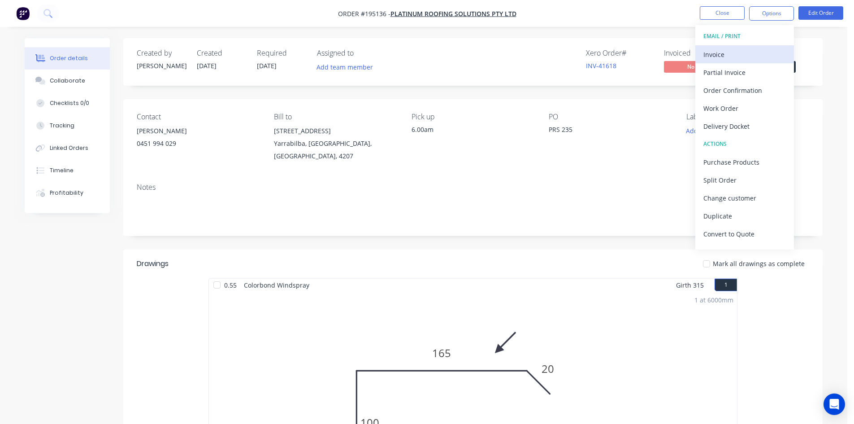
click at [747, 58] on div "Invoice" at bounding box center [745, 54] width 83 height 13
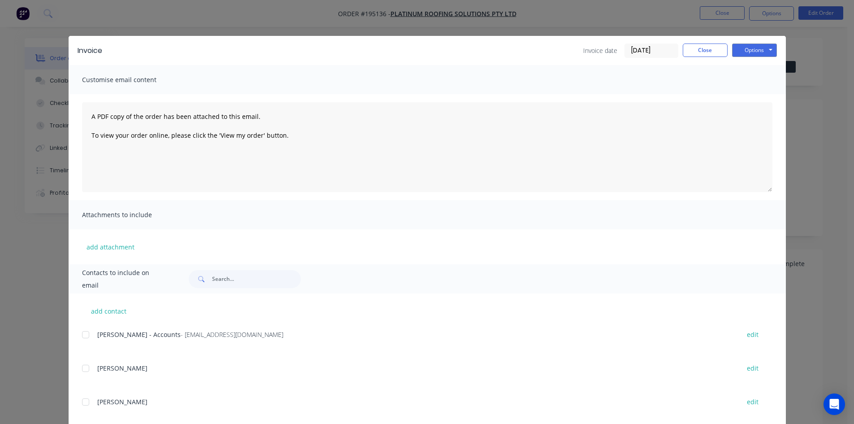
click at [82, 337] on div at bounding box center [86, 335] width 18 height 18
click at [753, 46] on button "Options" at bounding box center [754, 49] width 45 height 13
click at [747, 95] on button "Email" at bounding box center [760, 95] width 57 height 15
click at [701, 62] on div "Invoice Invoice date [DATE] Close Options Preview Print Email" at bounding box center [427, 50] width 717 height 29
click at [710, 46] on button "Close" at bounding box center [705, 49] width 45 height 13
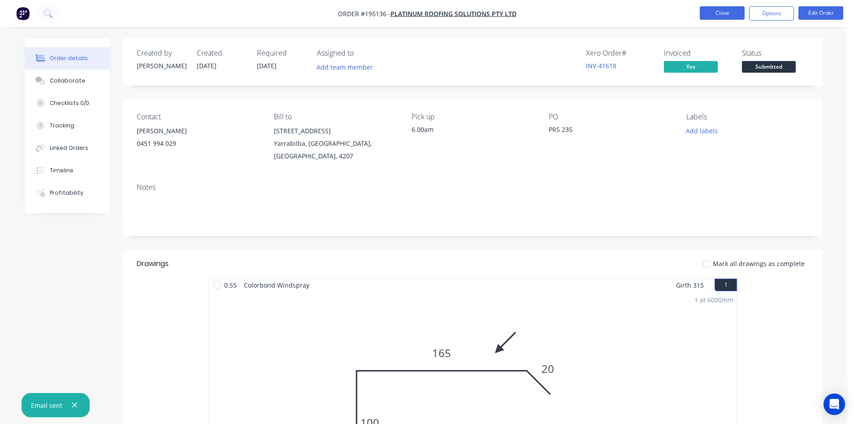
click at [722, 11] on button "Close" at bounding box center [722, 12] width 45 height 13
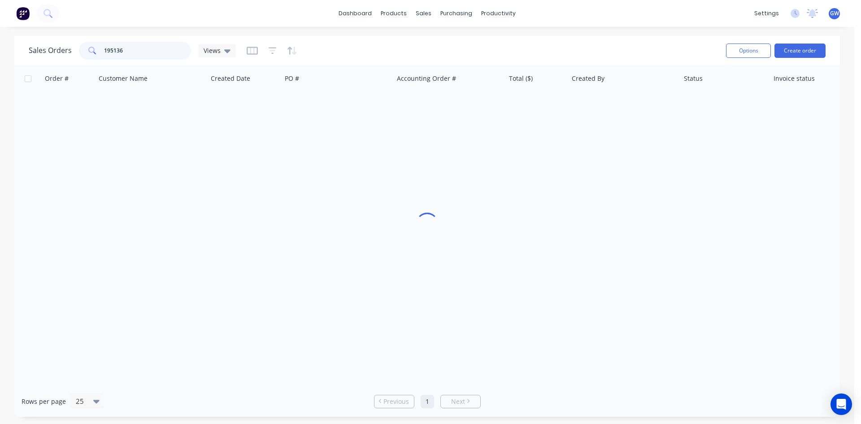
drag, startPoint x: 136, startPoint y: 46, endPoint x: 25, endPoint y: 46, distance: 110.8
click at [25, 46] on div "Sales Orders 195136 Views Options Create order" at bounding box center [426, 50] width 825 height 29
type input "194865"
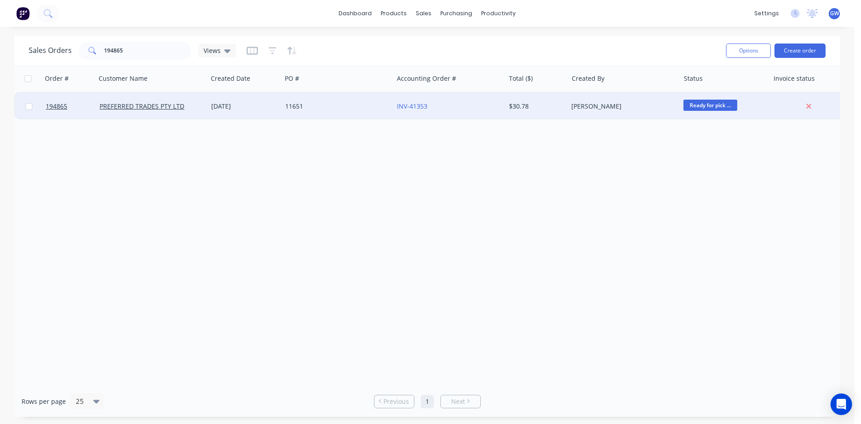
click at [532, 112] on div "$30.78" at bounding box center [536, 106] width 63 height 27
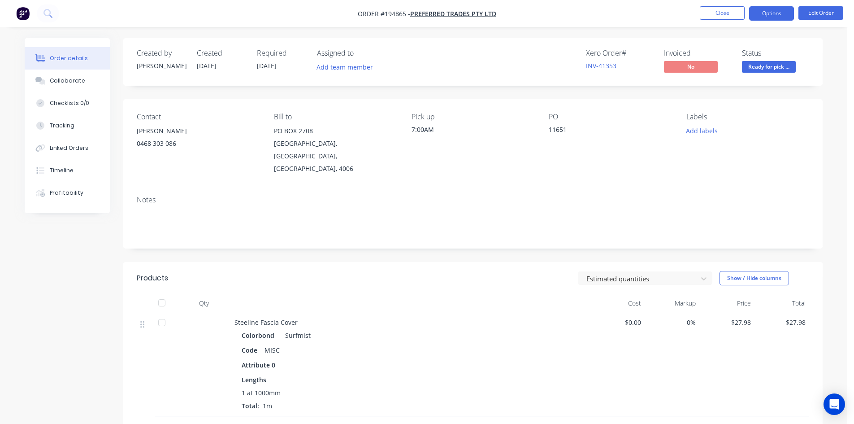
click at [786, 12] on button "Options" at bounding box center [771, 13] width 45 height 14
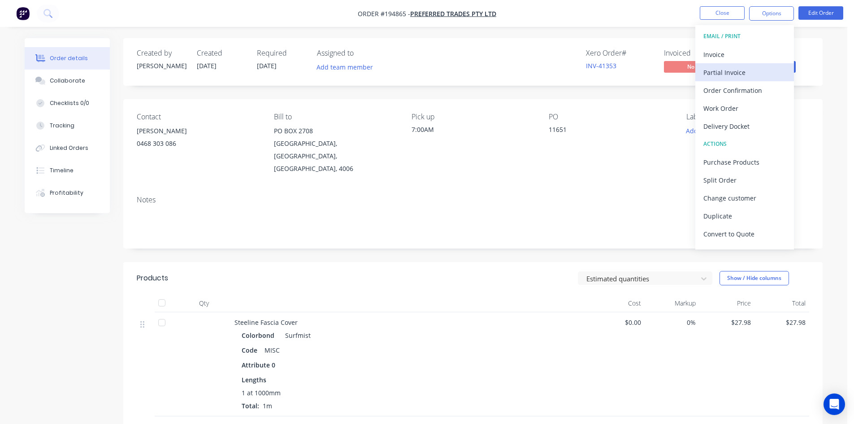
click at [730, 65] on button "Partial Invoice" at bounding box center [744, 72] width 99 height 18
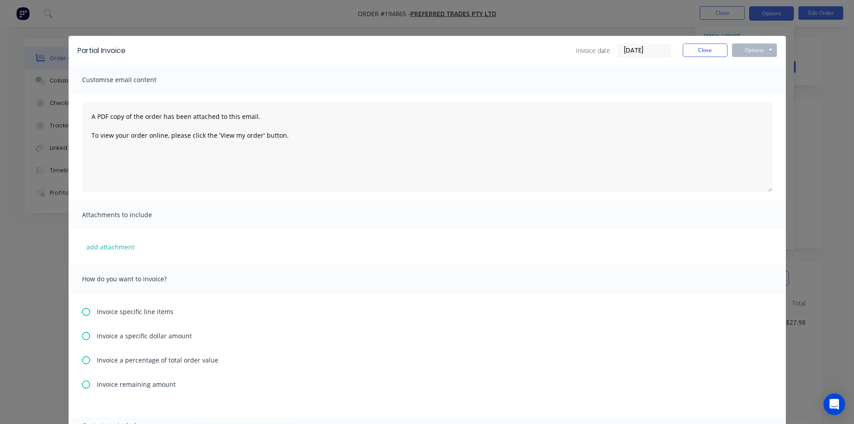
drag, startPoint x: 753, startPoint y: 29, endPoint x: 778, endPoint y: 13, distance: 29.6
click at [755, 29] on div "Partial Invoice Invoice date [DATE] Close Options Preview Print Email Customise…" at bounding box center [427, 212] width 854 height 424
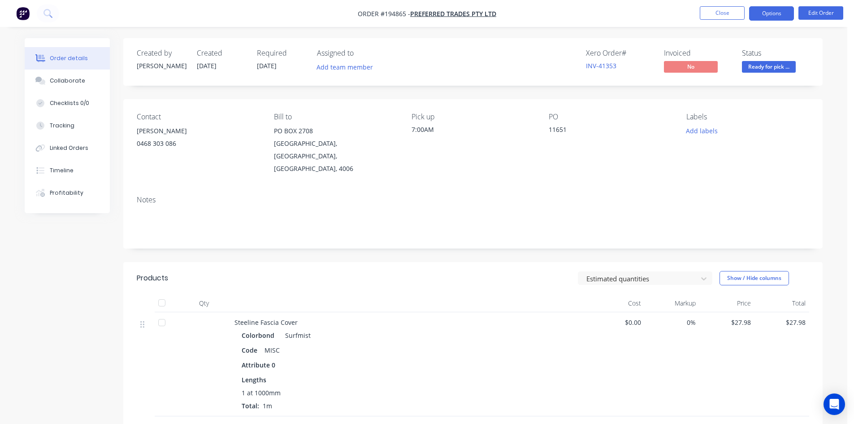
click at [779, 13] on button "Options" at bounding box center [771, 13] width 45 height 14
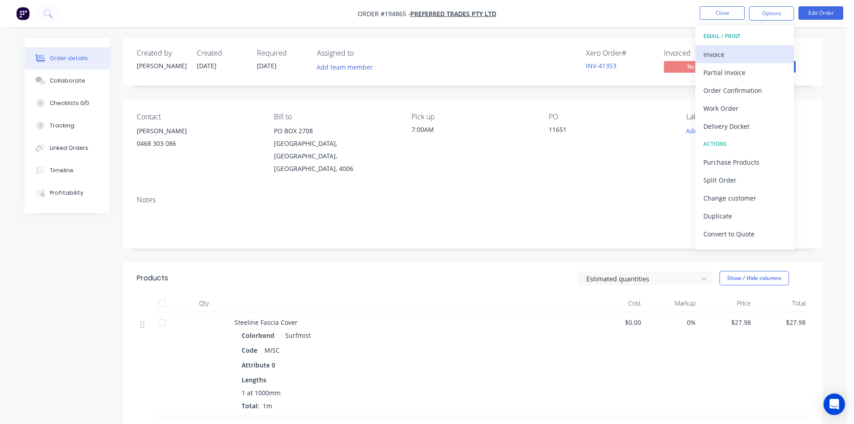
drag, startPoint x: 741, startPoint y: 48, endPoint x: 728, endPoint y: 55, distance: 15.2
click at [728, 55] on div "Invoice" at bounding box center [745, 54] width 83 height 13
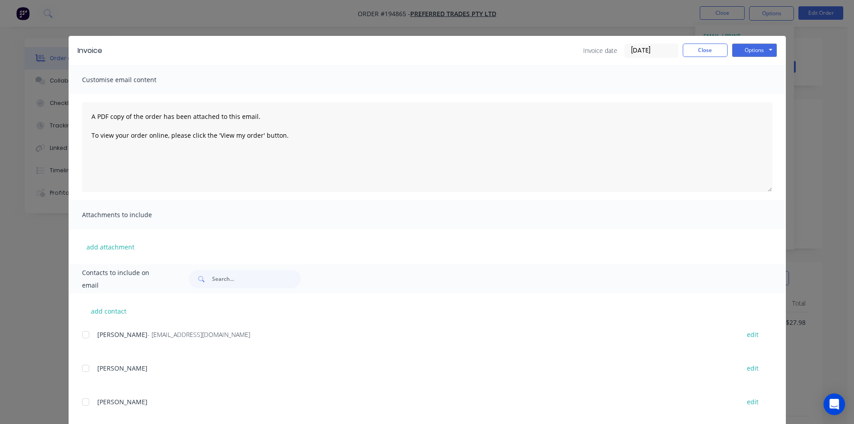
click at [83, 335] on div at bounding box center [86, 335] width 18 height 18
click at [742, 51] on button "Options" at bounding box center [754, 49] width 45 height 13
click at [751, 97] on button "Email" at bounding box center [760, 95] width 57 height 15
drag, startPoint x: 703, startPoint y: 49, endPoint x: 705, endPoint y: 32, distance: 17.1
click at [703, 49] on button "Close" at bounding box center [705, 49] width 45 height 13
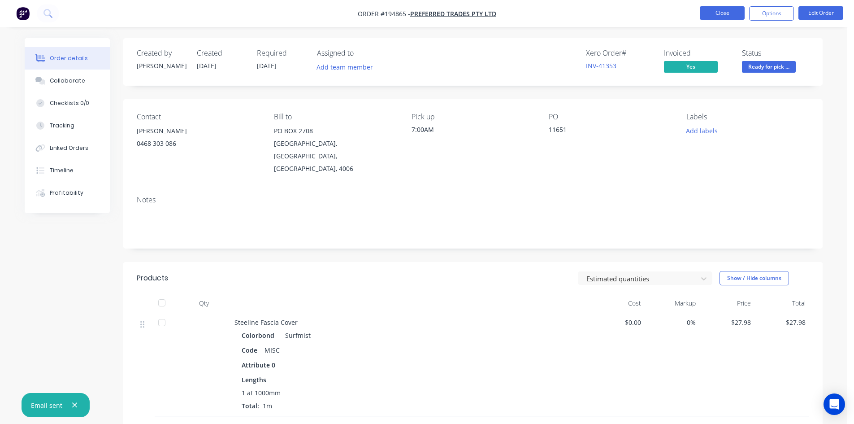
click at [714, 9] on button "Close" at bounding box center [722, 12] width 45 height 13
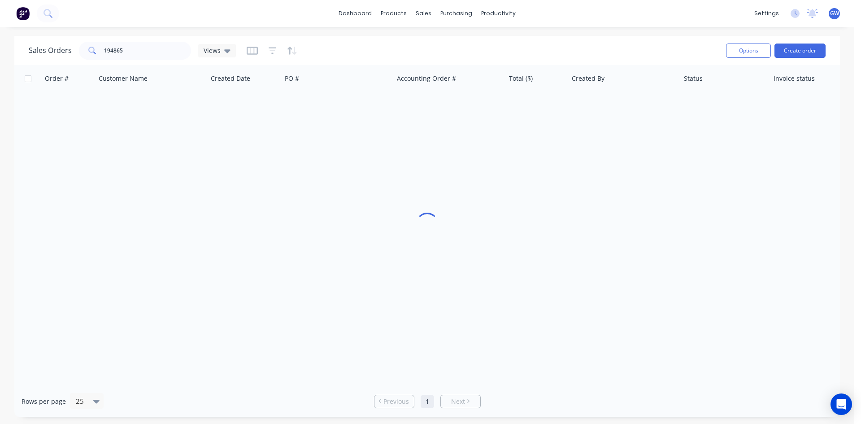
click at [138, 36] on div "Sales Orders 194865 Views Options Create order" at bounding box center [426, 50] width 825 height 29
click at [132, 47] on input "194865" at bounding box center [147, 51] width 87 height 18
type input "195109"
click at [566, 103] on div "$3,174.42" at bounding box center [536, 106] width 63 height 27
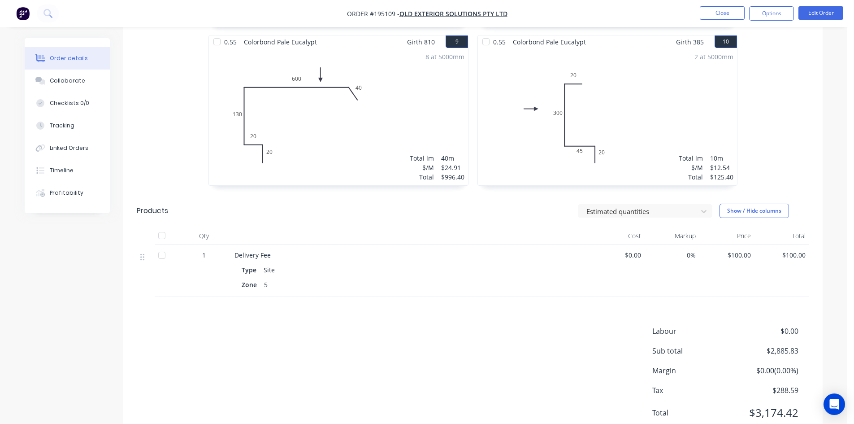
scroll to position [914, 0]
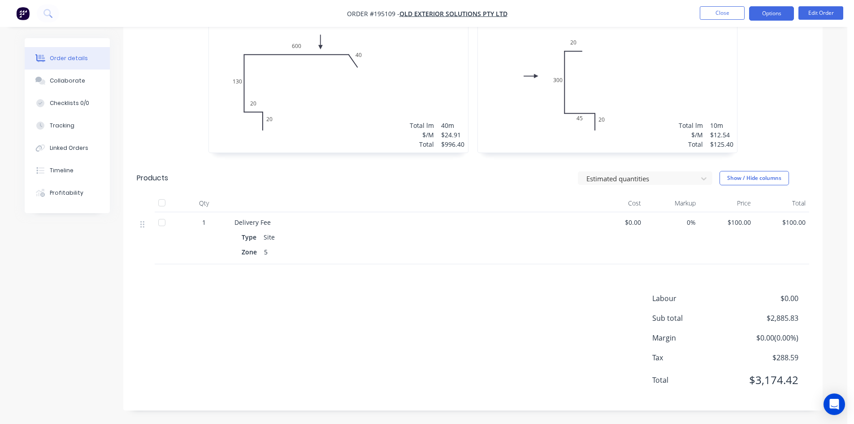
click at [792, 10] on button "Options" at bounding box center [771, 13] width 45 height 14
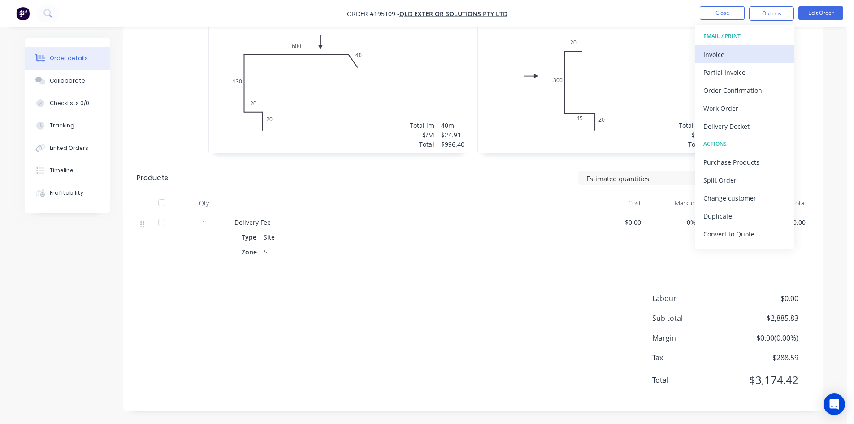
click at [752, 52] on div "Invoice" at bounding box center [745, 54] width 83 height 13
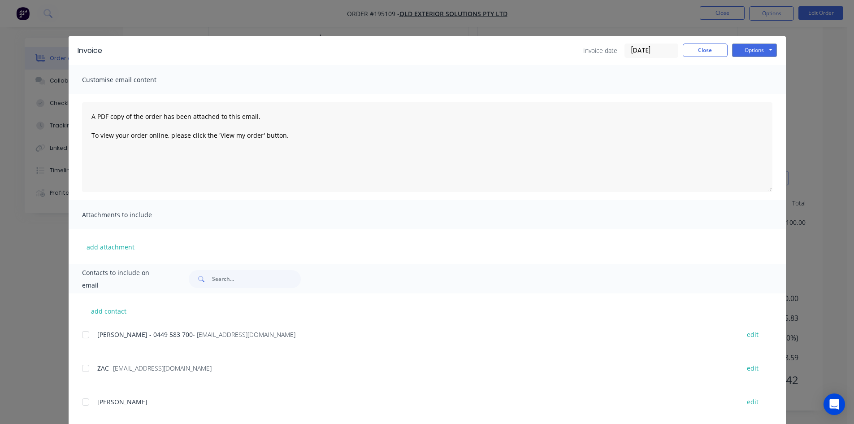
drag, startPoint x: 79, startPoint y: 334, endPoint x: 89, endPoint y: 368, distance: 35.5
click at [79, 334] on div at bounding box center [86, 335] width 18 height 18
click at [747, 48] on button "Options" at bounding box center [754, 49] width 45 height 13
click at [756, 94] on button "Email" at bounding box center [760, 95] width 57 height 15
click at [711, 51] on button "Close" at bounding box center [705, 49] width 45 height 13
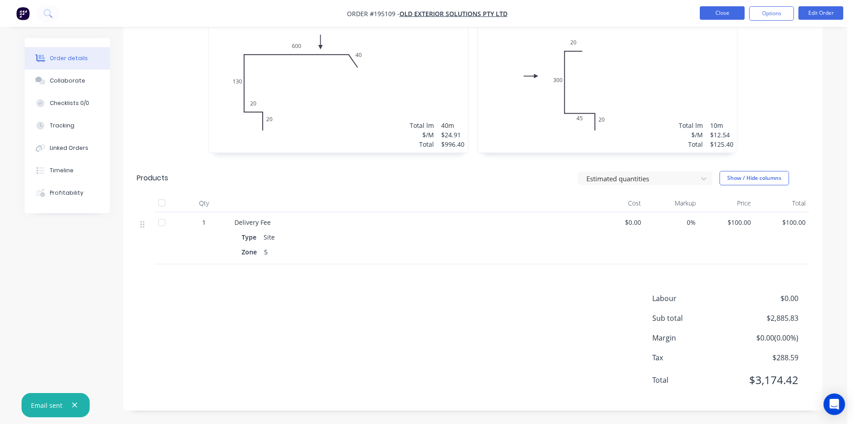
click at [716, 9] on button "Close" at bounding box center [722, 12] width 45 height 13
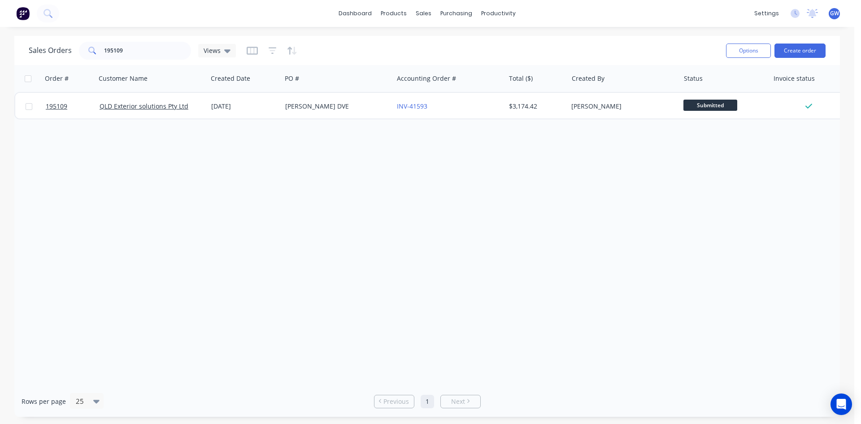
click at [686, 250] on div "Order # Customer Name Created Date PO # Accounting Order # Total ($) Created By…" at bounding box center [426, 225] width 825 height 321
click at [441, 65] on link "Customers" at bounding box center [471, 61] width 119 height 18
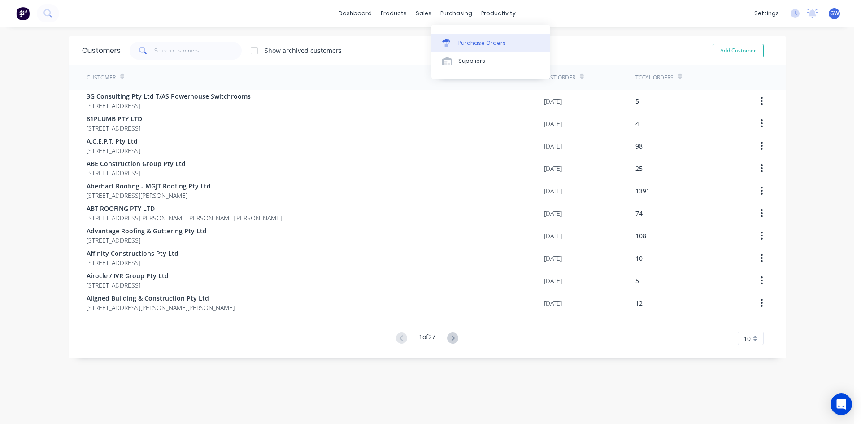
click at [462, 43] on div "Purchase Orders" at bounding box center [482, 43] width 48 height 8
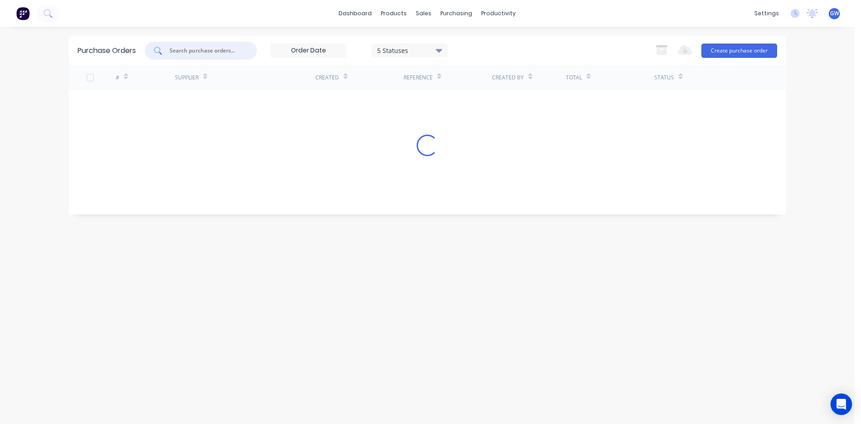
click at [193, 48] on input "text" at bounding box center [206, 50] width 74 height 9
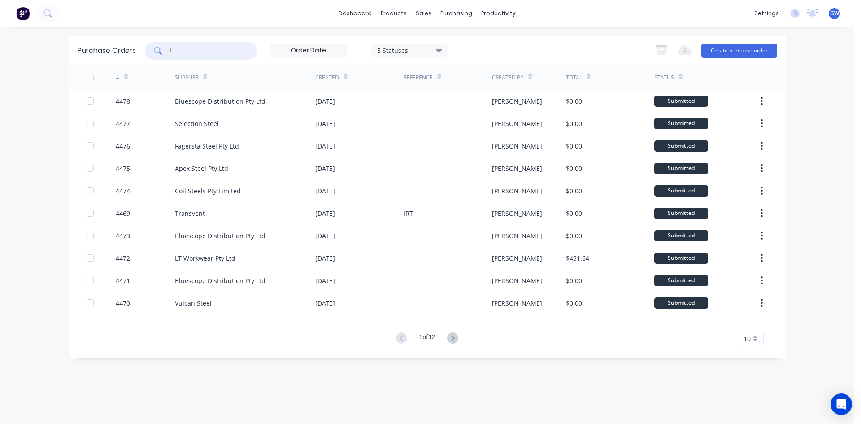
drag, startPoint x: 193, startPoint y: 48, endPoint x: 219, endPoint y: 445, distance: 398.1
click at [219, 423] on html "dashboard products sales purchasing productivity dashboard products Product Cat…" at bounding box center [430, 212] width 861 height 424
type input "lt workwear"
click at [465, 63] on div "Suppliers" at bounding box center [474, 61] width 27 height 8
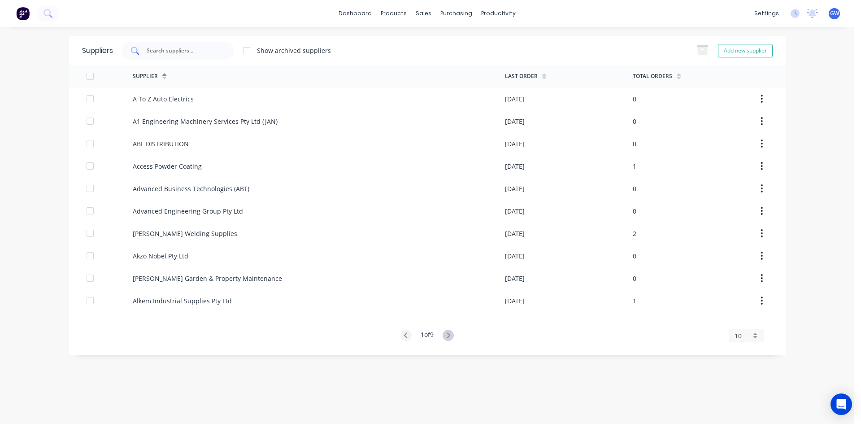
click at [212, 51] on input "text" at bounding box center [183, 50] width 74 height 9
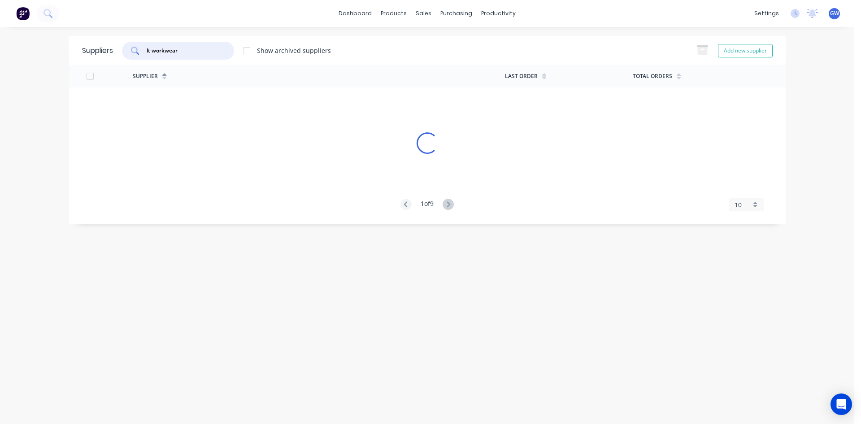
type input "lt workwear"
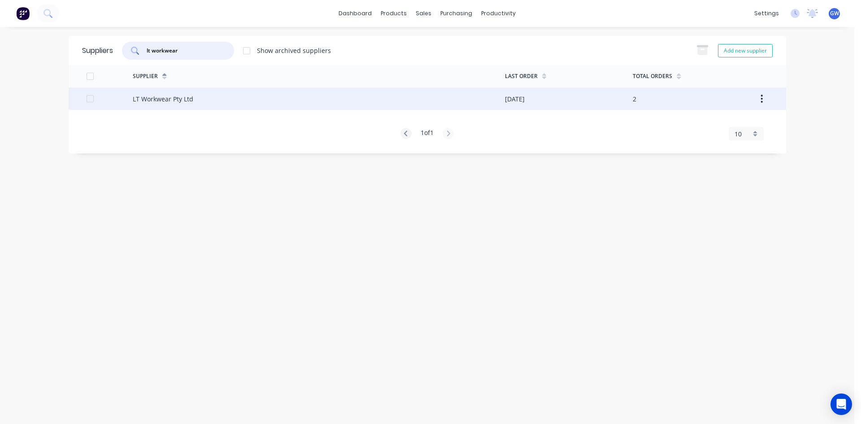
click at [276, 95] on div "LT Workwear Pty Ltd" at bounding box center [319, 98] width 372 height 22
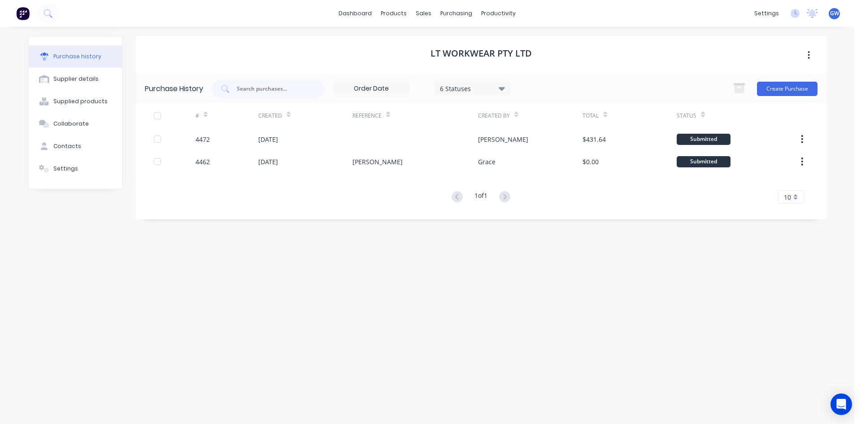
drag, startPoint x: 451, startPoint y: 87, endPoint x: 465, endPoint y: 96, distance: 16.2
click at [452, 87] on div "6 Statuses" at bounding box center [472, 87] width 64 height 9
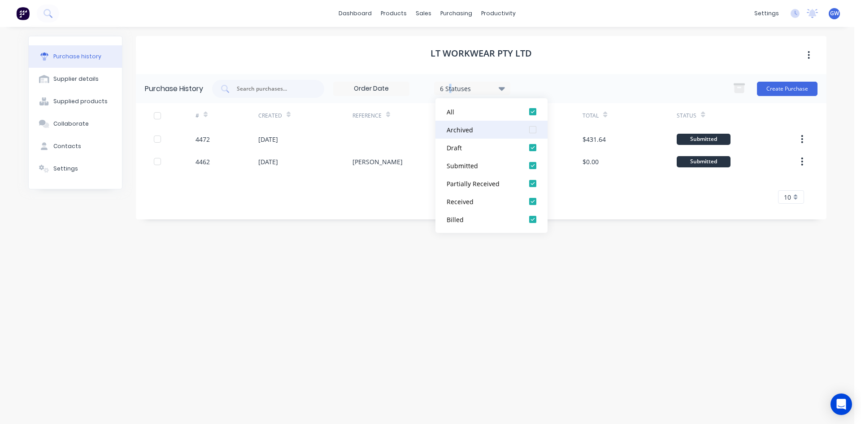
click at [533, 129] on div at bounding box center [533, 130] width 18 height 18
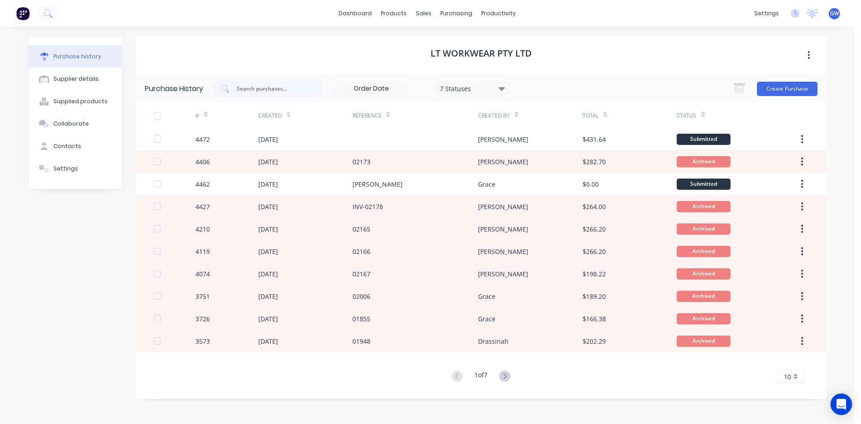
click at [594, 61] on div "LT Workwear Pty Ltd" at bounding box center [481, 55] width 691 height 38
click at [780, 375] on div "10" at bounding box center [791, 375] width 26 height 13
click at [787, 362] on div "35" at bounding box center [790, 361] width 25 height 16
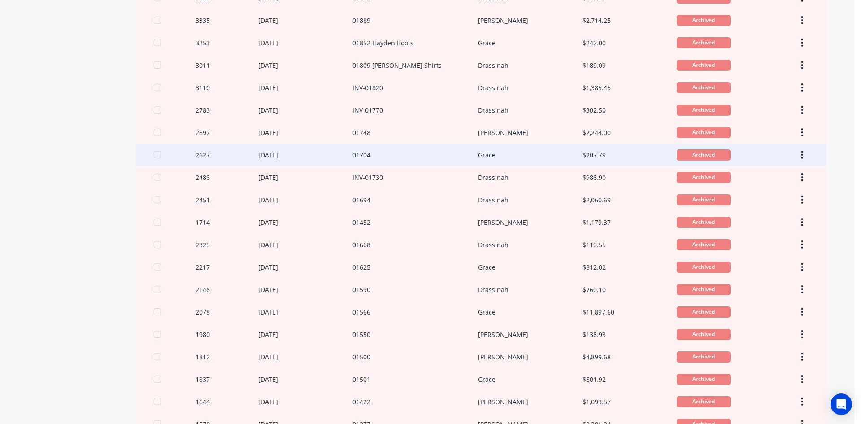
scroll to position [455, 0]
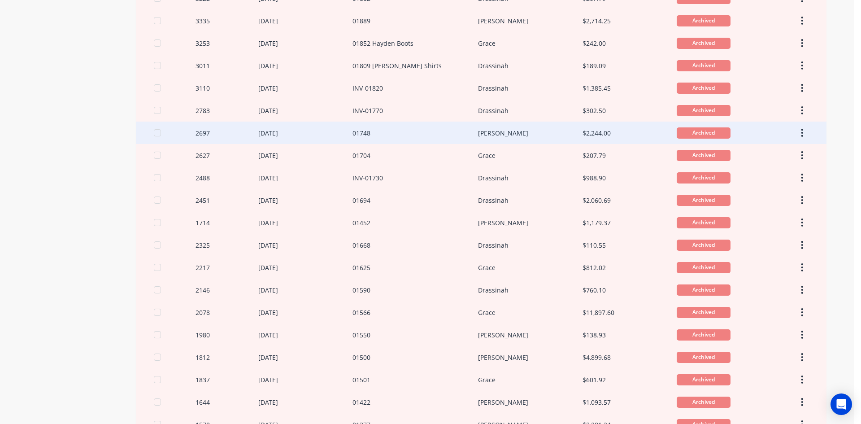
click at [430, 141] on div "01748" at bounding box center [415, 133] width 126 height 22
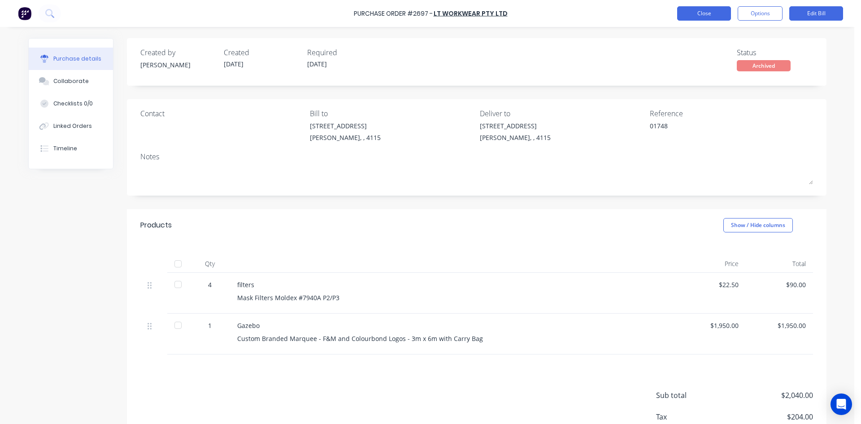
click at [705, 16] on button "Close" at bounding box center [704, 13] width 54 height 14
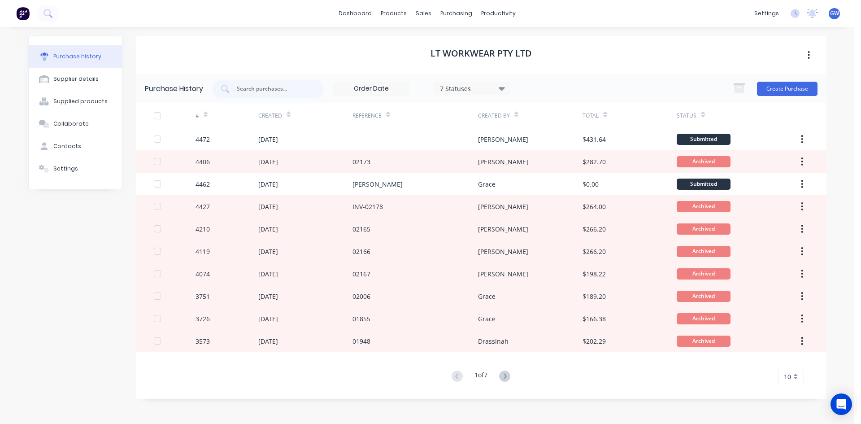
click at [798, 373] on div "10" at bounding box center [791, 375] width 26 height 13
click at [797, 360] on div "35" at bounding box center [790, 361] width 25 height 16
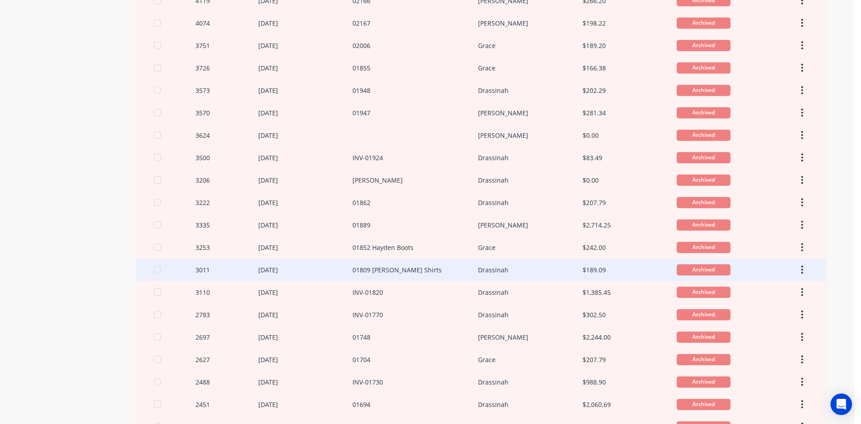
scroll to position [404, 0]
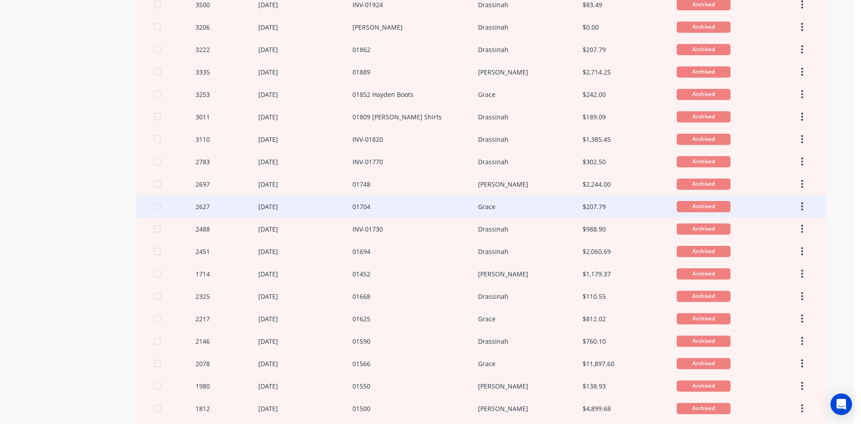
drag, startPoint x: 438, startPoint y: 212, endPoint x: 350, endPoint y: 204, distance: 87.8
click at [352, 204] on div "01704" at bounding box center [361, 206] width 18 height 9
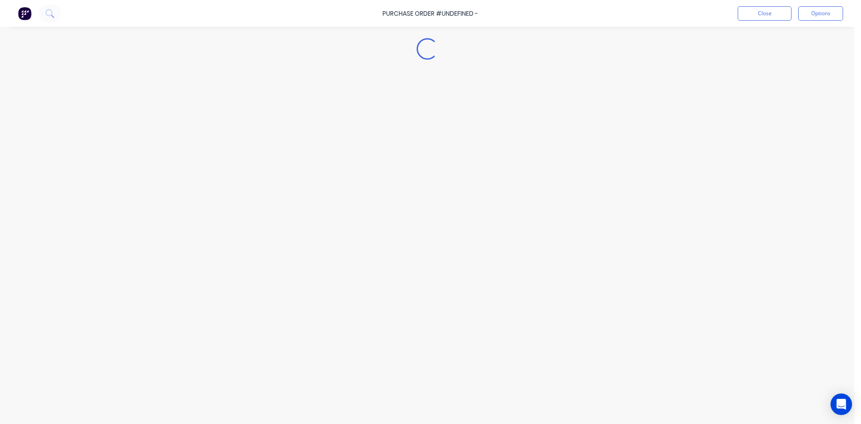
type textarea "x"
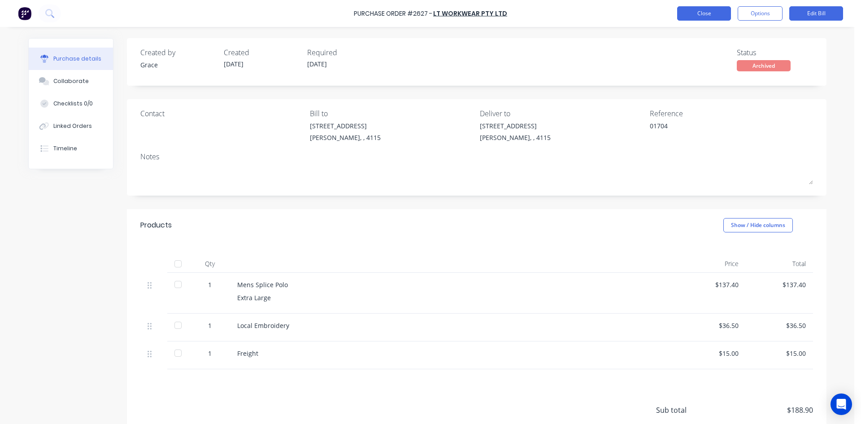
click at [694, 17] on button "Close" at bounding box center [704, 13] width 54 height 14
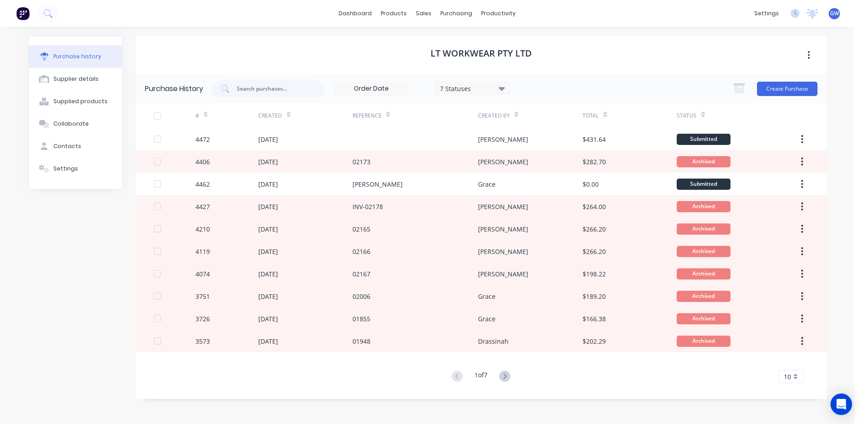
click at [808, 376] on div "1 of 7 10 5 10 15 20 25 30 35" at bounding box center [481, 376] width 691 height 13
drag, startPoint x: 801, startPoint y: 376, endPoint x: 800, endPoint y: 371, distance: 4.7
click at [801, 376] on div "10" at bounding box center [791, 375] width 26 height 13
drag, startPoint x: 800, startPoint y: 371, endPoint x: 817, endPoint y: 342, distance: 34.4
click at [797, 363] on div "35" at bounding box center [790, 361] width 25 height 16
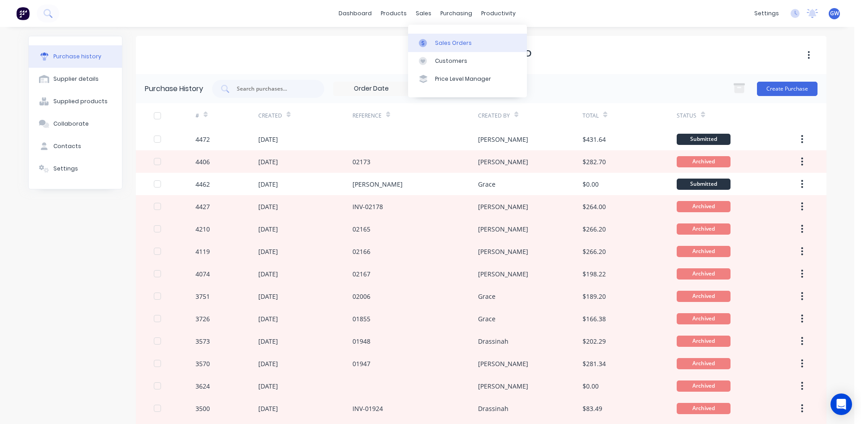
click at [427, 38] on link "Sales Orders" at bounding box center [467, 43] width 119 height 18
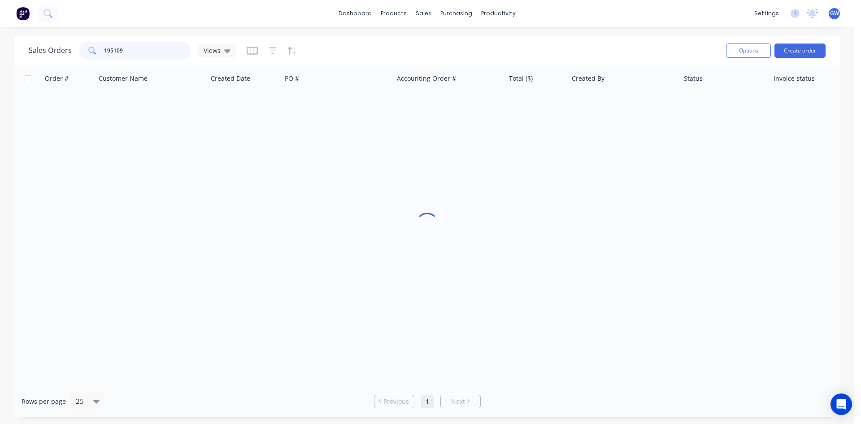
drag, startPoint x: 163, startPoint y: 54, endPoint x: 4, endPoint y: 44, distance: 159.5
click at [19, 48] on div "Sales Orders 195109 Views Options Create order" at bounding box center [426, 50] width 825 height 29
type input "austech"
click at [269, 54] on icon "button" at bounding box center [273, 50] width 8 height 9
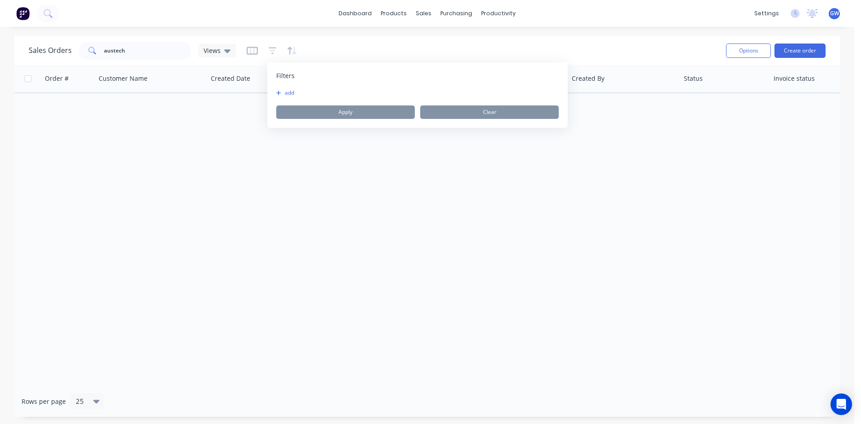
click at [283, 94] on button "add" at bounding box center [287, 92] width 22 height 7
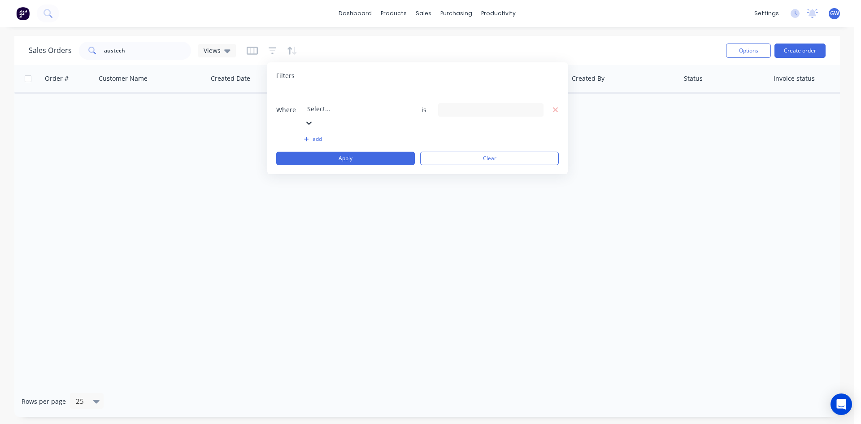
click at [356, 97] on div at bounding box center [371, 96] width 129 height 11
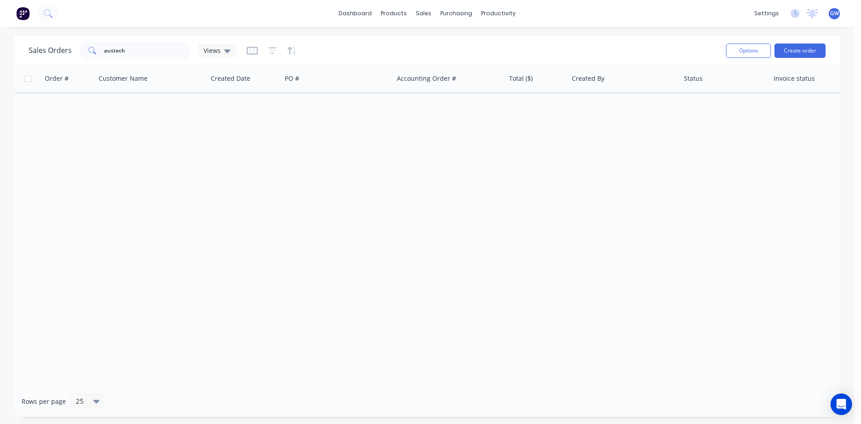
click at [155, 20] on div "dashboard products sales purchasing productivity dashboard products Product Cat…" at bounding box center [427, 13] width 854 height 27
click at [441, 63] on div "Customers" at bounding box center [455, 61] width 32 height 8
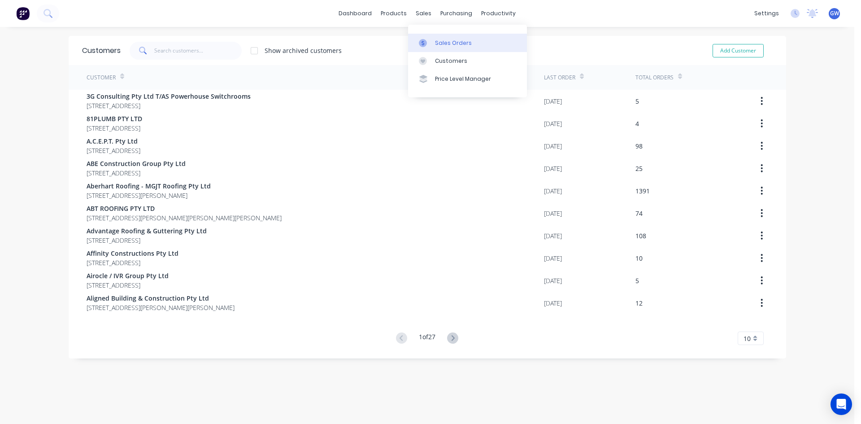
click at [437, 39] on div "Sales Orders" at bounding box center [453, 43] width 37 height 8
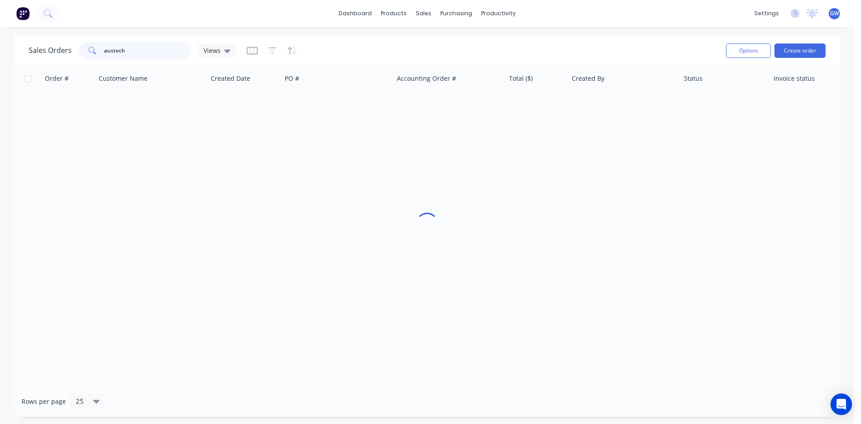
drag, startPoint x: 138, startPoint y: 51, endPoint x: 69, endPoint y: 49, distance: 69.1
click at [69, 49] on div "Sales Orders austech Views" at bounding box center [132, 51] width 207 height 18
click at [146, 49] on input "austech" at bounding box center [147, 51] width 87 height 18
type input "austeck"
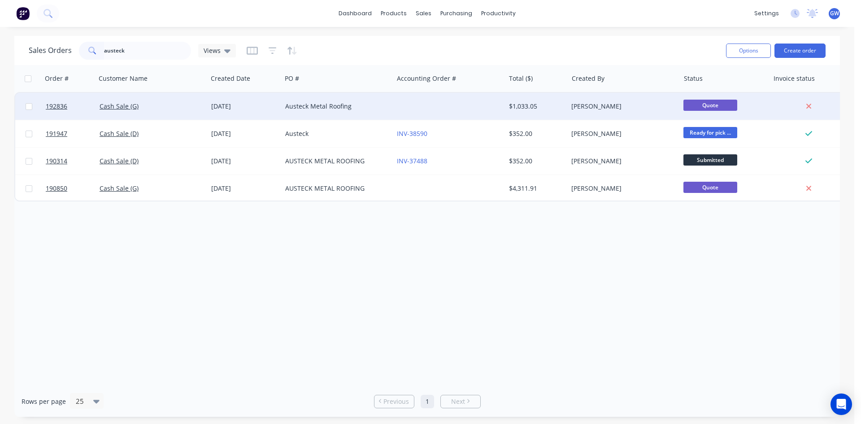
click at [543, 113] on div "$1,033.05" at bounding box center [536, 106] width 63 height 27
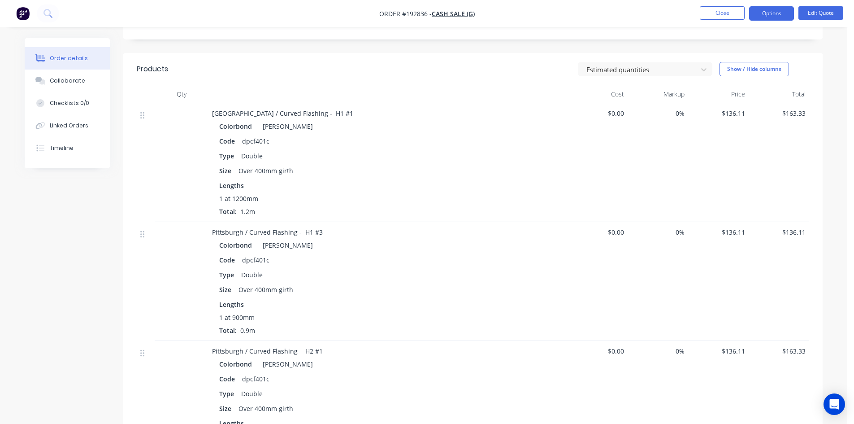
scroll to position [224, 0]
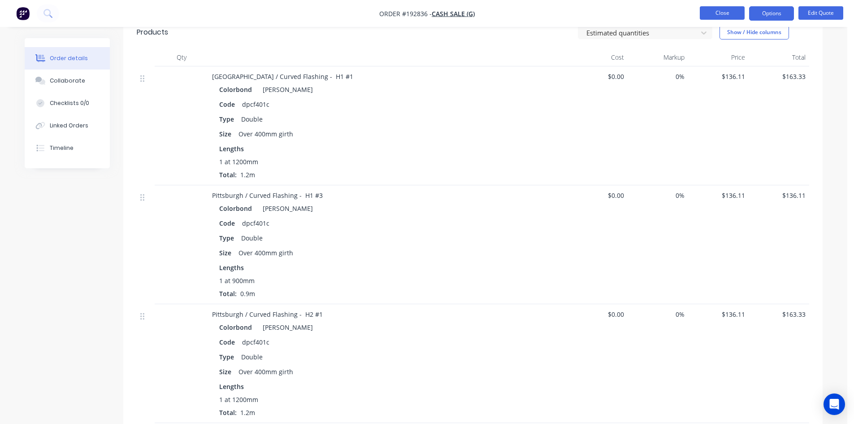
drag, startPoint x: 729, startPoint y: 11, endPoint x: 734, endPoint y: 13, distance: 5.2
click at [734, 13] on button "Close" at bounding box center [722, 12] width 45 height 13
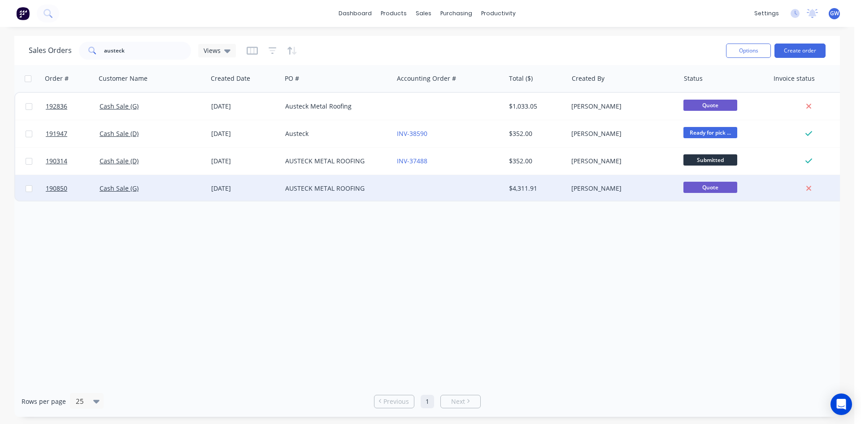
click at [532, 190] on div "$4,311.91" at bounding box center [535, 188] width 52 height 9
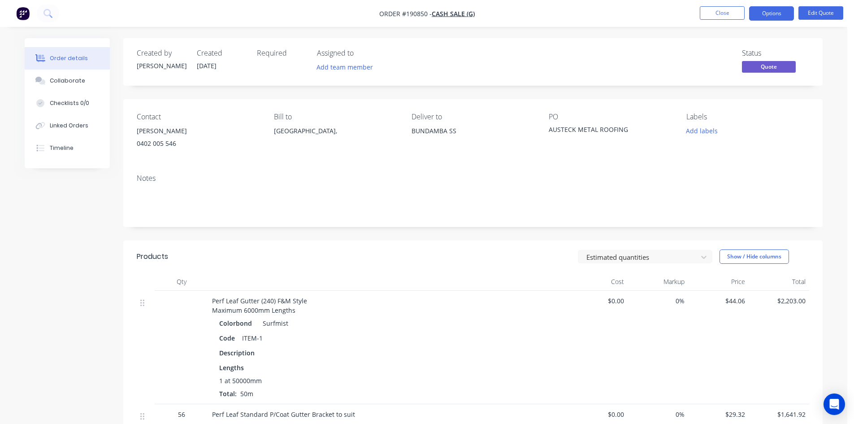
click at [718, 21] on nav "Order #190850 - Cash Sale (G) Close Options Edit Quote" at bounding box center [427, 13] width 854 height 27
click at [719, 18] on button "Close" at bounding box center [722, 12] width 45 height 13
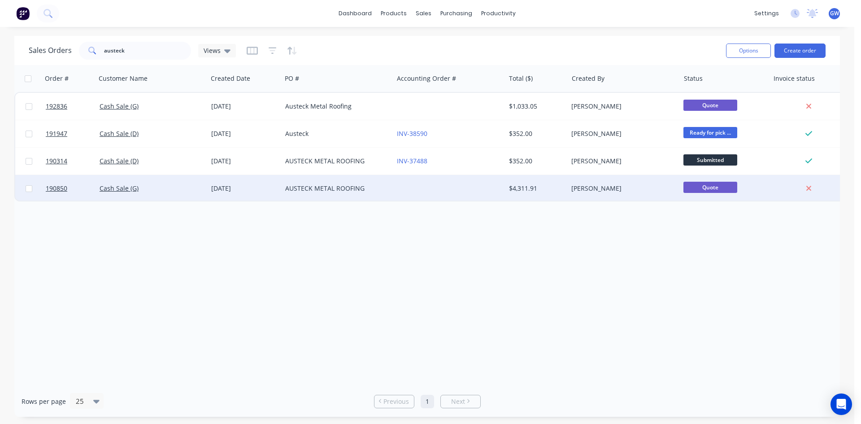
click at [433, 179] on div at bounding box center [449, 188] width 112 height 27
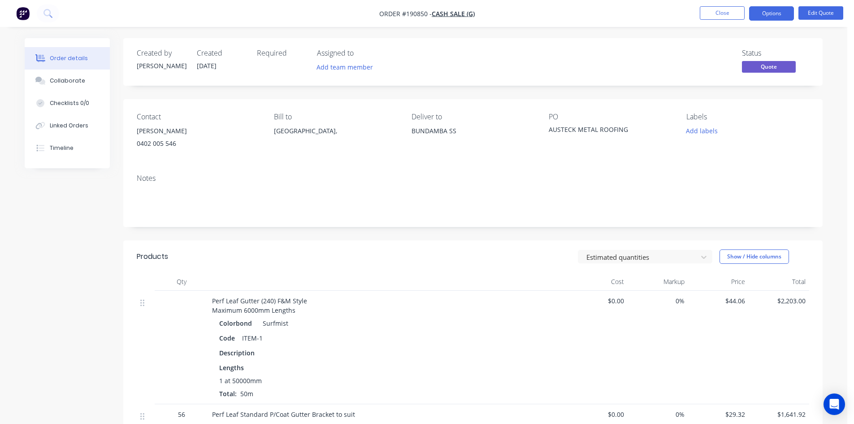
scroll to position [257, 0]
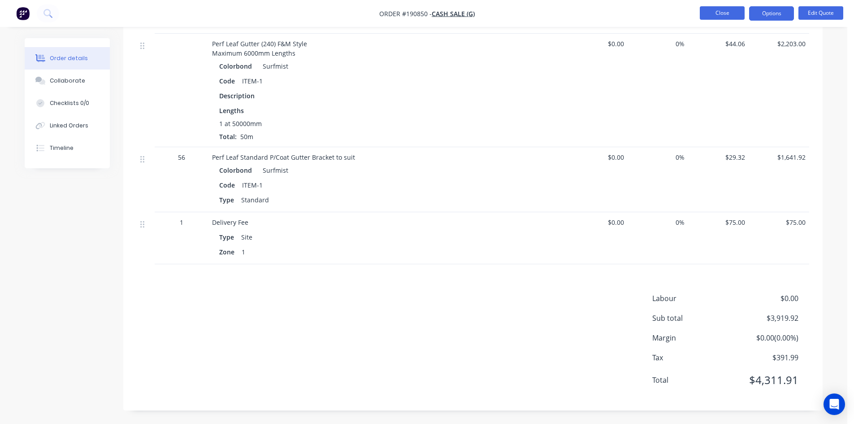
click at [721, 16] on button "Close" at bounding box center [722, 12] width 45 height 13
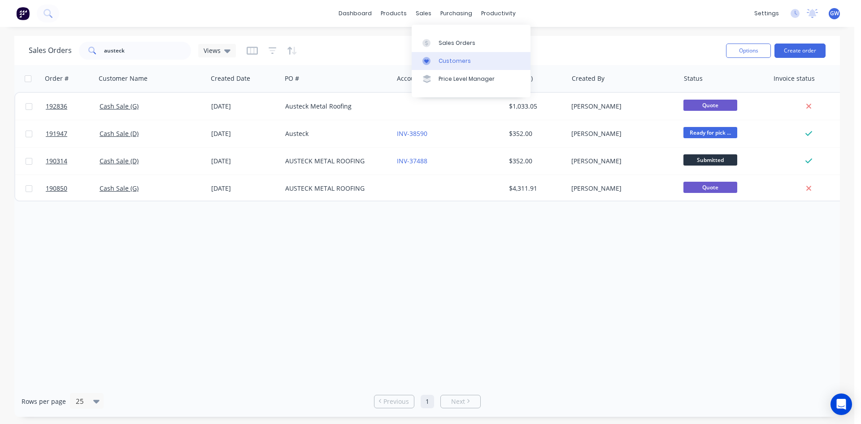
click at [443, 57] on div "Customers" at bounding box center [455, 61] width 32 height 8
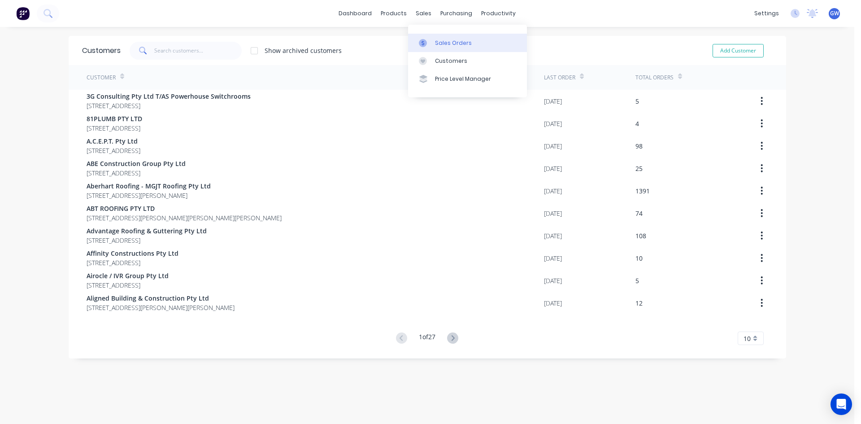
click at [450, 45] on div "Sales Orders" at bounding box center [453, 43] width 37 height 8
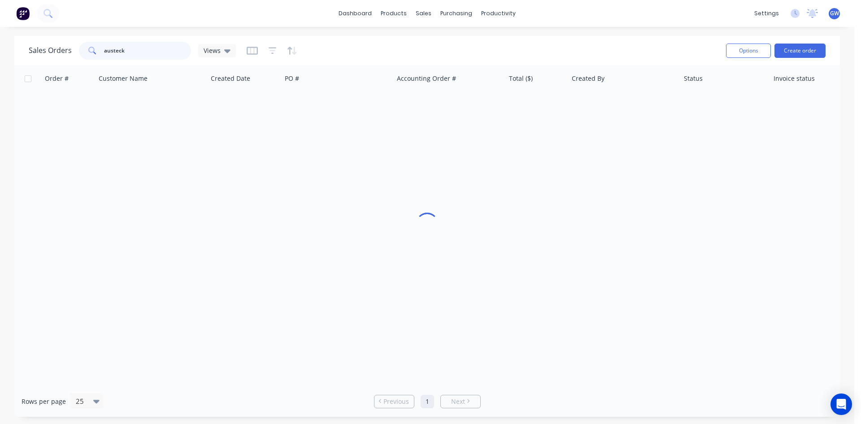
drag, startPoint x: 105, startPoint y: 52, endPoint x: 57, endPoint y: 51, distance: 48.4
click at [57, 51] on div "Sales Orders austeck Views" at bounding box center [132, 51] width 207 height 18
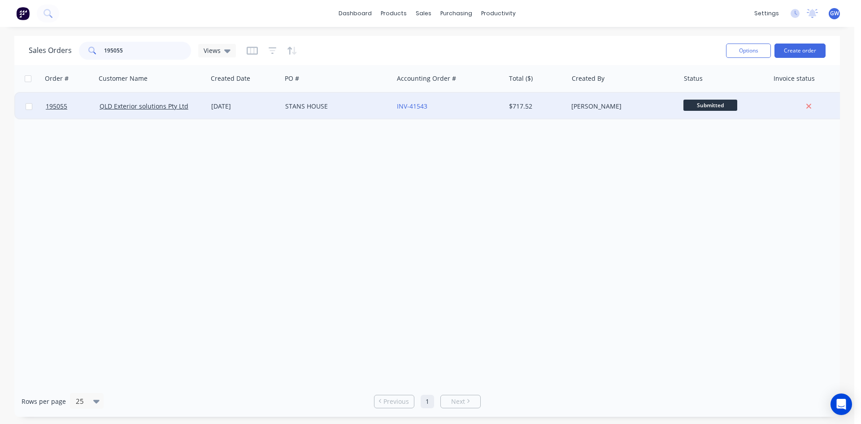
type input "195055"
click at [511, 112] on div "$717.52" at bounding box center [536, 106] width 63 height 27
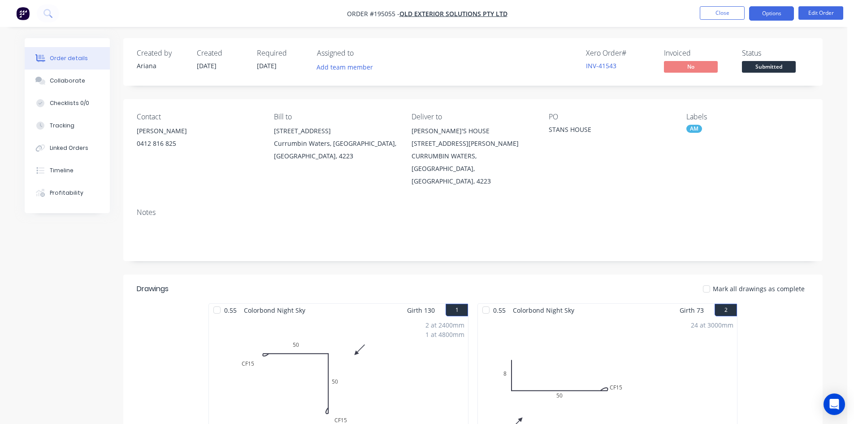
click at [764, 12] on button "Options" at bounding box center [771, 13] width 45 height 14
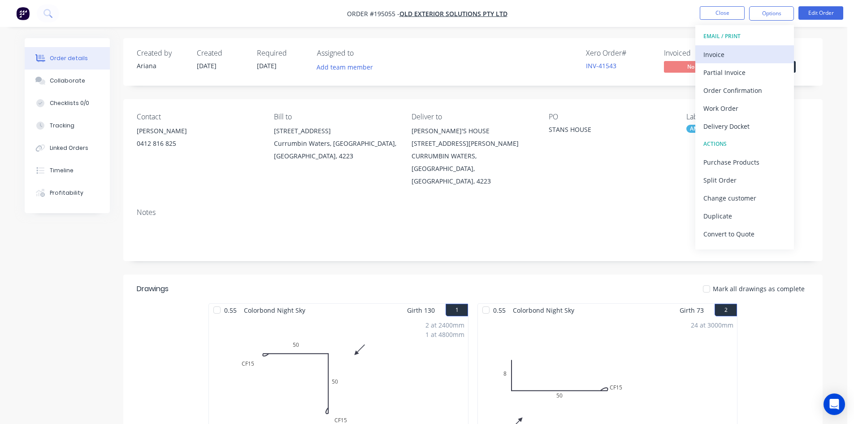
click at [743, 57] on div "Invoice" at bounding box center [745, 54] width 83 height 13
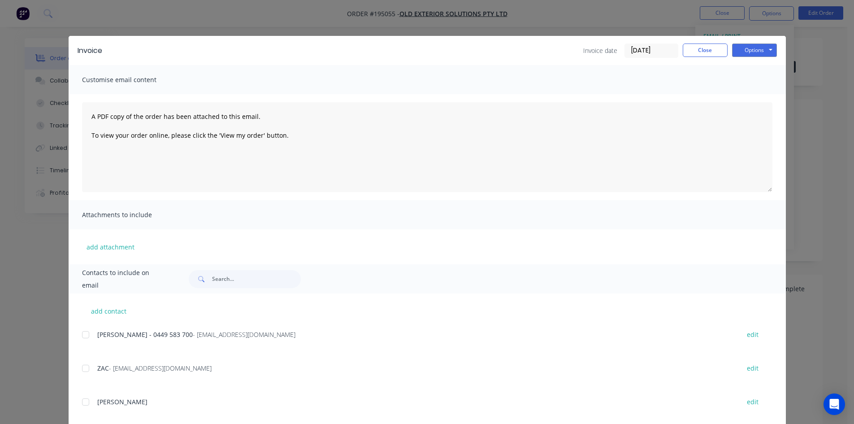
click at [85, 334] on div at bounding box center [86, 335] width 18 height 18
click at [747, 49] on button "Options" at bounding box center [754, 49] width 45 height 13
click at [752, 94] on button "Email" at bounding box center [760, 95] width 57 height 15
click at [711, 52] on button "Close" at bounding box center [705, 49] width 45 height 13
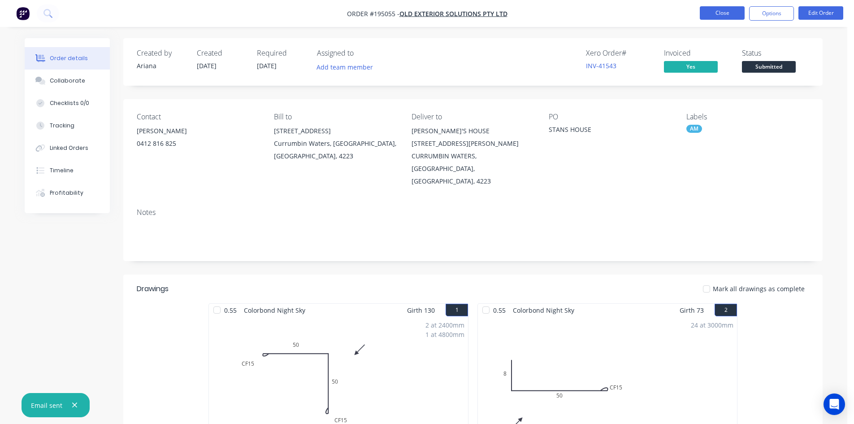
click at [721, 16] on button "Close" at bounding box center [722, 12] width 45 height 13
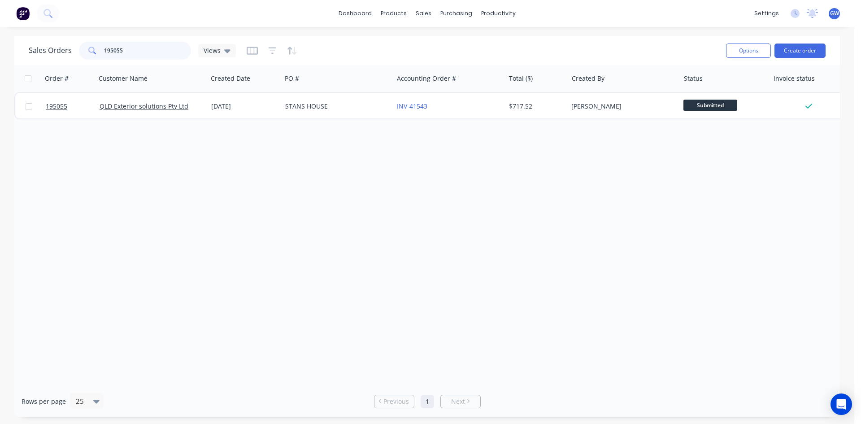
drag, startPoint x: 156, startPoint y: 48, endPoint x: 45, endPoint y: 52, distance: 110.8
click at [45, 52] on div "Sales Orders 195055 Views" at bounding box center [132, 51] width 207 height 18
type input "195059"
click at [596, 107] on div "[PERSON_NAME]" at bounding box center [621, 106] width 100 height 9
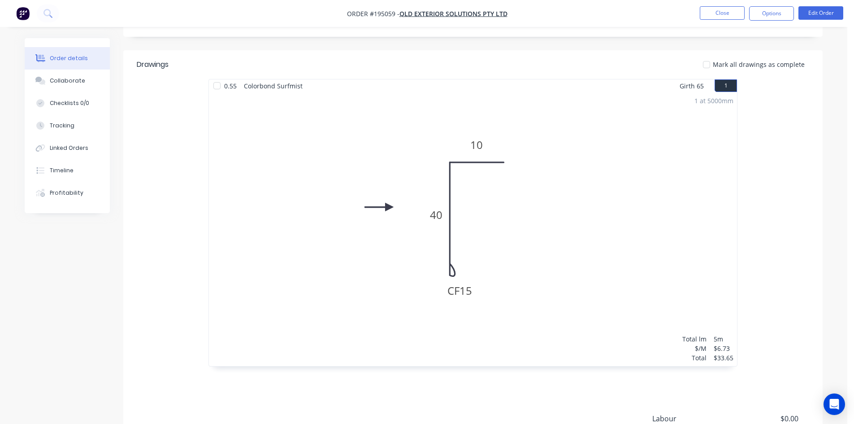
scroll to position [319, 0]
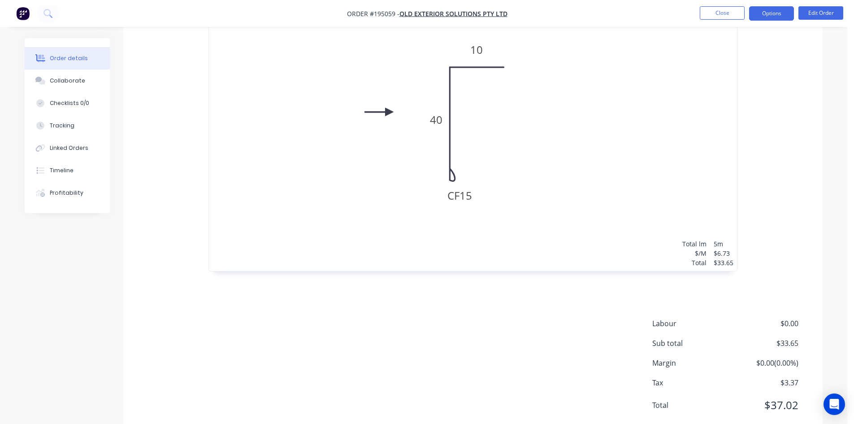
click at [775, 19] on button "Options" at bounding box center [771, 13] width 45 height 14
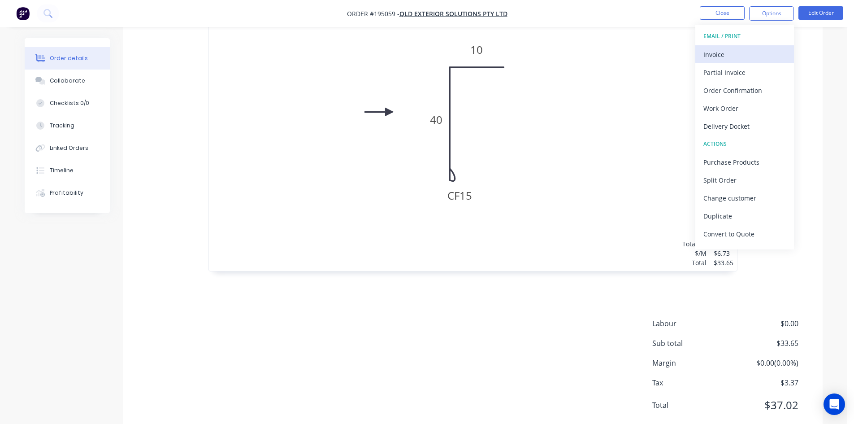
click at [743, 50] on div "Invoice" at bounding box center [745, 54] width 83 height 13
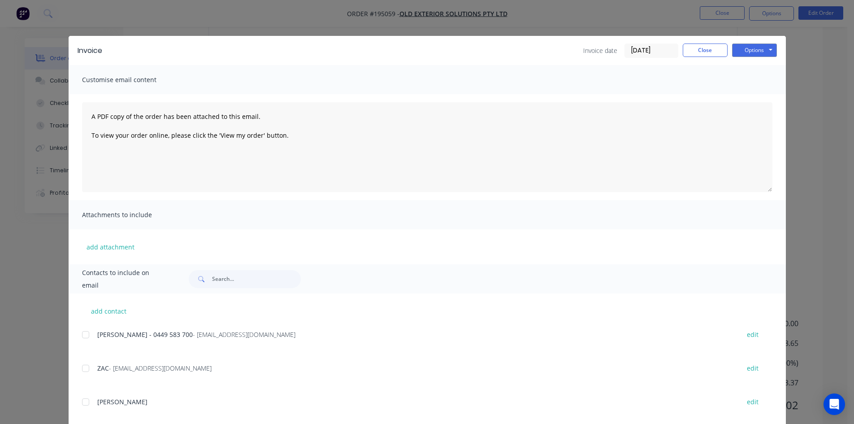
drag, startPoint x: 84, startPoint y: 337, endPoint x: 259, endPoint y: 252, distance: 194.3
click at [85, 337] on div at bounding box center [86, 335] width 18 height 18
click at [766, 56] on button "Options" at bounding box center [754, 49] width 45 height 13
click at [765, 95] on button "Email" at bounding box center [760, 95] width 57 height 15
click at [697, 52] on button "Close" at bounding box center [705, 49] width 45 height 13
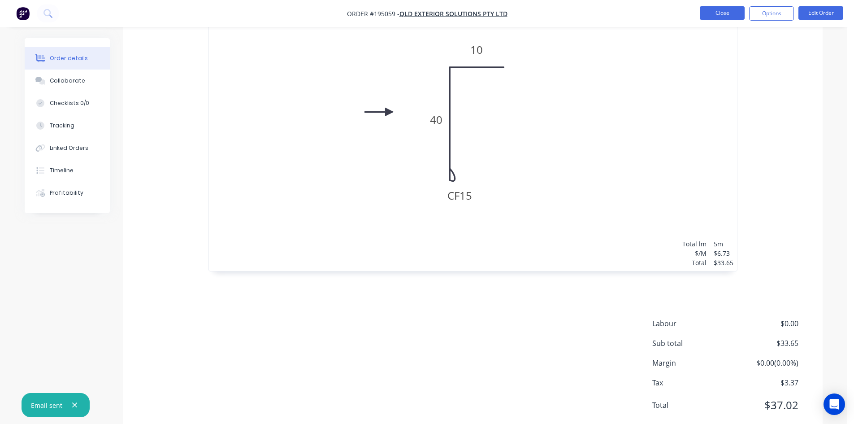
click at [719, 16] on button "Close" at bounding box center [722, 12] width 45 height 13
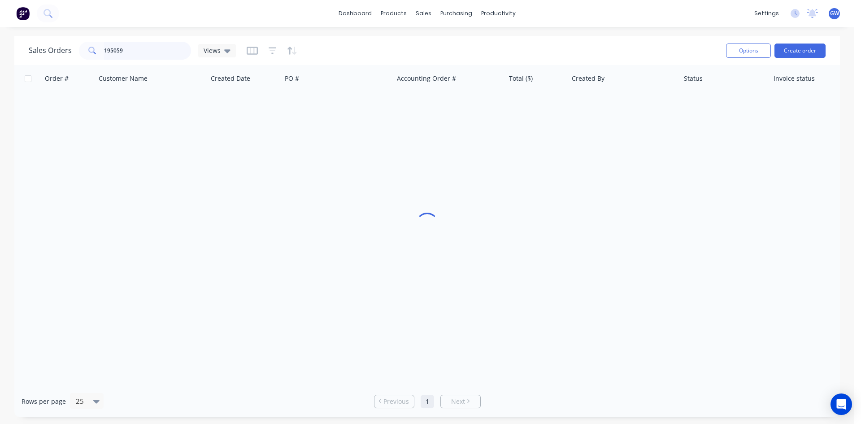
click at [135, 54] on input "195059" at bounding box center [147, 51] width 87 height 18
type input "195061"
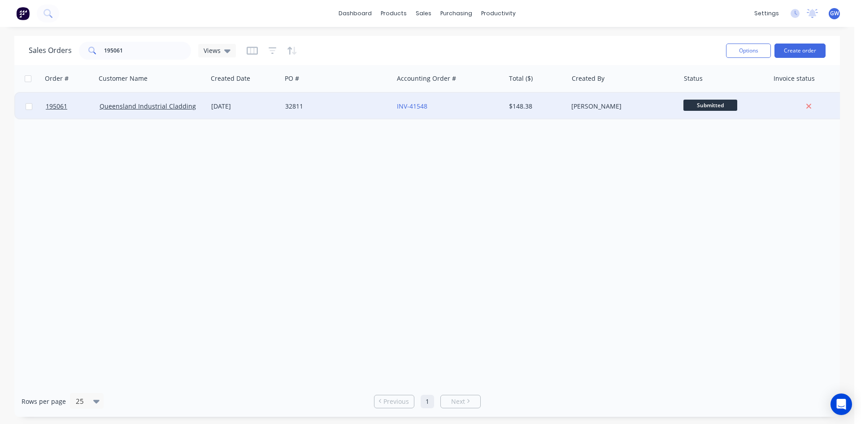
click at [551, 107] on div "$148.38" at bounding box center [535, 106] width 52 height 9
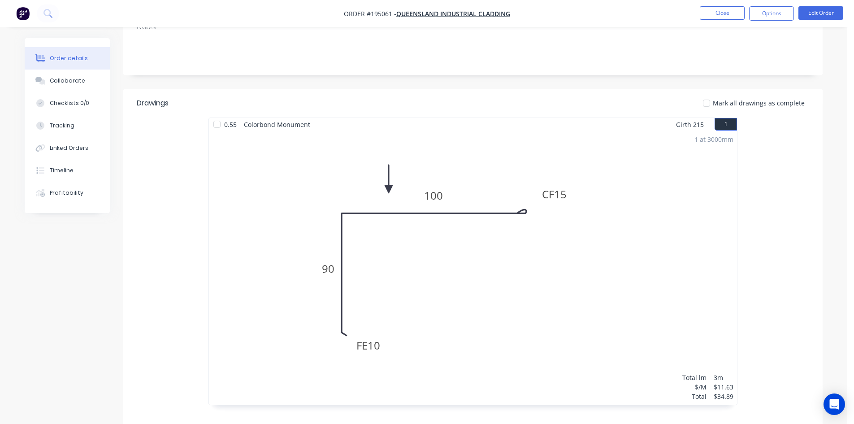
scroll to position [18, 0]
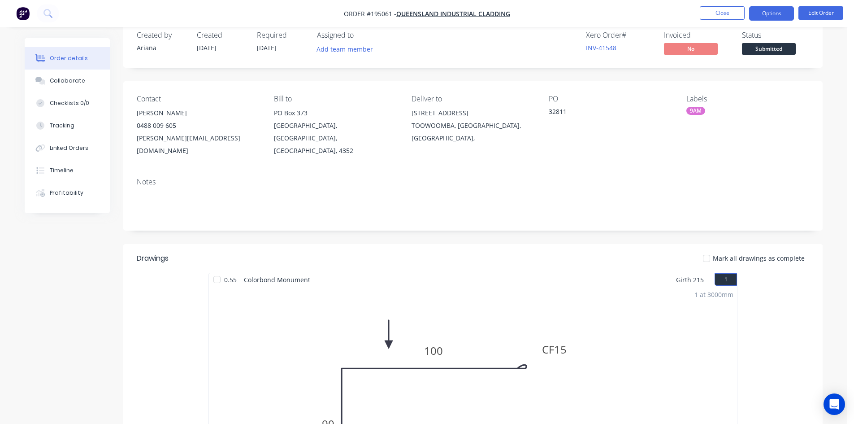
click at [767, 19] on button "Options" at bounding box center [771, 13] width 45 height 14
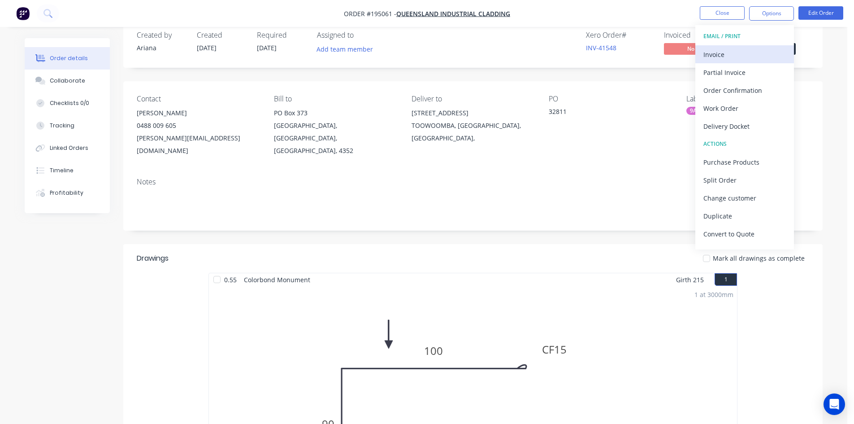
click at [739, 56] on div "Invoice" at bounding box center [745, 54] width 83 height 13
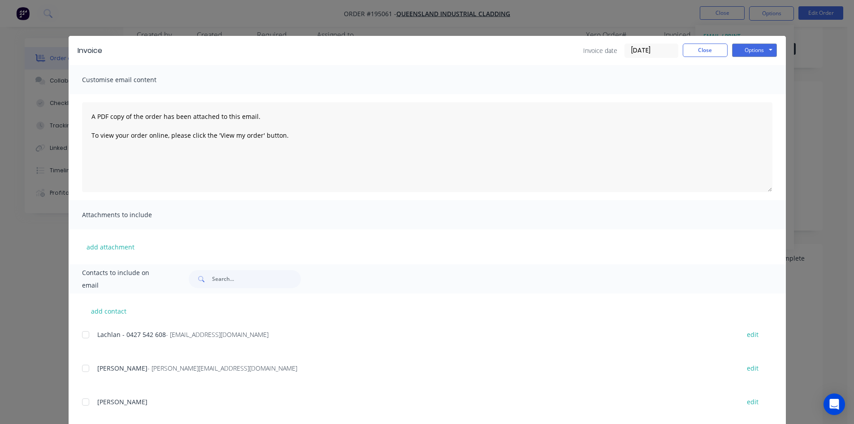
click at [85, 328] on div at bounding box center [86, 335] width 18 height 18
click at [741, 52] on button "Options" at bounding box center [754, 49] width 45 height 13
click at [752, 92] on button "Email" at bounding box center [760, 95] width 57 height 15
click at [708, 48] on button "Close" at bounding box center [705, 49] width 45 height 13
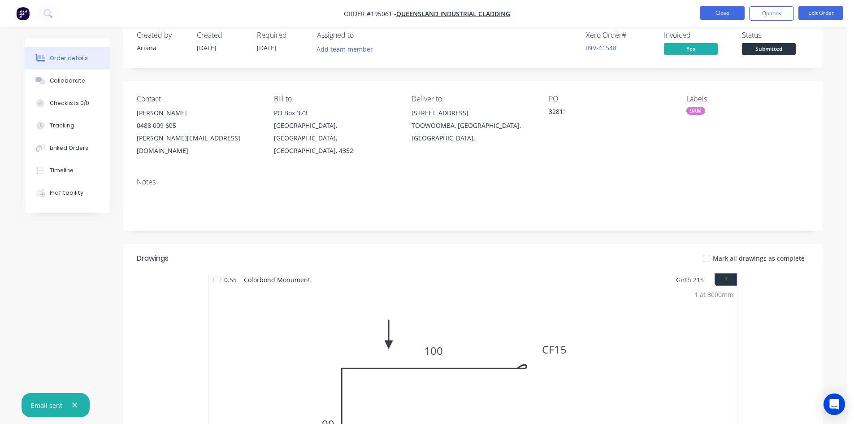
click at [720, 16] on button "Close" at bounding box center [722, 12] width 45 height 13
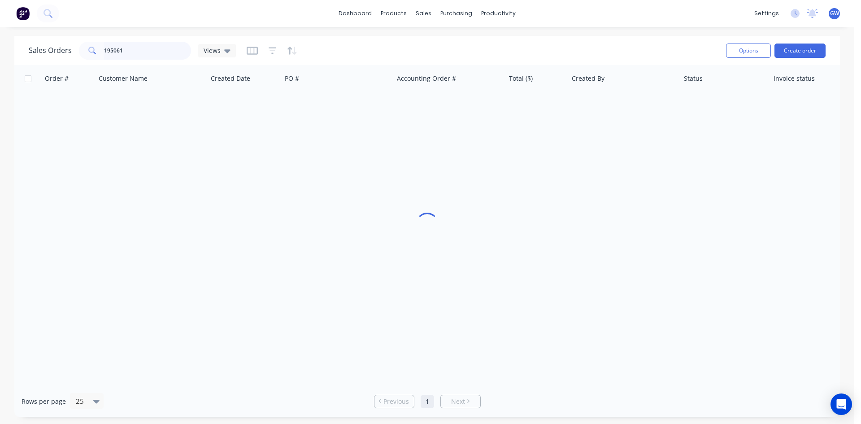
click at [143, 49] on input "195061" at bounding box center [147, 51] width 87 height 18
type input "194812"
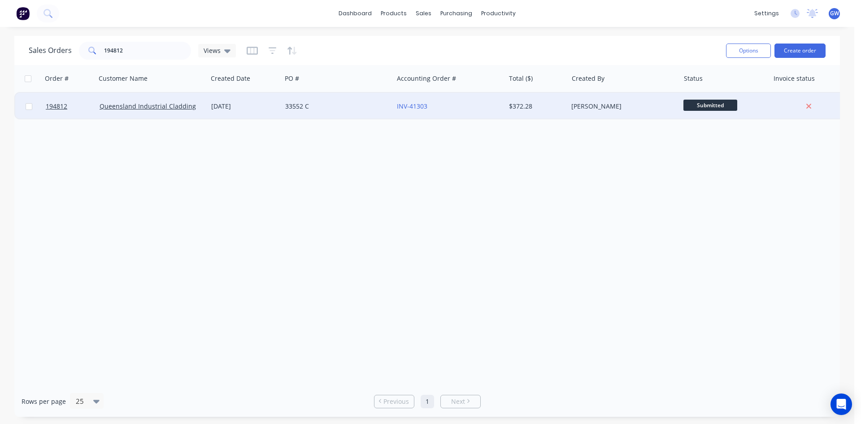
click at [542, 100] on div "$372.28" at bounding box center [536, 106] width 63 height 27
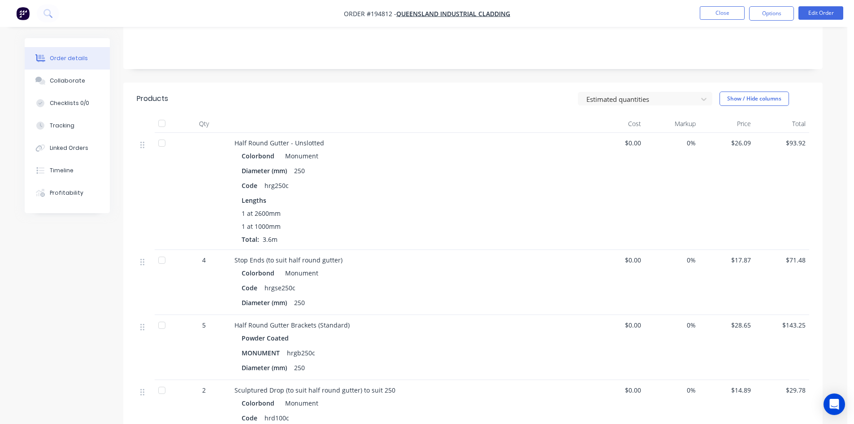
scroll to position [269, 0]
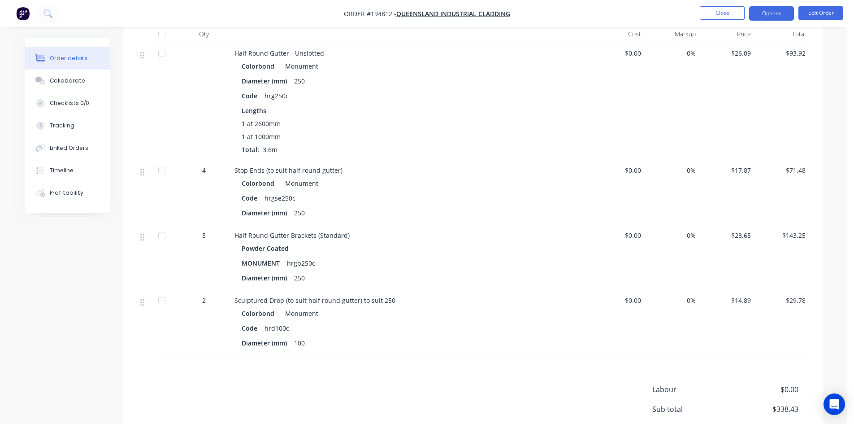
click at [769, 15] on button "Options" at bounding box center [771, 13] width 45 height 14
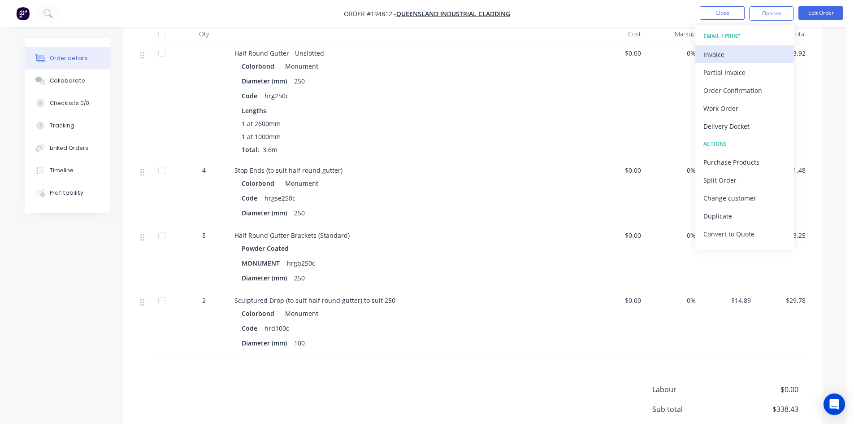
click at [737, 58] on div "Invoice" at bounding box center [745, 54] width 83 height 13
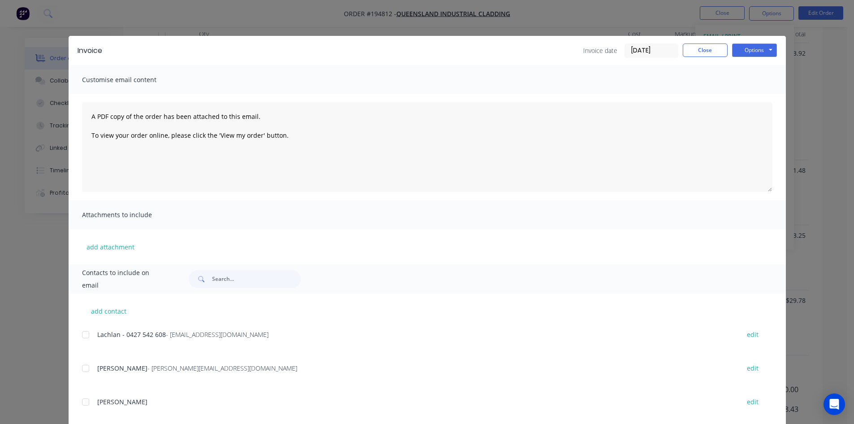
click at [84, 333] on div at bounding box center [86, 335] width 18 height 18
click at [749, 52] on button "Options" at bounding box center [754, 49] width 45 height 13
click at [762, 98] on button "Email" at bounding box center [760, 95] width 57 height 15
click at [717, 52] on button "Close" at bounding box center [705, 49] width 45 height 13
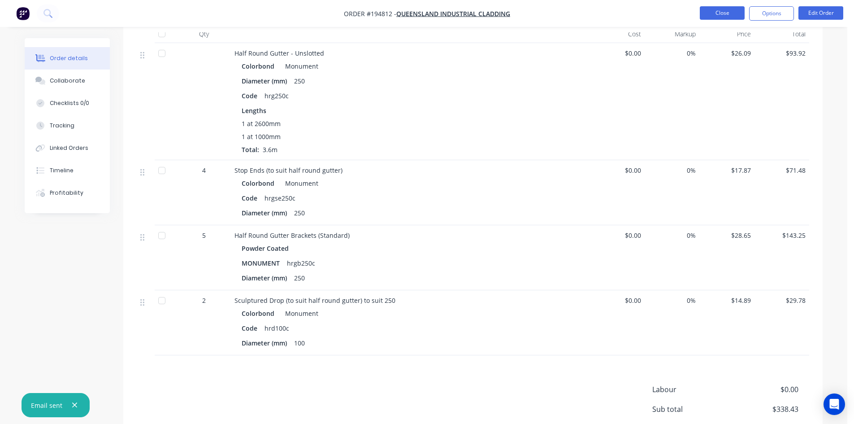
click at [729, 18] on button "Close" at bounding box center [722, 12] width 45 height 13
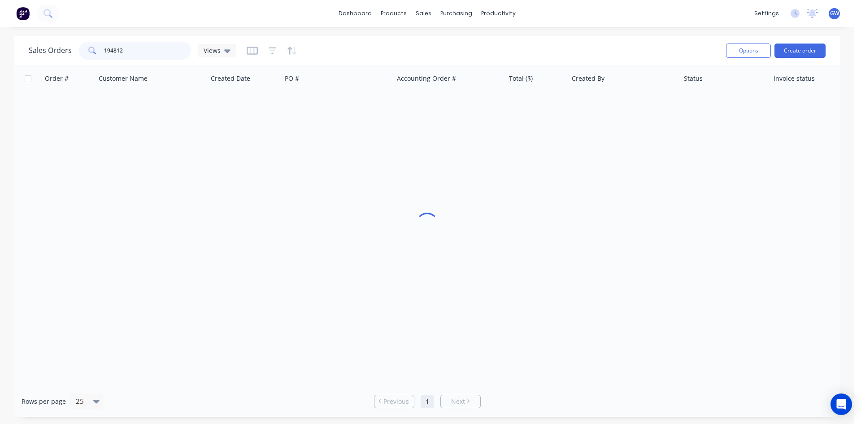
click at [156, 52] on input "194812" at bounding box center [147, 51] width 87 height 18
type input "195134"
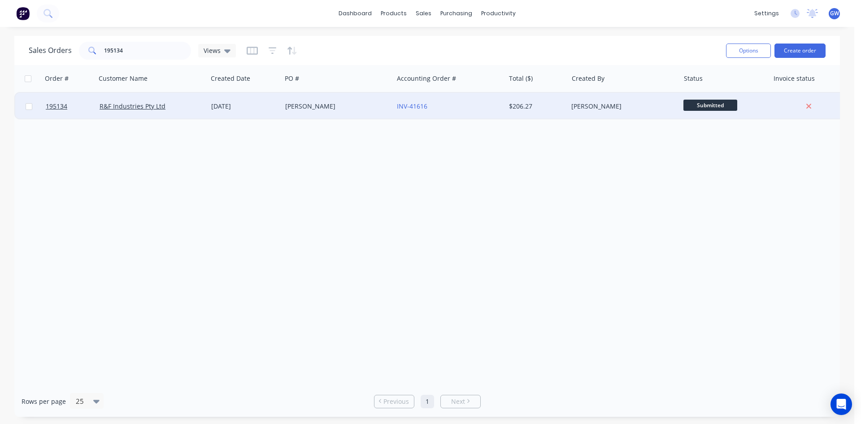
click at [518, 104] on div "$206.27" at bounding box center [535, 106] width 52 height 9
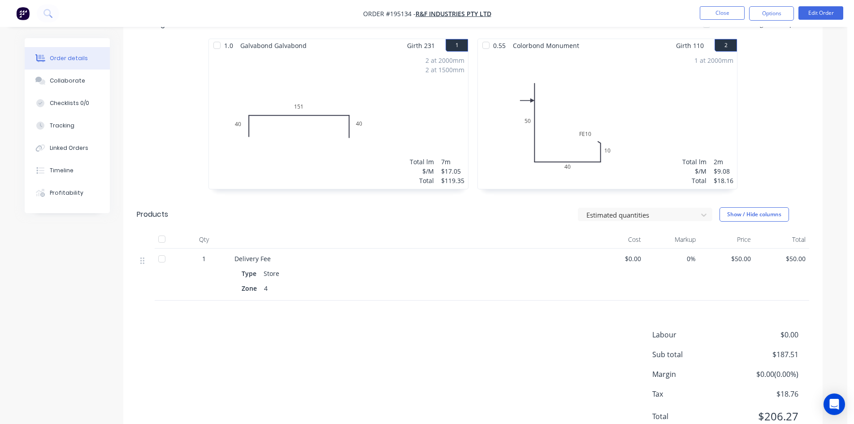
scroll to position [267, 0]
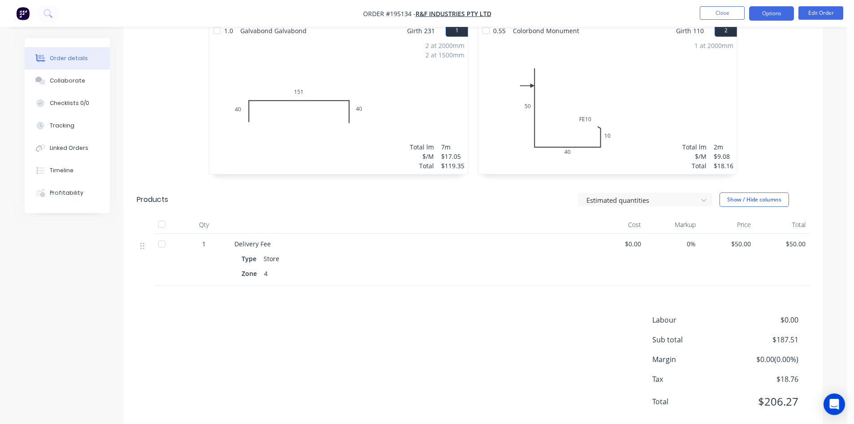
click at [758, 13] on button "Options" at bounding box center [771, 13] width 45 height 14
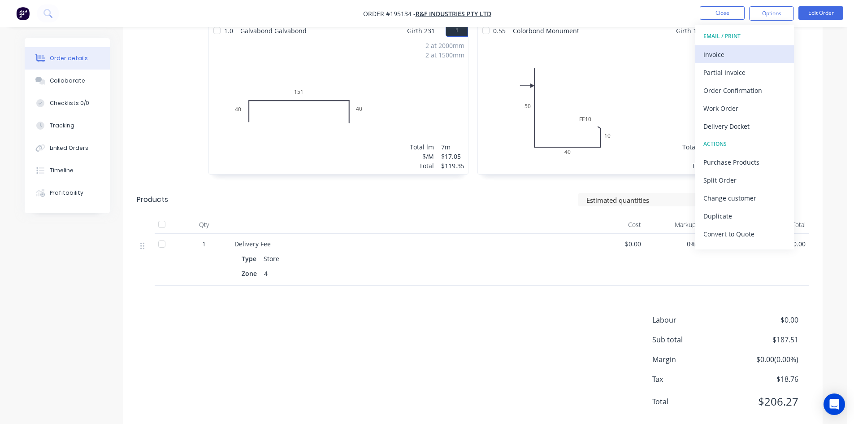
click at [751, 52] on div "Invoice" at bounding box center [745, 54] width 83 height 13
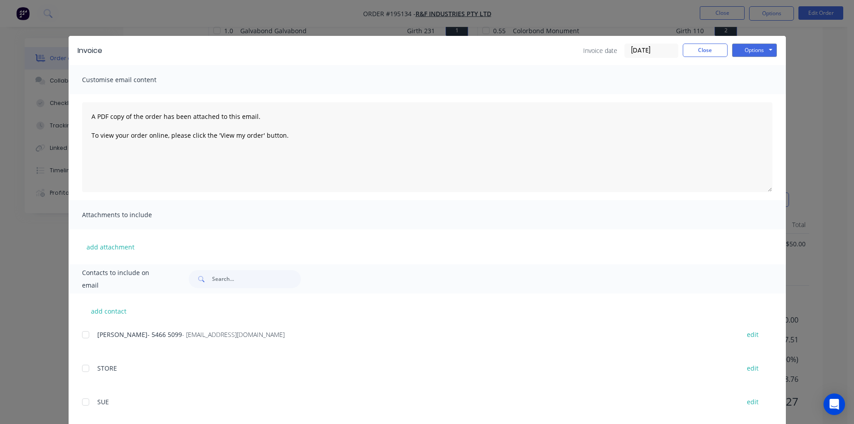
drag, startPoint x: 85, startPoint y: 334, endPoint x: 282, endPoint y: 253, distance: 213.2
click at [86, 334] on div at bounding box center [86, 335] width 18 height 18
click at [757, 52] on button "Options" at bounding box center [754, 49] width 45 height 13
click at [771, 94] on button "Email" at bounding box center [760, 95] width 57 height 15
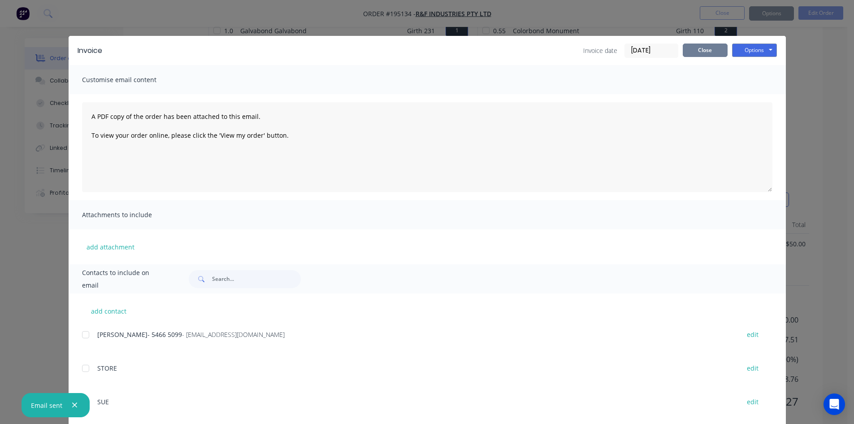
click at [715, 48] on button "Close" at bounding box center [705, 49] width 45 height 13
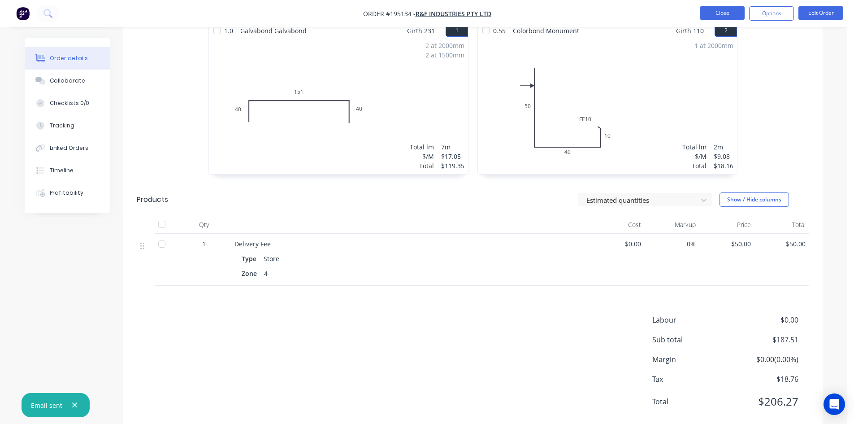
click at [719, 14] on button "Close" at bounding box center [722, 12] width 45 height 13
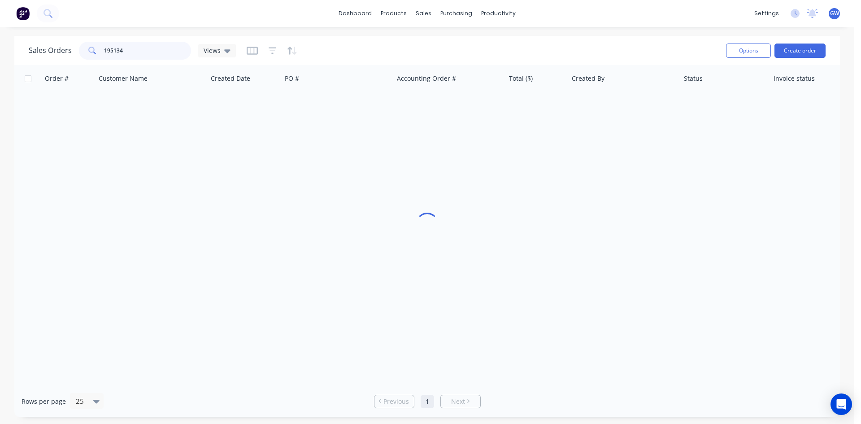
click at [154, 56] on input "195134" at bounding box center [147, 51] width 87 height 18
type input "195012"
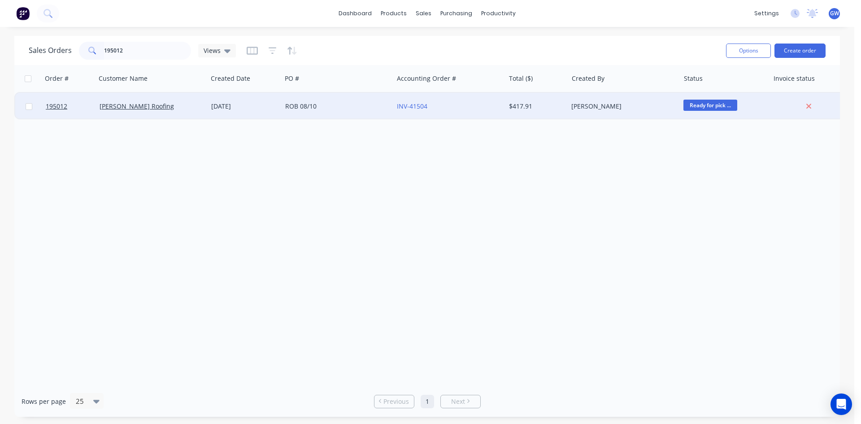
click at [579, 107] on div "[PERSON_NAME]" at bounding box center [621, 106] width 100 height 9
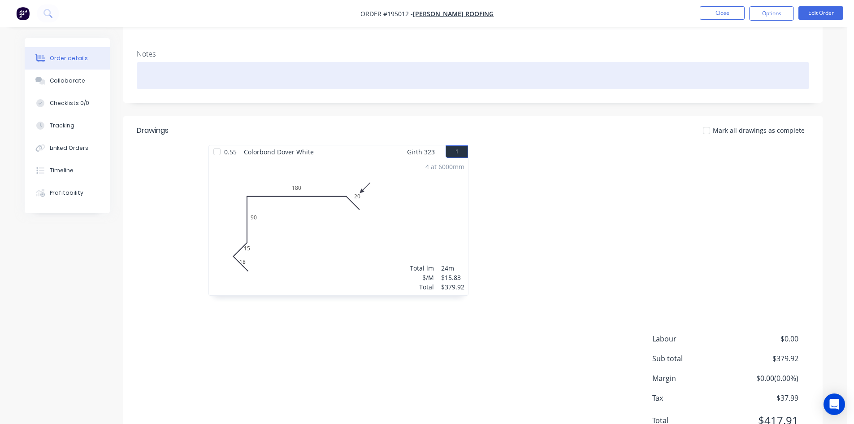
scroll to position [174, 0]
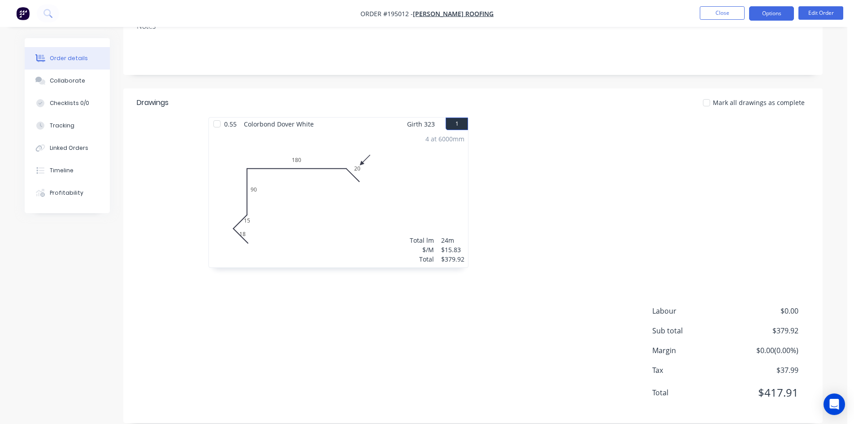
click at [758, 17] on button "Options" at bounding box center [771, 13] width 45 height 14
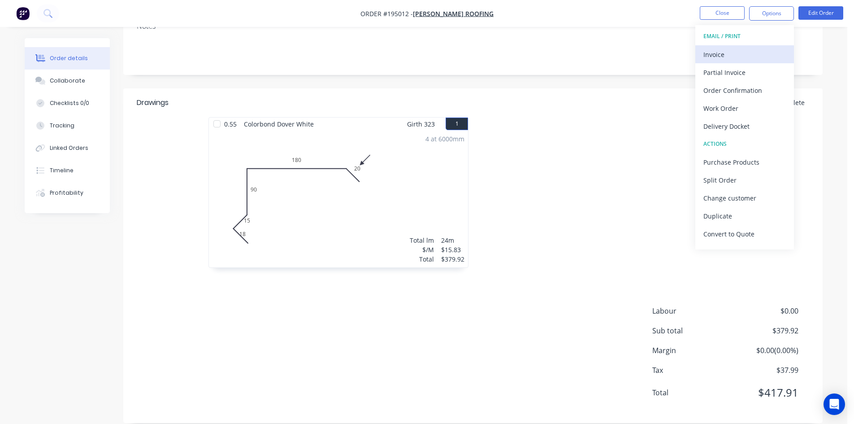
click at [765, 57] on div "Invoice" at bounding box center [745, 54] width 83 height 13
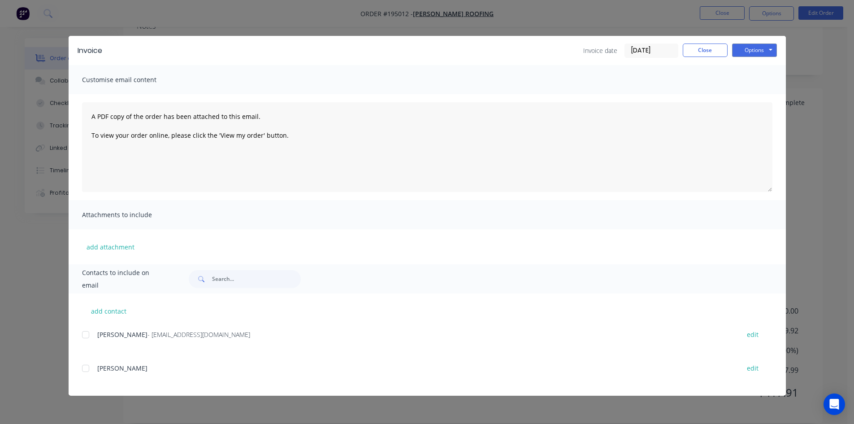
click at [91, 338] on div at bounding box center [86, 335] width 18 height 18
click at [766, 47] on button "Options" at bounding box center [754, 49] width 45 height 13
click at [765, 99] on button "Email" at bounding box center [760, 95] width 57 height 15
drag, startPoint x: 709, startPoint y: 51, endPoint x: 717, endPoint y: 35, distance: 18.3
click at [709, 50] on button "Close" at bounding box center [705, 49] width 45 height 13
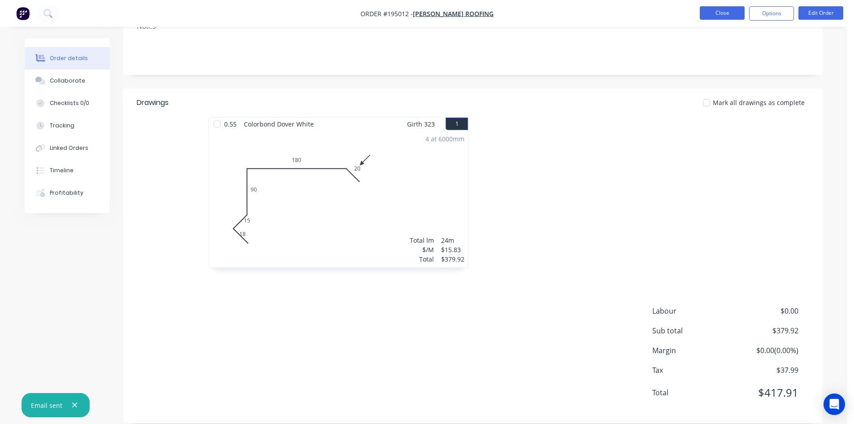
click at [730, 18] on button "Close" at bounding box center [722, 12] width 45 height 13
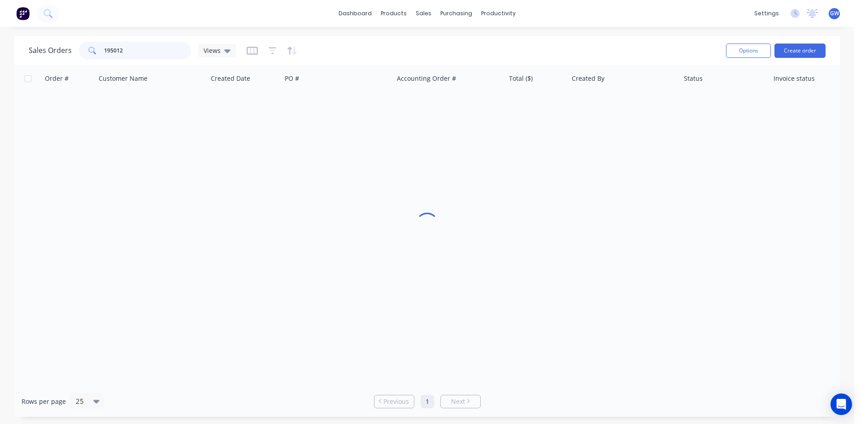
click at [165, 49] on input "195012" at bounding box center [147, 51] width 87 height 18
type input "195132"
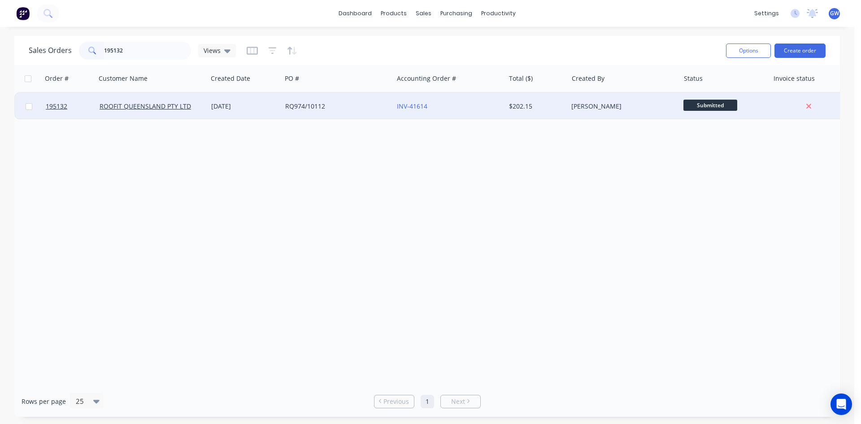
click at [606, 107] on div "[PERSON_NAME]" at bounding box center [621, 106] width 100 height 9
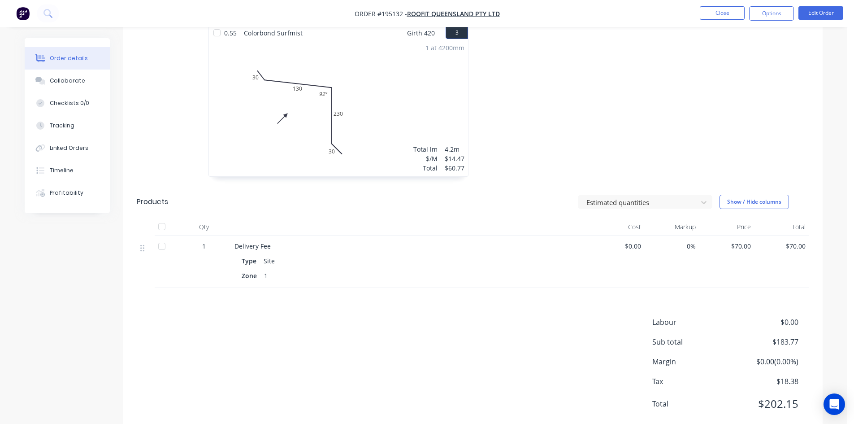
scroll to position [435, 0]
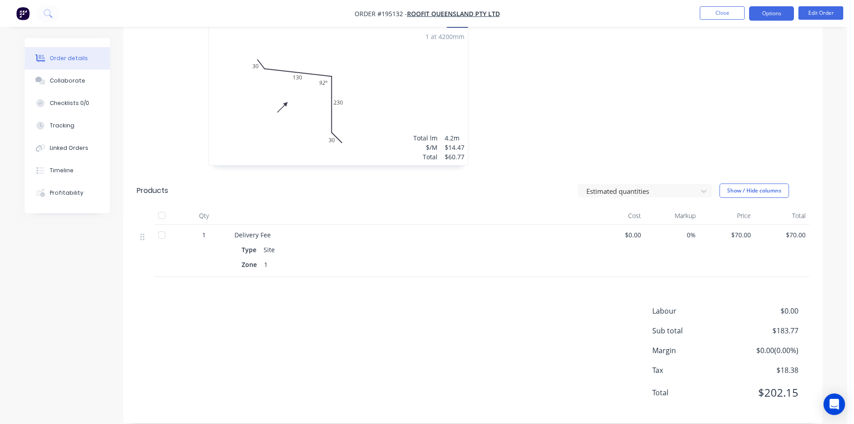
click at [767, 12] on button "Options" at bounding box center [771, 13] width 45 height 14
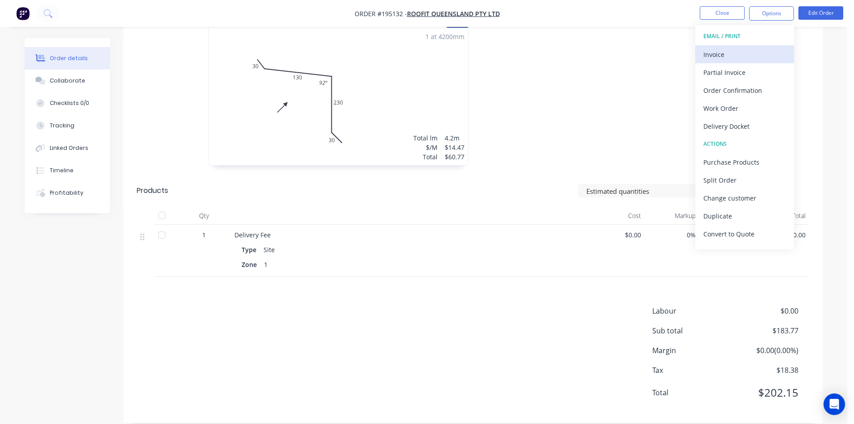
click at [735, 56] on div "Invoice" at bounding box center [745, 54] width 83 height 13
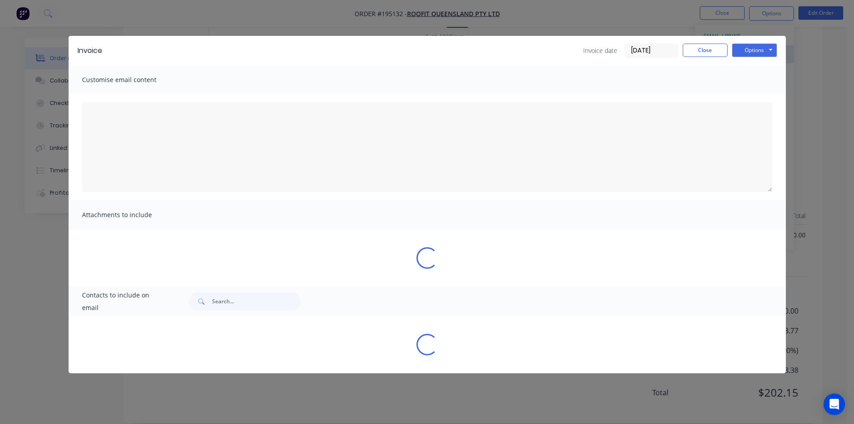
type textarea "A PDF copy of the order has been attached to this email. To view your order onl…"
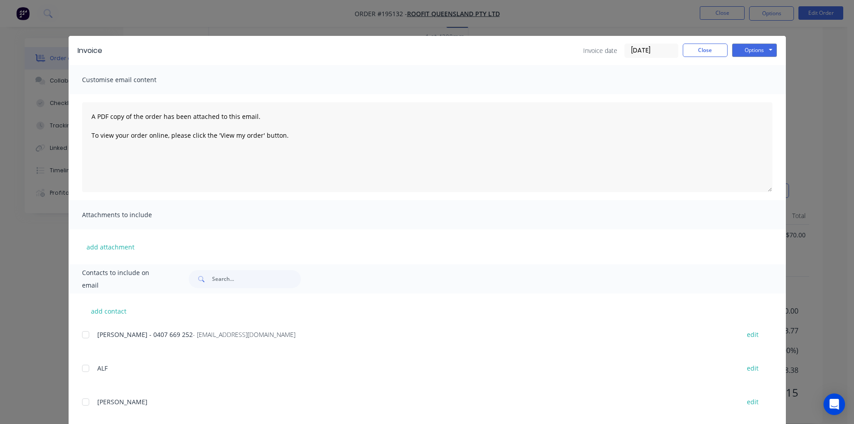
click at [84, 336] on div at bounding box center [86, 335] width 18 height 18
click at [752, 46] on button "Options" at bounding box center [754, 49] width 45 height 13
click at [752, 91] on button "Email" at bounding box center [760, 95] width 57 height 15
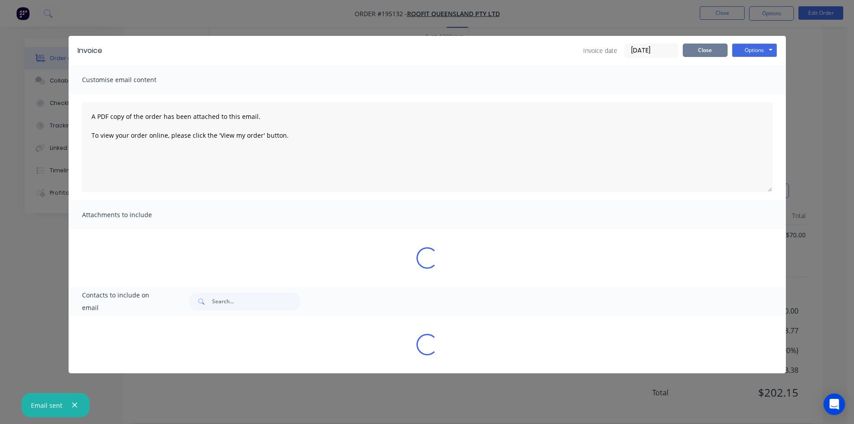
click at [712, 54] on button "Close" at bounding box center [705, 49] width 45 height 13
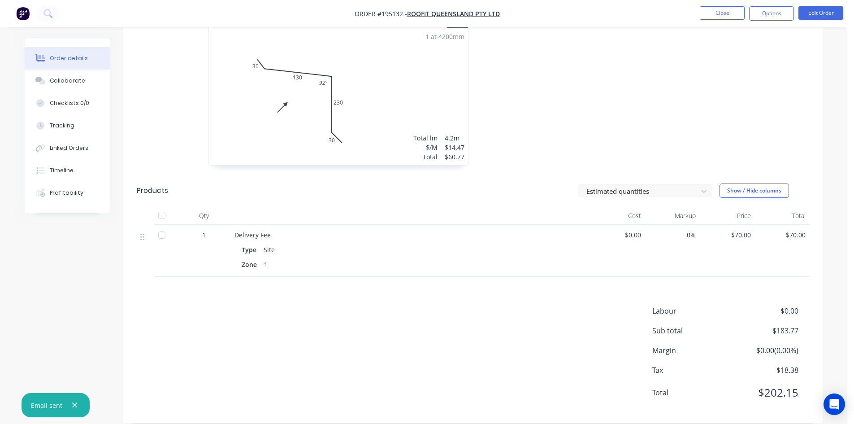
click at [719, 20] on li "Close" at bounding box center [722, 13] width 45 height 14
click at [723, 17] on button "Close" at bounding box center [722, 12] width 45 height 13
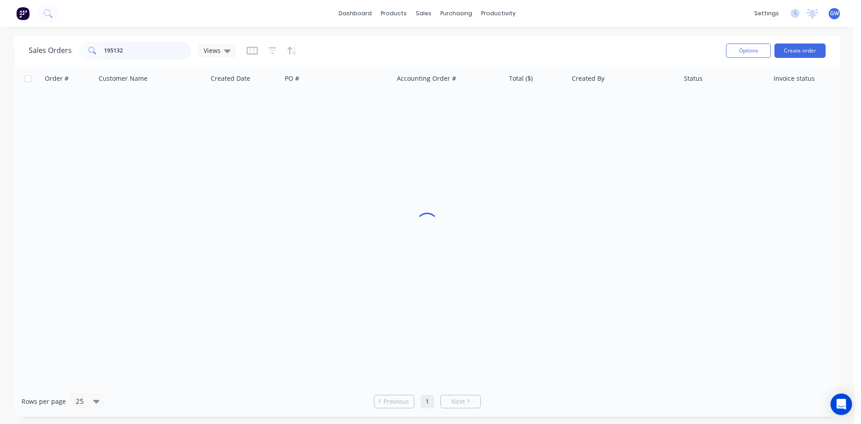
click at [177, 42] on input "195132" at bounding box center [147, 51] width 87 height 18
type input "195149"
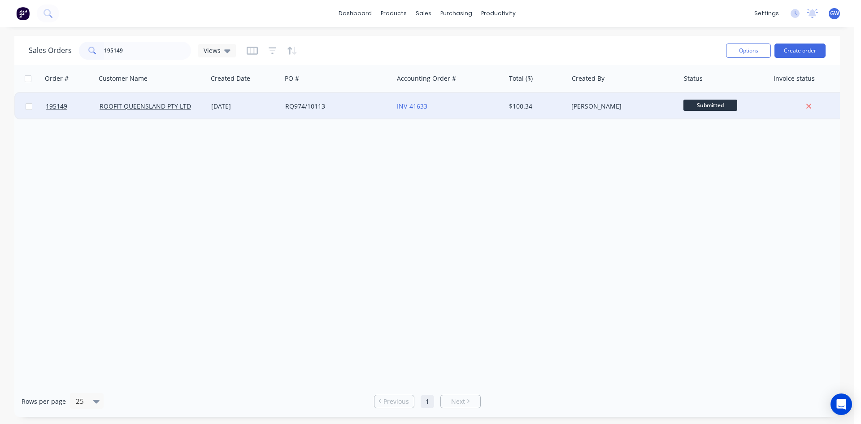
click at [579, 99] on div "[PERSON_NAME]" at bounding box center [624, 106] width 112 height 27
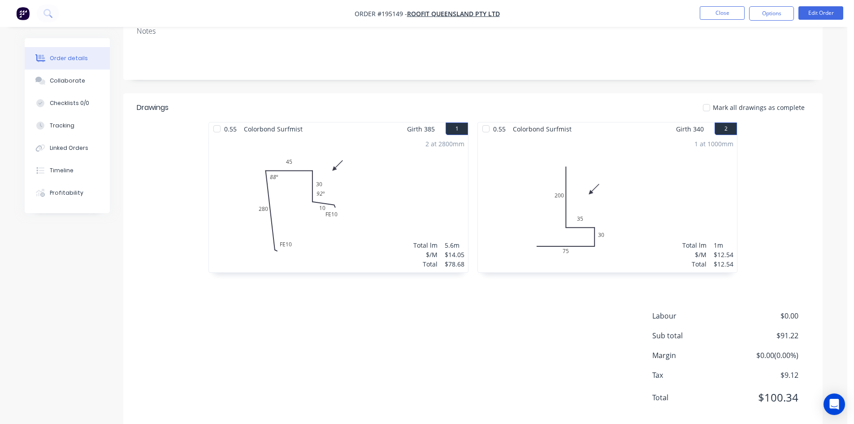
scroll to position [174, 0]
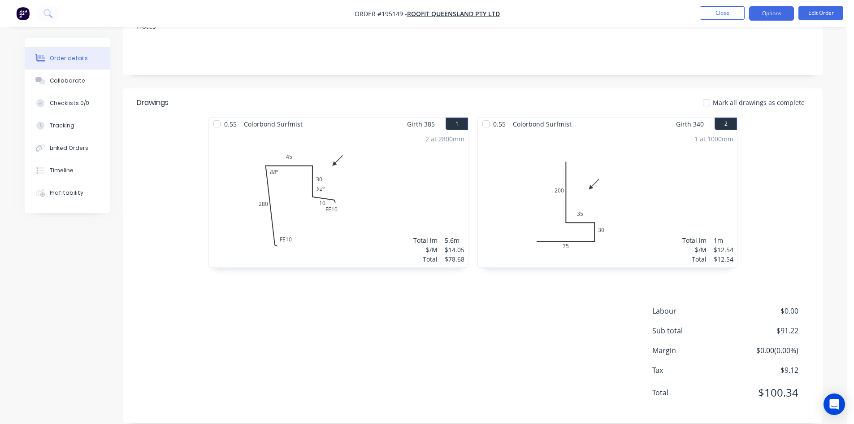
click at [765, 13] on button "Options" at bounding box center [771, 13] width 45 height 14
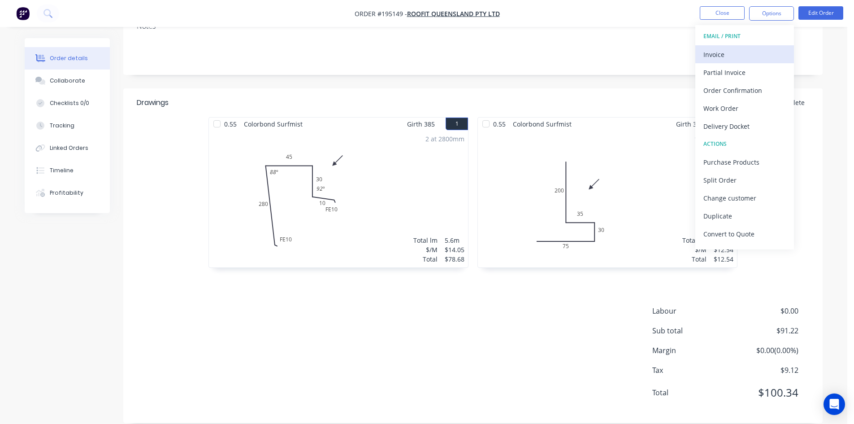
click at [738, 52] on div "Invoice" at bounding box center [745, 54] width 83 height 13
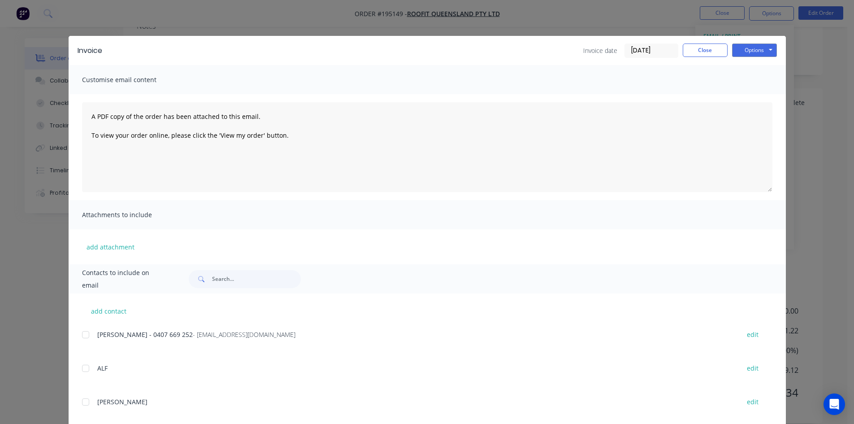
click at [84, 333] on div at bounding box center [86, 335] width 18 height 18
click at [753, 54] on button "Options" at bounding box center [754, 49] width 45 height 13
click at [752, 94] on button "Email" at bounding box center [760, 95] width 57 height 15
click at [706, 47] on button "Close" at bounding box center [705, 49] width 45 height 13
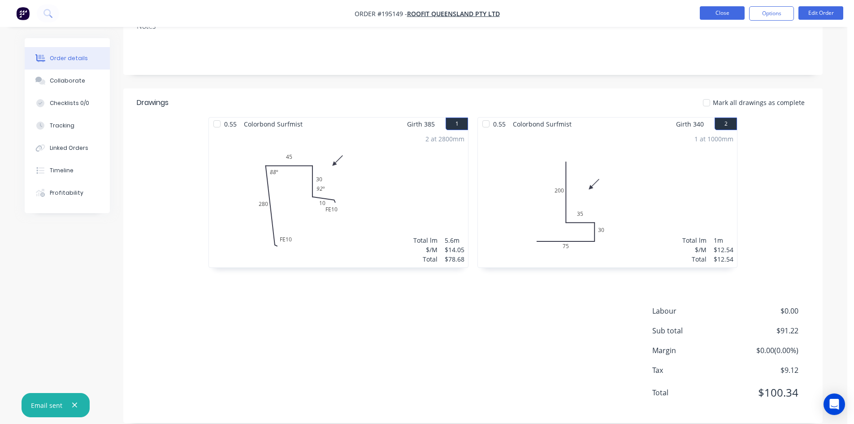
click at [715, 18] on button "Close" at bounding box center [722, 12] width 45 height 13
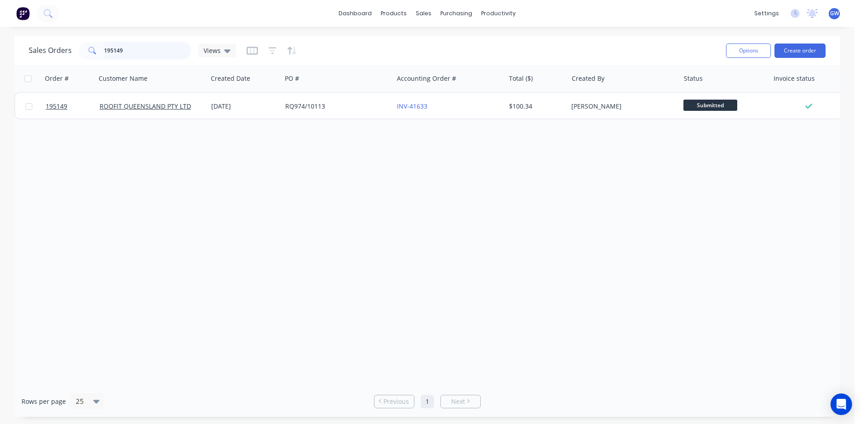
click at [151, 56] on input "195149" at bounding box center [147, 51] width 87 height 18
type input "195118"
click at [539, 112] on div "$231.46" at bounding box center [536, 106] width 63 height 27
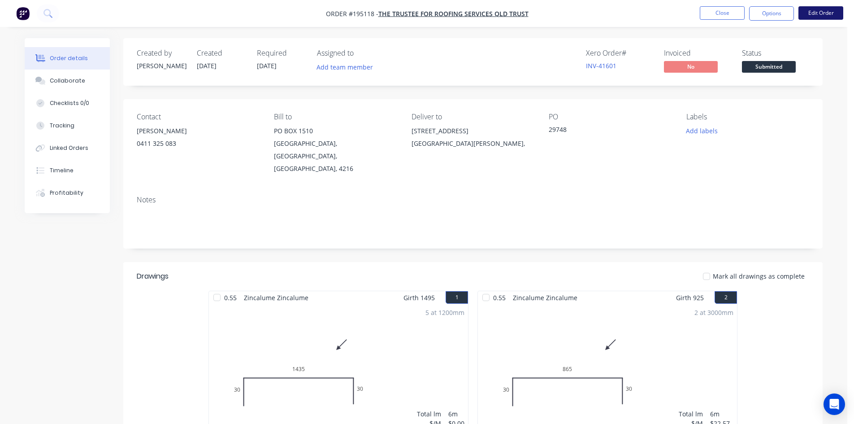
click at [814, 14] on button "Edit Order" at bounding box center [821, 12] width 45 height 13
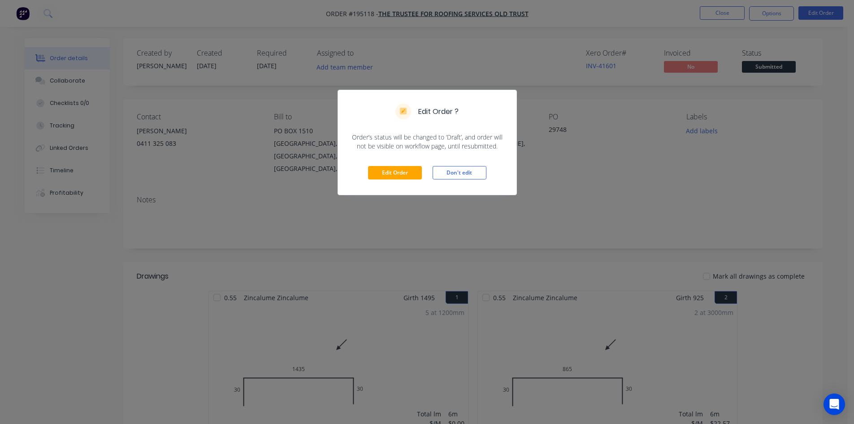
click at [390, 152] on div "Edit Order Don't edit" at bounding box center [427, 173] width 178 height 44
click at [391, 164] on div "Edit Order Don't edit" at bounding box center [427, 173] width 178 height 44
click at [392, 174] on button "Edit Order" at bounding box center [395, 172] width 54 height 13
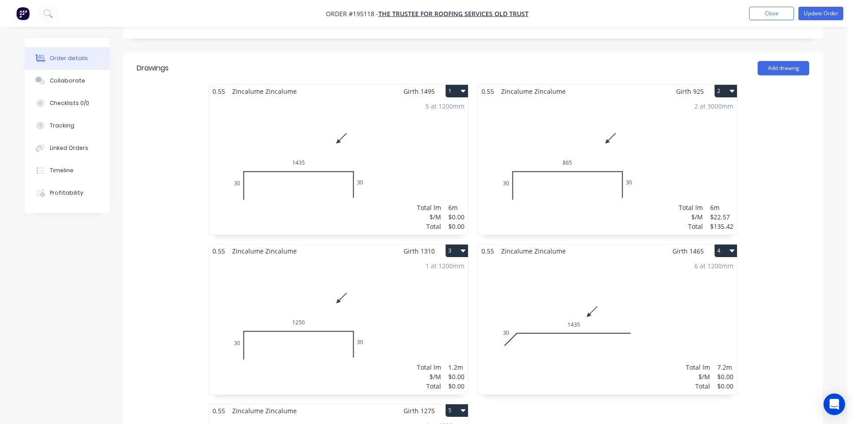
click at [434, 153] on div "5 at 1200mm Total lm $/M Total 6m $0.00 $0.00" at bounding box center [338, 166] width 259 height 137
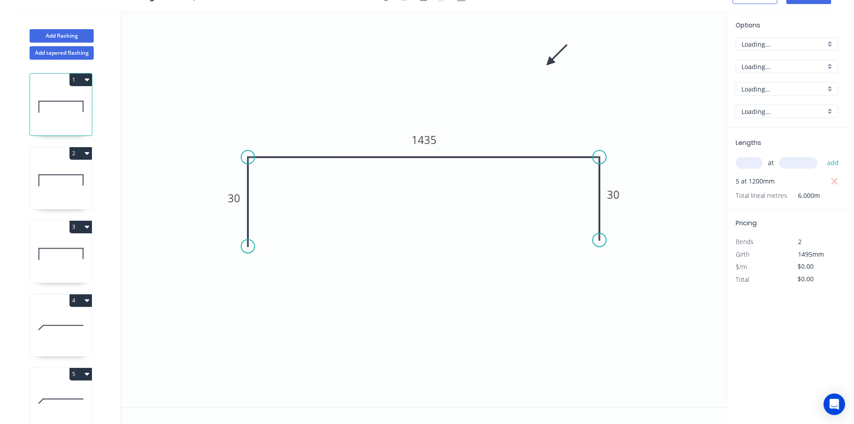
scroll to position [17, 0]
click at [756, 163] on input "text" at bounding box center [749, 163] width 27 height 12
type input "5"
type input "1495"
click at [823, 155] on button "add" at bounding box center [833, 162] width 21 height 15
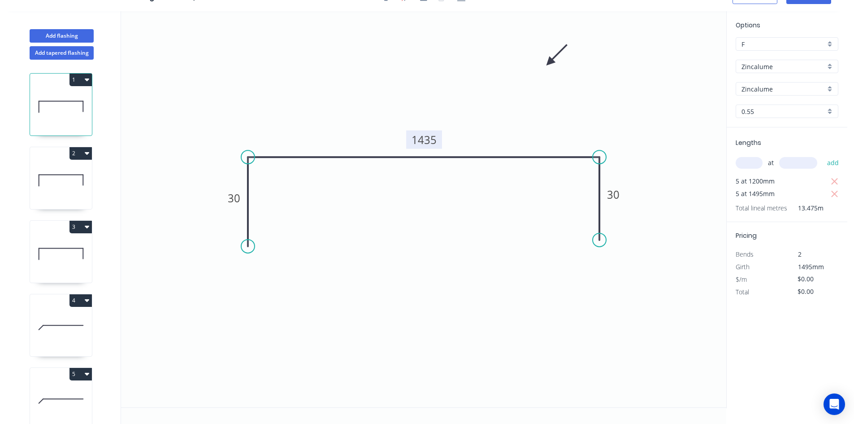
click at [434, 138] on tspan "1435" at bounding box center [424, 139] width 25 height 15
type input "$26.22"
click at [833, 178] on icon "button" at bounding box center [835, 181] width 8 height 11
type input "$195.99"
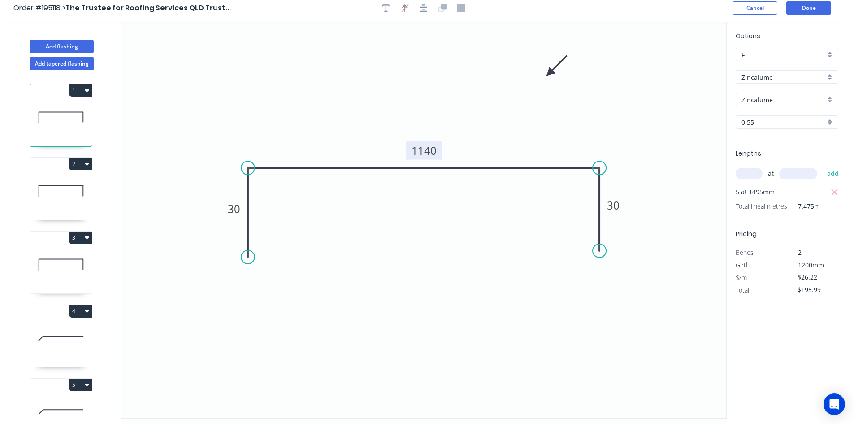
scroll to position [0, 0]
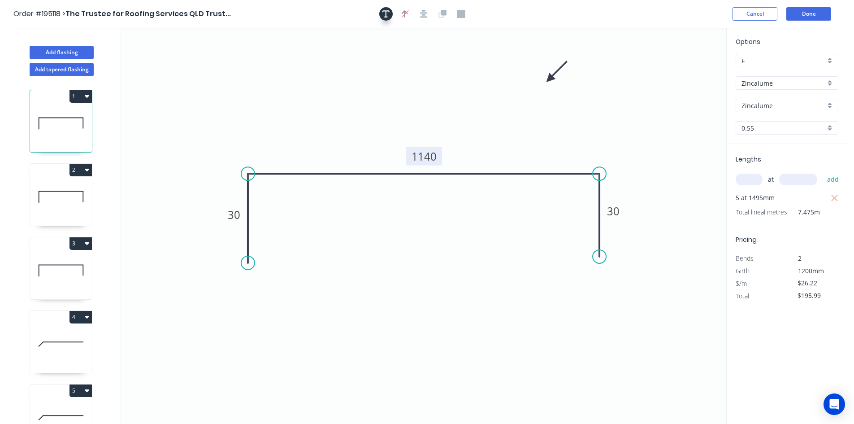
click at [385, 17] on icon "button" at bounding box center [385, 14] width 7 height 8
drag, startPoint x: 194, startPoint y: 49, endPoint x: 294, endPoint y: 70, distance: 102.5
click at [294, 70] on textarea at bounding box center [279, 83] width 73 height 33
click at [415, 102] on icon "Changed for pricing 30 1140 30" at bounding box center [423, 226] width 605 height 396
type textarea "Changed for pricing"
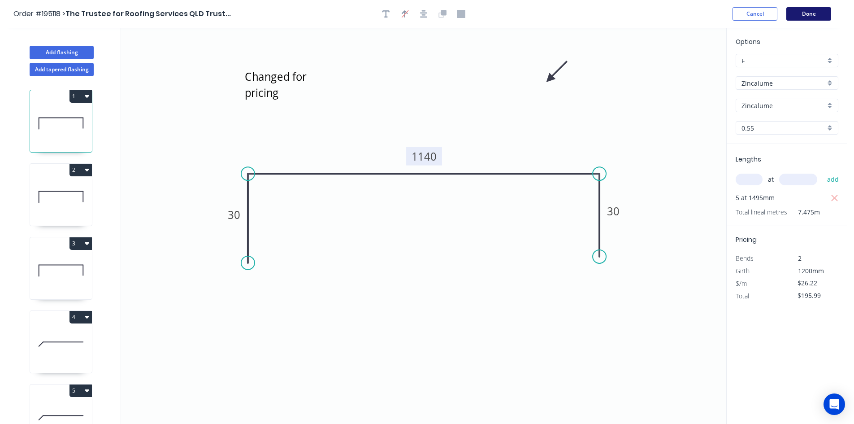
click at [808, 13] on button "Done" at bounding box center [808, 13] width 45 height 13
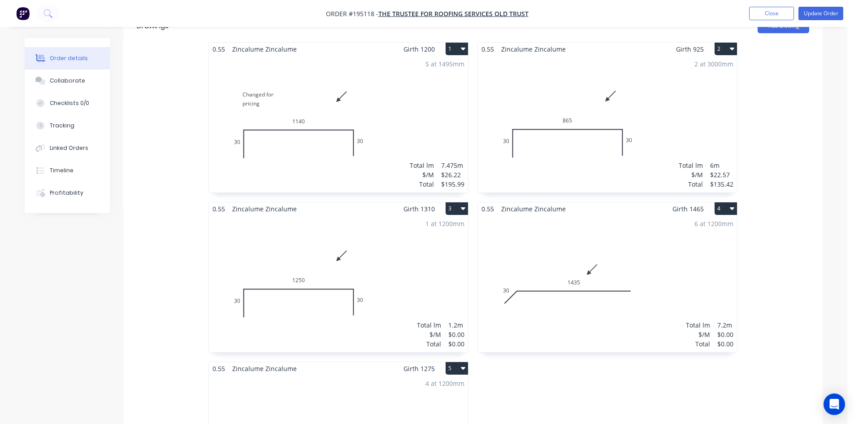
scroll to position [269, 0]
click at [659, 260] on div "6 at 1200mm Total lm $/M Total 7.2m $0.00 $0.00" at bounding box center [607, 281] width 259 height 137
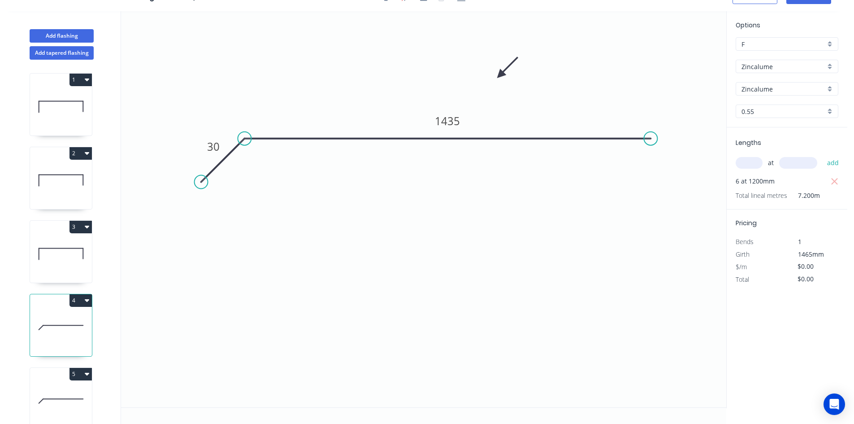
click at [748, 161] on input "text" at bounding box center [749, 163] width 27 height 12
type input "6"
type input "1465"
click at [823, 155] on button "add" at bounding box center [833, 162] width 21 height 15
click at [456, 121] on tspan "1435" at bounding box center [447, 120] width 25 height 15
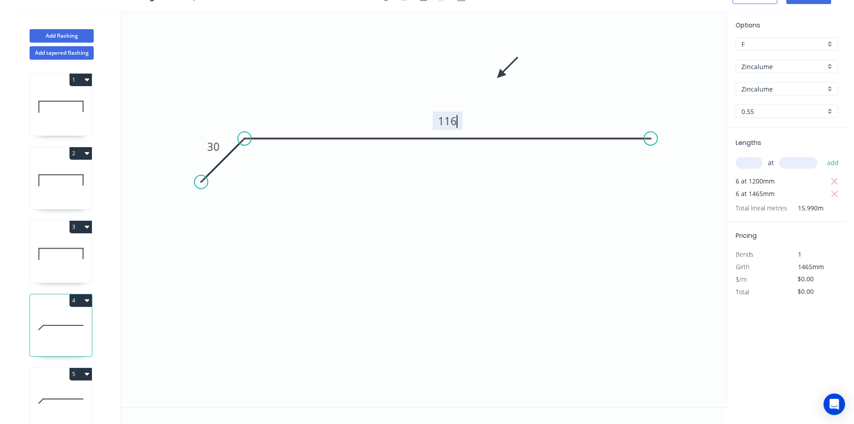
type input "$25.41"
click at [456, 121] on tspan "1160" at bounding box center [447, 120] width 25 height 15
click at [838, 180] on icon "button" at bounding box center [835, 181] width 8 height 11
type input "$223.35"
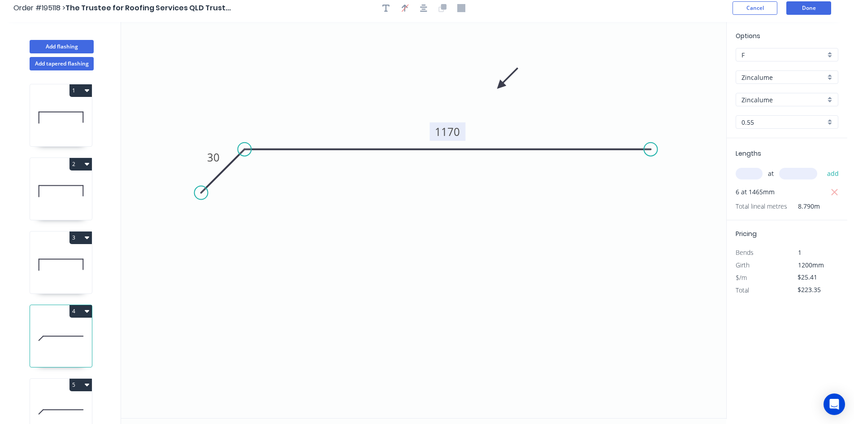
scroll to position [0, 0]
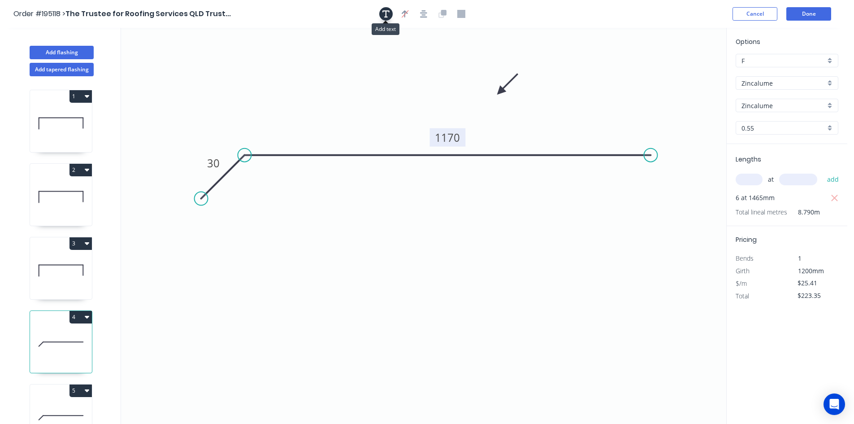
click at [386, 17] on icon "button" at bounding box center [385, 13] width 7 height 7
drag, startPoint x: 192, startPoint y: 70, endPoint x: 200, endPoint y: 69, distance: 7.2
click at [200, 69] on textarea at bounding box center [223, 63] width 73 height 33
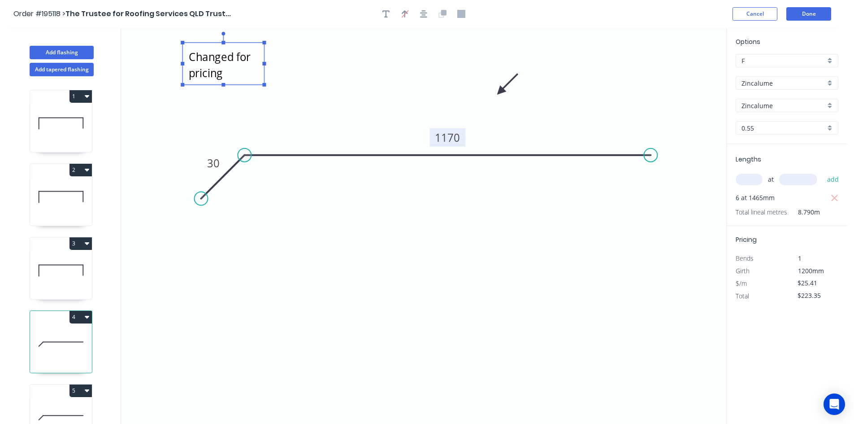
click at [462, 208] on icon "Changed for pricing 30 1170" at bounding box center [423, 226] width 605 height 396
type textarea "Changed for pricing"
click at [806, 12] on button "Done" at bounding box center [808, 13] width 45 height 13
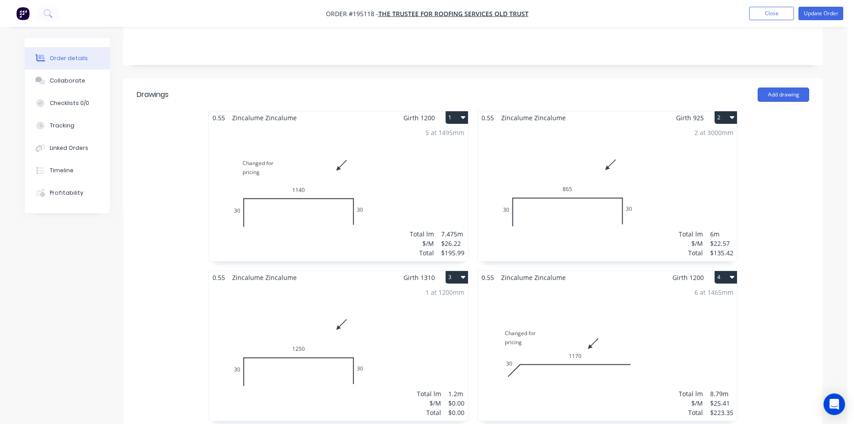
scroll to position [314, 0]
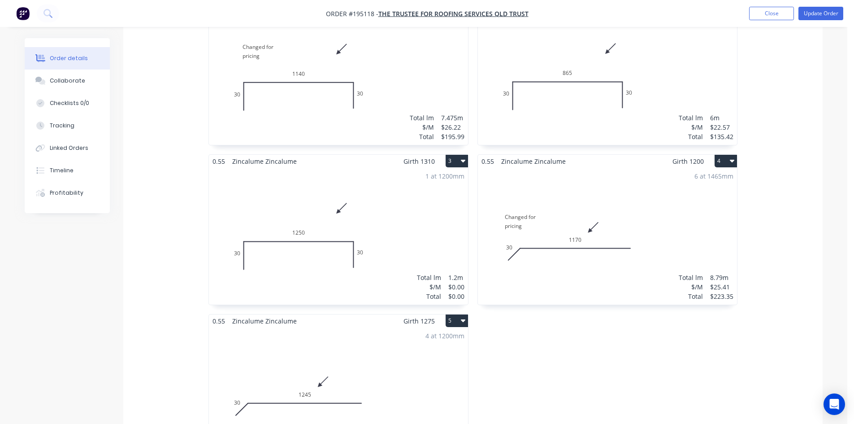
click at [398, 185] on div "1 at 1200mm Total lm $/M Total 1.2m $0.00 $0.00" at bounding box center [338, 236] width 259 height 137
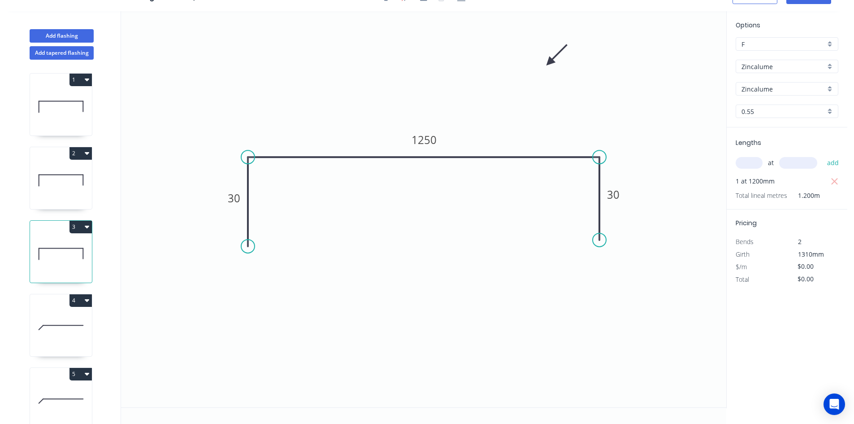
click at [753, 163] on input "text" at bounding box center [749, 163] width 27 height 12
type input "1"
type input "1310"
click at [823, 155] on button "add" at bounding box center [833, 162] width 21 height 15
click at [432, 138] on tspan "1250" at bounding box center [424, 139] width 25 height 15
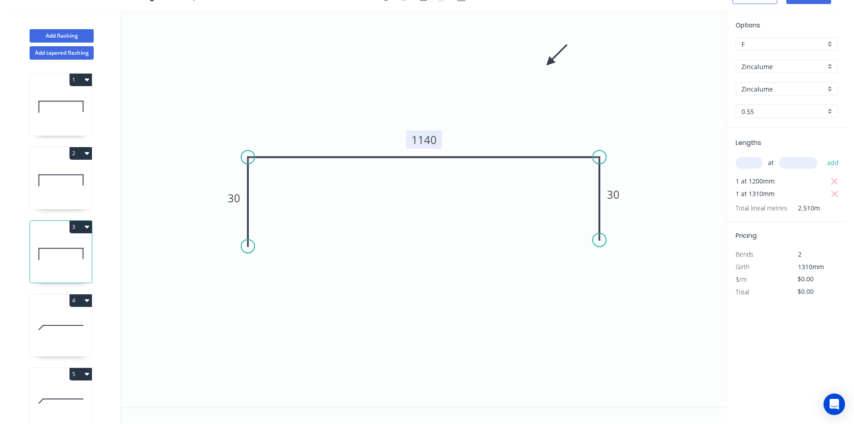
type input "$26.22"
click at [836, 182] on icon "button" at bounding box center [835, 181] width 8 height 11
type input "$34.35"
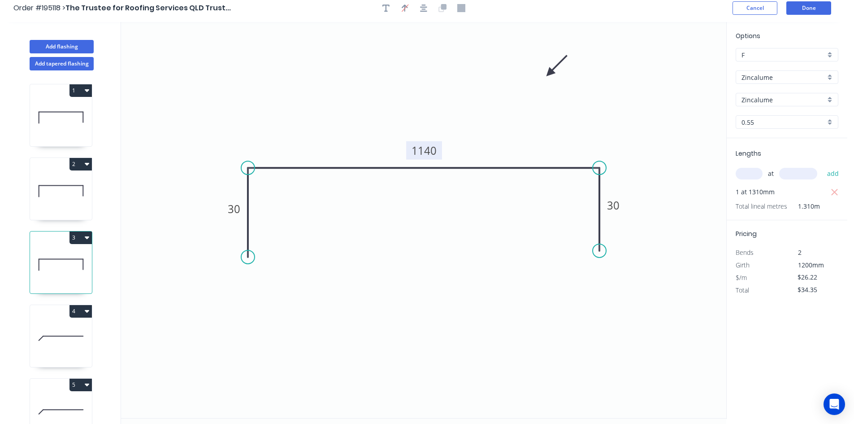
scroll to position [0, 0]
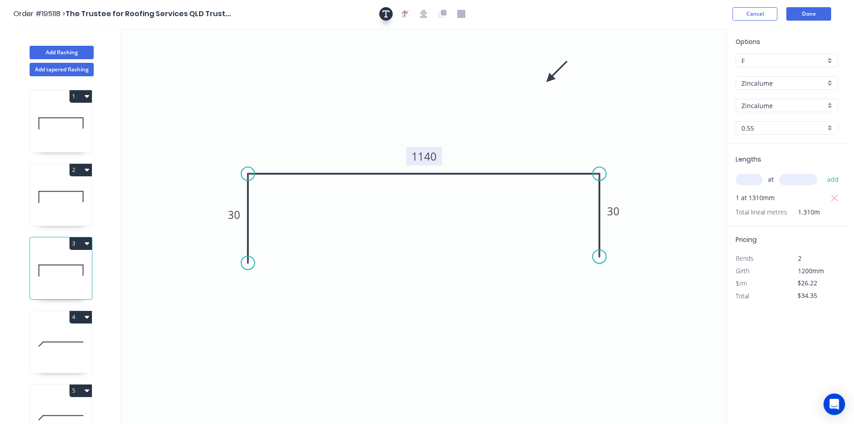
click at [388, 14] on icon "button" at bounding box center [385, 14] width 7 height 8
drag, startPoint x: 246, startPoint y: 56, endPoint x: 271, endPoint y: 58, distance: 25.6
click at [271, 58] on textarea at bounding box center [249, 73] width 73 height 33
drag, startPoint x: 679, startPoint y: 107, endPoint x: 734, endPoint y: 82, distance: 60.8
click at [679, 107] on icon "Changed for pricing 30 1140 30" at bounding box center [423, 226] width 605 height 396
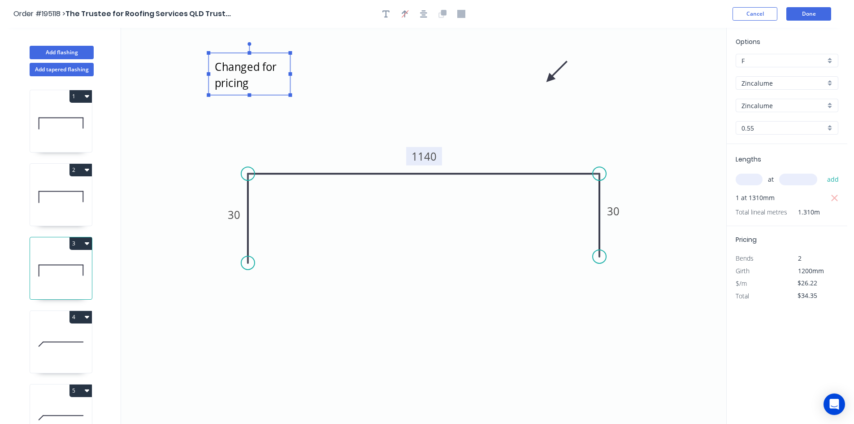
type textarea "Changed for pricing"
click at [810, 12] on button "Done" at bounding box center [808, 13] width 45 height 13
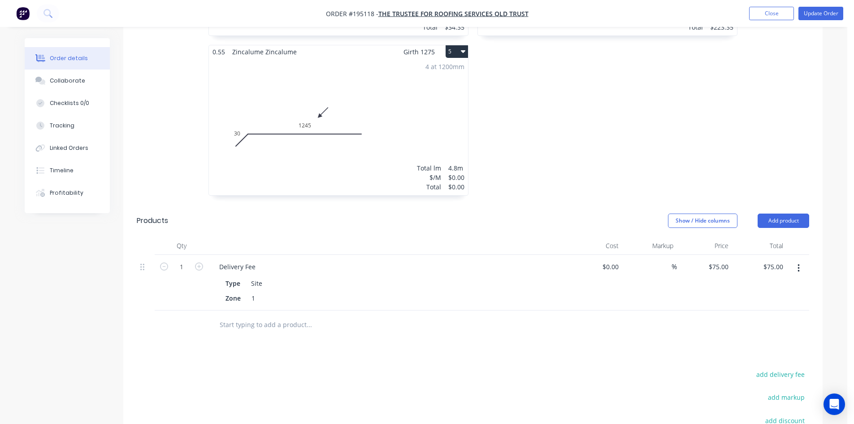
click at [409, 119] on div "4 at 1200mm Total lm $/M Total 4.8m $0.00 $0.00" at bounding box center [338, 126] width 259 height 137
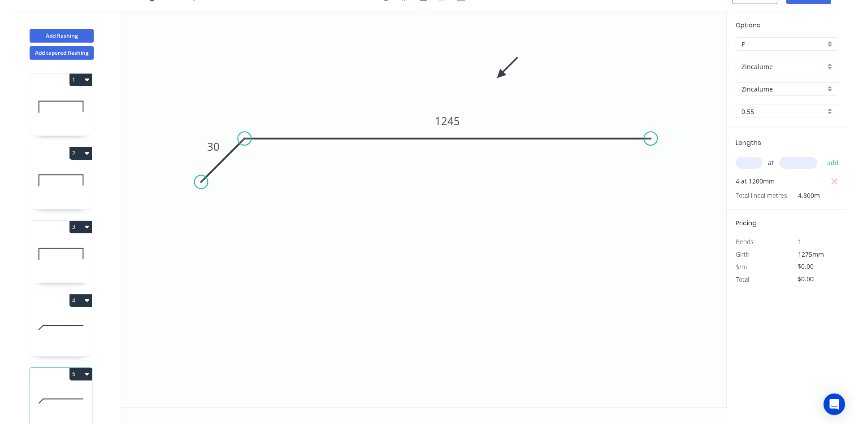
click at [746, 161] on input "text" at bounding box center [749, 163] width 27 height 12
type input "4"
type input "1275"
click at [823, 155] on button "add" at bounding box center [833, 162] width 21 height 15
click at [455, 120] on tspan "1245" at bounding box center [447, 120] width 25 height 15
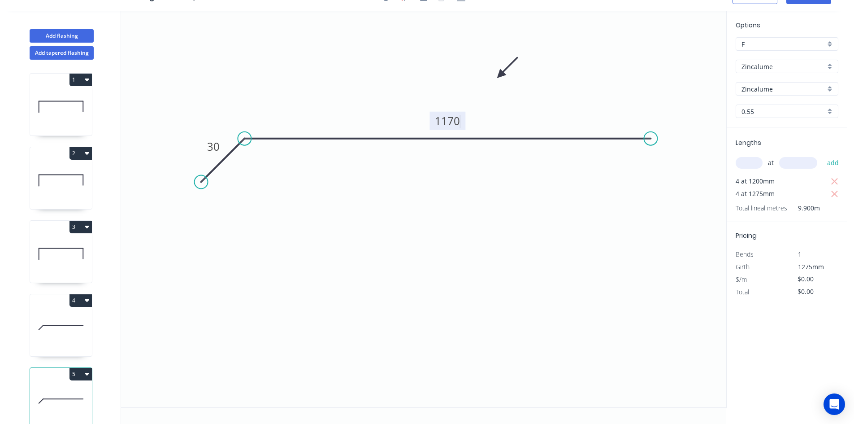
type input "$25.41"
click at [831, 180] on icon "button" at bounding box center [835, 181] width 8 height 11
type input "$129.59"
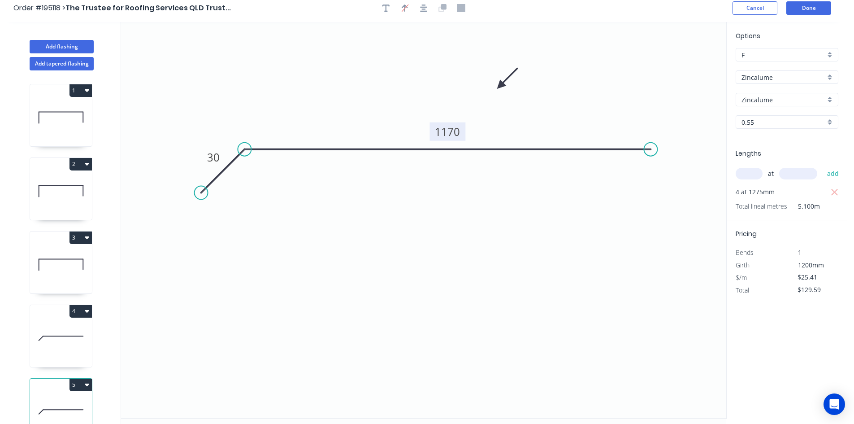
scroll to position [0, 0]
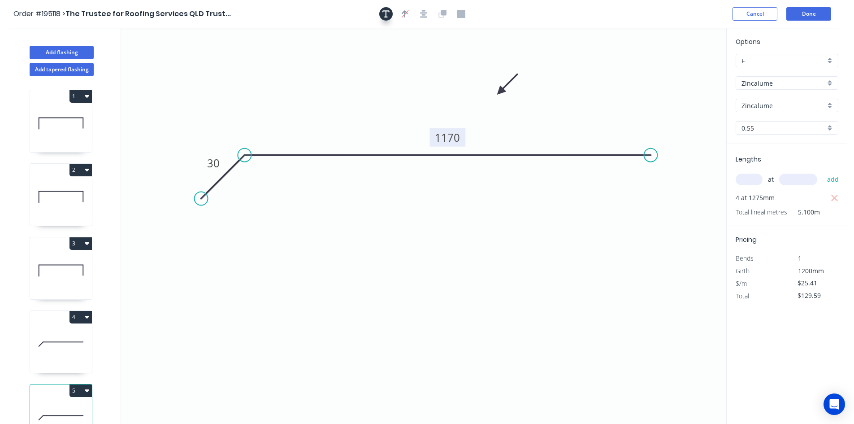
click at [389, 14] on icon "button" at bounding box center [385, 14] width 7 height 8
drag, startPoint x: 200, startPoint y: 55, endPoint x: 274, endPoint y: 68, distance: 75.1
click at [274, 68] on textarea at bounding box center [252, 77] width 73 height 33
click at [634, 79] on icon "Changed for pricing 30 1170" at bounding box center [423, 226] width 605 height 396
type textarea "Changed for pricing"
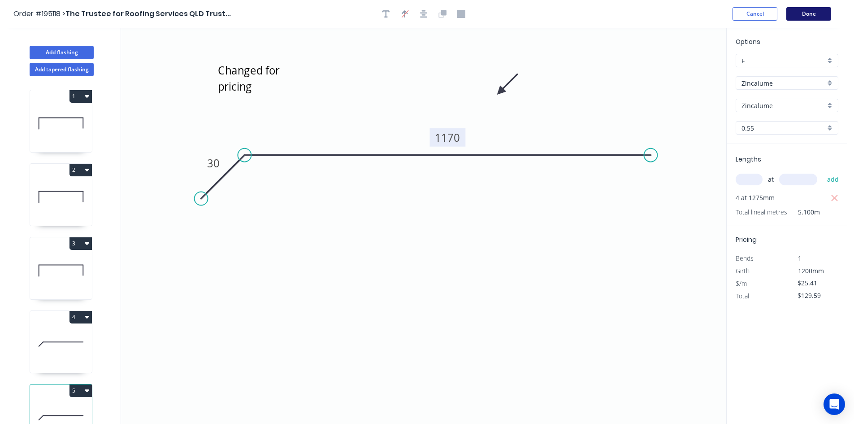
click at [797, 18] on button "Done" at bounding box center [808, 13] width 45 height 13
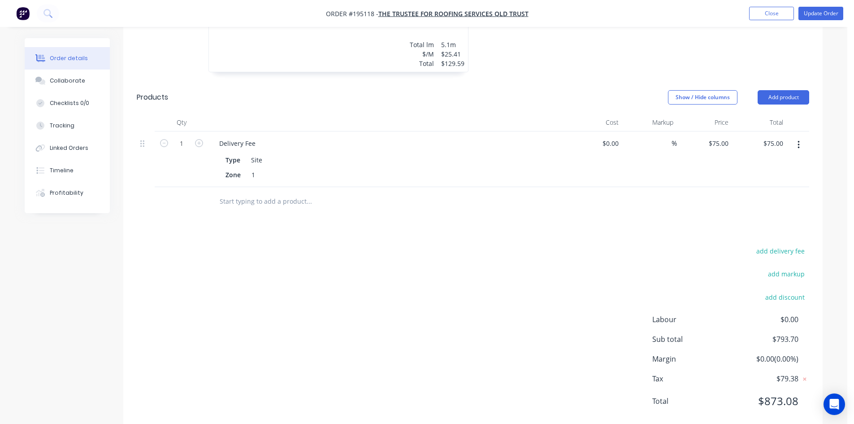
scroll to position [715, 0]
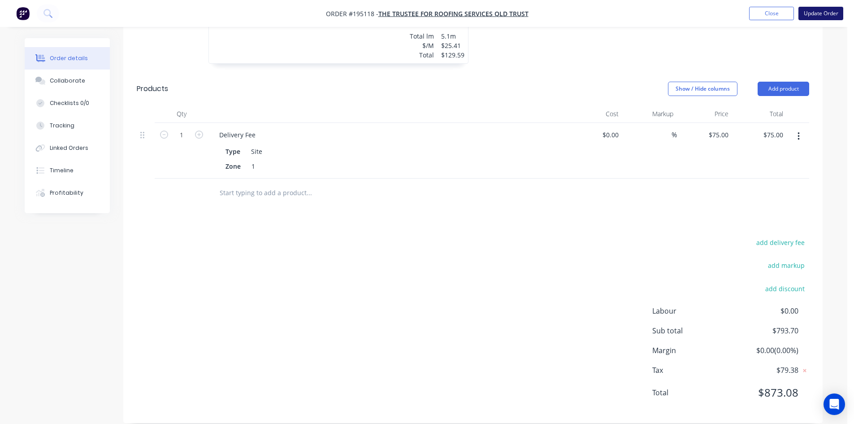
click at [820, 16] on button "Update Order" at bounding box center [821, 13] width 45 height 13
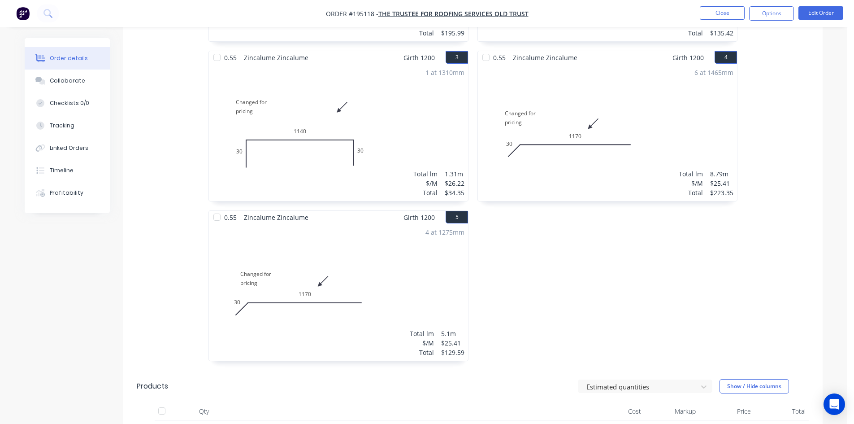
scroll to position [538, 0]
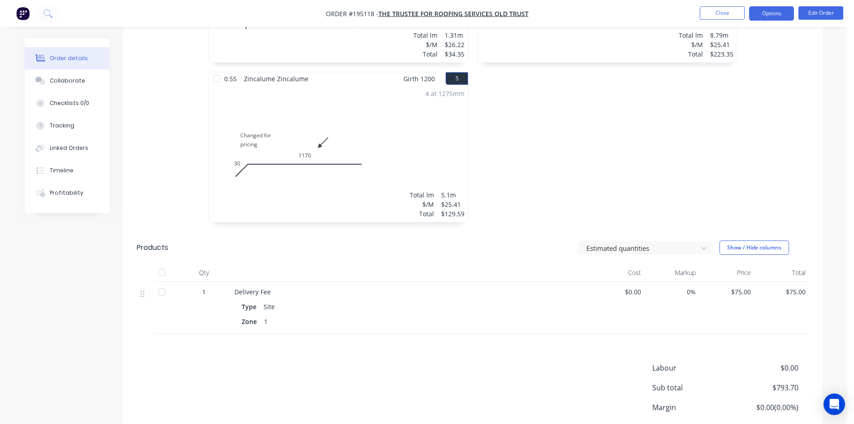
click at [772, 8] on button "Options" at bounding box center [771, 13] width 45 height 14
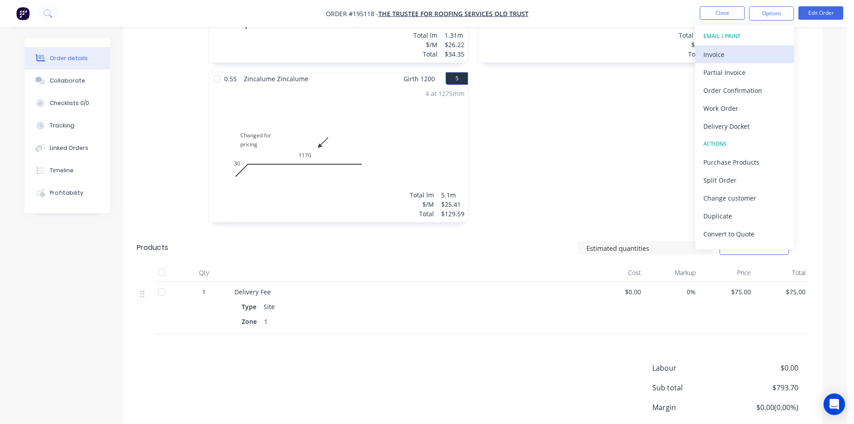
click at [728, 54] on div "Invoice" at bounding box center [745, 54] width 83 height 13
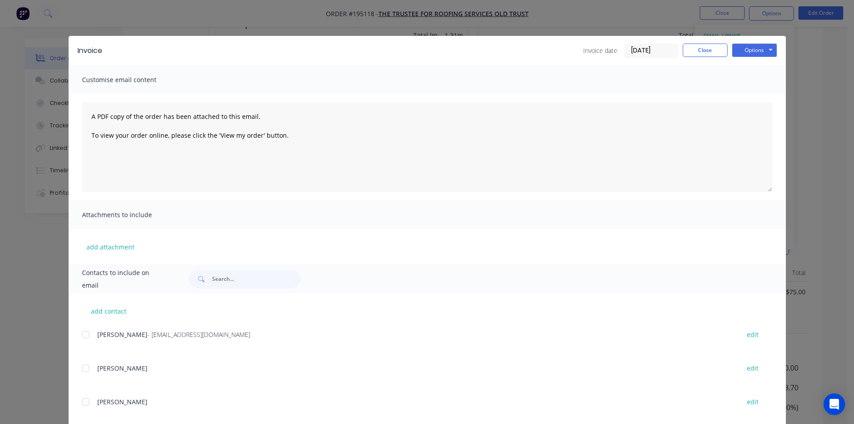
click at [87, 337] on div at bounding box center [86, 335] width 18 height 18
click at [753, 47] on button "Options" at bounding box center [754, 49] width 45 height 13
click at [759, 93] on button "Email" at bounding box center [760, 95] width 57 height 15
click at [703, 54] on button "Close" at bounding box center [705, 49] width 45 height 13
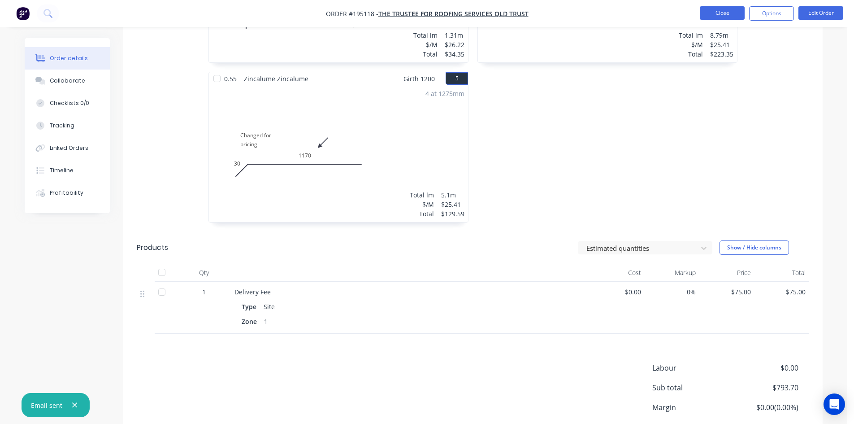
click at [723, 11] on button "Close" at bounding box center [722, 12] width 45 height 13
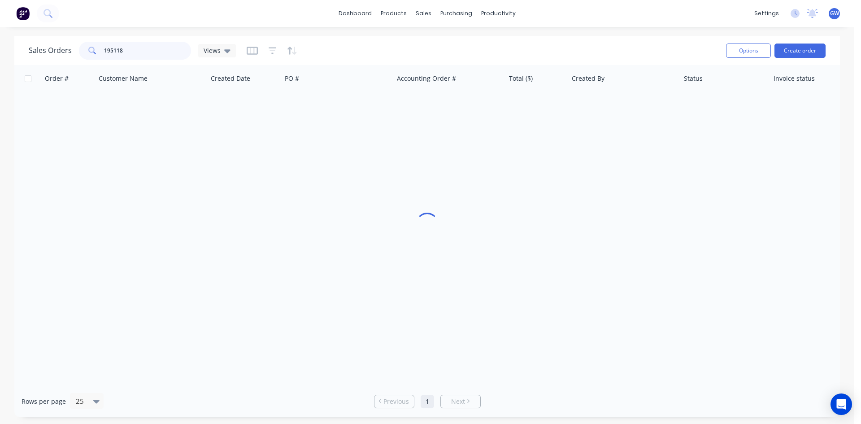
click at [157, 48] on input "195118" at bounding box center [147, 51] width 87 height 18
type input "195124"
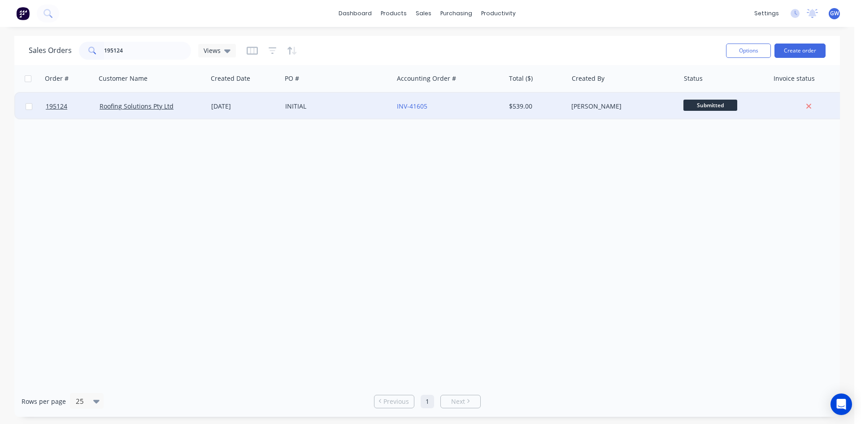
click at [533, 103] on div "$539.00" at bounding box center [535, 106] width 52 height 9
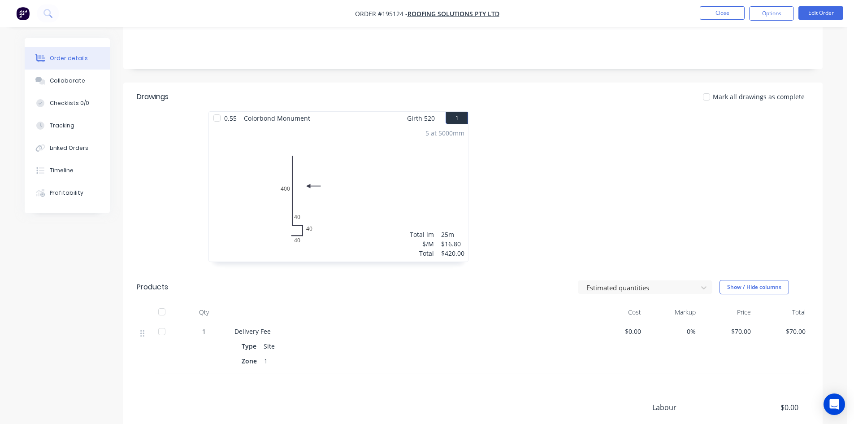
scroll to position [224, 0]
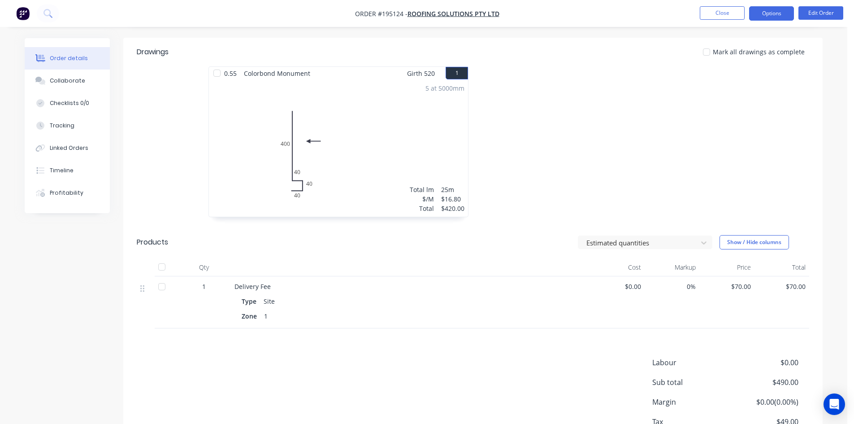
click at [773, 15] on button "Options" at bounding box center [771, 13] width 45 height 14
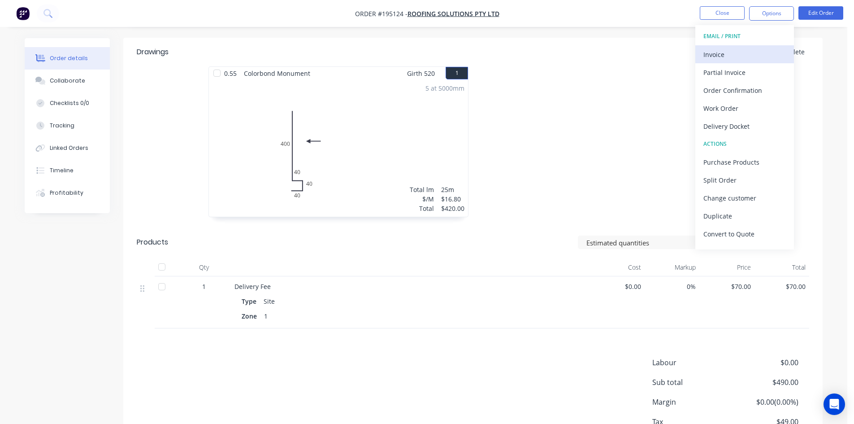
click at [749, 47] on button "Invoice" at bounding box center [744, 54] width 99 height 18
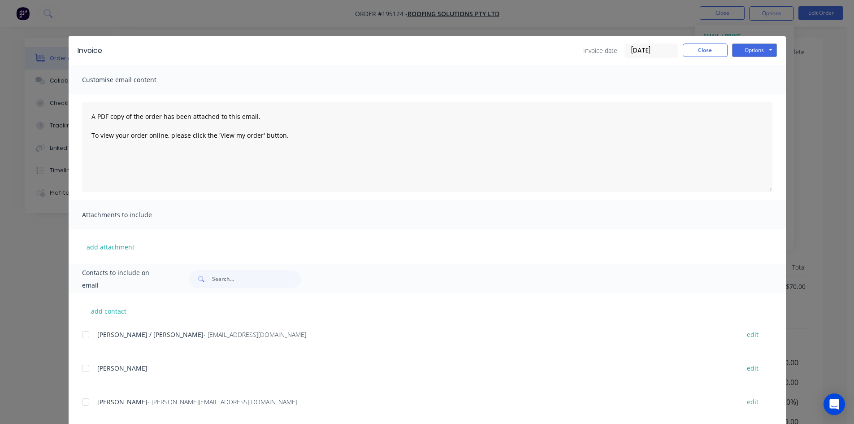
click at [89, 333] on div at bounding box center [86, 335] width 18 height 18
click at [762, 54] on button "Options" at bounding box center [754, 49] width 45 height 13
click at [760, 100] on button "Email" at bounding box center [760, 95] width 57 height 15
click at [716, 52] on button "Close" at bounding box center [705, 49] width 45 height 13
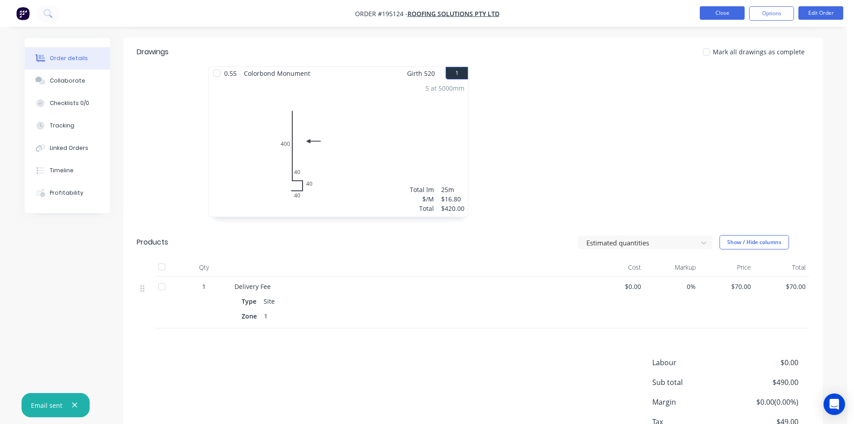
click at [733, 16] on button "Close" at bounding box center [722, 12] width 45 height 13
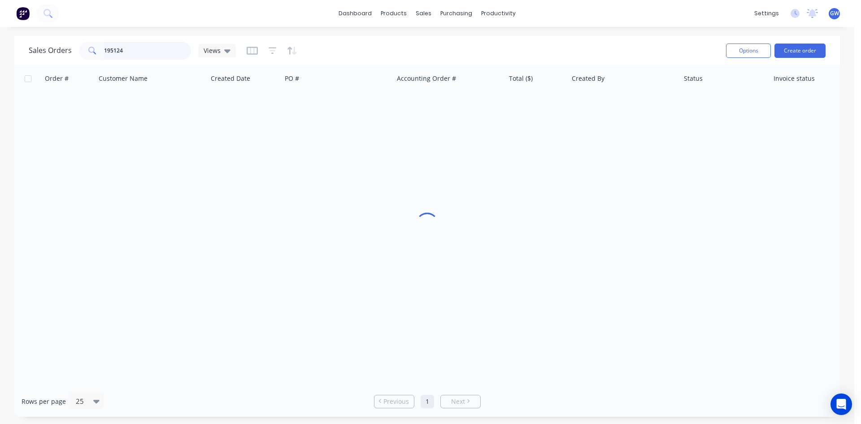
click at [165, 42] on input "195124" at bounding box center [147, 51] width 87 height 18
type input "195054"
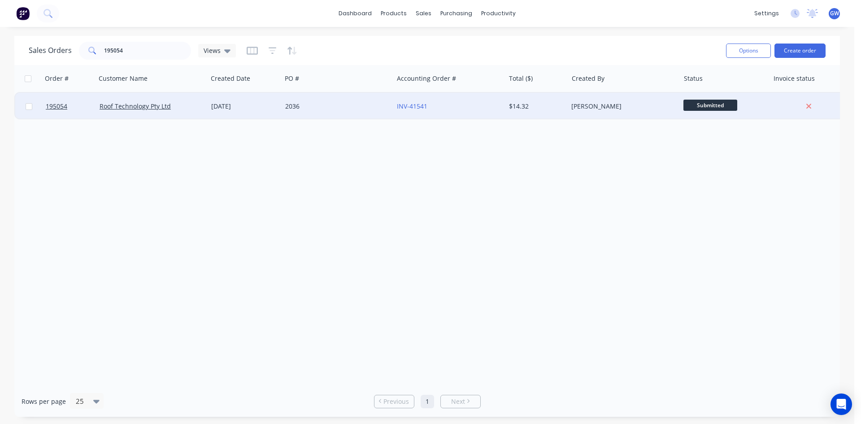
click at [589, 101] on div "[PERSON_NAME]" at bounding box center [624, 106] width 112 height 27
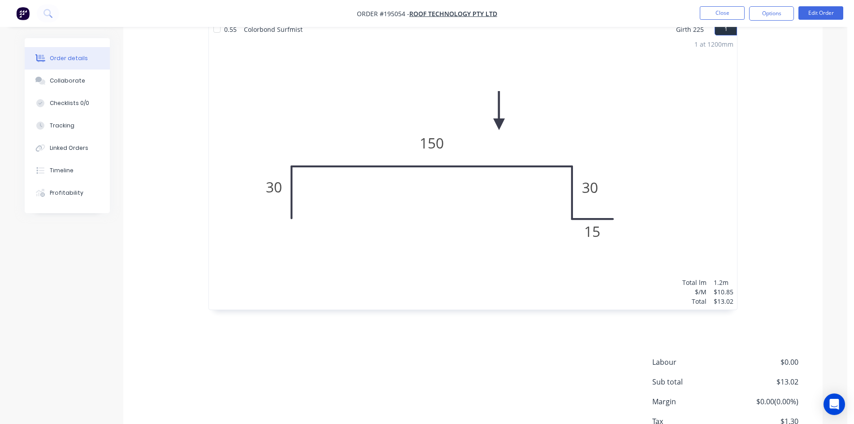
scroll to position [269, 0]
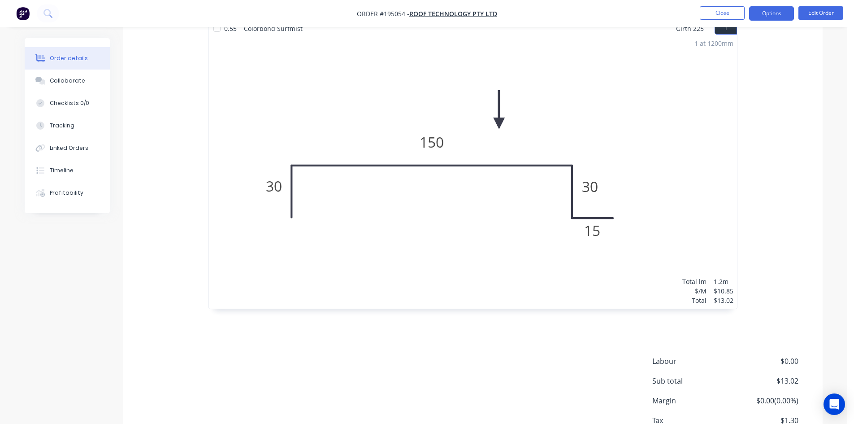
click at [771, 12] on button "Options" at bounding box center [771, 13] width 45 height 14
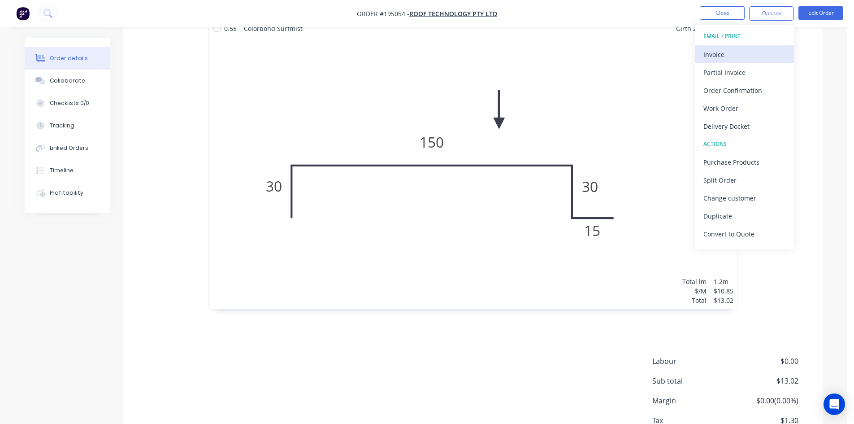
click at [751, 56] on div "Invoice" at bounding box center [745, 54] width 83 height 13
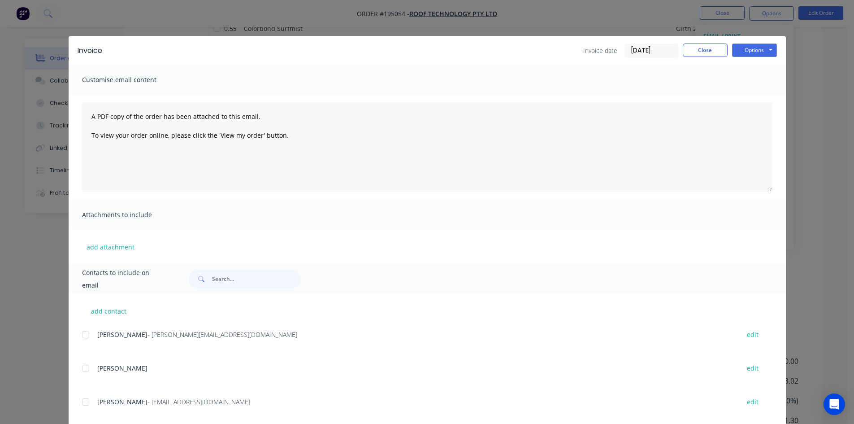
click at [83, 334] on div at bounding box center [86, 335] width 18 height 18
click at [771, 43] on button "Options" at bounding box center [754, 49] width 45 height 13
click at [759, 103] on button "Email" at bounding box center [760, 95] width 57 height 15
click at [705, 50] on button "Close" at bounding box center [705, 49] width 45 height 13
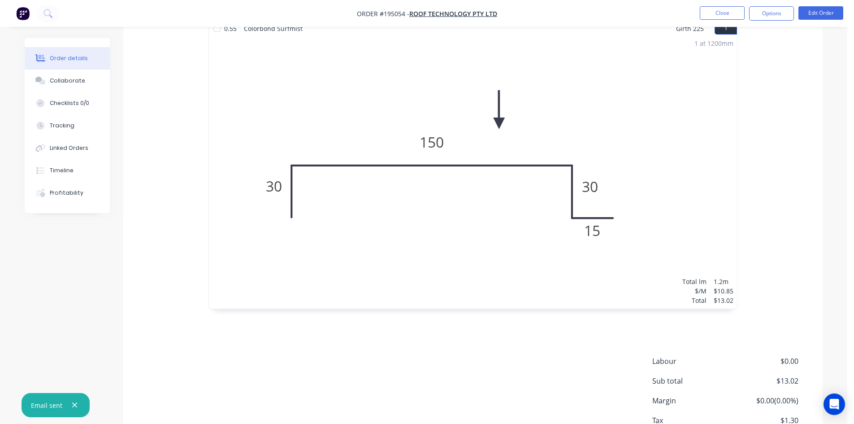
click at [735, 4] on nav "Order #195054 - Roof Technology Pty Ltd Close Options Edit Order" at bounding box center [427, 13] width 854 height 27
click at [726, 12] on button "Close" at bounding box center [722, 12] width 45 height 13
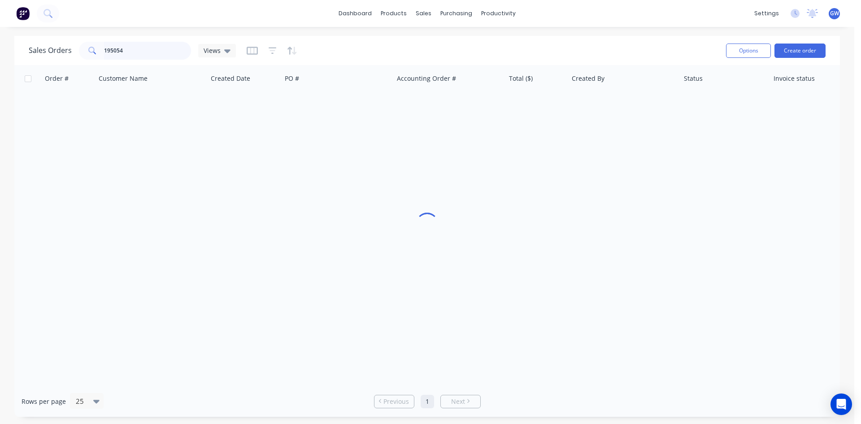
click at [132, 45] on input "195054" at bounding box center [147, 51] width 87 height 18
type input "194915"
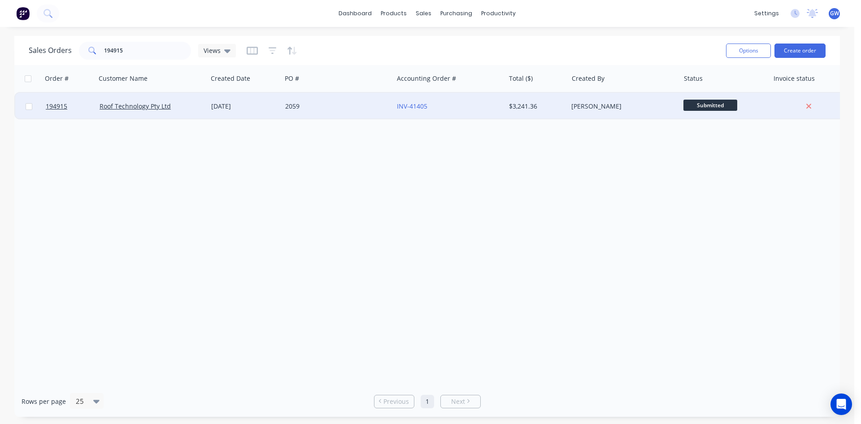
click at [642, 97] on div "[PERSON_NAME]" at bounding box center [624, 106] width 112 height 27
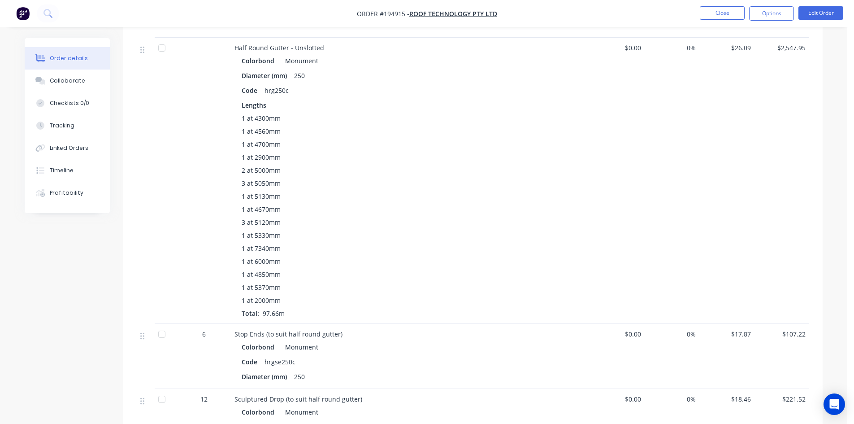
scroll to position [404, 0]
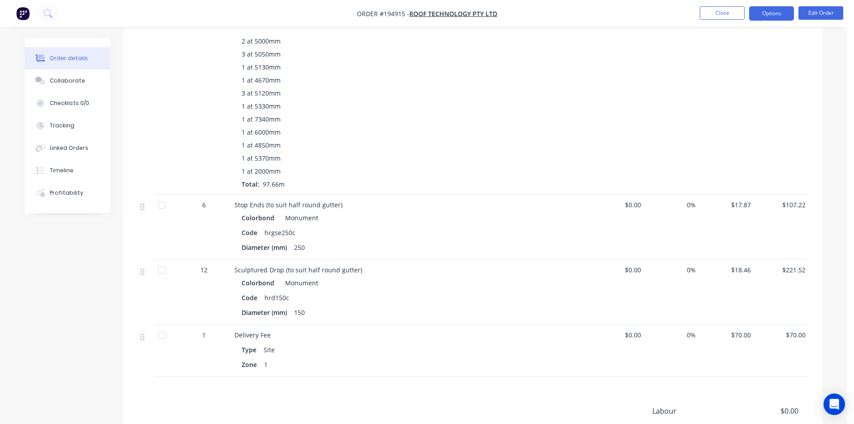
click at [756, 13] on button "Options" at bounding box center [771, 13] width 45 height 14
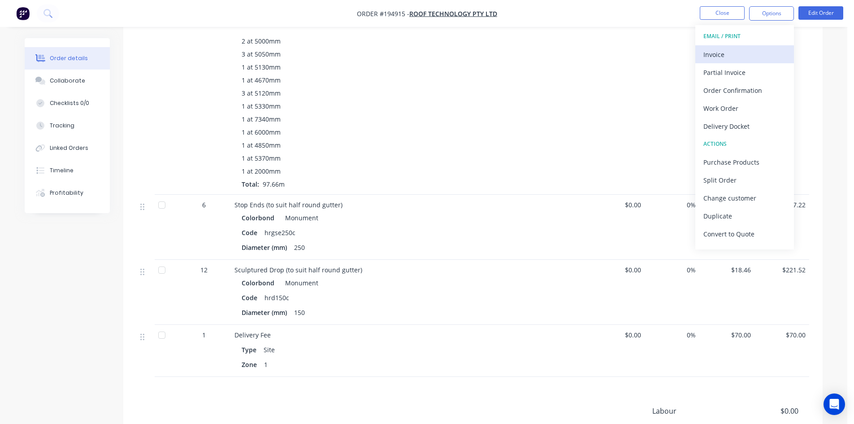
click at [736, 53] on div "Invoice" at bounding box center [745, 54] width 83 height 13
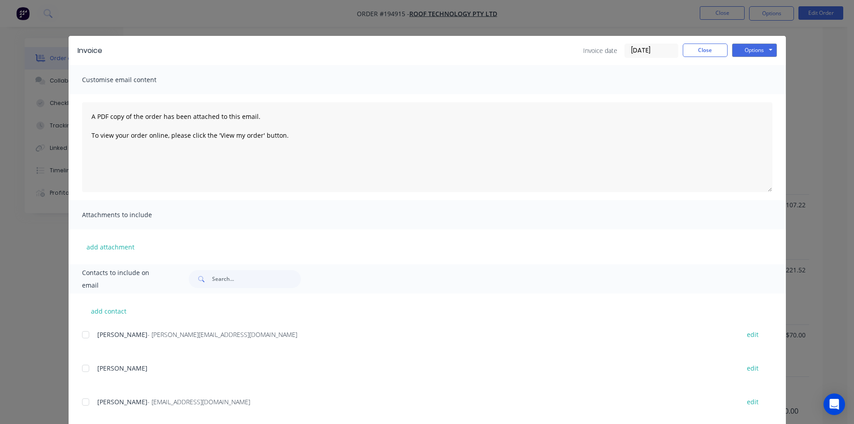
click at [88, 337] on div at bounding box center [86, 335] width 18 height 18
click at [758, 52] on button "Options" at bounding box center [754, 49] width 45 height 13
click at [762, 100] on button "Email" at bounding box center [760, 95] width 57 height 15
click at [720, 49] on button "Close" at bounding box center [705, 49] width 45 height 13
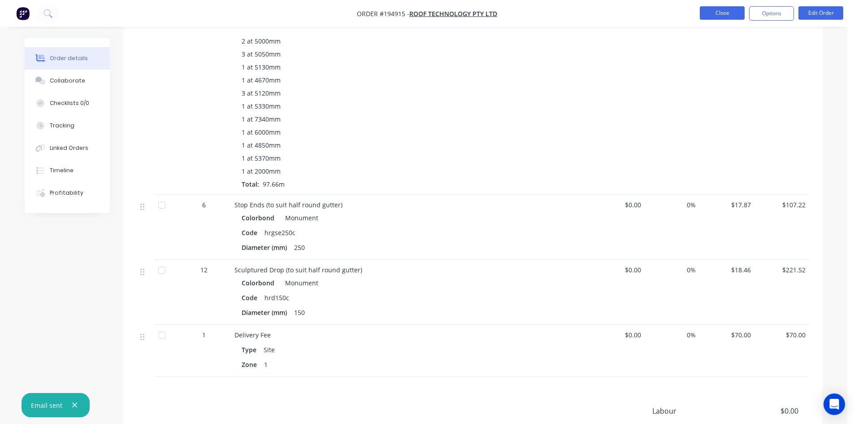
click at [732, 8] on button "Close" at bounding box center [722, 12] width 45 height 13
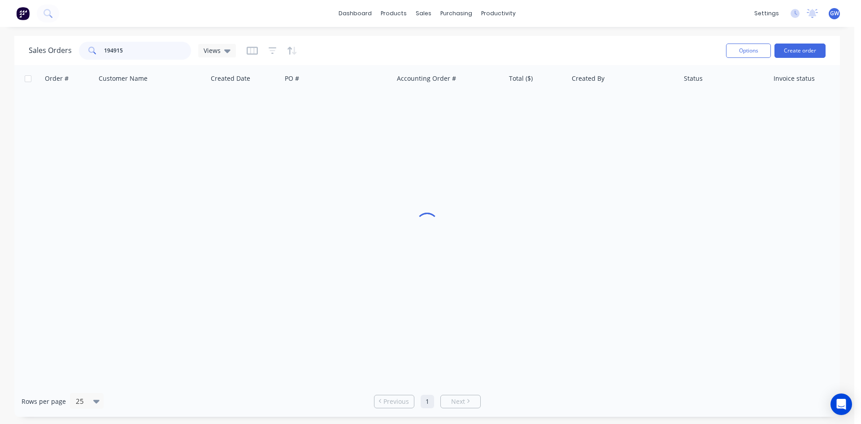
drag, startPoint x: 165, startPoint y: 45, endPoint x: 81, endPoint y: 45, distance: 84.3
click at [81, 45] on div "194915" at bounding box center [135, 51] width 112 height 18
type input "195032"
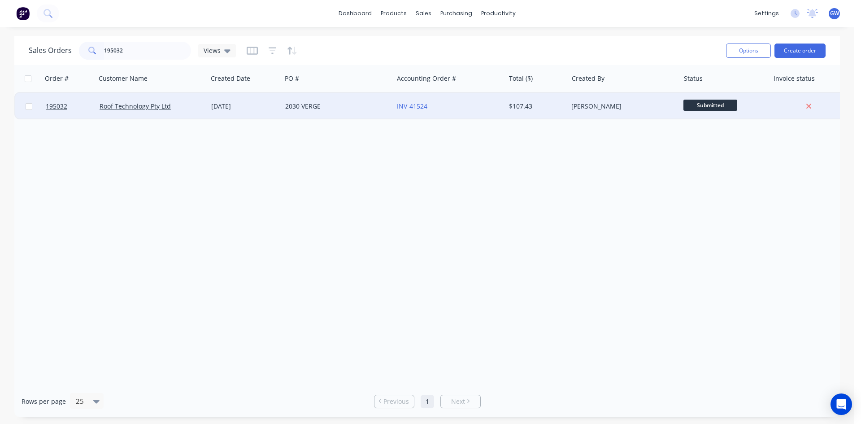
click at [620, 116] on div "[PERSON_NAME]" at bounding box center [624, 106] width 112 height 27
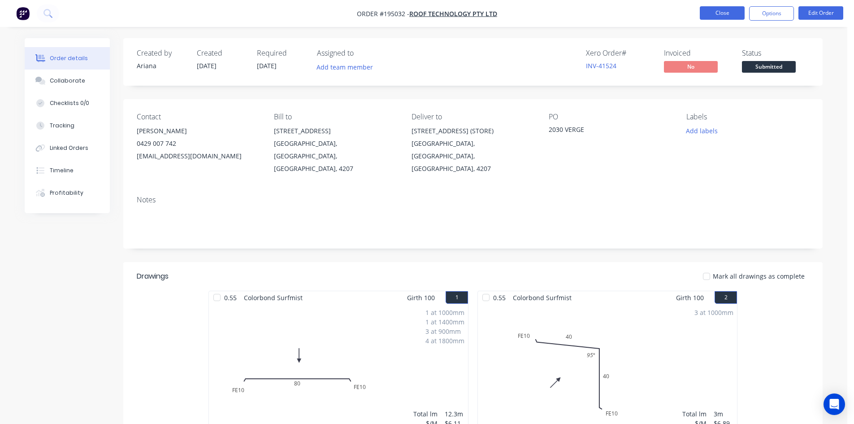
click at [720, 17] on button "Close" at bounding box center [722, 12] width 45 height 13
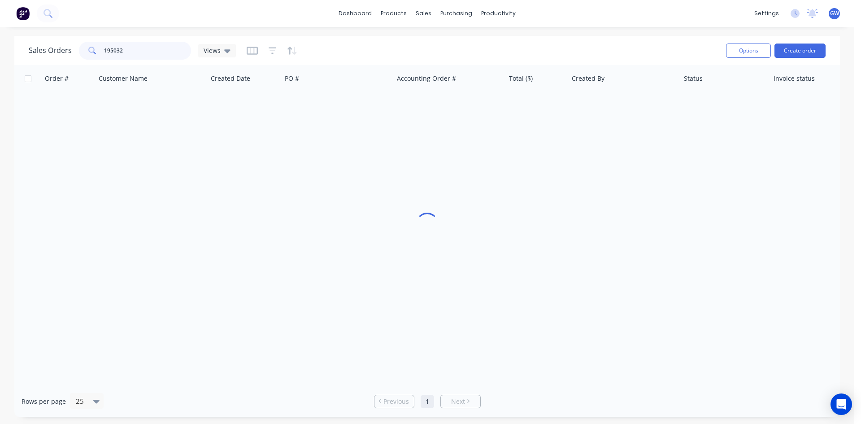
drag, startPoint x: 168, startPoint y: 48, endPoint x: 26, endPoint y: 35, distance: 142.3
click at [27, 35] on div "dashboard products sales purchasing productivity dashboard products Product Cat…" at bounding box center [427, 212] width 854 height 424
type input "195262"
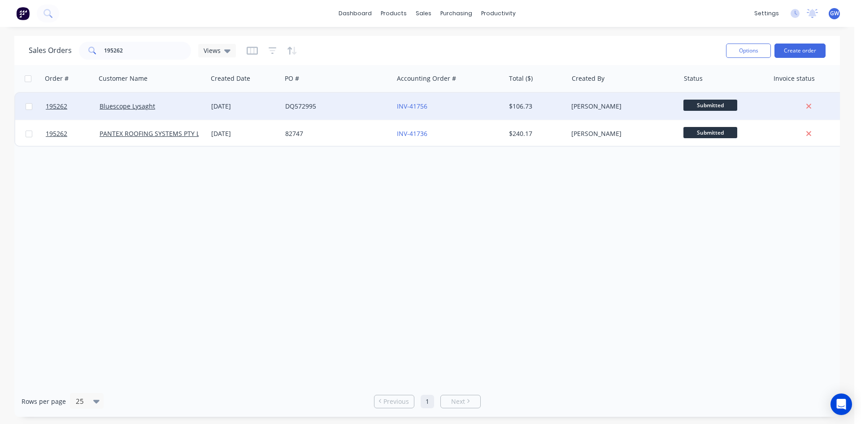
click at [623, 111] on div "[PERSON_NAME]" at bounding box center [624, 106] width 112 height 27
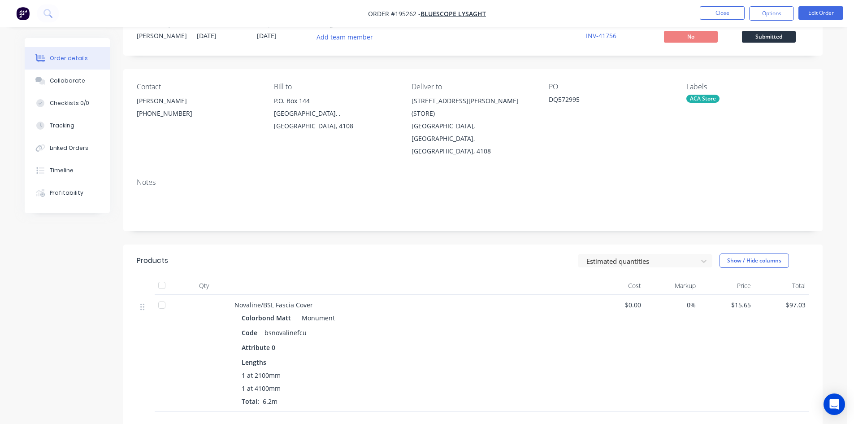
scroll to position [45, 0]
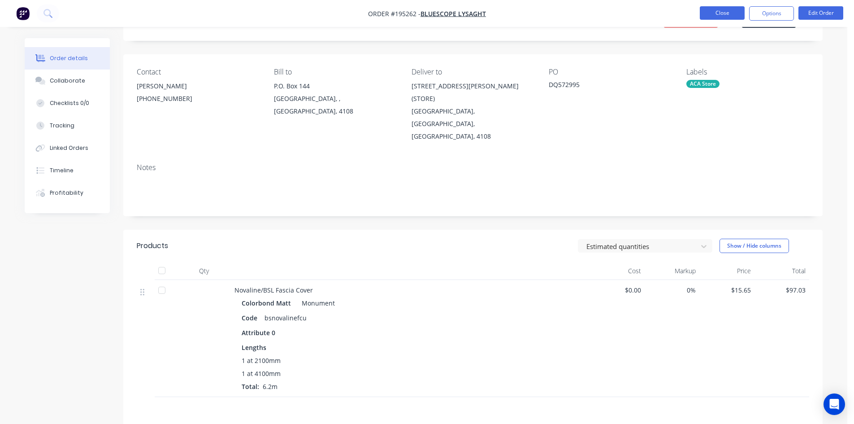
click at [728, 13] on button "Close" at bounding box center [722, 12] width 45 height 13
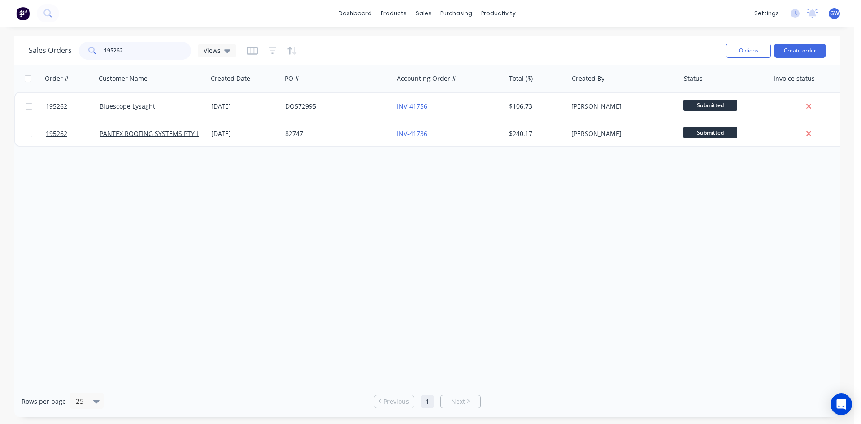
drag, startPoint x: 172, startPoint y: 57, endPoint x: 80, endPoint y: 50, distance: 92.2
click at [80, 50] on div "195262" at bounding box center [135, 51] width 112 height 18
type input "195032"
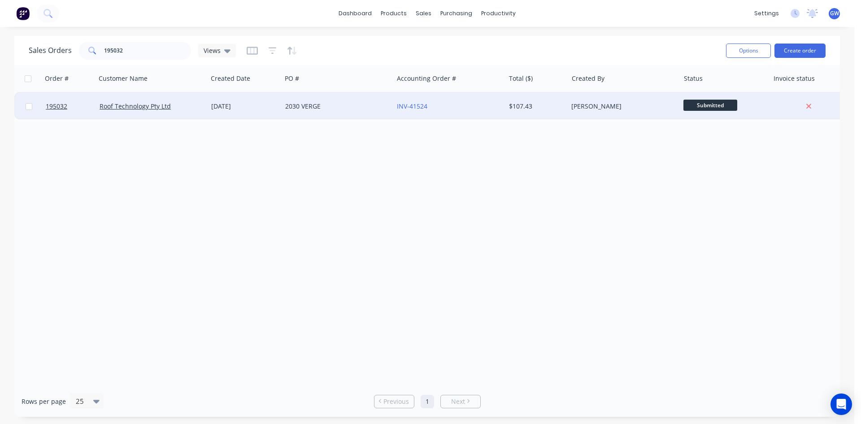
click at [476, 105] on div "INV-41524" at bounding box center [447, 106] width 100 height 9
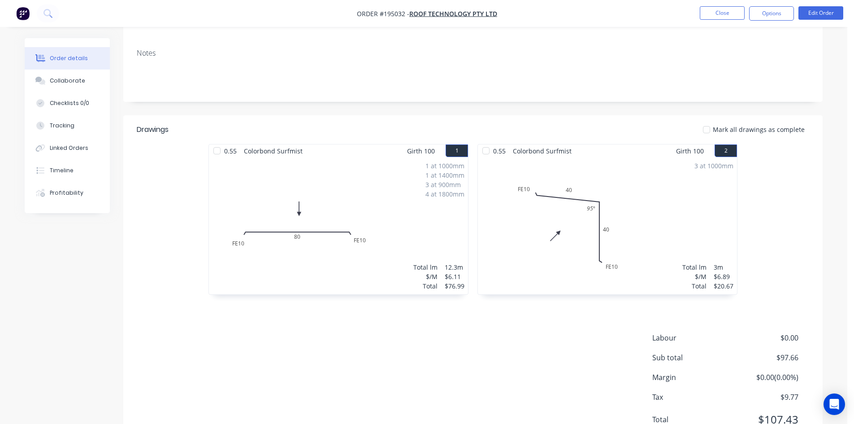
scroll to position [174, 0]
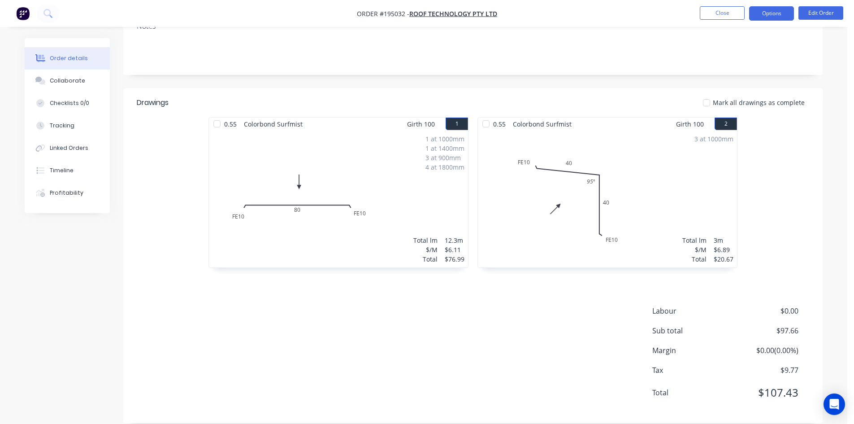
click at [767, 17] on button "Options" at bounding box center [771, 13] width 45 height 14
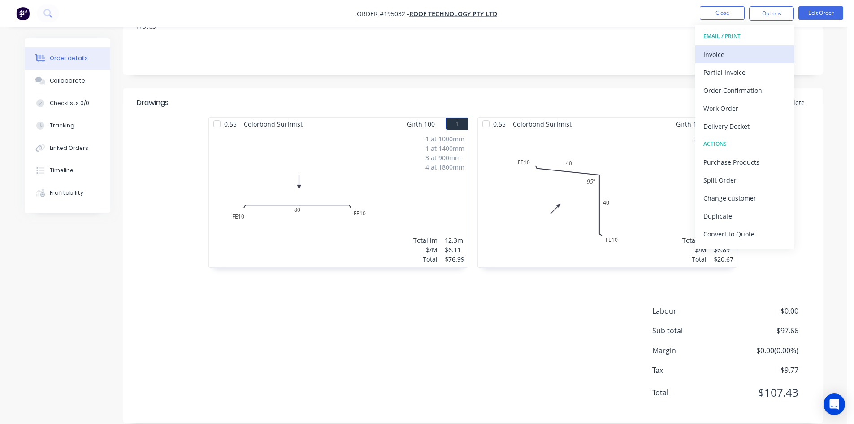
click at [726, 55] on div "Invoice" at bounding box center [745, 54] width 83 height 13
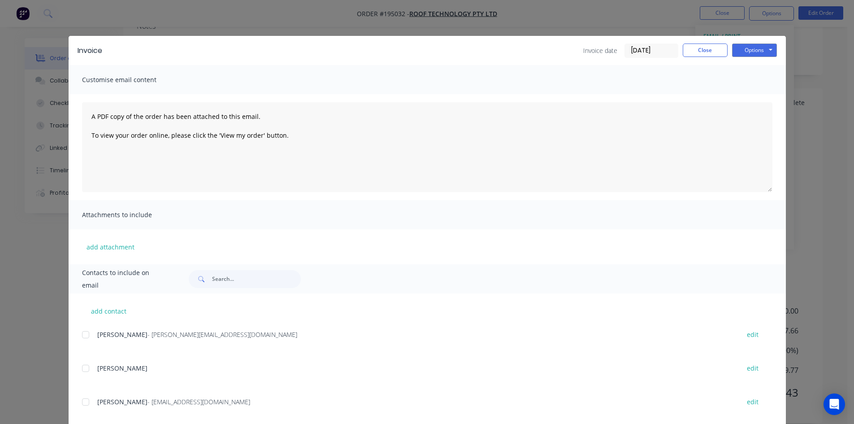
drag, startPoint x: 83, startPoint y: 335, endPoint x: 96, endPoint y: 330, distance: 14.3
click at [83, 335] on div at bounding box center [86, 335] width 18 height 18
click at [743, 51] on button "Options" at bounding box center [754, 49] width 45 height 13
click at [760, 100] on button "Email" at bounding box center [760, 95] width 57 height 15
click at [713, 55] on button "Close" at bounding box center [705, 49] width 45 height 13
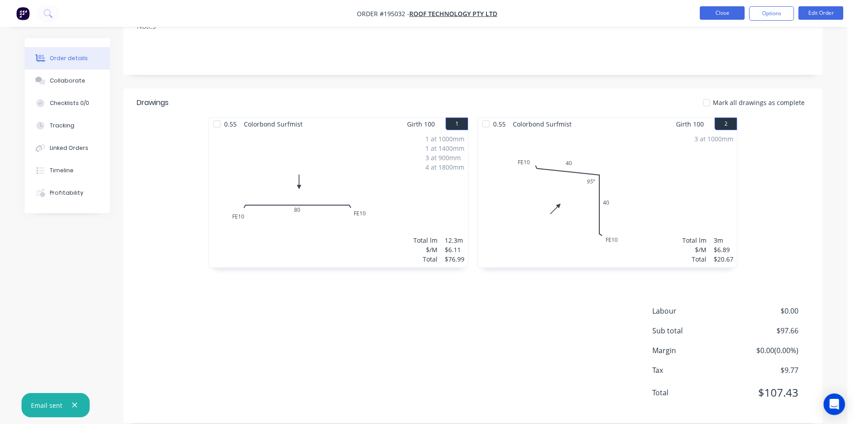
click at [731, 17] on button "Close" at bounding box center [722, 12] width 45 height 13
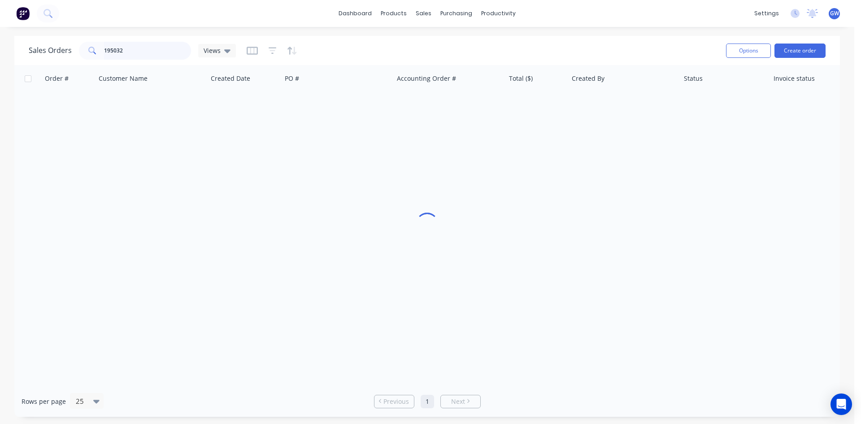
click at [165, 53] on input "195032" at bounding box center [147, 51] width 87 height 18
type input "195027"
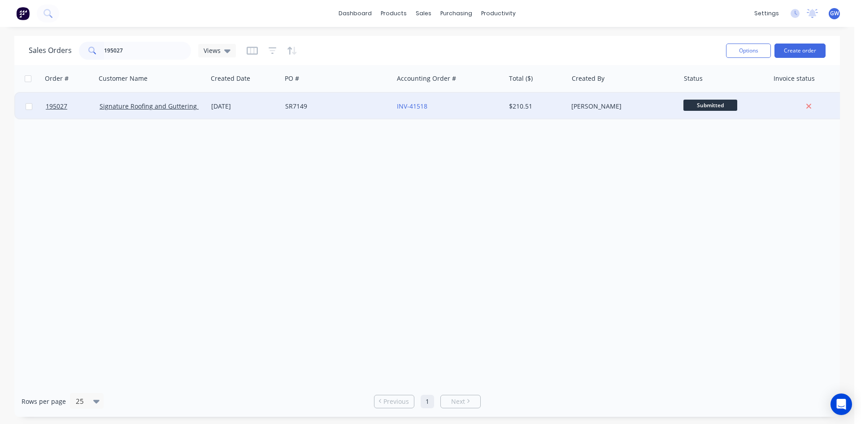
click at [476, 108] on div "INV-41518" at bounding box center [447, 106] width 100 height 9
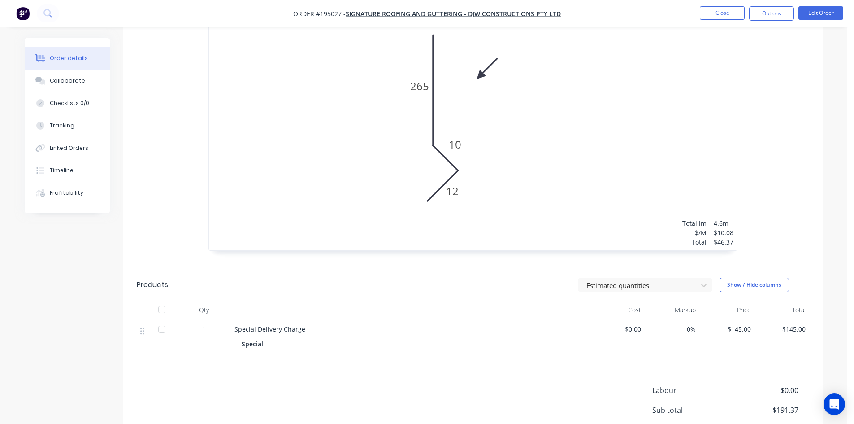
scroll to position [407, 0]
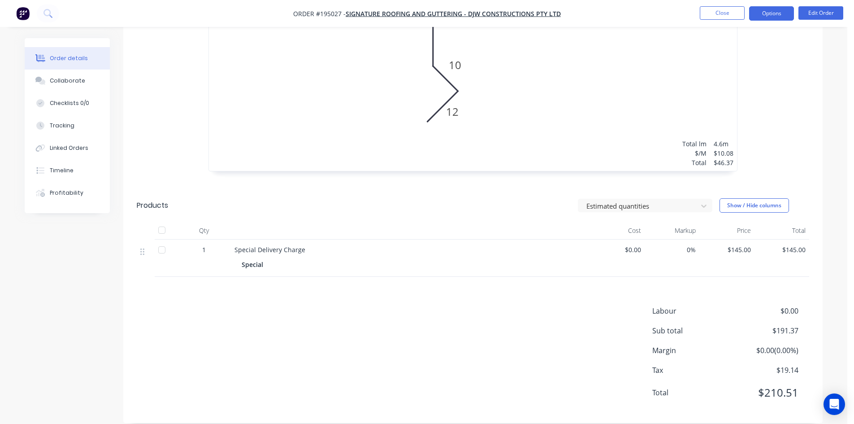
click at [768, 8] on button "Options" at bounding box center [771, 13] width 45 height 14
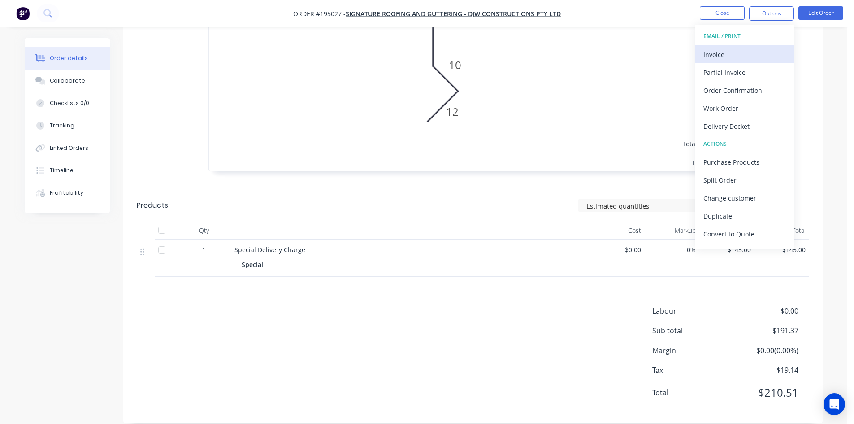
click at [741, 56] on div "Invoice" at bounding box center [745, 54] width 83 height 13
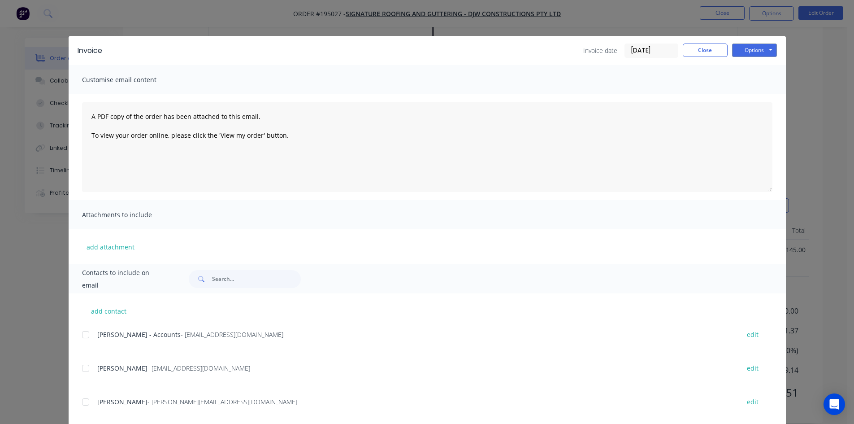
click at [85, 342] on div at bounding box center [86, 335] width 18 height 18
click at [743, 50] on button "Options" at bounding box center [754, 49] width 45 height 13
click at [751, 92] on button "Email" at bounding box center [760, 95] width 57 height 15
click at [707, 48] on button "Close" at bounding box center [705, 49] width 45 height 13
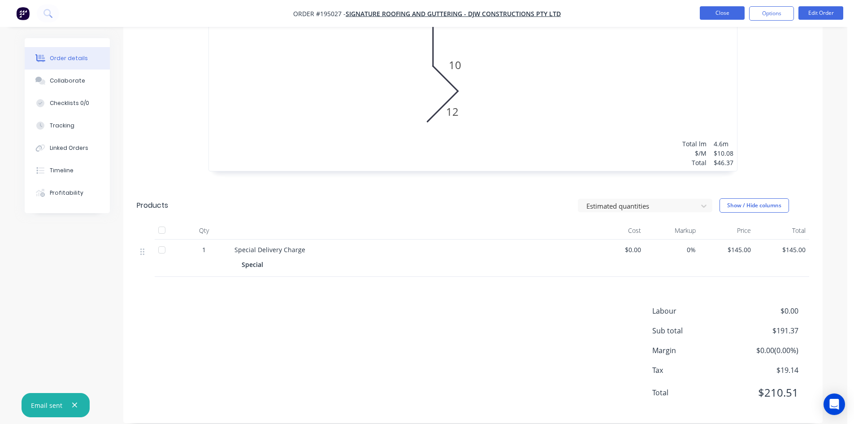
click at [727, 13] on button "Close" at bounding box center [722, 12] width 45 height 13
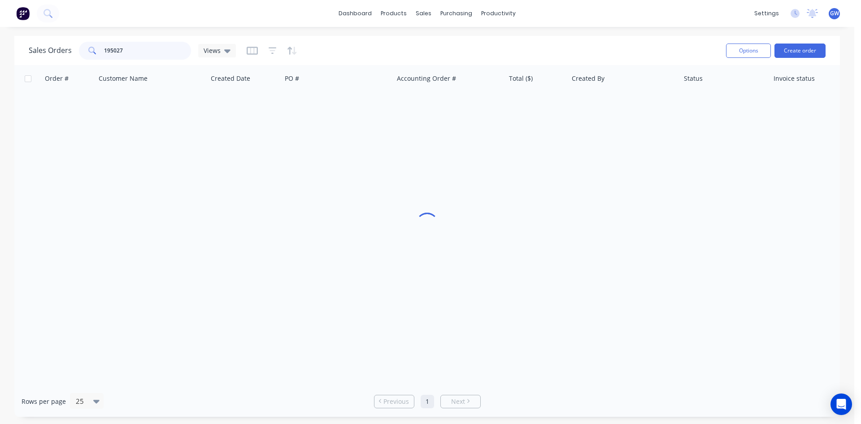
drag, startPoint x: 163, startPoint y: 51, endPoint x: 39, endPoint y: 49, distance: 123.8
click at [39, 49] on div "Sales Orders 195027 Views" at bounding box center [132, 51] width 207 height 18
type input "195021"
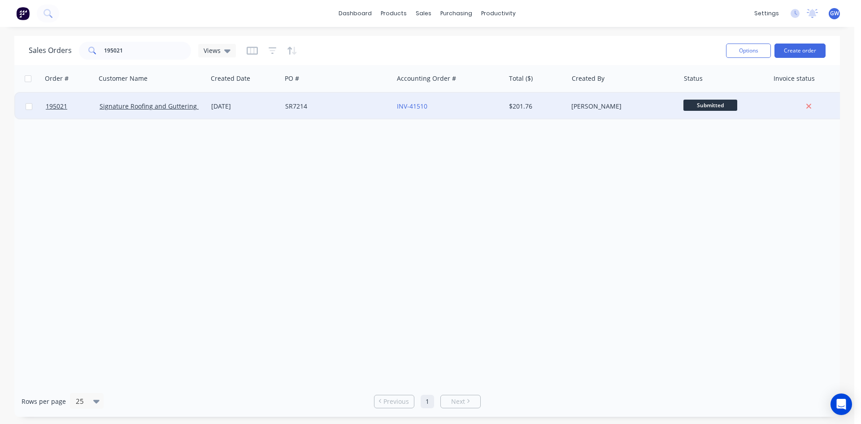
click at [592, 100] on div "[PERSON_NAME]" at bounding box center [624, 106] width 112 height 27
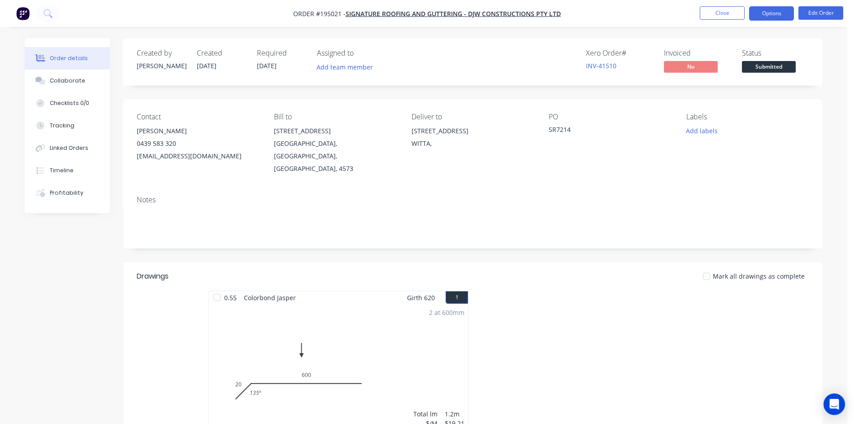
click at [777, 18] on button "Options" at bounding box center [771, 13] width 45 height 14
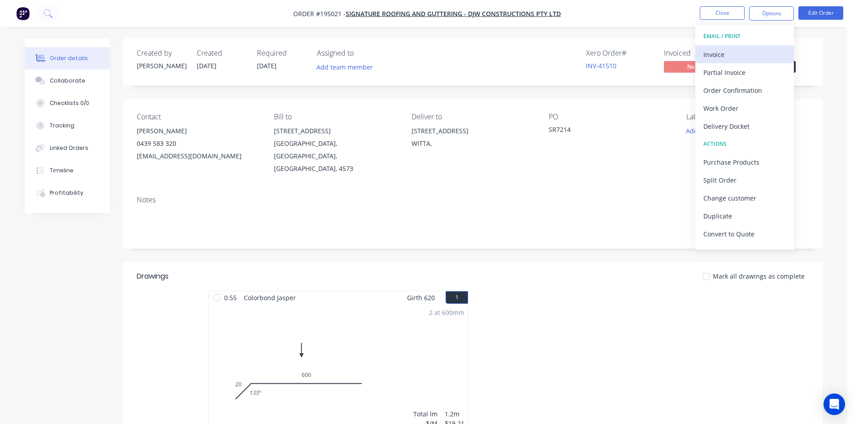
click at [757, 48] on div "Invoice" at bounding box center [745, 54] width 83 height 13
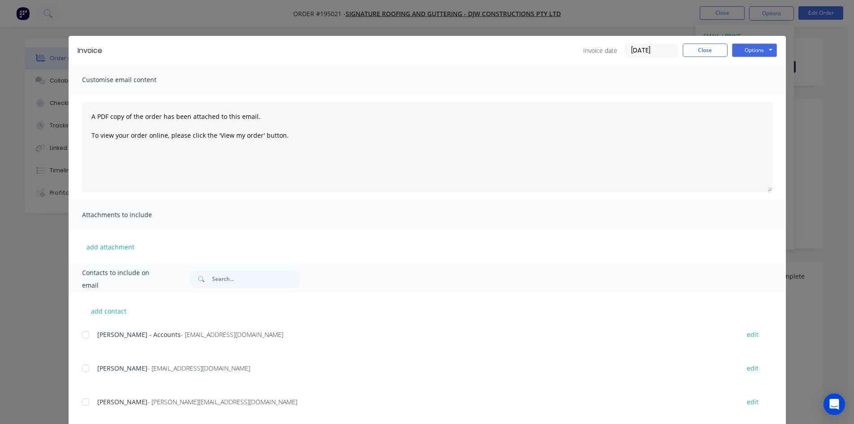
click at [87, 331] on div at bounding box center [86, 335] width 18 height 18
click at [764, 52] on button "Options" at bounding box center [754, 49] width 45 height 13
click at [760, 95] on button "Email" at bounding box center [760, 95] width 57 height 15
click at [702, 50] on button "Close" at bounding box center [705, 49] width 45 height 13
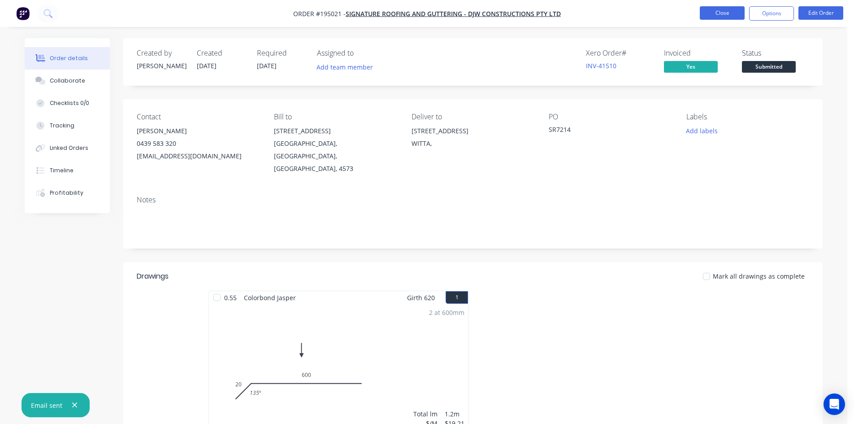
click at [720, 6] on button "Close" at bounding box center [722, 12] width 45 height 13
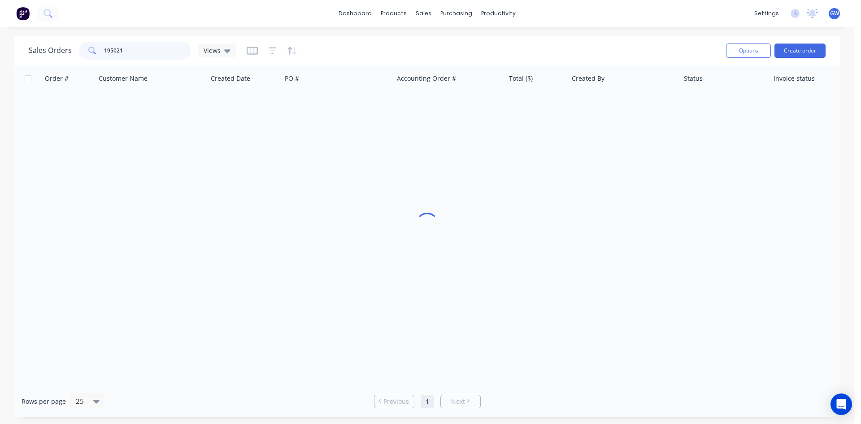
click at [137, 51] on input "195021" at bounding box center [147, 51] width 87 height 18
type input "195119"
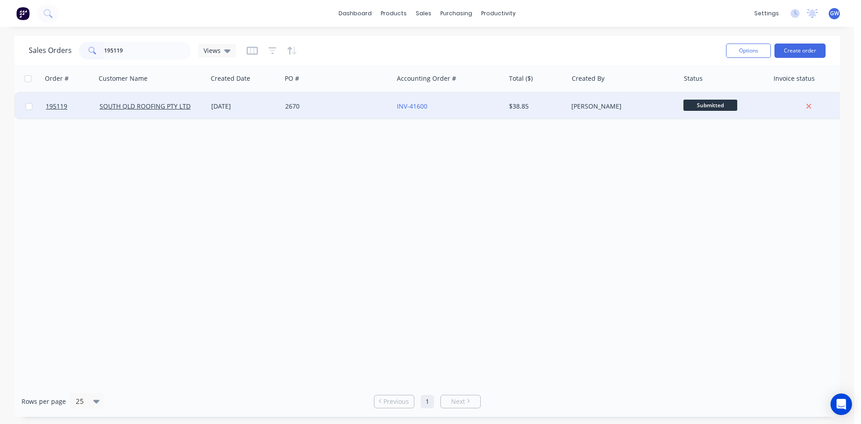
click at [519, 110] on div "$38.85" at bounding box center [535, 106] width 52 height 9
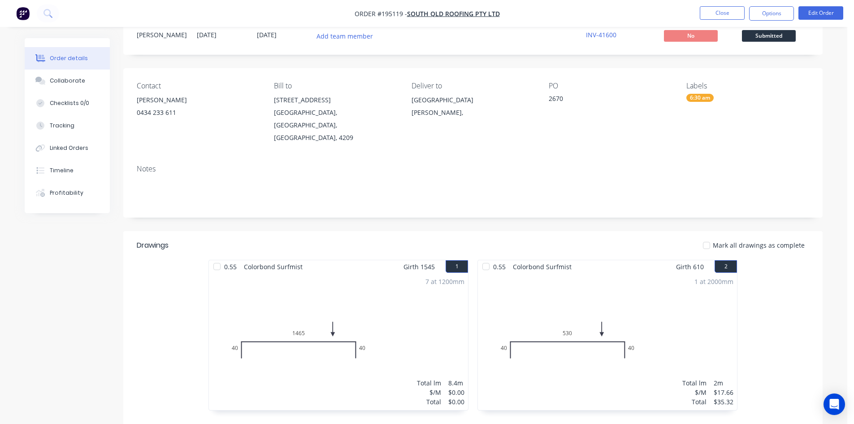
scroll to position [90, 0]
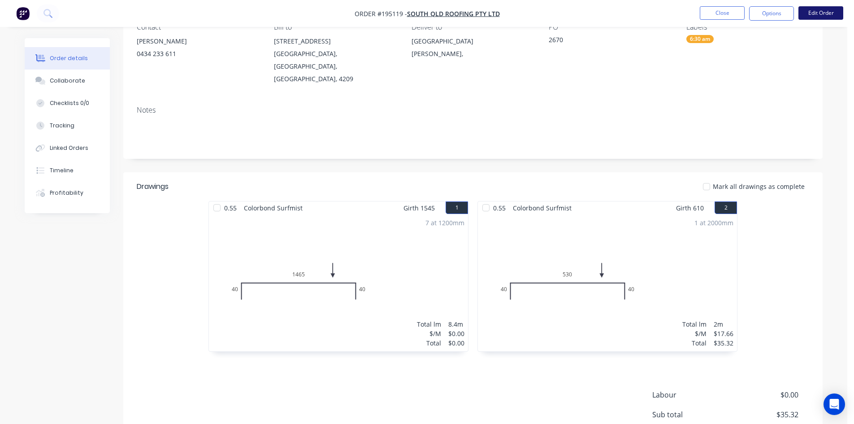
click at [831, 13] on button "Edit Order" at bounding box center [821, 12] width 45 height 13
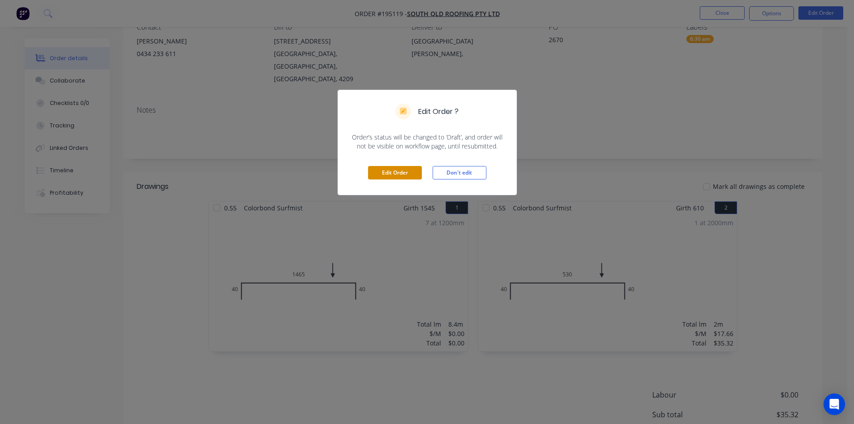
click at [407, 170] on button "Edit Order" at bounding box center [395, 172] width 54 height 13
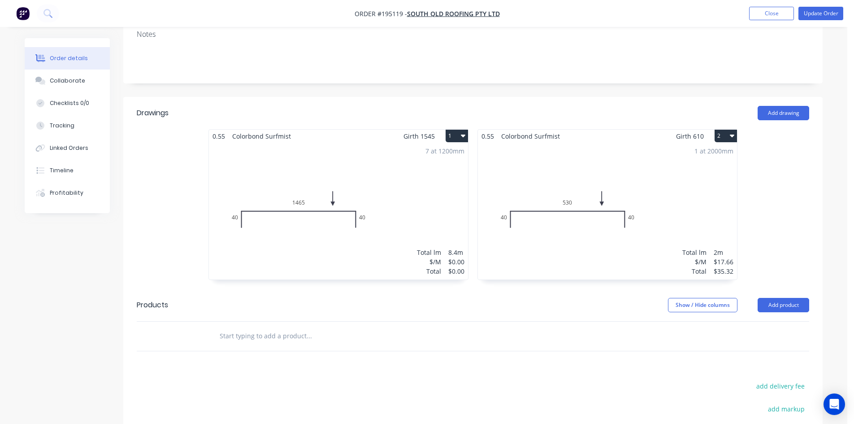
click at [615, 224] on div "1 at 2000mm Total lm $/M Total 2m $17.66 $35.32" at bounding box center [607, 211] width 259 height 137
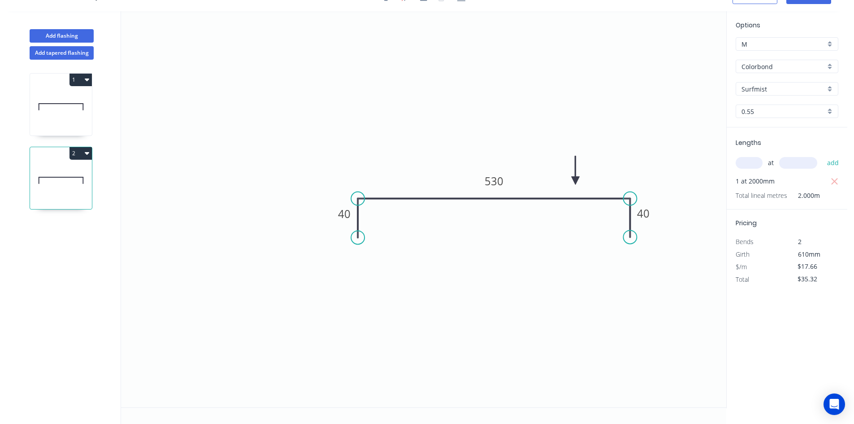
click at [782, 88] on input "Surfmist" at bounding box center [784, 88] width 84 height 9
click at [780, 167] on div "Woodland Grey" at bounding box center [787, 167] width 102 height 16
type input "Woodland Grey"
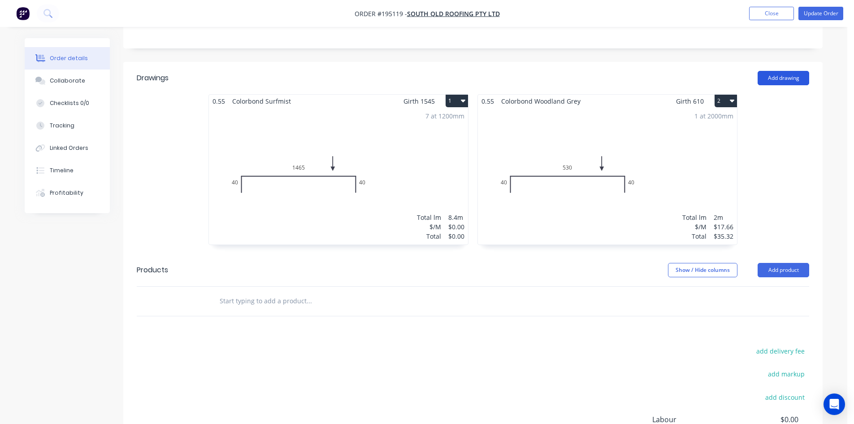
scroll to position [224, 0]
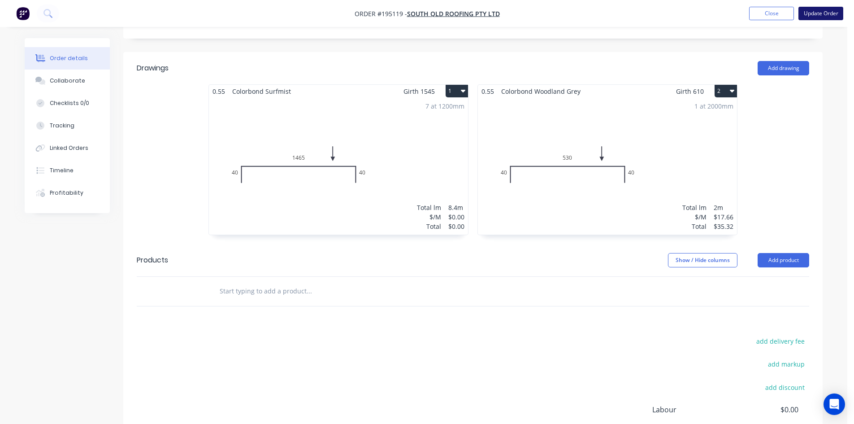
click at [816, 18] on button "Update Order" at bounding box center [821, 13] width 45 height 13
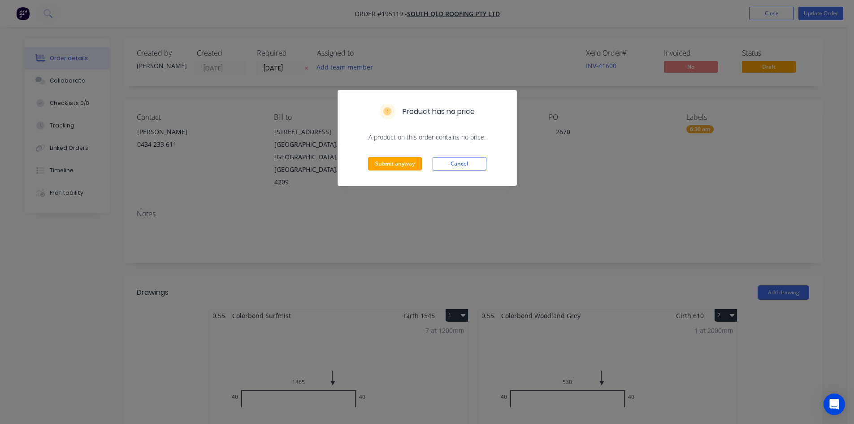
click at [584, 167] on div "Product has no price A product on this order contains no price. Submit anyway C…" at bounding box center [427, 212] width 854 height 424
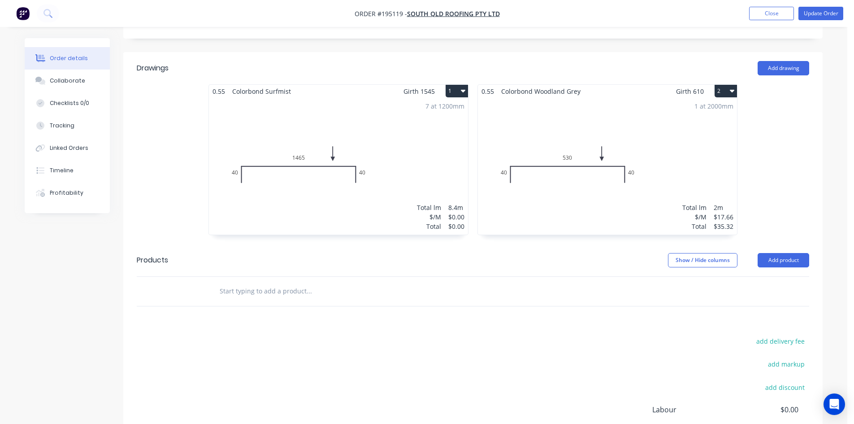
click at [352, 186] on div "7 at 1200mm Total lm $/M Total 8.4m $0.00 $0.00" at bounding box center [338, 166] width 259 height 137
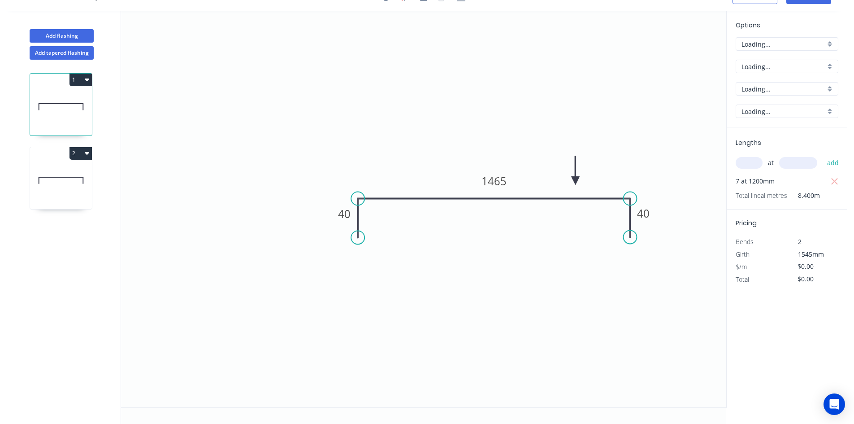
scroll to position [17, 0]
click at [747, 169] on input "text" at bounding box center [749, 163] width 27 height 12
type input "7"
type input "1545"
click at [823, 155] on button "add" at bounding box center [833, 162] width 21 height 15
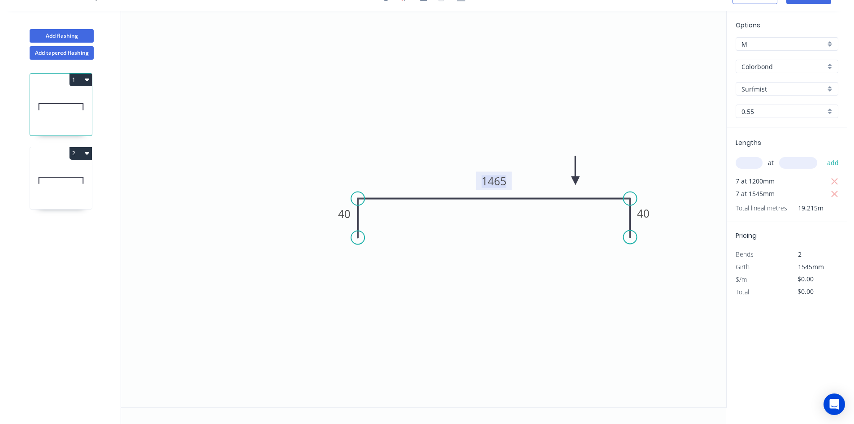
click at [500, 182] on tspan "1465" at bounding box center [494, 181] width 25 height 15
type input "$24.67"
click at [833, 183] on icon "button" at bounding box center [834, 181] width 7 height 7
type input "$266.81"
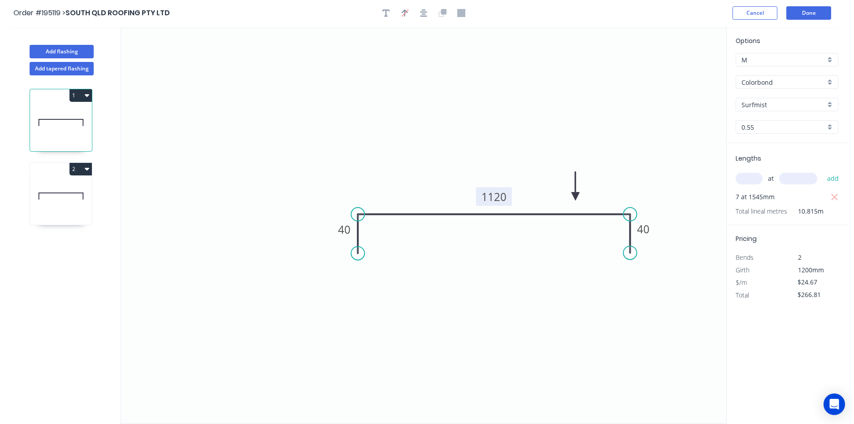
scroll to position [0, 0]
click at [390, 15] on button "button" at bounding box center [385, 13] width 13 height 13
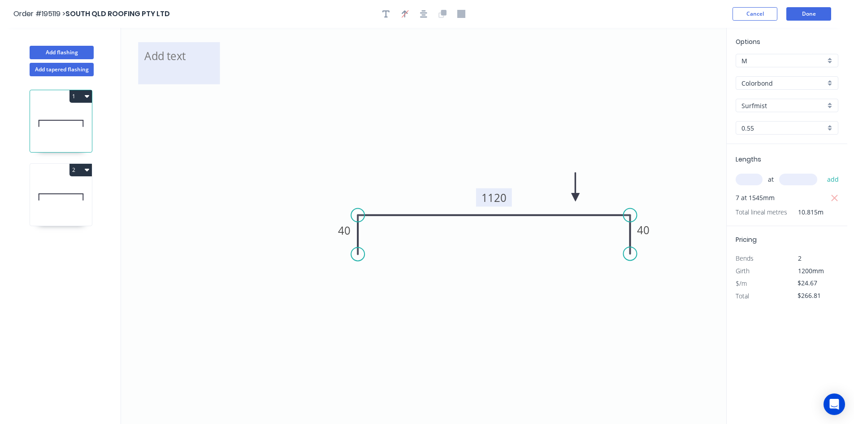
click at [195, 61] on textarea at bounding box center [179, 63] width 73 height 33
click at [467, 72] on icon "Changed for pricing 40 1120 40" at bounding box center [423, 226] width 605 height 396
type textarea "Changed for pricing"
click at [814, 17] on button "Done" at bounding box center [808, 13] width 45 height 13
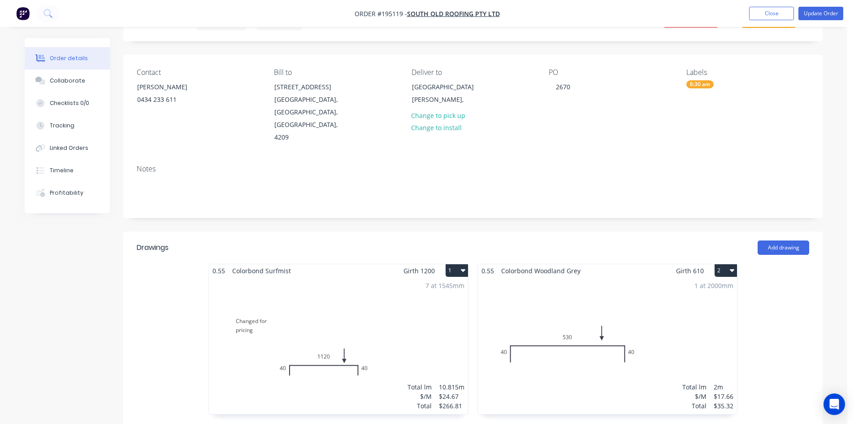
scroll to position [179, 0]
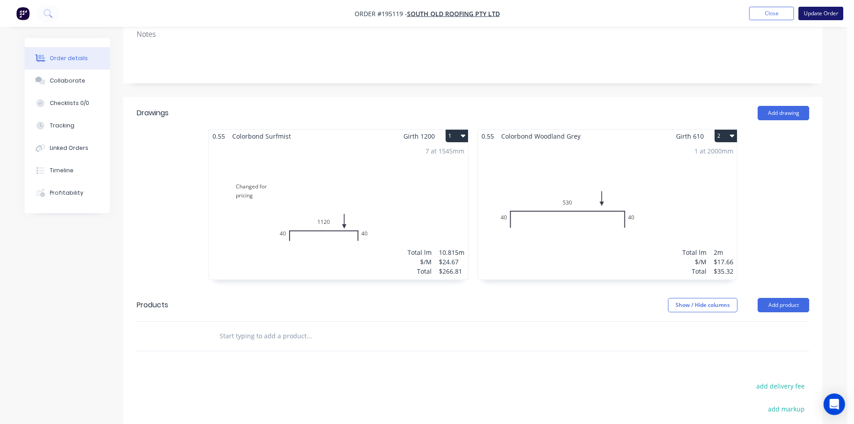
click at [828, 17] on button "Update Order" at bounding box center [821, 13] width 45 height 13
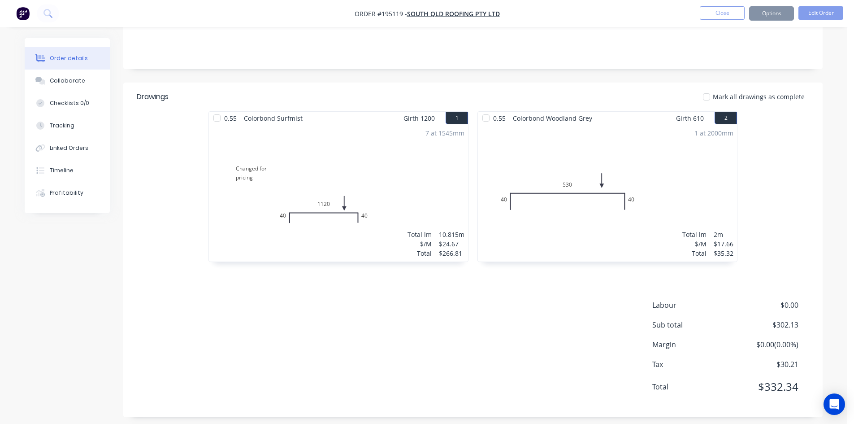
scroll to position [0, 0]
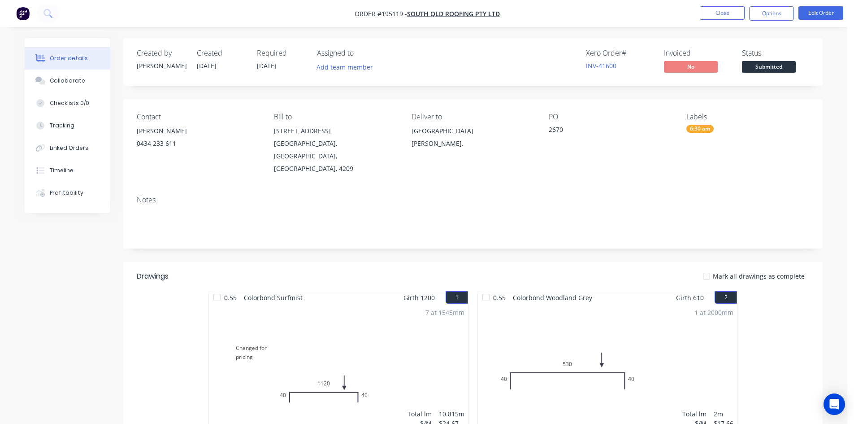
drag, startPoint x: 773, startPoint y: 11, endPoint x: 766, endPoint y: 23, distance: 13.7
click at [773, 12] on button "Options" at bounding box center [771, 13] width 45 height 14
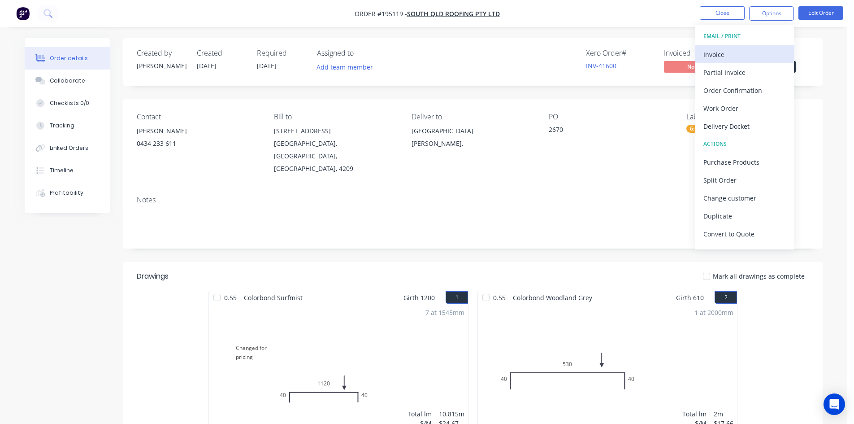
click at [741, 53] on div "Invoice" at bounding box center [745, 54] width 83 height 13
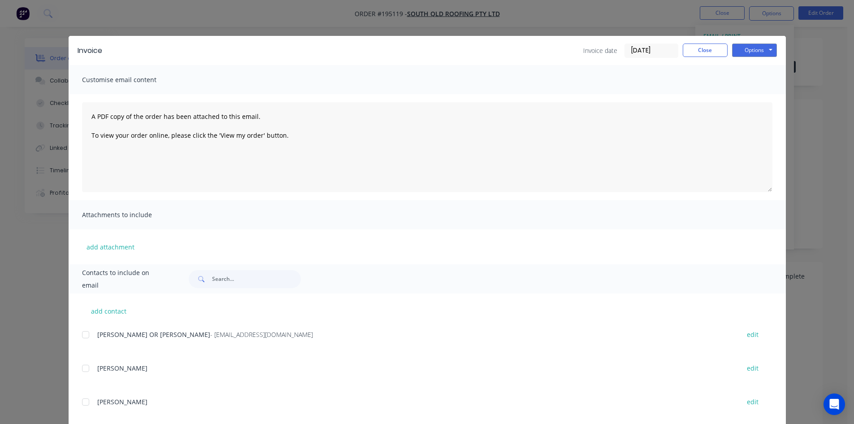
drag, startPoint x: 87, startPoint y: 337, endPoint x: 97, endPoint y: 334, distance: 10.7
click at [87, 337] on div at bounding box center [86, 335] width 18 height 18
click at [752, 55] on button "Options" at bounding box center [754, 49] width 45 height 13
click at [753, 99] on button "Email" at bounding box center [760, 95] width 57 height 15
click at [702, 48] on button "Close" at bounding box center [705, 49] width 45 height 13
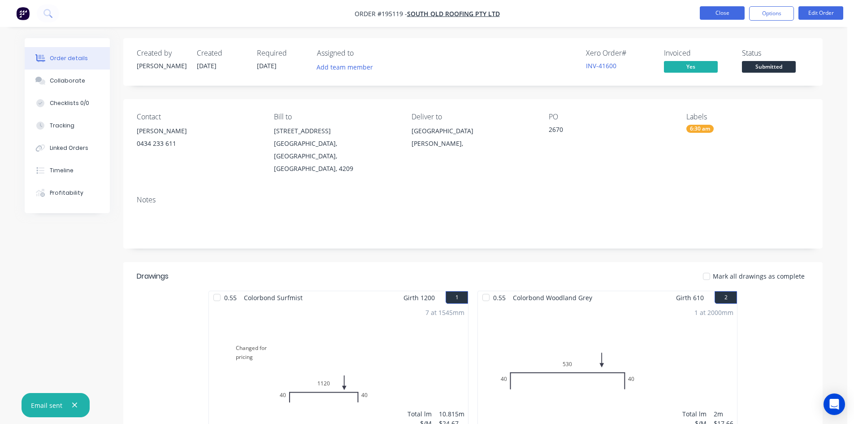
click at [718, 11] on button "Close" at bounding box center [722, 12] width 45 height 13
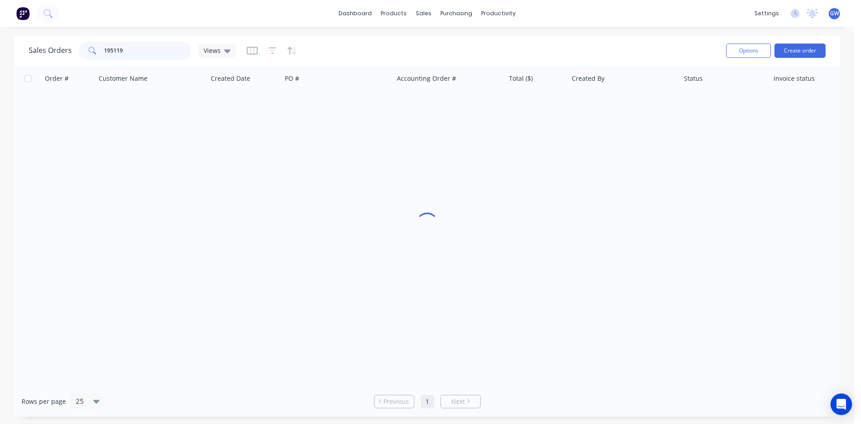
drag, startPoint x: 142, startPoint y: 48, endPoint x: 74, endPoint y: 48, distance: 67.7
click at [74, 48] on div "Sales Orders 195119 Views" at bounding box center [132, 51] width 207 height 18
type input "195111"
click at [557, 100] on div "$201.64" at bounding box center [536, 106] width 63 height 27
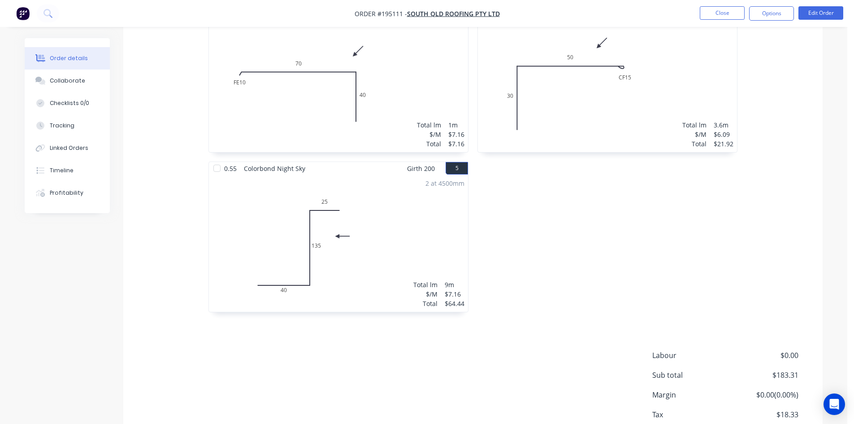
scroll to position [493, 0]
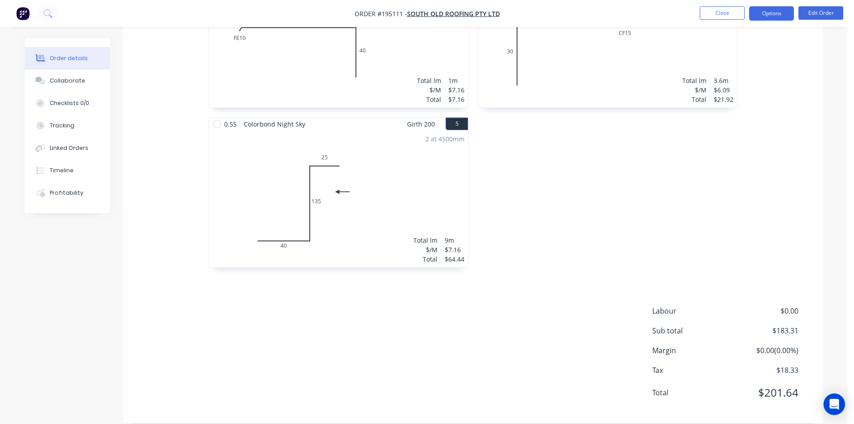
click at [773, 13] on button "Options" at bounding box center [771, 13] width 45 height 14
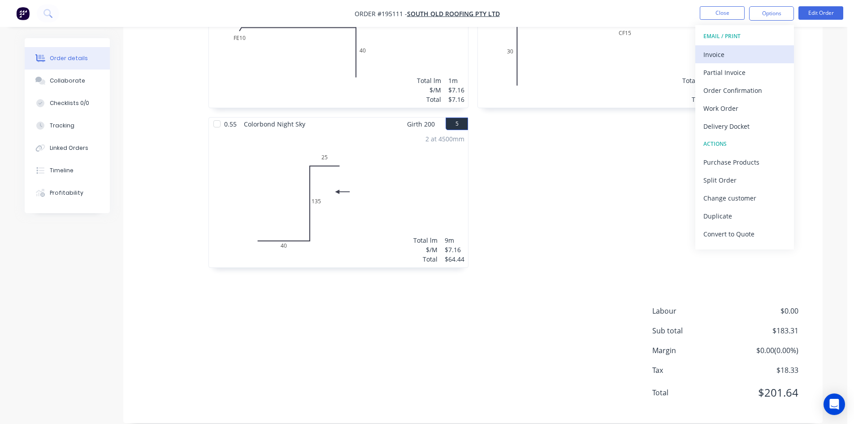
click at [716, 59] on div "Invoice" at bounding box center [745, 54] width 83 height 13
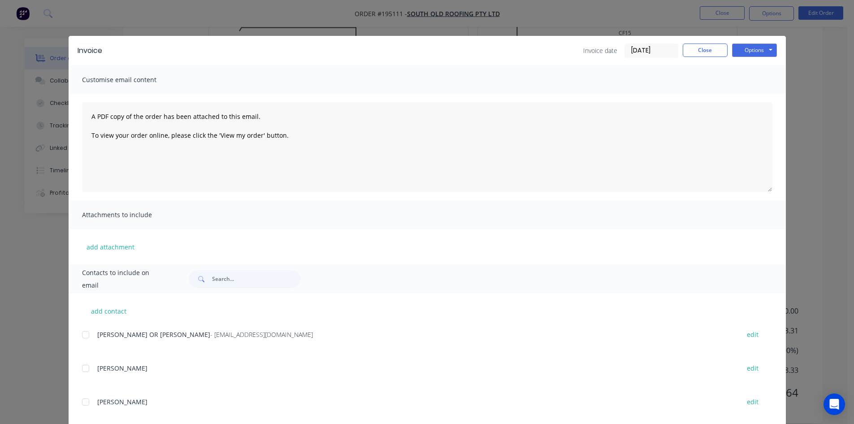
click at [85, 333] on div at bounding box center [86, 335] width 18 height 18
click at [752, 50] on button "Options" at bounding box center [754, 49] width 45 height 13
click at [752, 101] on button "Email" at bounding box center [760, 95] width 57 height 15
click at [703, 55] on button "Close" at bounding box center [705, 49] width 45 height 13
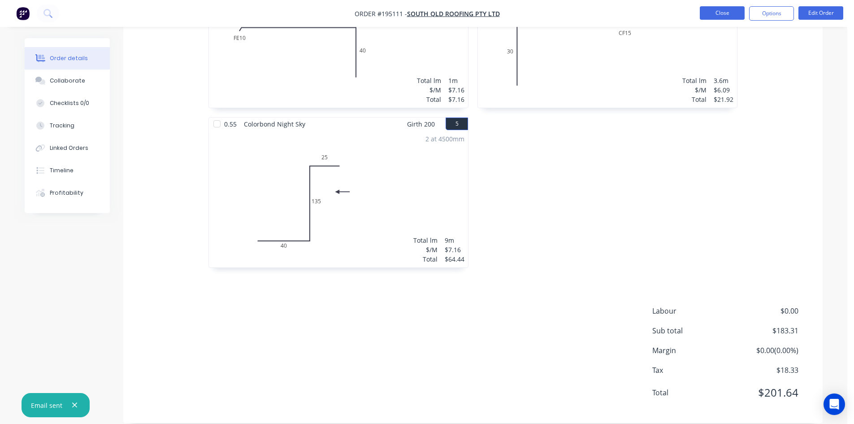
click at [720, 17] on button "Close" at bounding box center [722, 12] width 45 height 13
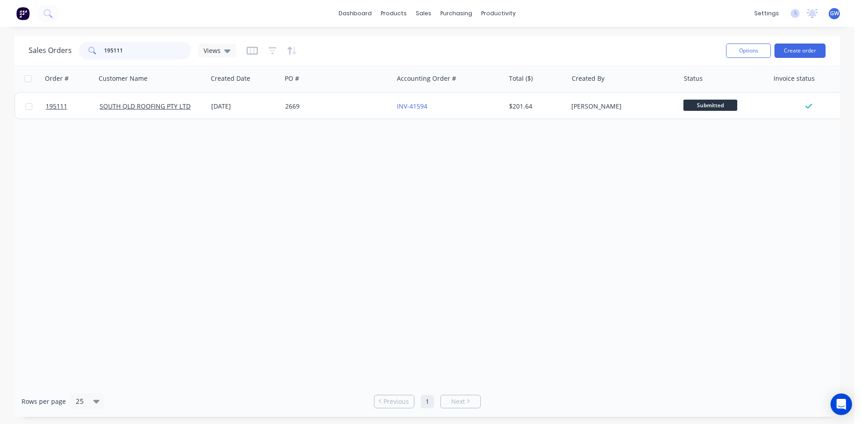
drag, startPoint x: 114, startPoint y: 46, endPoint x: 57, endPoint y: 29, distance: 59.3
click at [64, 40] on div "Sales Orders 195111 Views" at bounding box center [374, 50] width 690 height 22
type input "195104"
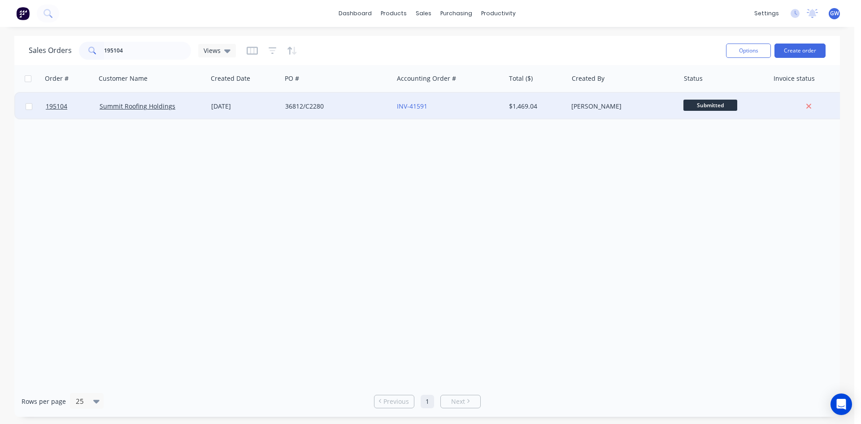
click at [572, 103] on div "[PERSON_NAME]" at bounding box center [621, 106] width 100 height 9
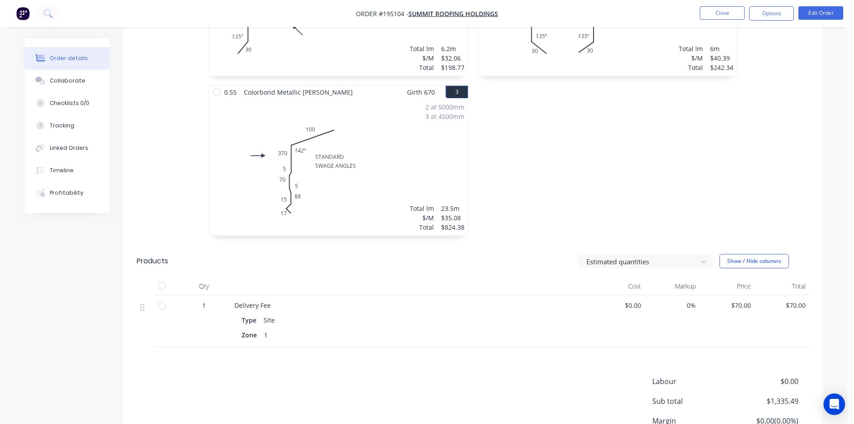
scroll to position [426, 0]
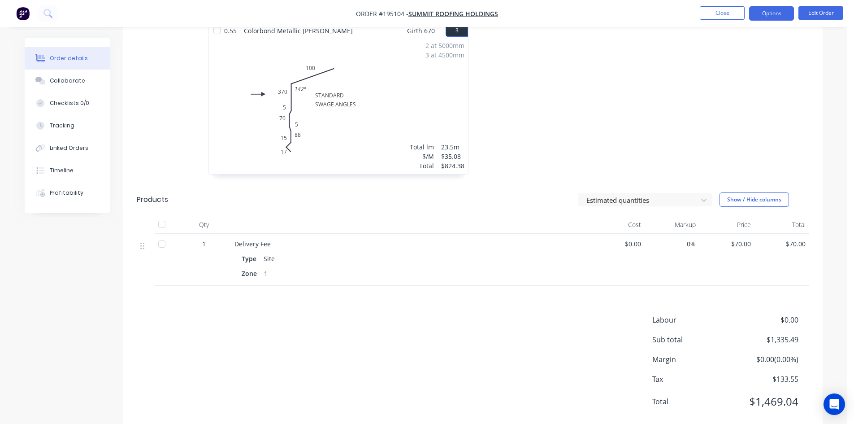
click at [771, 18] on button "Options" at bounding box center [771, 13] width 45 height 14
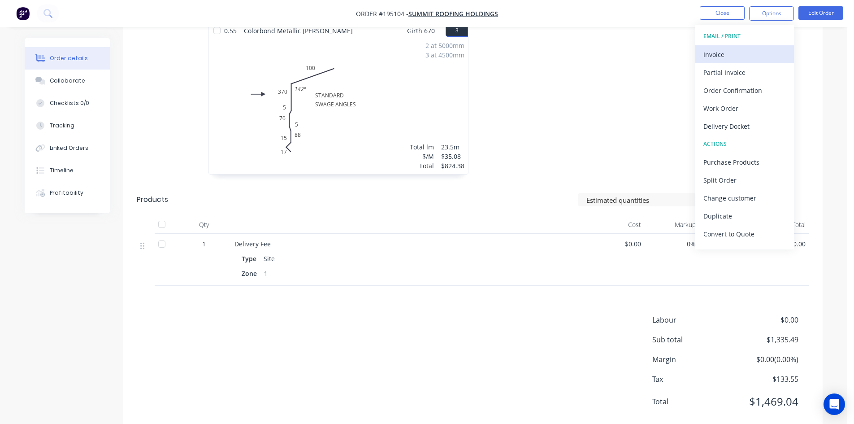
click at [758, 48] on div "Invoice" at bounding box center [745, 54] width 83 height 13
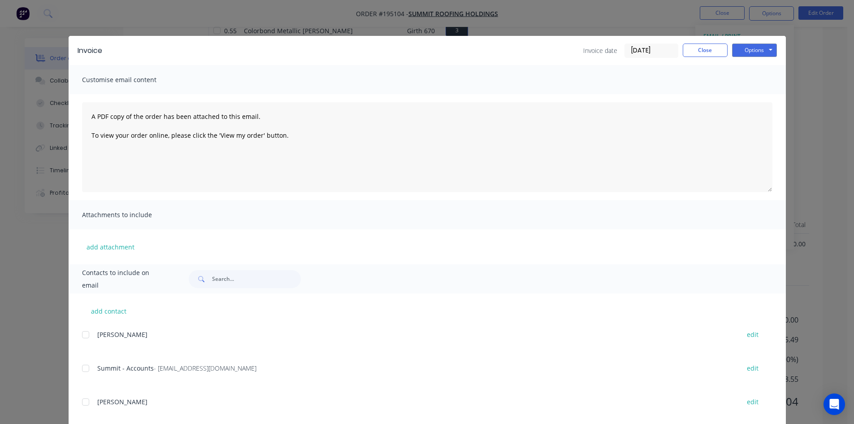
click at [86, 366] on div at bounding box center [86, 368] width 18 height 18
click at [741, 47] on button "Options" at bounding box center [754, 49] width 45 height 13
click at [754, 97] on button "Email" at bounding box center [760, 95] width 57 height 15
click at [715, 49] on button "Close" at bounding box center [705, 49] width 45 height 13
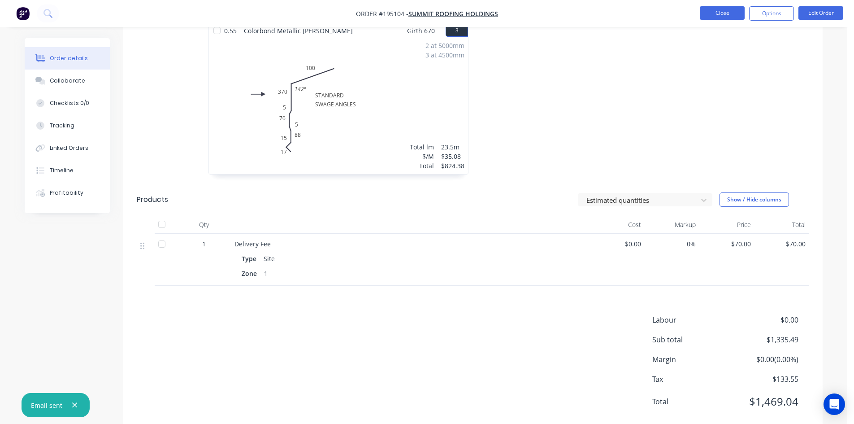
click at [724, 19] on button "Close" at bounding box center [722, 12] width 45 height 13
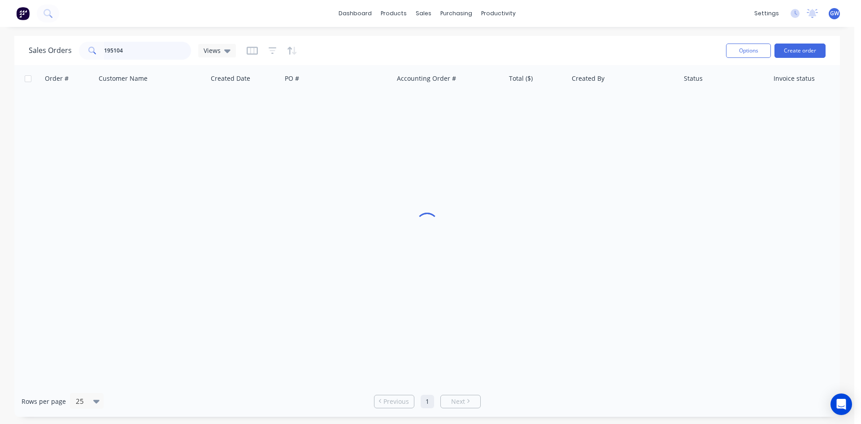
click at [119, 48] on input "195104" at bounding box center [147, 51] width 87 height 18
type input "195085"
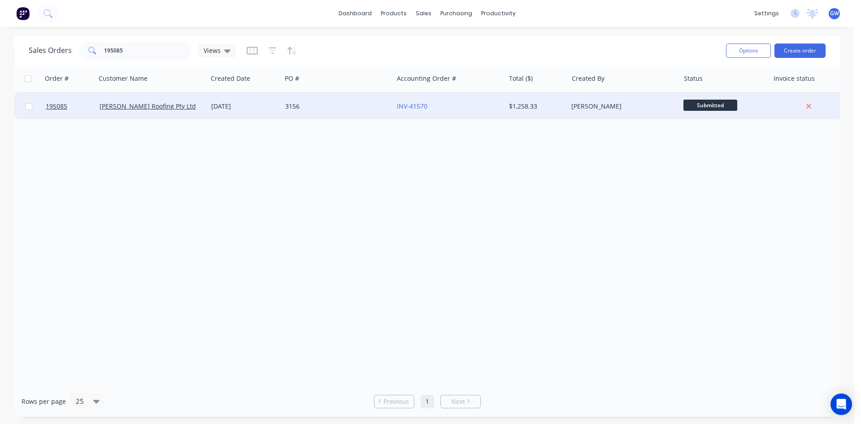
click at [589, 100] on div "[PERSON_NAME]" at bounding box center [624, 106] width 112 height 27
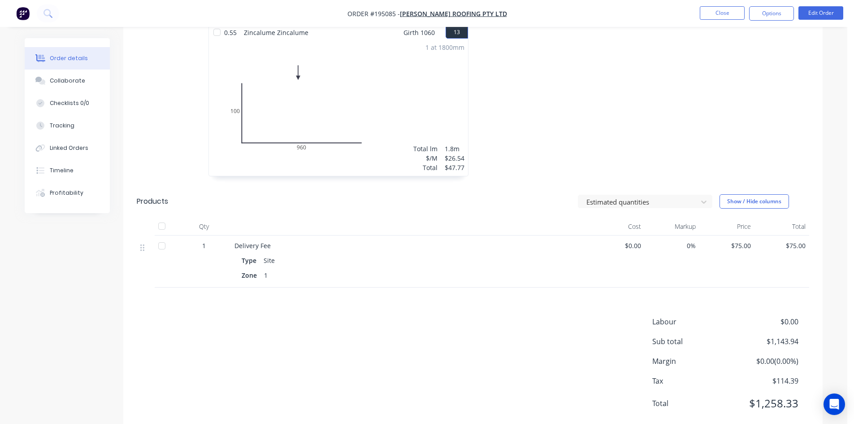
scroll to position [1234, 0]
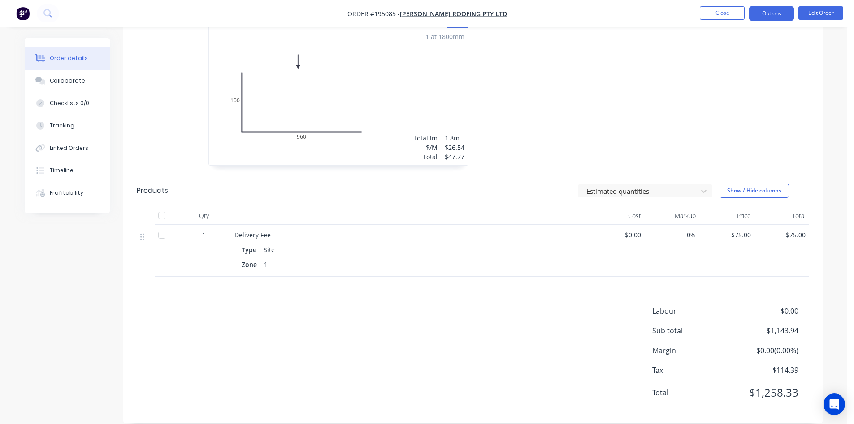
click at [779, 15] on button "Options" at bounding box center [771, 13] width 45 height 14
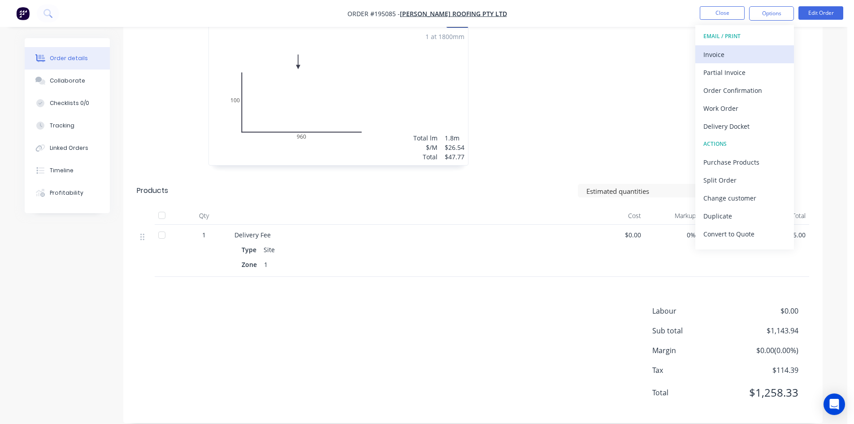
click at [745, 56] on div "Invoice" at bounding box center [745, 54] width 83 height 13
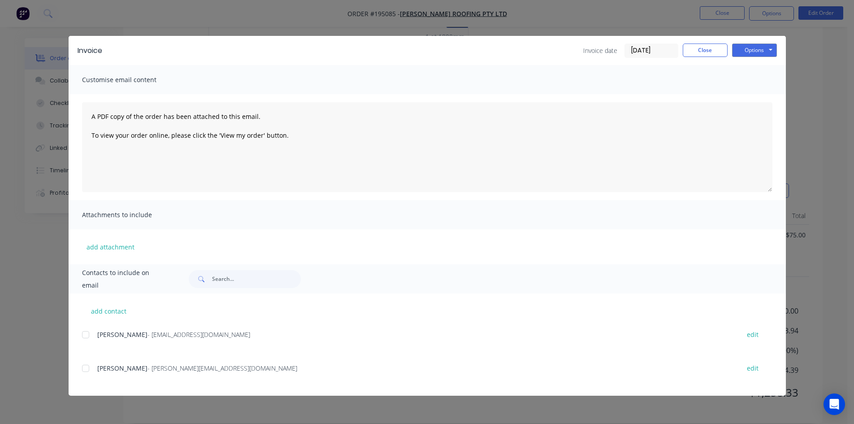
click at [87, 336] on div at bounding box center [86, 335] width 18 height 18
click at [87, 337] on div at bounding box center [86, 335] width 18 height 18
click at [88, 369] on div at bounding box center [86, 368] width 18 height 18
click at [747, 49] on button "Options" at bounding box center [754, 49] width 45 height 13
click at [753, 96] on button "Email" at bounding box center [760, 95] width 57 height 15
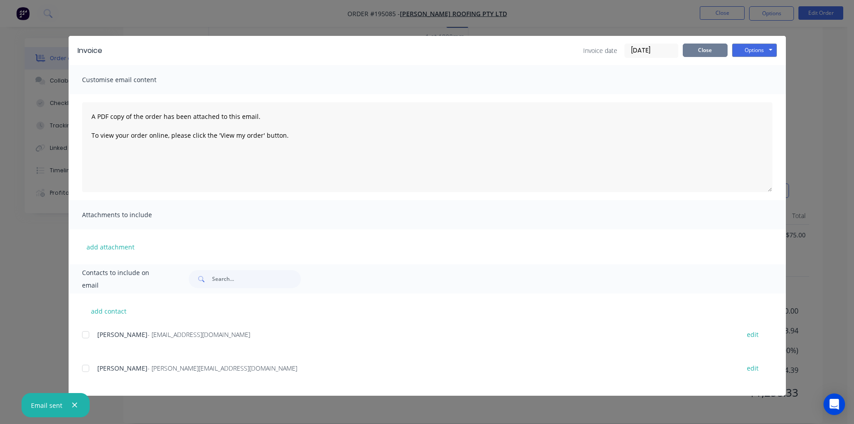
click at [712, 54] on button "Close" at bounding box center [705, 49] width 45 height 13
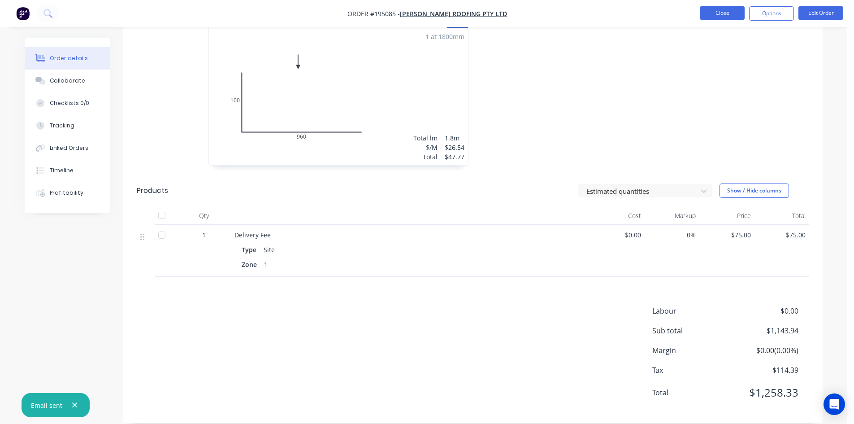
click at [726, 13] on button "Close" at bounding box center [722, 12] width 45 height 13
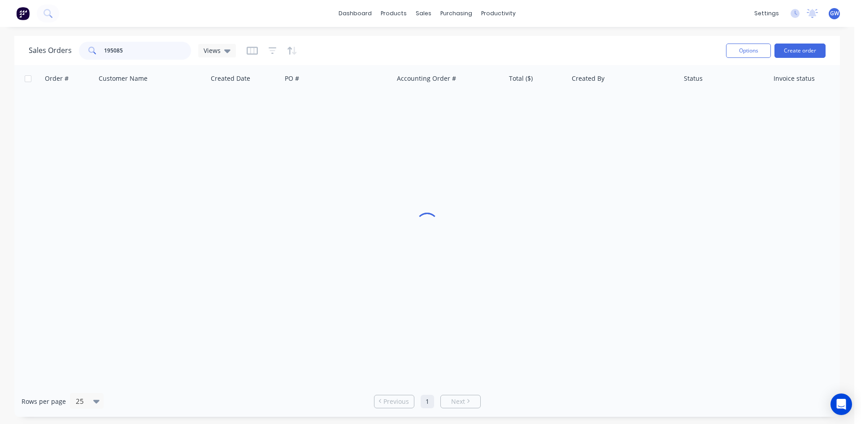
click at [161, 44] on input "195085" at bounding box center [147, 51] width 87 height 18
type input "195069"
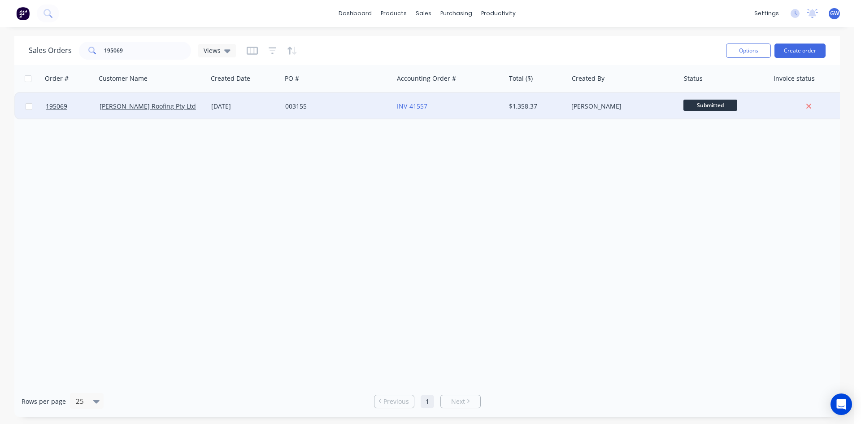
click at [576, 99] on div "[PERSON_NAME]" at bounding box center [624, 106] width 112 height 27
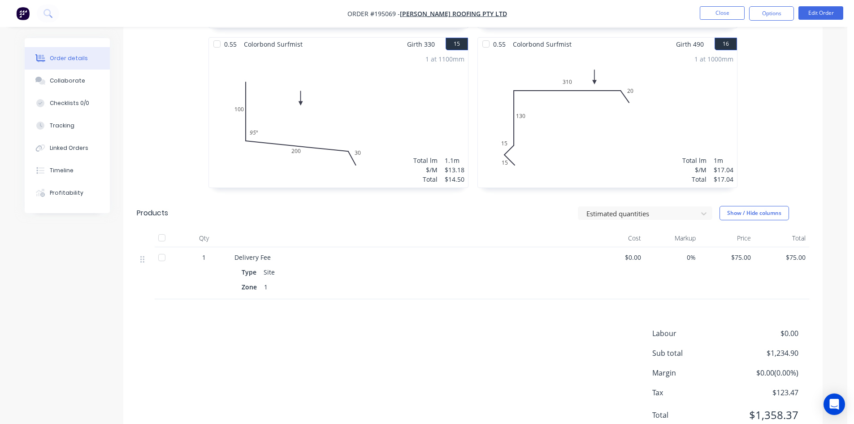
scroll to position [1393, 0]
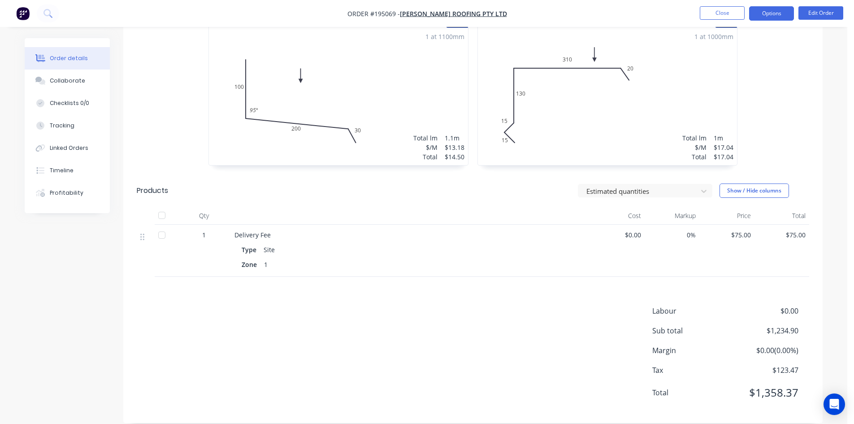
click at [753, 17] on button "Options" at bounding box center [771, 13] width 45 height 14
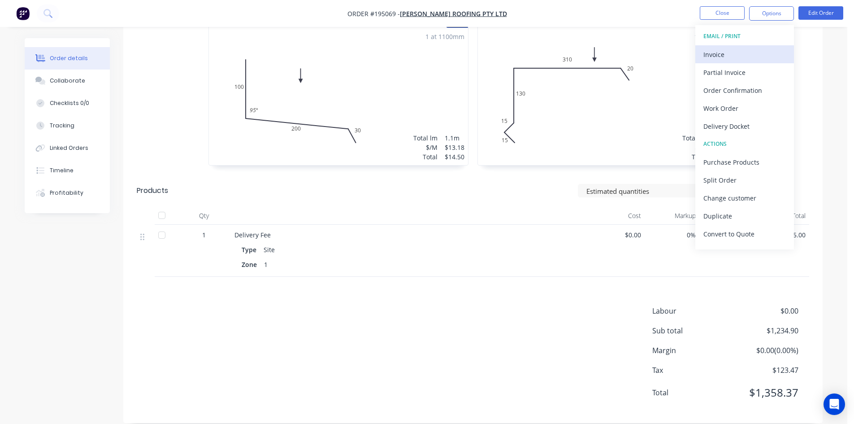
click at [748, 52] on div "Invoice" at bounding box center [745, 54] width 83 height 13
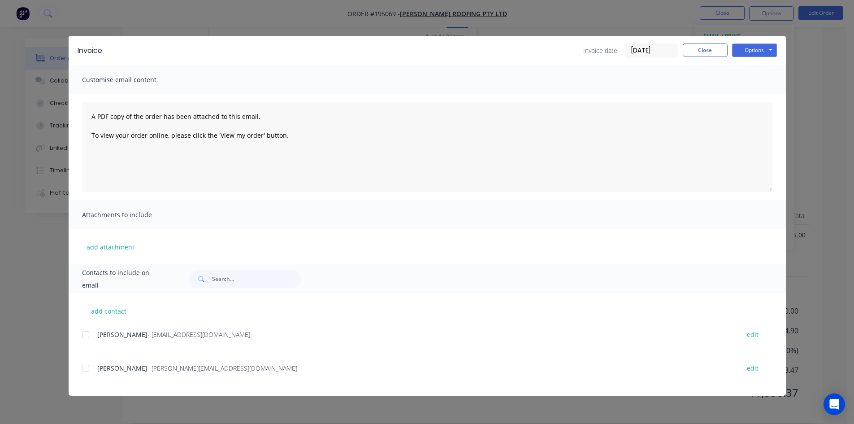
drag, startPoint x: 91, startPoint y: 372, endPoint x: 95, endPoint y: 370, distance: 4.6
click at [91, 372] on div at bounding box center [86, 368] width 18 height 18
click at [743, 52] on button "Options" at bounding box center [754, 49] width 45 height 13
click at [747, 91] on button "Email" at bounding box center [760, 95] width 57 height 15
drag, startPoint x: 708, startPoint y: 54, endPoint x: 707, endPoint y: 35, distance: 18.9
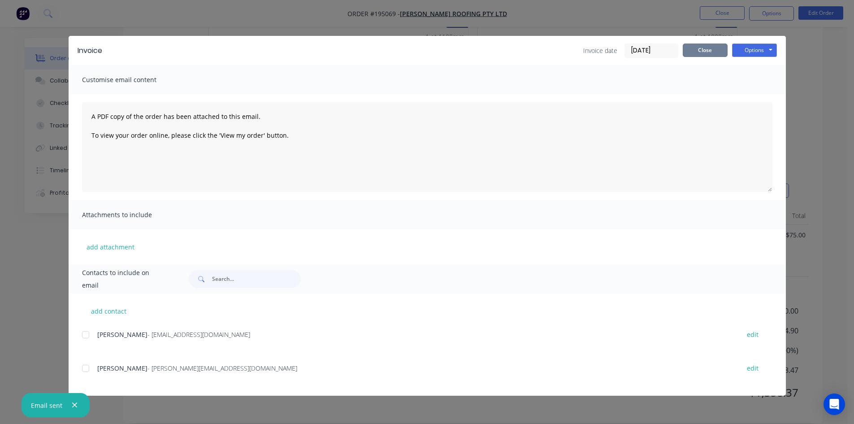
click at [707, 53] on button "Close" at bounding box center [705, 49] width 45 height 13
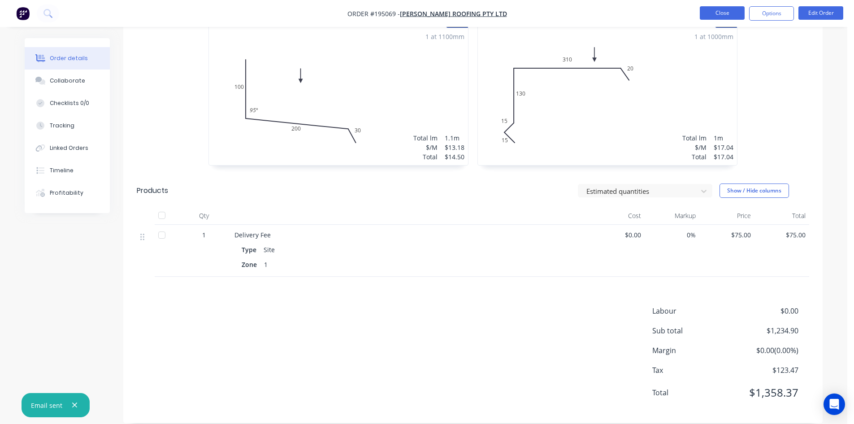
click at [721, 17] on button "Close" at bounding box center [722, 12] width 45 height 13
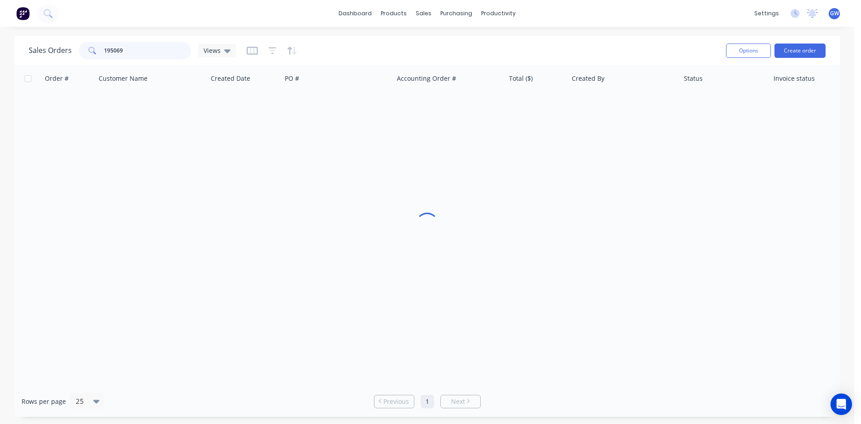
drag, startPoint x: 147, startPoint y: 51, endPoint x: 69, endPoint y: 48, distance: 77.6
click at [69, 48] on div "Sales Orders 195069 Views" at bounding box center [132, 51] width 207 height 18
type input "195135"
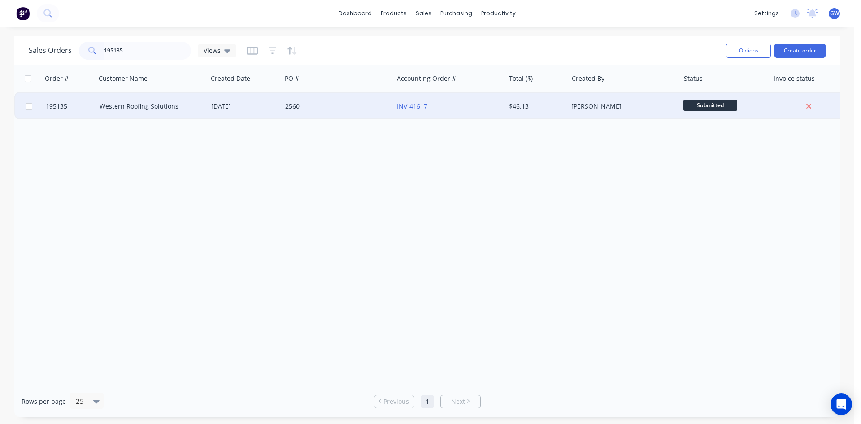
click at [632, 109] on div "[PERSON_NAME]" at bounding box center [621, 106] width 100 height 9
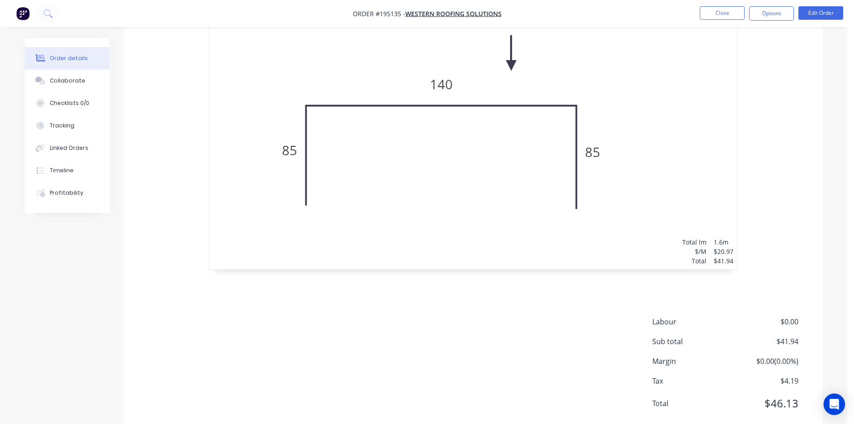
scroll to position [310, 0]
click at [780, 21] on nav "Order #195135 - Western Roofing Solutions Close Options Edit Order" at bounding box center [427, 13] width 854 height 27
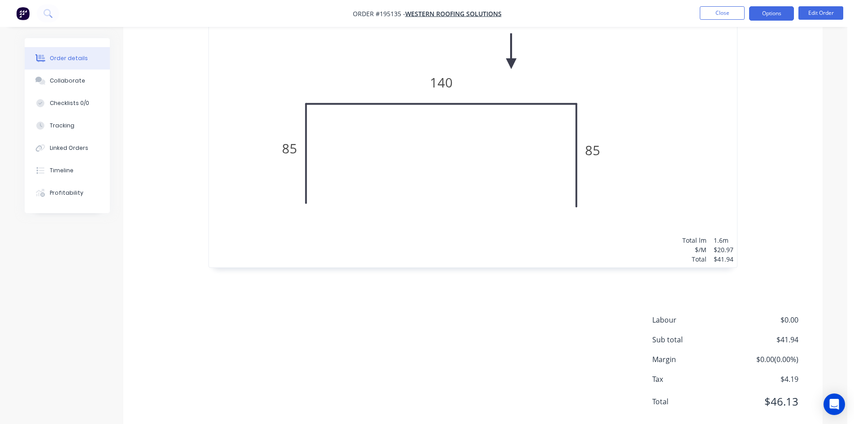
click at [778, 17] on button "Options" at bounding box center [771, 13] width 45 height 14
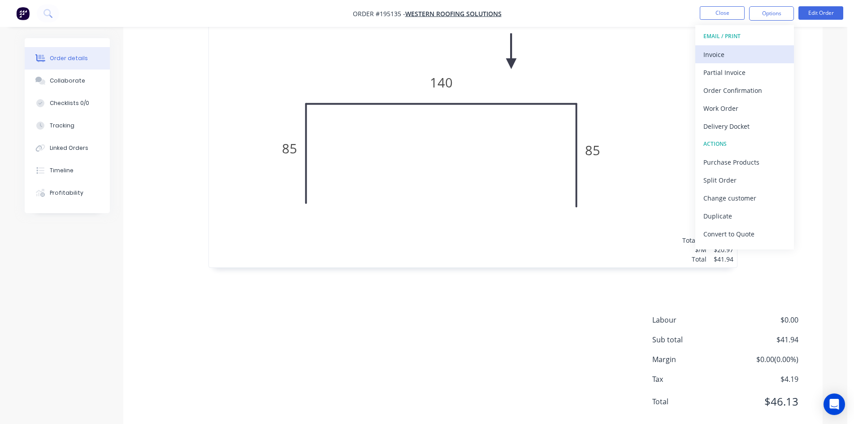
click at [754, 53] on div "Invoice" at bounding box center [745, 54] width 83 height 13
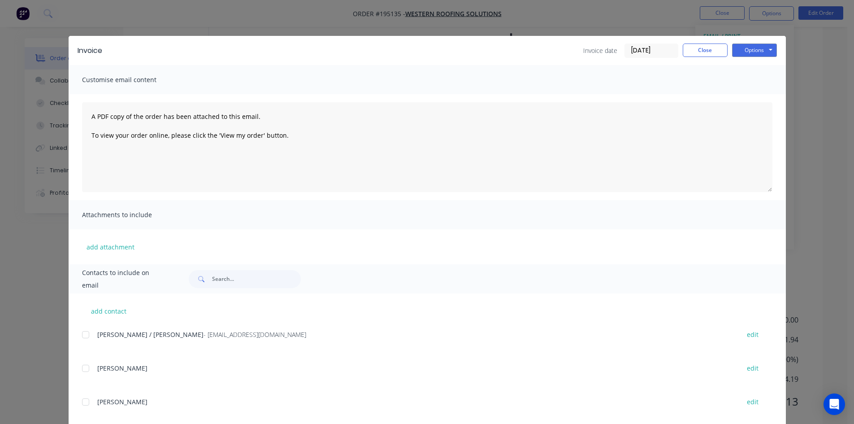
click at [80, 332] on div at bounding box center [86, 335] width 18 height 18
click at [763, 49] on button "Options" at bounding box center [754, 49] width 45 height 13
click at [761, 92] on button "Email" at bounding box center [760, 95] width 57 height 15
click at [705, 49] on button "Close" at bounding box center [705, 49] width 45 height 13
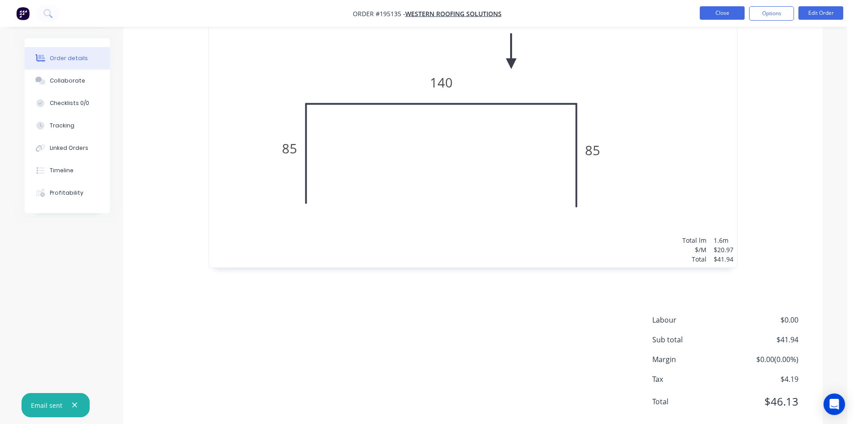
click at [729, 12] on button "Close" at bounding box center [722, 12] width 45 height 13
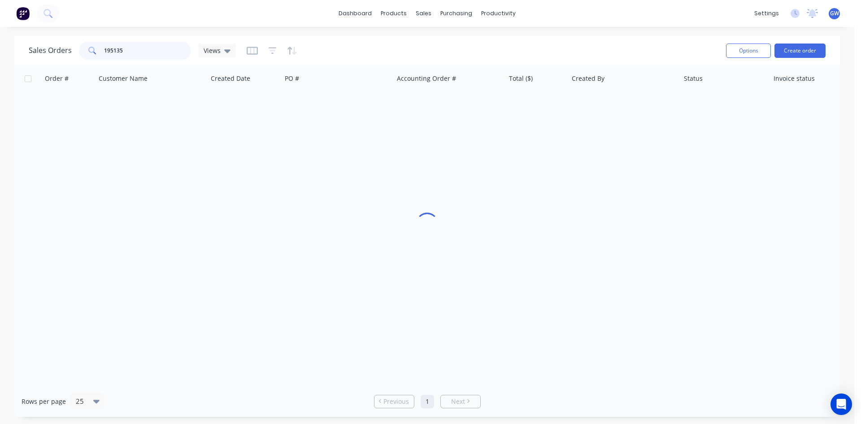
drag, startPoint x: 146, startPoint y: 54, endPoint x: 64, endPoint y: 43, distance: 83.3
click at [64, 44] on div "Sales Orders 195135 Views" at bounding box center [132, 51] width 207 height 18
type input "195101"
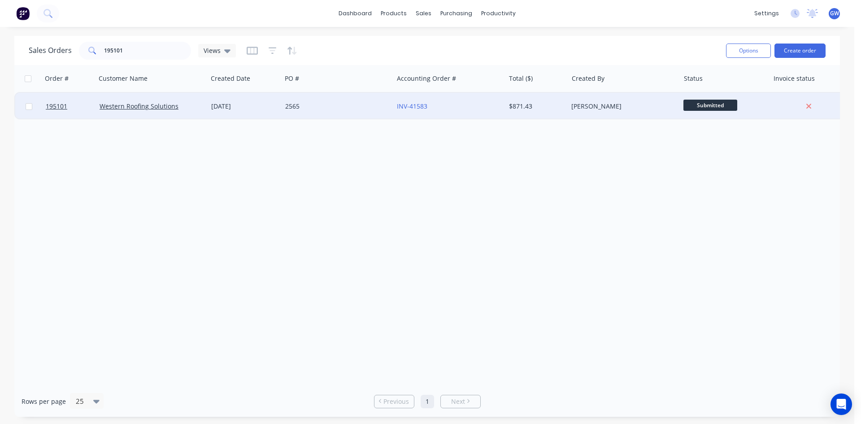
click at [547, 101] on div "$871.43" at bounding box center [536, 106] width 63 height 27
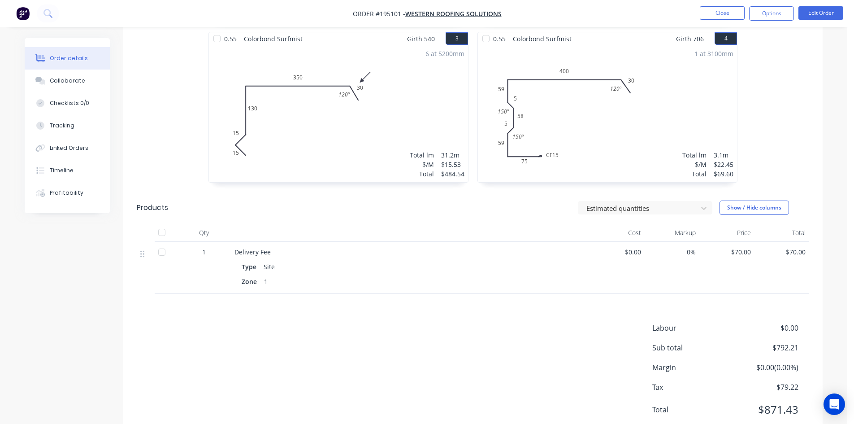
scroll to position [426, 0]
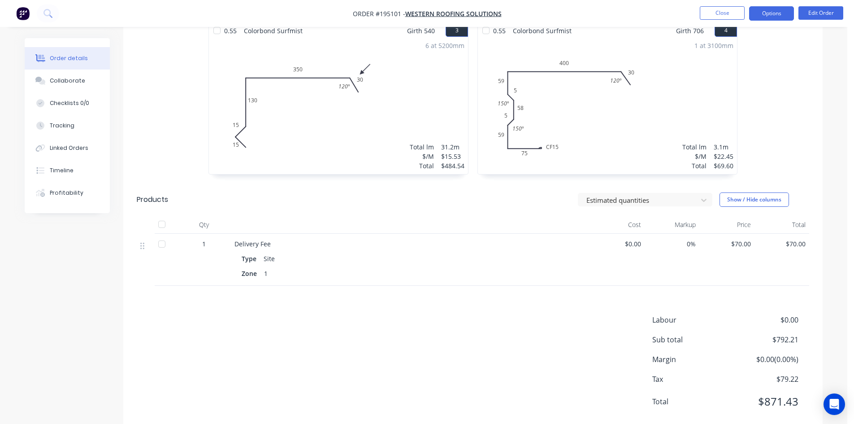
click at [769, 11] on button "Options" at bounding box center [771, 13] width 45 height 14
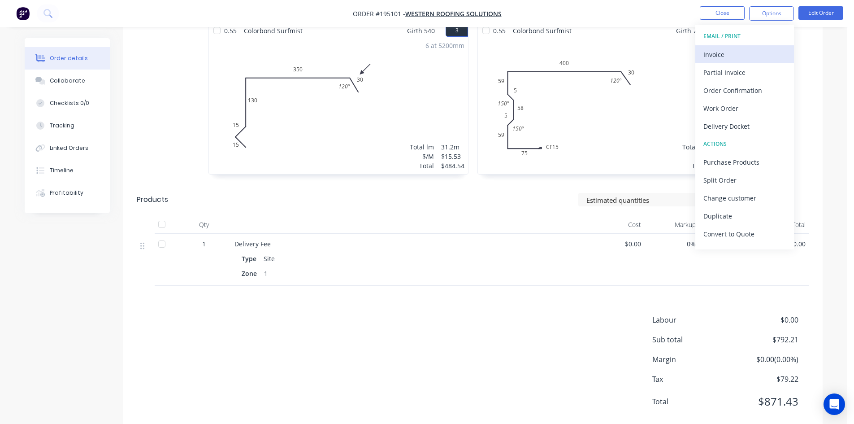
click at [742, 62] on button "Invoice" at bounding box center [744, 54] width 99 height 18
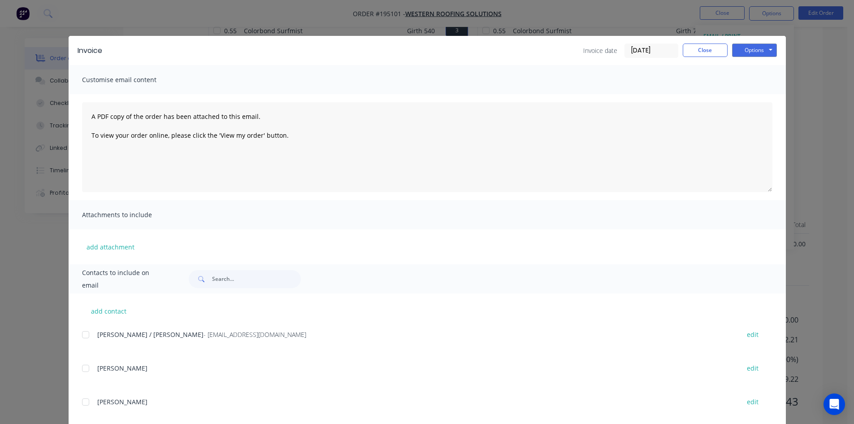
click at [84, 339] on div at bounding box center [86, 335] width 18 height 18
click at [755, 52] on button "Options" at bounding box center [754, 49] width 45 height 13
click at [753, 91] on button "Email" at bounding box center [760, 95] width 57 height 15
click at [705, 54] on button "Close" at bounding box center [705, 49] width 45 height 13
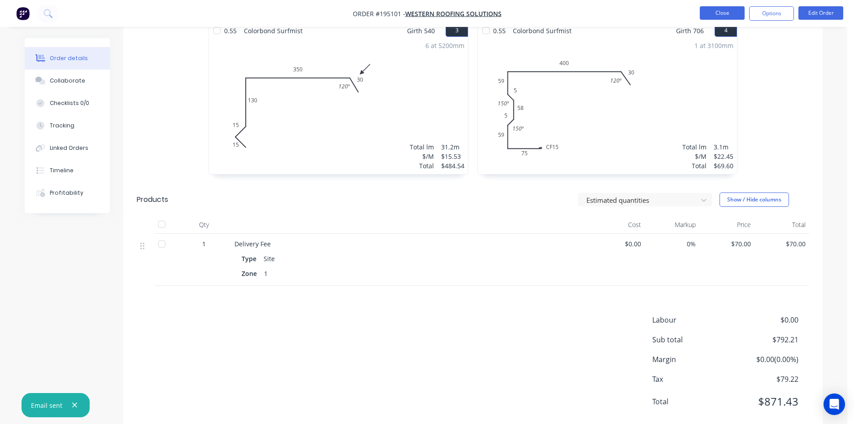
click at [730, 18] on button "Close" at bounding box center [722, 12] width 45 height 13
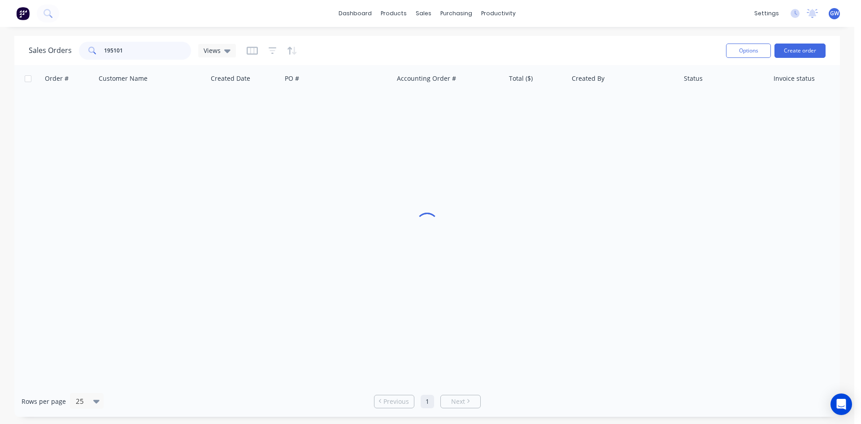
drag, startPoint x: 146, startPoint y: 47, endPoint x: 68, endPoint y: 45, distance: 77.6
click at [68, 45] on div "Sales Orders 195101 Views" at bounding box center [132, 51] width 207 height 18
type input "195045"
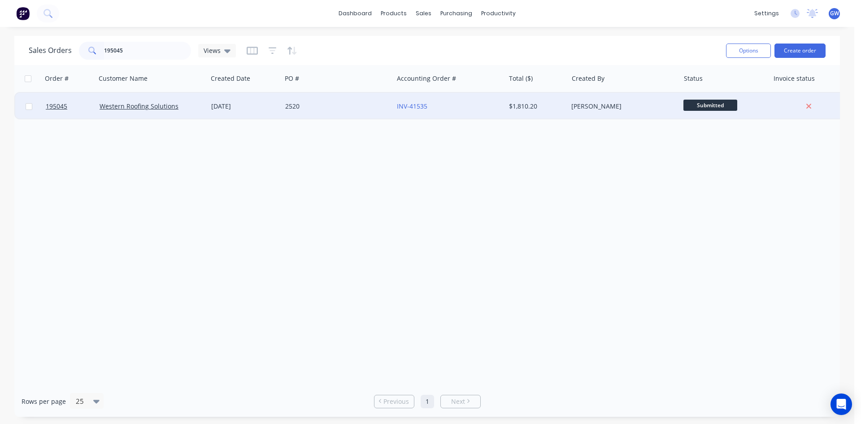
click at [574, 107] on div "[PERSON_NAME]" at bounding box center [621, 106] width 100 height 9
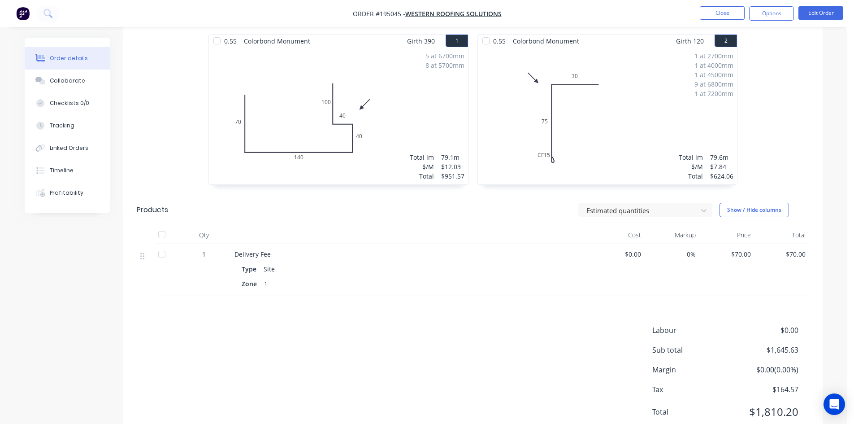
scroll to position [267, 0]
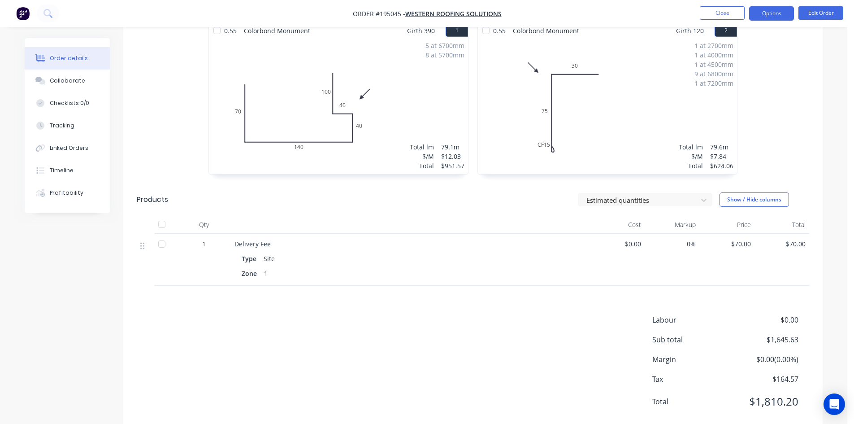
click at [773, 17] on button "Options" at bounding box center [771, 13] width 45 height 14
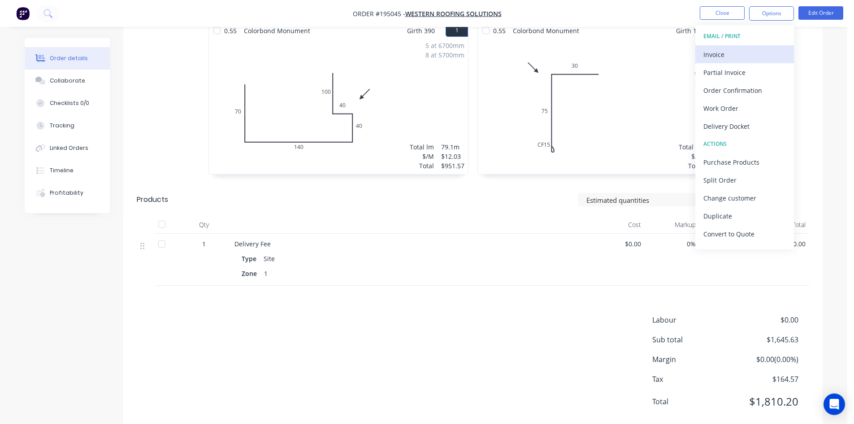
click at [756, 48] on div "Invoice" at bounding box center [745, 54] width 83 height 13
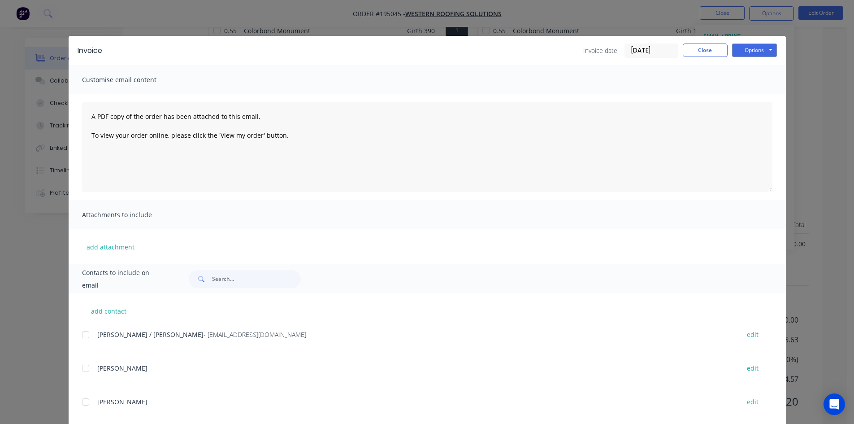
click at [83, 334] on div at bounding box center [86, 335] width 18 height 18
click at [755, 56] on button "Options" at bounding box center [754, 49] width 45 height 13
click at [755, 97] on button "Email" at bounding box center [760, 95] width 57 height 15
click at [706, 56] on button "Close" at bounding box center [705, 49] width 45 height 13
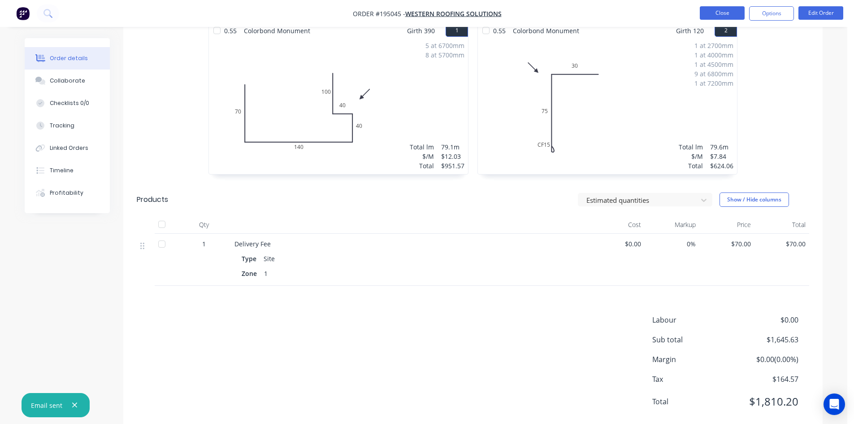
click at [730, 13] on button "Close" at bounding box center [722, 12] width 45 height 13
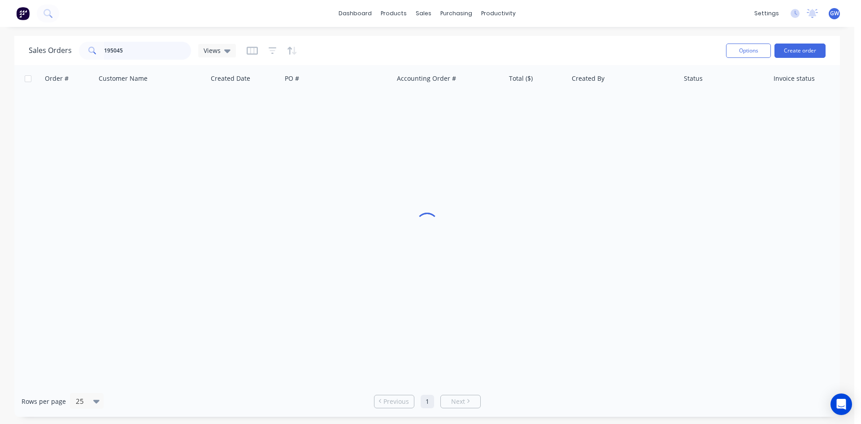
click at [134, 49] on input "195045" at bounding box center [147, 51] width 87 height 18
type input "195117"
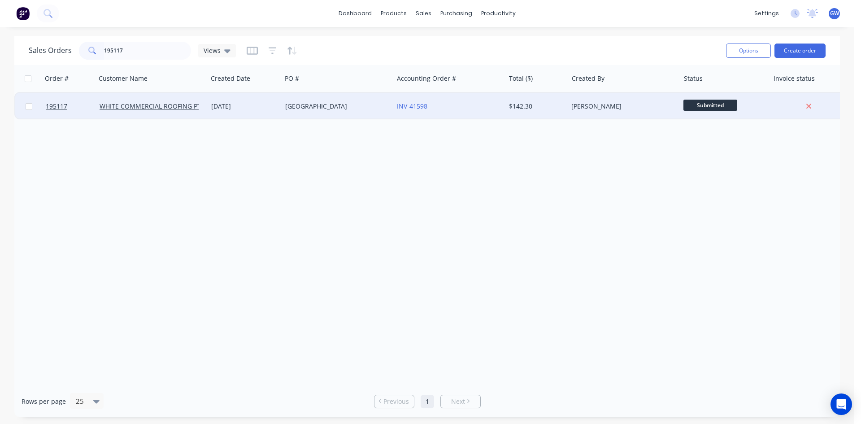
click at [635, 109] on div "[PERSON_NAME]" at bounding box center [621, 106] width 100 height 9
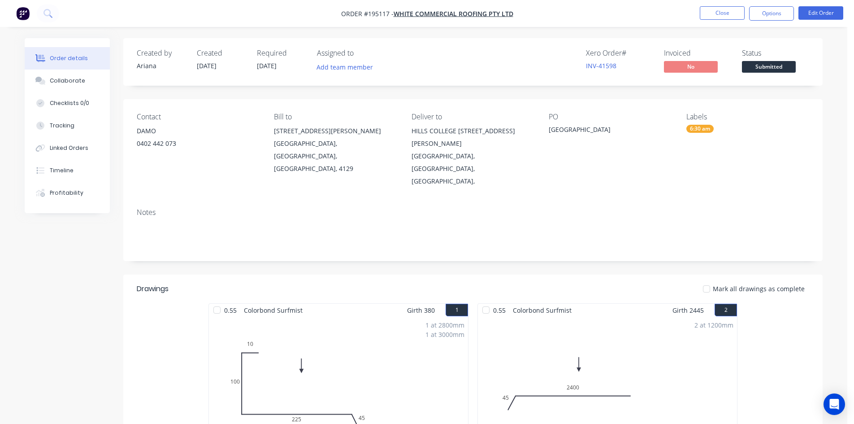
click at [832, 5] on nav "Order #195117 - WHITE COMMERCIAL ROOFING PTY LTD Close Options Edit Order" at bounding box center [427, 13] width 854 height 27
click at [828, 13] on button "Edit Order" at bounding box center [821, 12] width 45 height 13
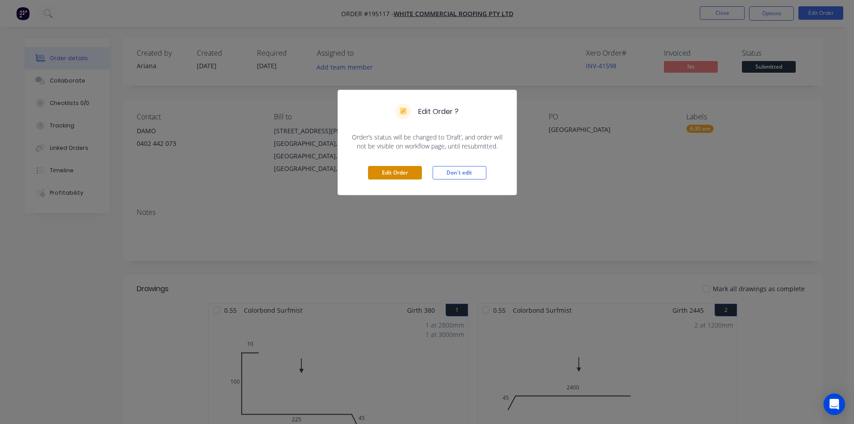
drag, startPoint x: 386, startPoint y: 176, endPoint x: 435, endPoint y: 132, distance: 66.4
click at [386, 176] on button "Edit Order" at bounding box center [395, 172] width 54 height 13
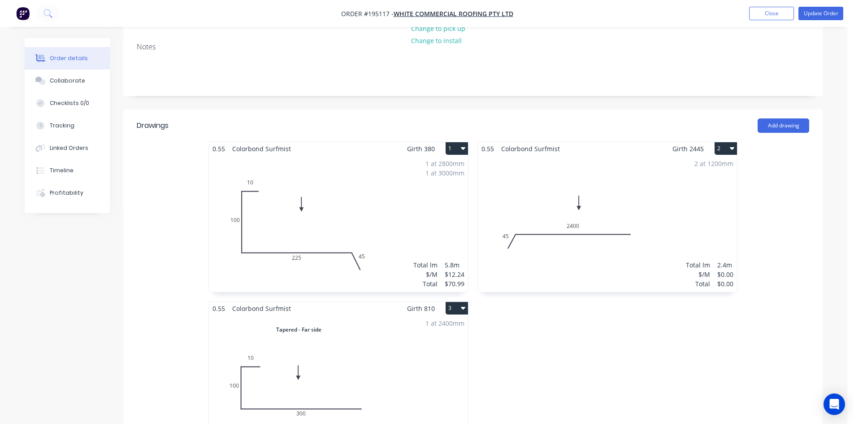
click at [647, 163] on div "2 at 1200mm Total lm $/M Total 2.4m $0.00 $0.00" at bounding box center [607, 223] width 259 height 137
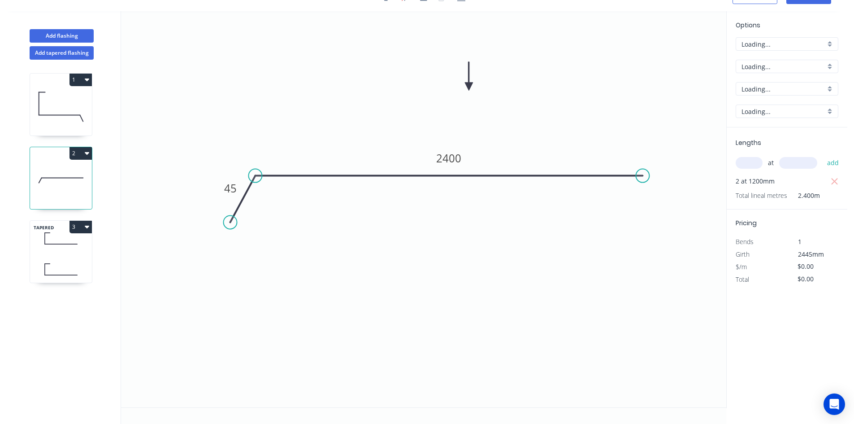
scroll to position [17, 0]
click at [747, 162] on input "text" at bounding box center [749, 163] width 27 height 12
type input "2"
type input "2445"
click at [823, 155] on button "add" at bounding box center [833, 162] width 21 height 15
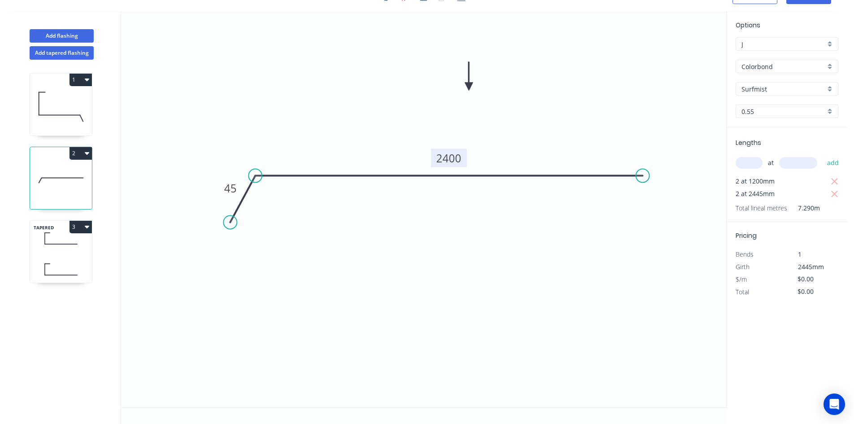
click at [460, 161] on tspan "2400" at bounding box center [448, 158] width 25 height 15
type input "$25.88"
click at [840, 183] on div "Lengths at add 2 at 1200mm 2 at 2445mm Total lineal metres 7.290m" at bounding box center [787, 174] width 121 height 95
click at [838, 181] on icon "button" at bounding box center [835, 181] width 8 height 11
type input "$126.55"
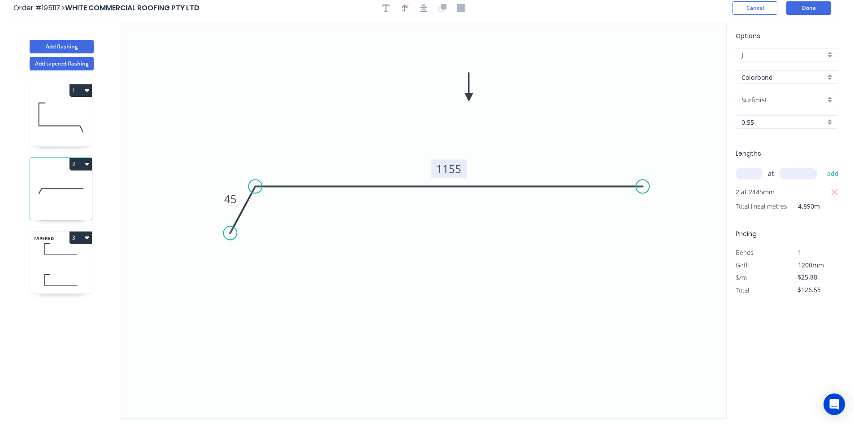
scroll to position [0, 0]
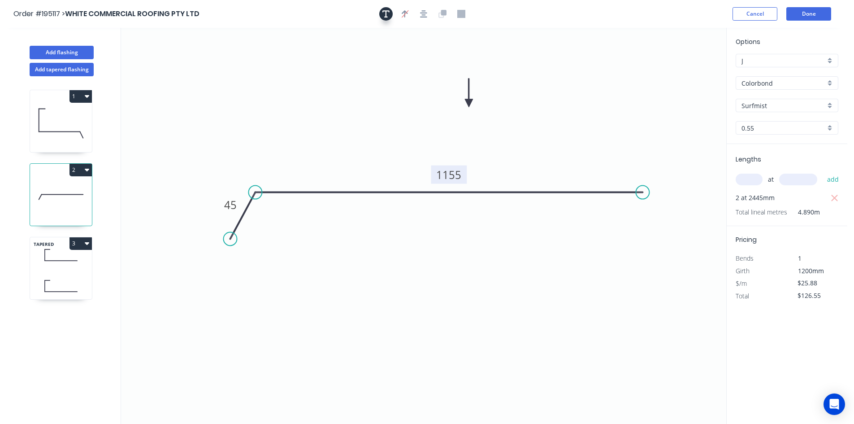
click at [388, 15] on icon "button" at bounding box center [385, 14] width 7 height 8
drag, startPoint x: 207, startPoint y: 58, endPoint x: 254, endPoint y: 63, distance: 47.3
click at [215, 63] on textarea at bounding box center [179, 63] width 73 height 33
click at [598, 74] on icon "Changed for pricing 45 1155" at bounding box center [423, 226] width 605 height 396
type textarea "Changed for pricing"
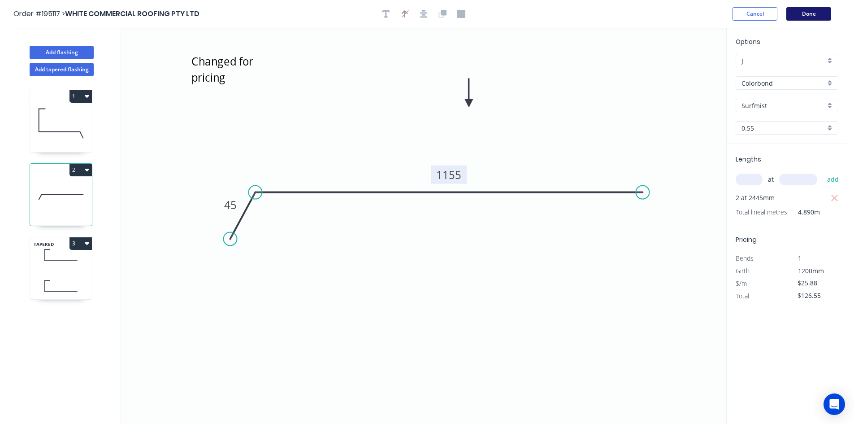
click at [818, 9] on button "Done" at bounding box center [808, 13] width 45 height 13
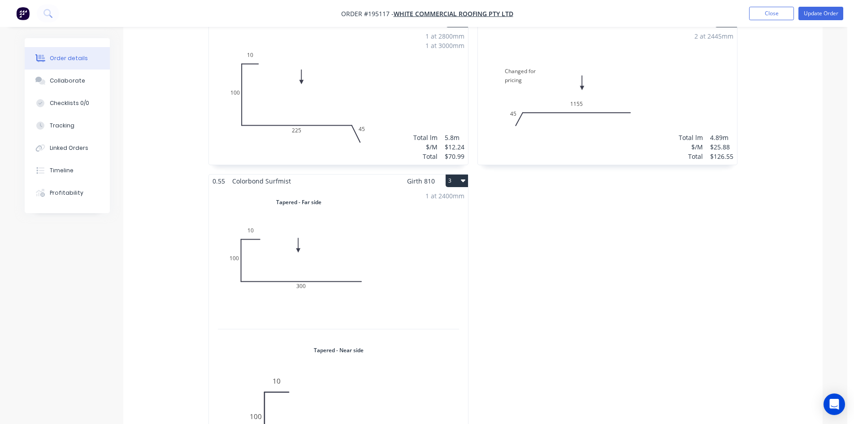
scroll to position [404, 0]
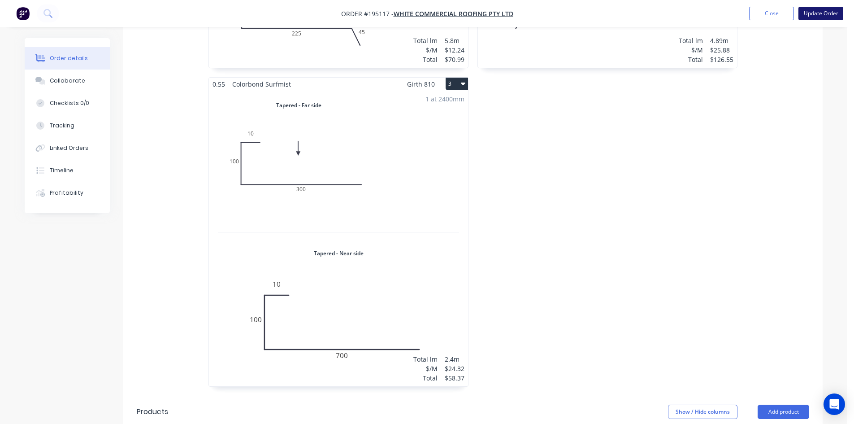
click at [823, 15] on button "Update Order" at bounding box center [821, 13] width 45 height 13
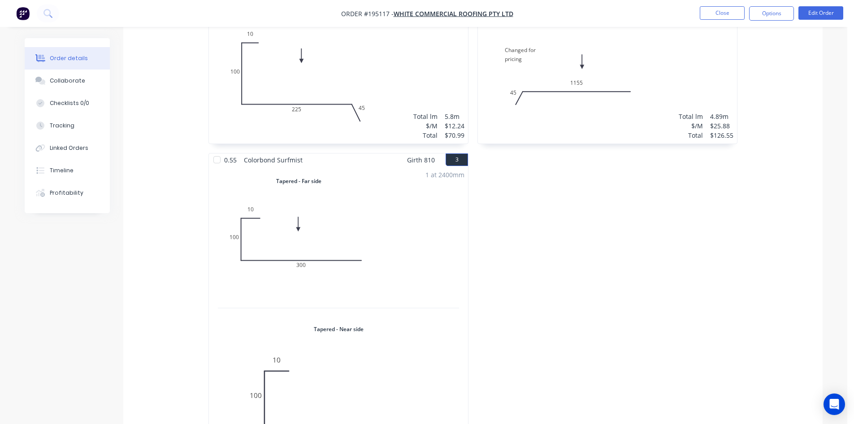
scroll to position [448, 0]
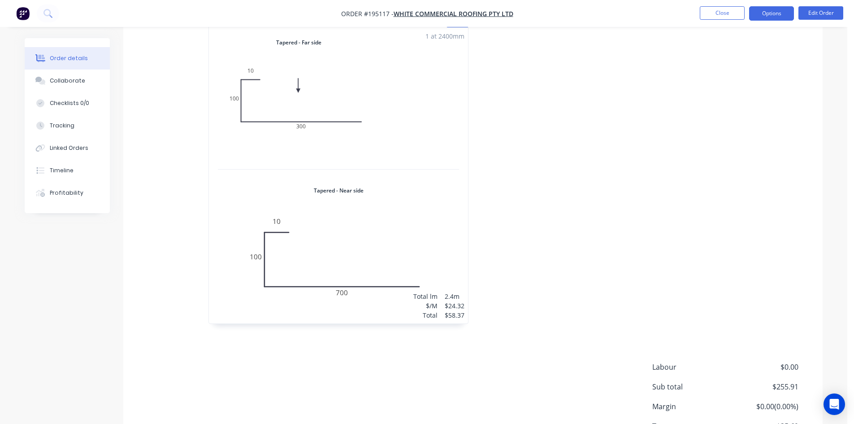
click at [770, 14] on button "Options" at bounding box center [771, 13] width 45 height 14
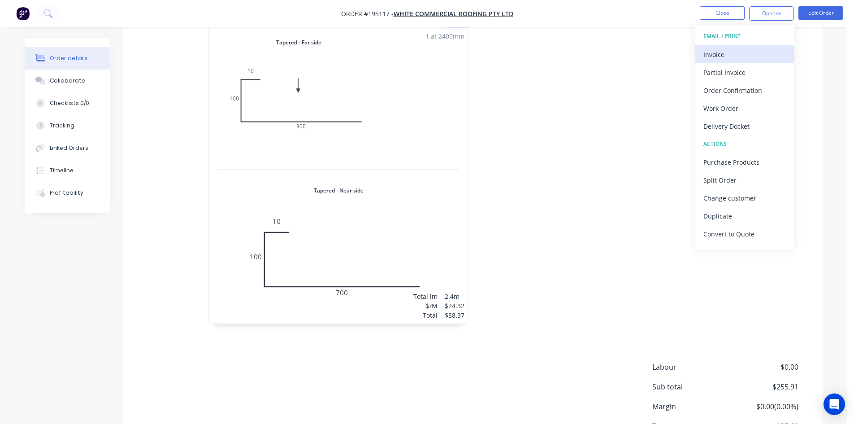
click at [754, 49] on div "Invoice" at bounding box center [745, 54] width 83 height 13
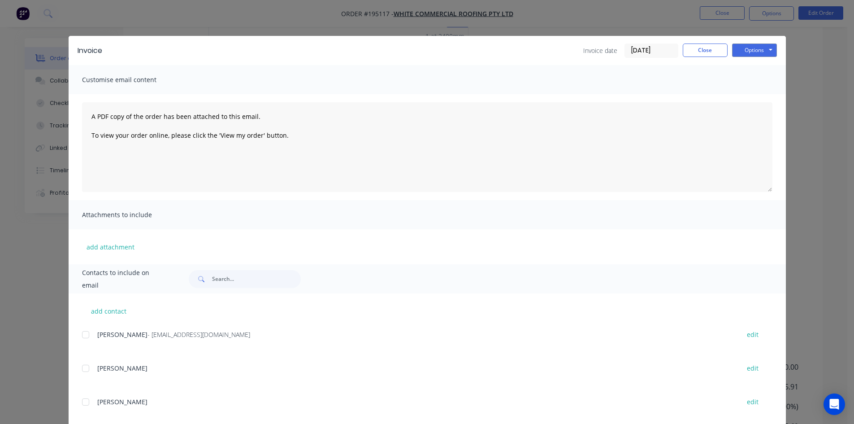
drag, startPoint x: 95, startPoint y: 330, endPoint x: 91, endPoint y: 334, distance: 6.0
click at [93, 334] on div "[PERSON_NAME] - [EMAIL_ADDRESS][DOMAIN_NAME] edit" at bounding box center [434, 334] width 704 height 12
click at [91, 334] on div "[PERSON_NAME] - [EMAIL_ADDRESS][DOMAIN_NAME] edit" at bounding box center [434, 334] width 704 height 12
click at [84, 335] on div at bounding box center [86, 335] width 18 height 18
click at [744, 58] on div "Invoice Invoice date [DATE] Close Options Preview Print Email" at bounding box center [427, 50] width 717 height 29
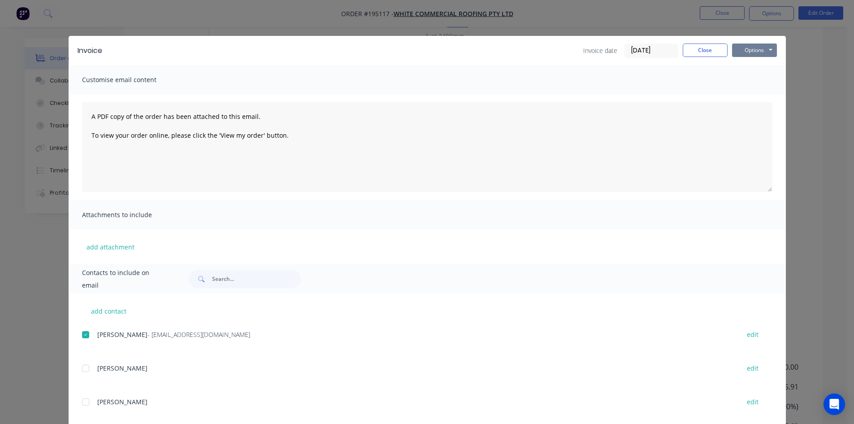
click at [749, 48] on button "Options" at bounding box center [754, 49] width 45 height 13
click at [761, 94] on button "Email" at bounding box center [760, 95] width 57 height 15
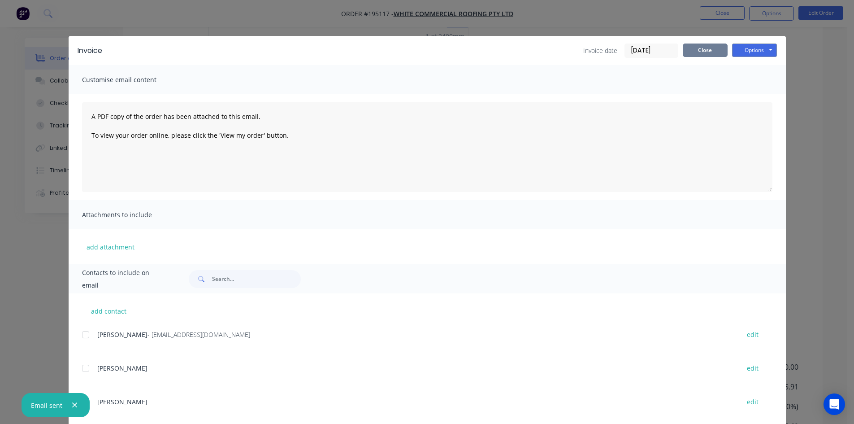
click at [714, 52] on button "Close" at bounding box center [705, 49] width 45 height 13
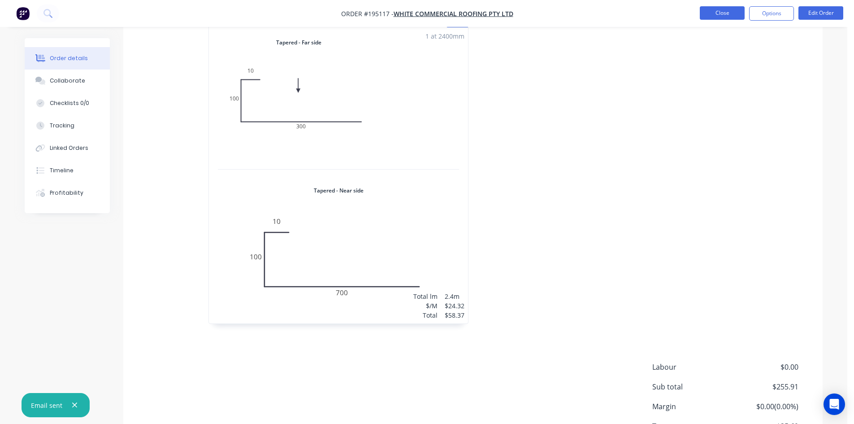
click at [724, 11] on button "Close" at bounding box center [722, 12] width 45 height 13
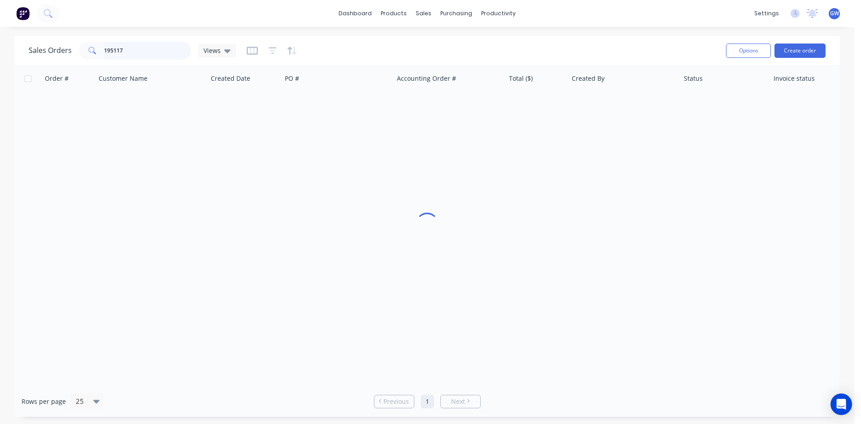
click at [134, 54] on input "195117" at bounding box center [147, 51] width 87 height 18
type input "194993"
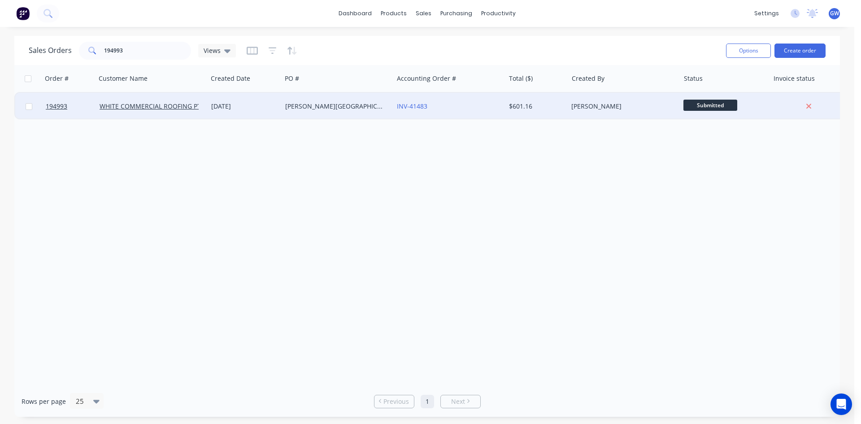
click at [617, 106] on div "[PERSON_NAME]" at bounding box center [621, 106] width 100 height 9
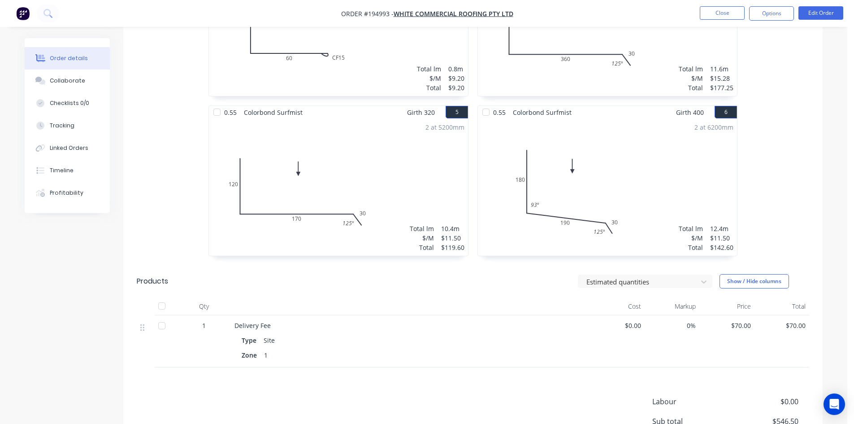
scroll to position [595, 0]
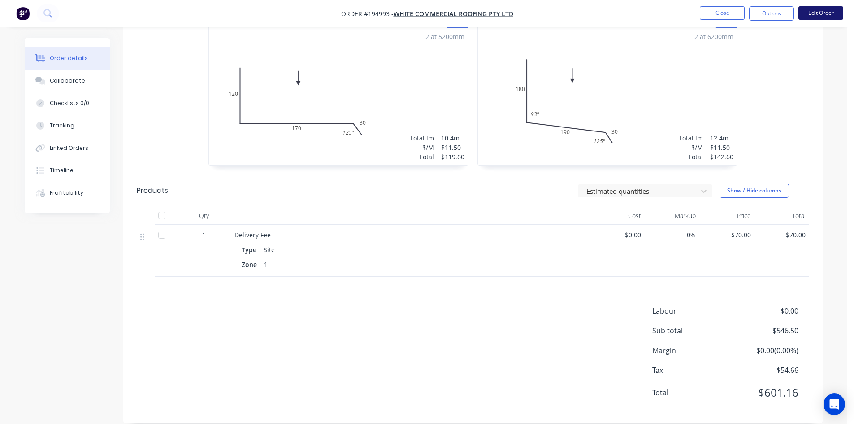
click at [814, 9] on button "Edit Order" at bounding box center [821, 12] width 45 height 13
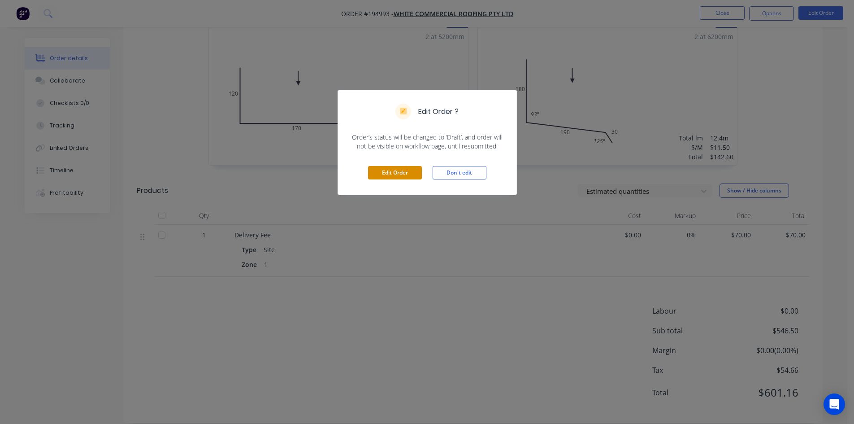
click at [408, 174] on button "Edit Order" at bounding box center [395, 172] width 54 height 13
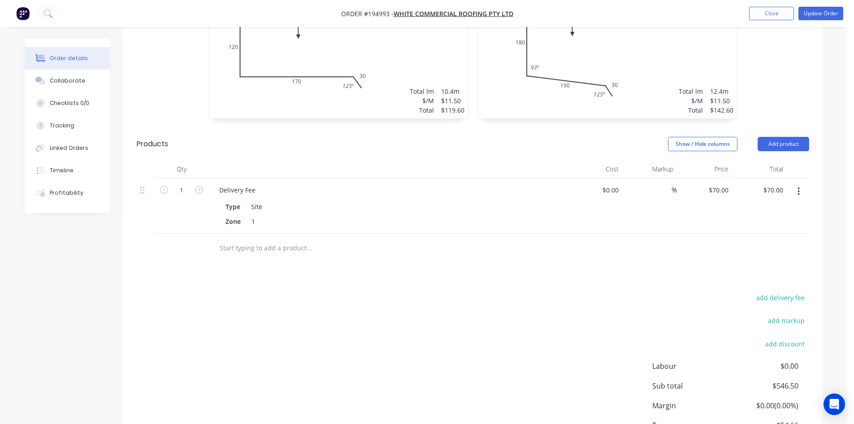
scroll to position [673, 0]
click at [800, 183] on button "button" at bounding box center [798, 191] width 21 height 16
click at [761, 262] on div "Delete" at bounding box center [766, 268] width 69 height 13
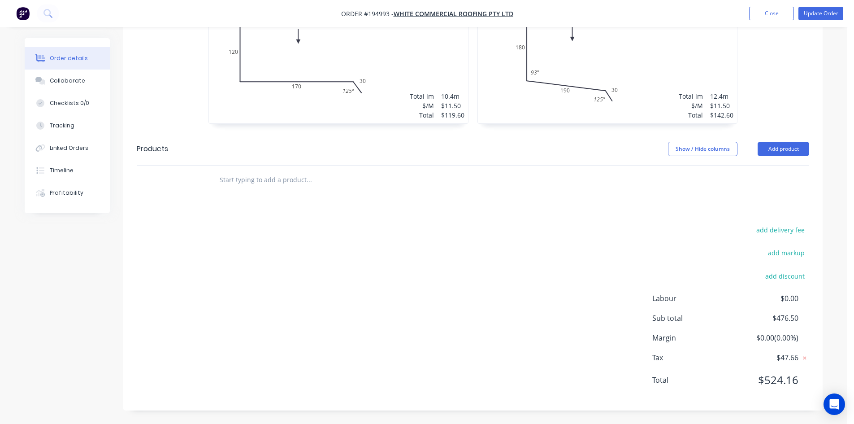
scroll to position [642, 0]
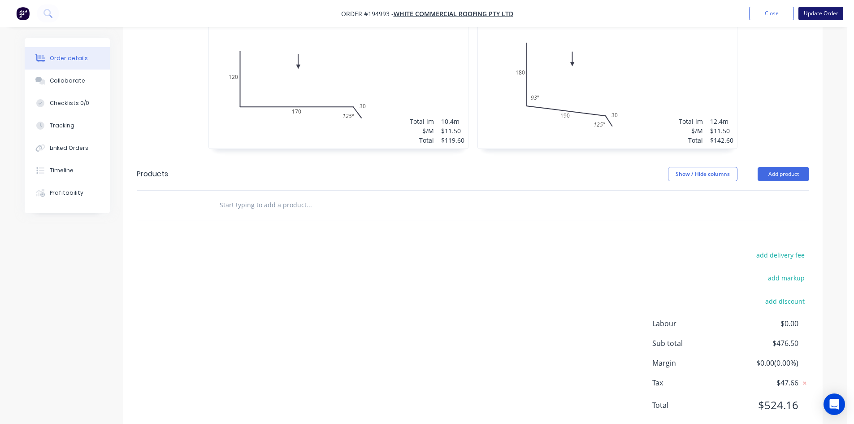
click at [818, 15] on button "Update Order" at bounding box center [821, 13] width 45 height 13
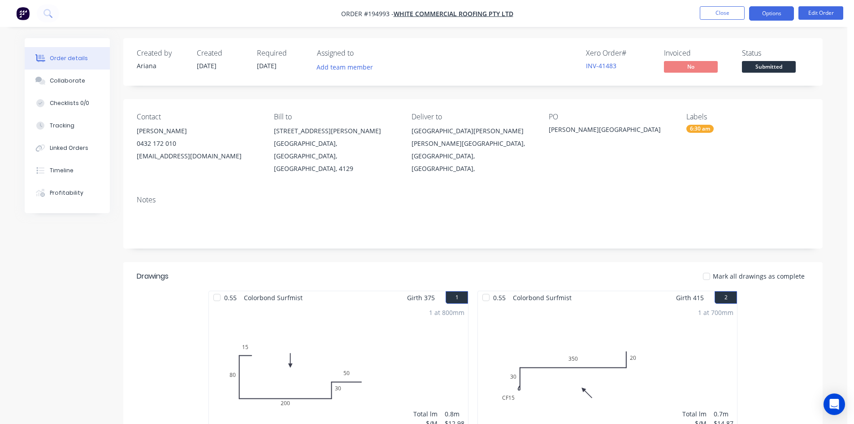
click at [778, 10] on button "Options" at bounding box center [771, 13] width 45 height 14
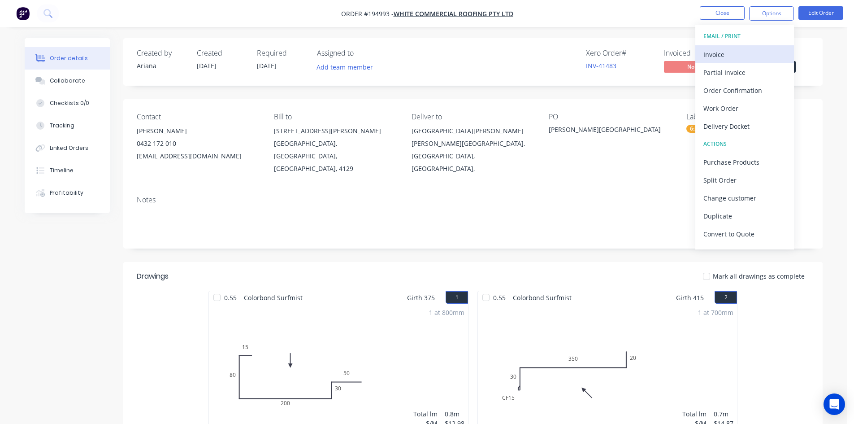
click at [748, 54] on div "Invoice" at bounding box center [745, 54] width 83 height 13
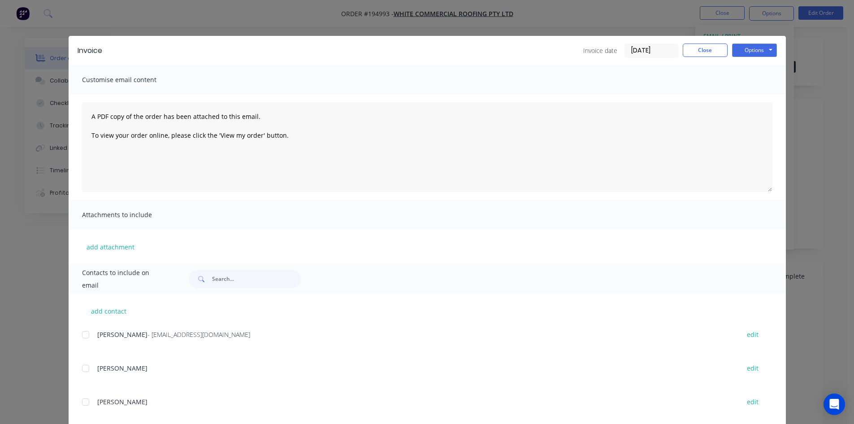
click at [87, 338] on div at bounding box center [86, 335] width 18 height 18
drag, startPoint x: 765, startPoint y: 49, endPoint x: 766, endPoint y: 56, distance: 6.9
click at [765, 49] on button "Options" at bounding box center [754, 49] width 45 height 13
click at [748, 96] on button "Email" at bounding box center [760, 95] width 57 height 15
click at [704, 51] on button "Close" at bounding box center [705, 49] width 45 height 13
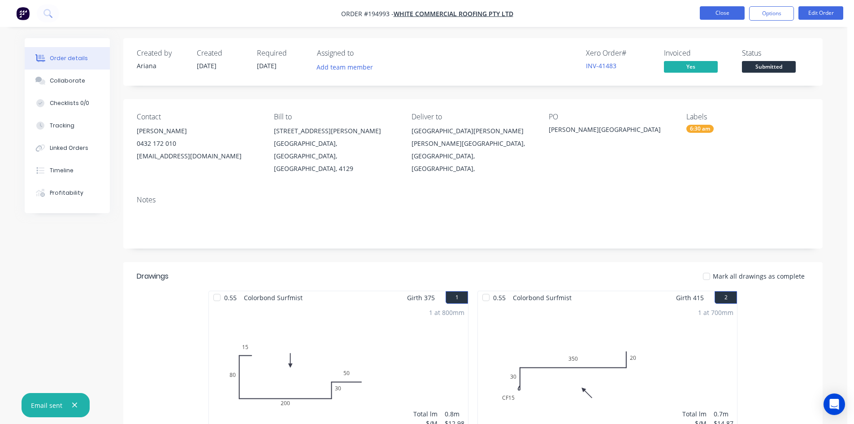
click at [717, 13] on button "Close" at bounding box center [722, 12] width 45 height 13
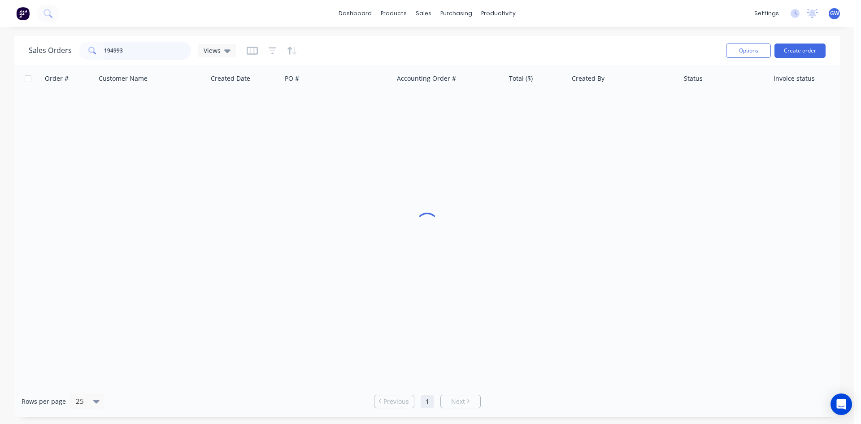
drag, startPoint x: 155, startPoint y: 46, endPoint x: 37, endPoint y: 48, distance: 118.4
click at [39, 48] on div "Sales Orders 194993 Views" at bounding box center [132, 51] width 207 height 18
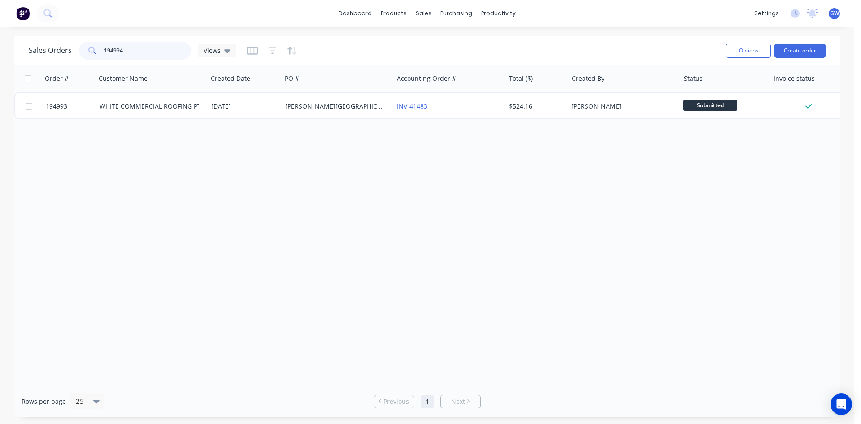
type input "194994"
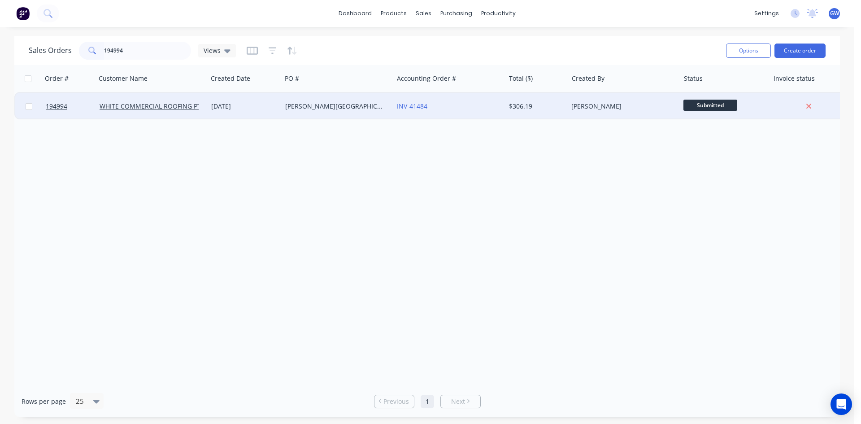
click at [569, 107] on div "[PERSON_NAME]" at bounding box center [624, 106] width 112 height 27
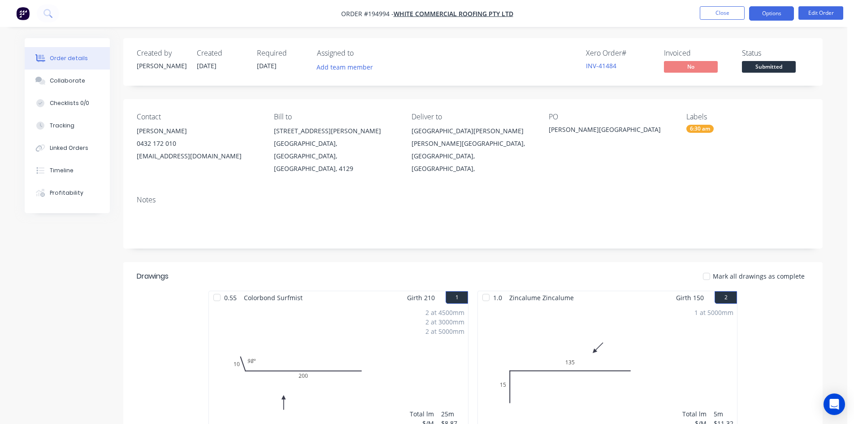
click at [775, 14] on button "Options" at bounding box center [771, 13] width 45 height 14
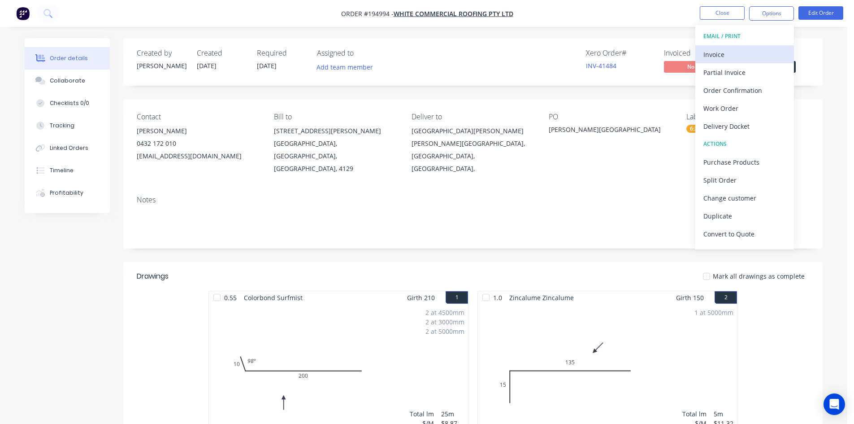
click at [747, 57] on div "Invoice" at bounding box center [745, 54] width 83 height 13
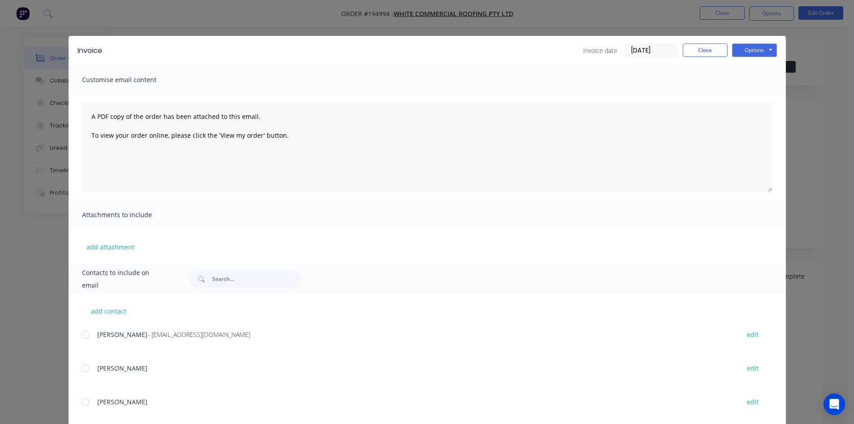
drag, startPoint x: 82, startPoint y: 336, endPoint x: 288, endPoint y: 278, distance: 214.1
click at [83, 336] on div at bounding box center [86, 335] width 18 height 18
click at [752, 51] on button "Options" at bounding box center [754, 49] width 45 height 13
click at [756, 93] on button "Email" at bounding box center [760, 95] width 57 height 15
drag, startPoint x: 688, startPoint y: 43, endPoint x: 715, endPoint y: 23, distance: 33.9
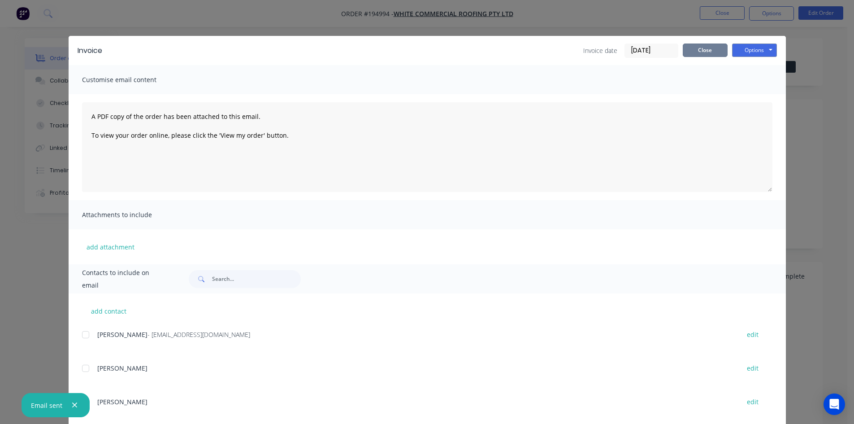
click at [688, 43] on button "Close" at bounding box center [705, 49] width 45 height 13
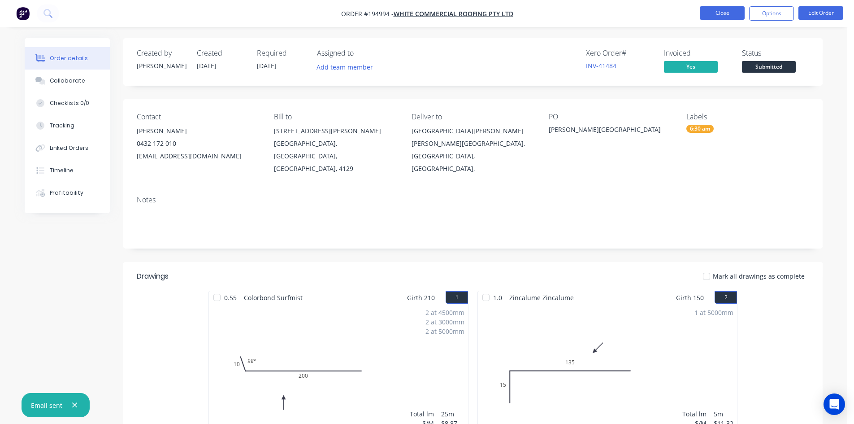
click at [724, 16] on button "Close" at bounding box center [722, 12] width 45 height 13
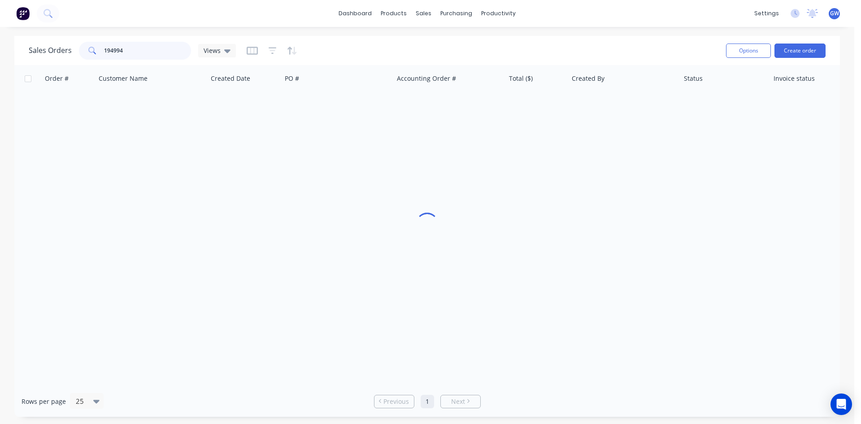
drag, startPoint x: 144, startPoint y: 54, endPoint x: 72, endPoint y: 61, distance: 72.5
click at [72, 61] on div "Sales Orders 194994 Views Options Create order" at bounding box center [426, 50] width 825 height 29
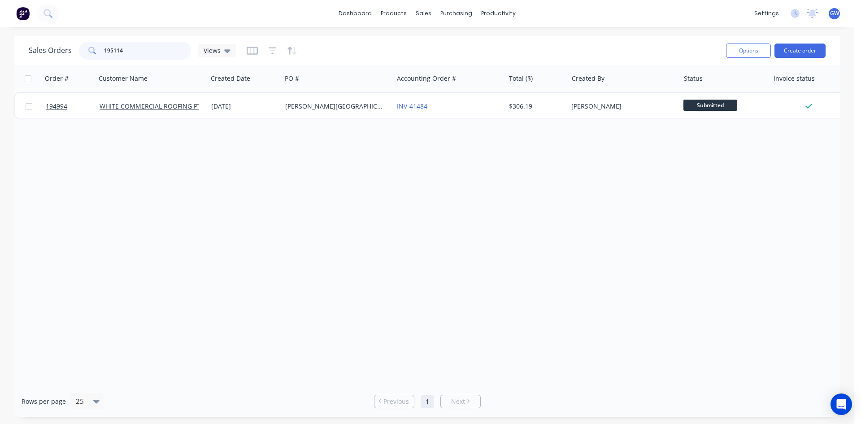
type input "195114"
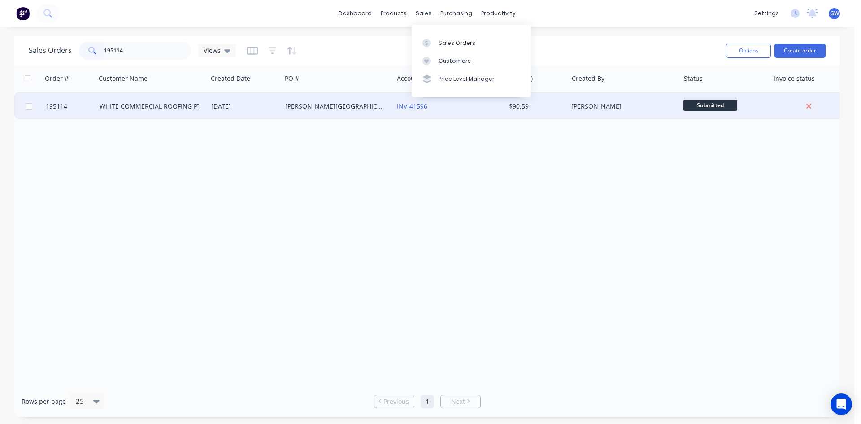
click at [546, 106] on div "$90.59" at bounding box center [535, 106] width 52 height 9
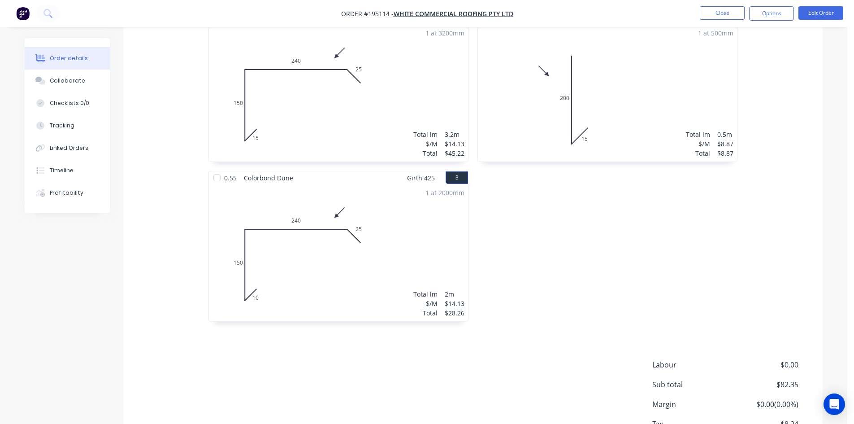
scroll to position [333, 0]
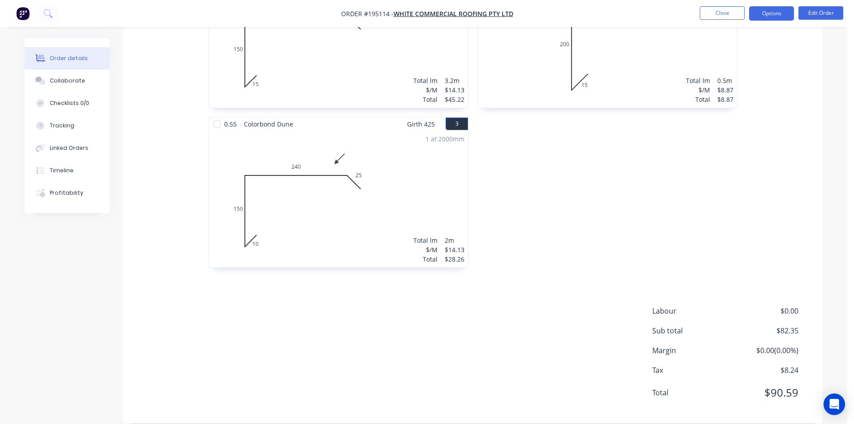
click at [773, 18] on button "Options" at bounding box center [771, 13] width 45 height 14
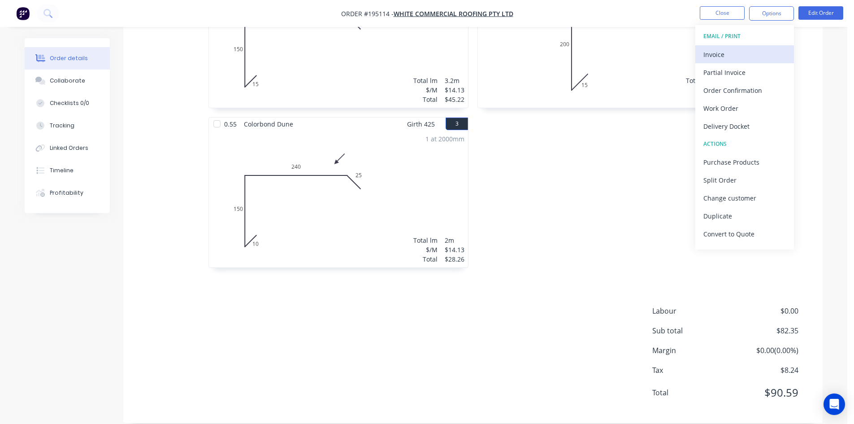
click at [754, 52] on div "Invoice" at bounding box center [745, 54] width 83 height 13
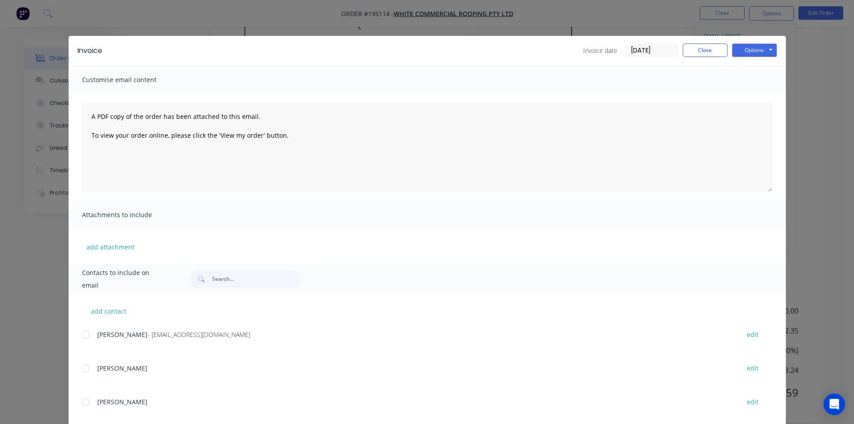
drag, startPoint x: 82, startPoint y: 334, endPoint x: 130, endPoint y: 305, distance: 56.7
click at [82, 334] on div at bounding box center [86, 335] width 18 height 18
click at [760, 52] on button "Options" at bounding box center [754, 49] width 45 height 13
click at [760, 90] on button "Email" at bounding box center [760, 95] width 57 height 15
